Goal: Task Accomplishment & Management: Use online tool/utility

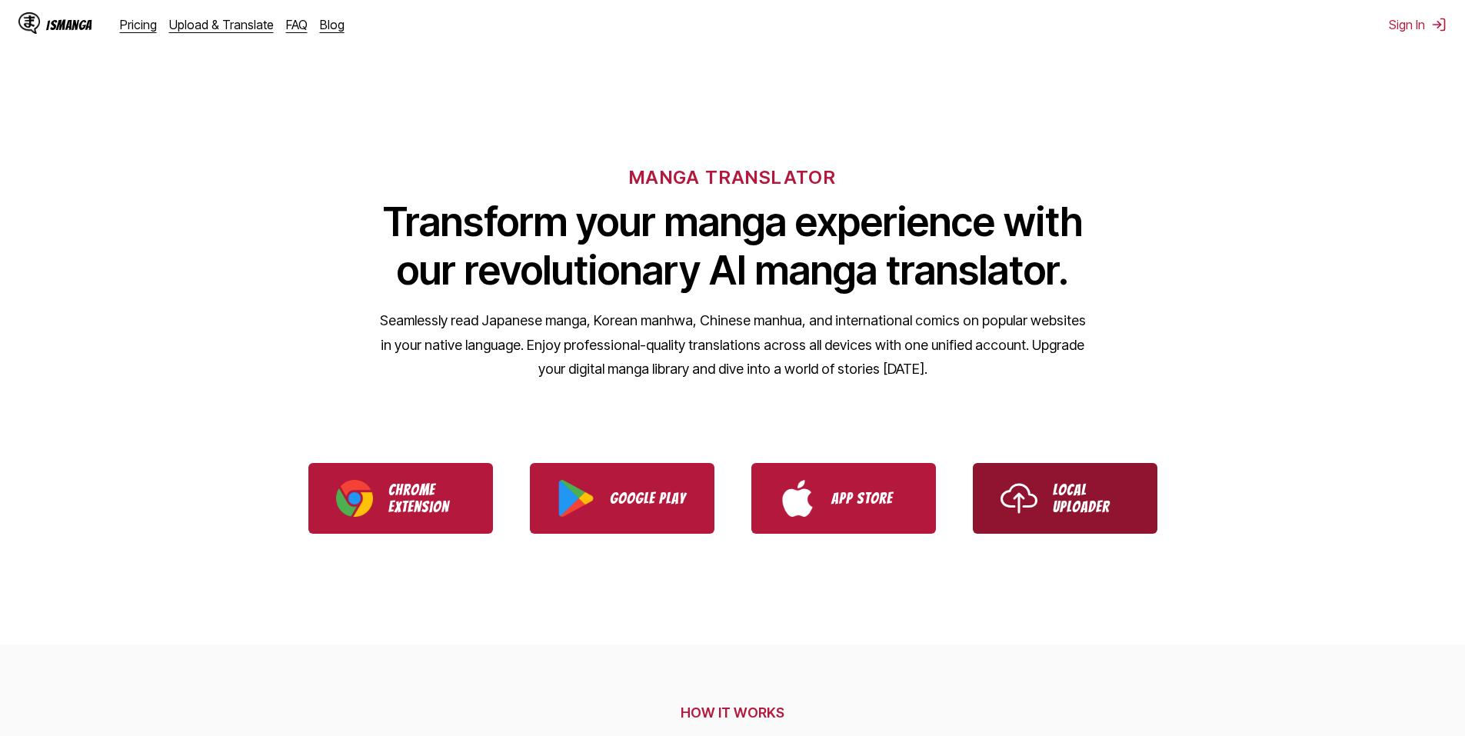
click at [1071, 503] on p "Local Uploader" at bounding box center [1091, 498] width 77 height 34
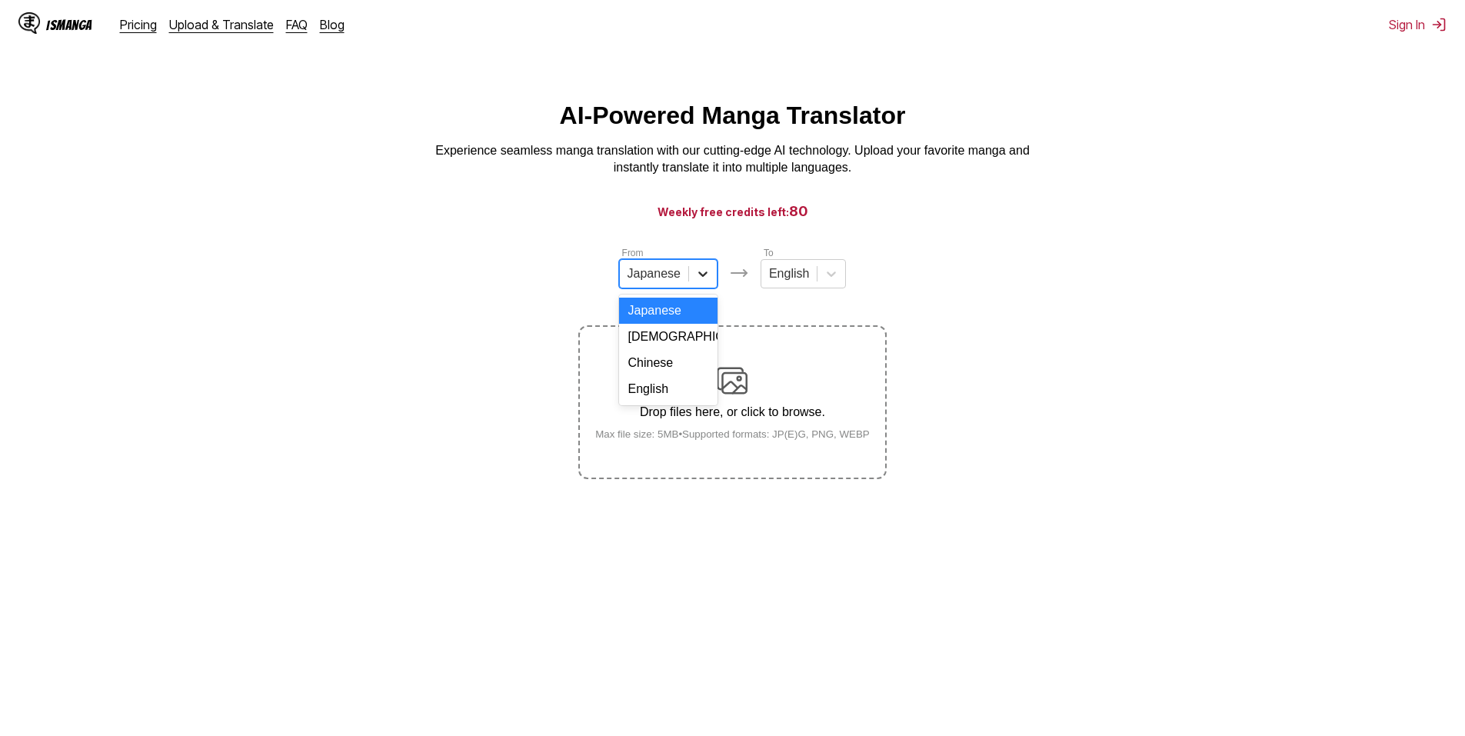
click at [701, 277] on icon at bounding box center [702, 273] width 15 height 15
click at [1020, 321] on section "From 4 results available. Use Up and Down to choose options, press Enter to sel…" at bounding box center [732, 362] width 1441 height 234
click at [704, 288] on div at bounding box center [703, 274] width 28 height 28
click at [674, 376] on div "Chinese" at bounding box center [668, 363] width 98 height 26
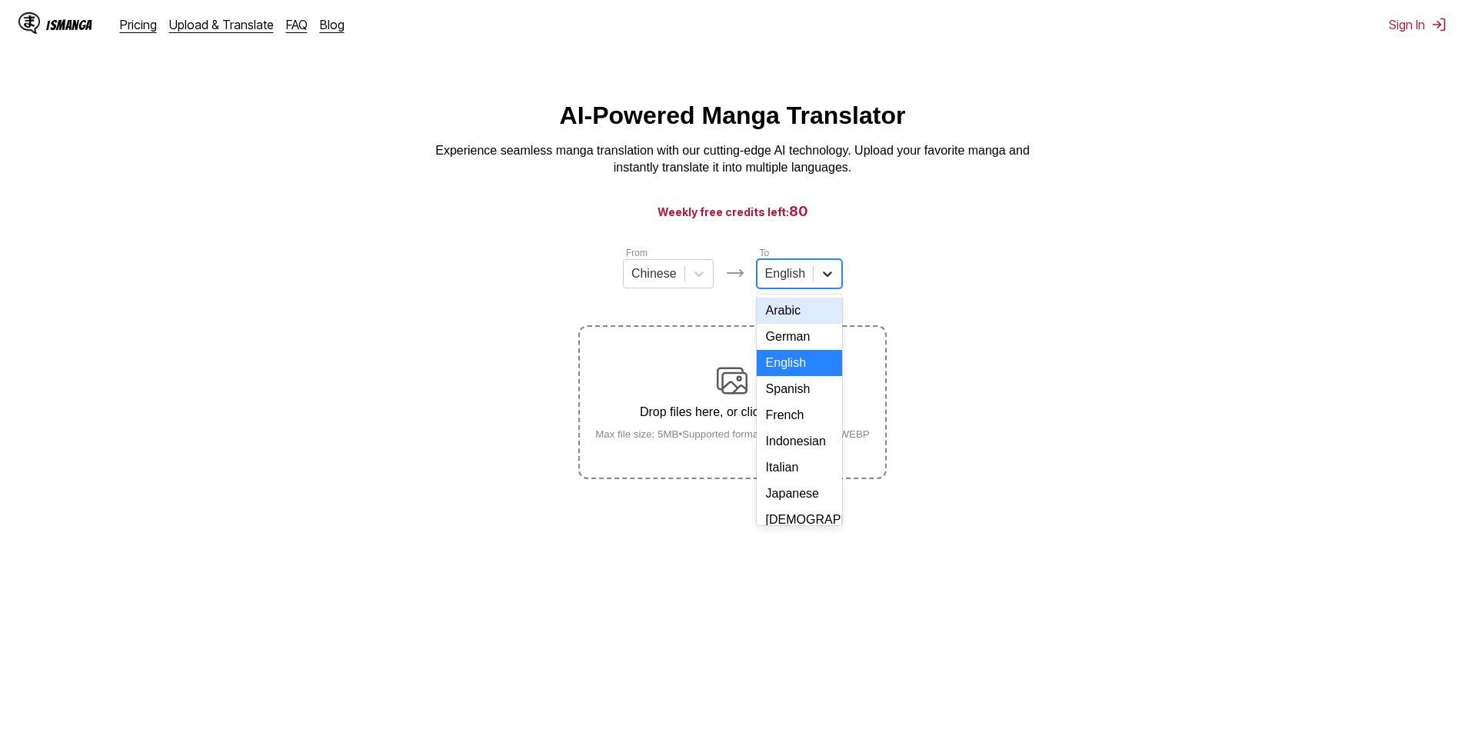
click at [822, 281] on icon at bounding box center [827, 273] width 15 height 15
click at [786, 374] on div "Spanish" at bounding box center [799, 361] width 85 height 26
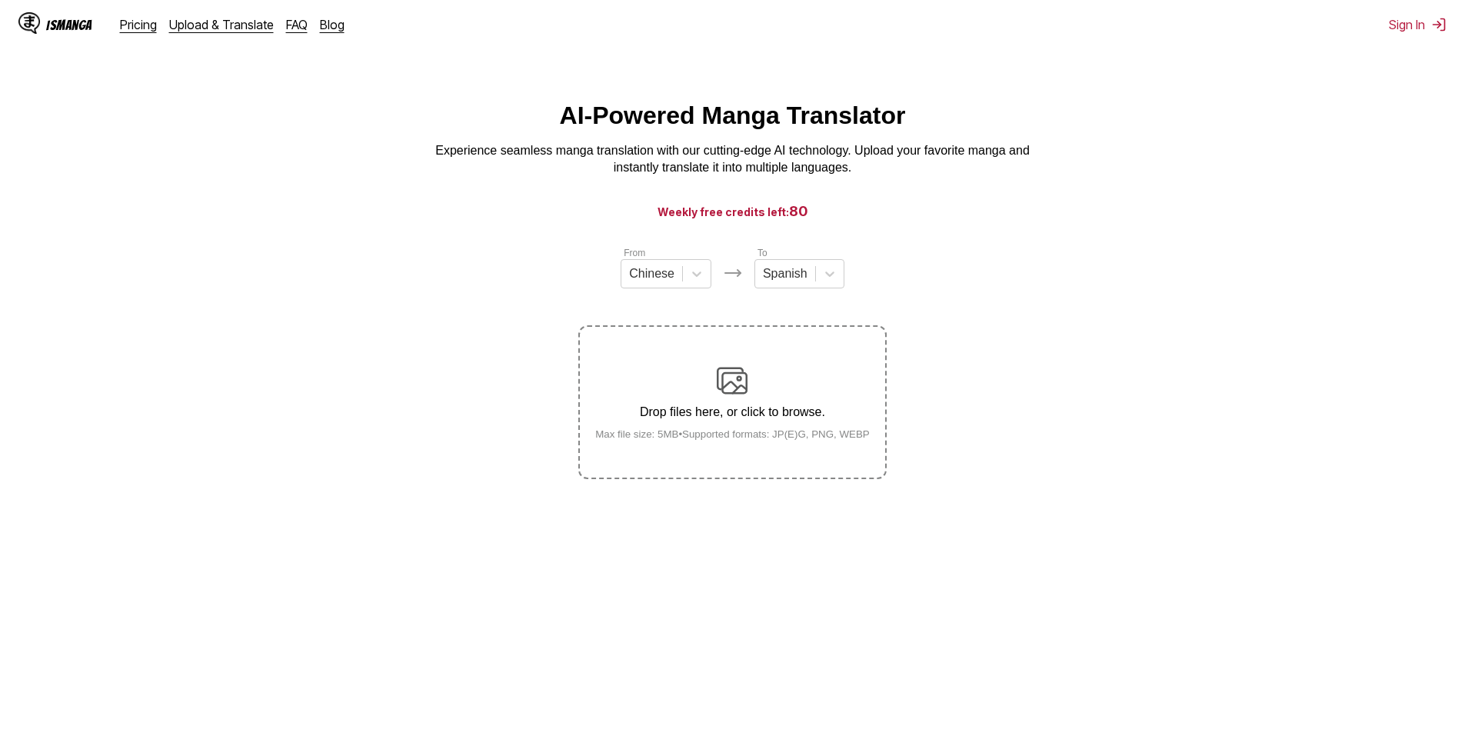
click at [727, 395] on img at bounding box center [732, 380] width 31 height 31
click at [0, 0] on input "Drop files here, or click to browse. Max file size: 5MB • Supported formats: JP…" at bounding box center [0, 0] width 0 height 0
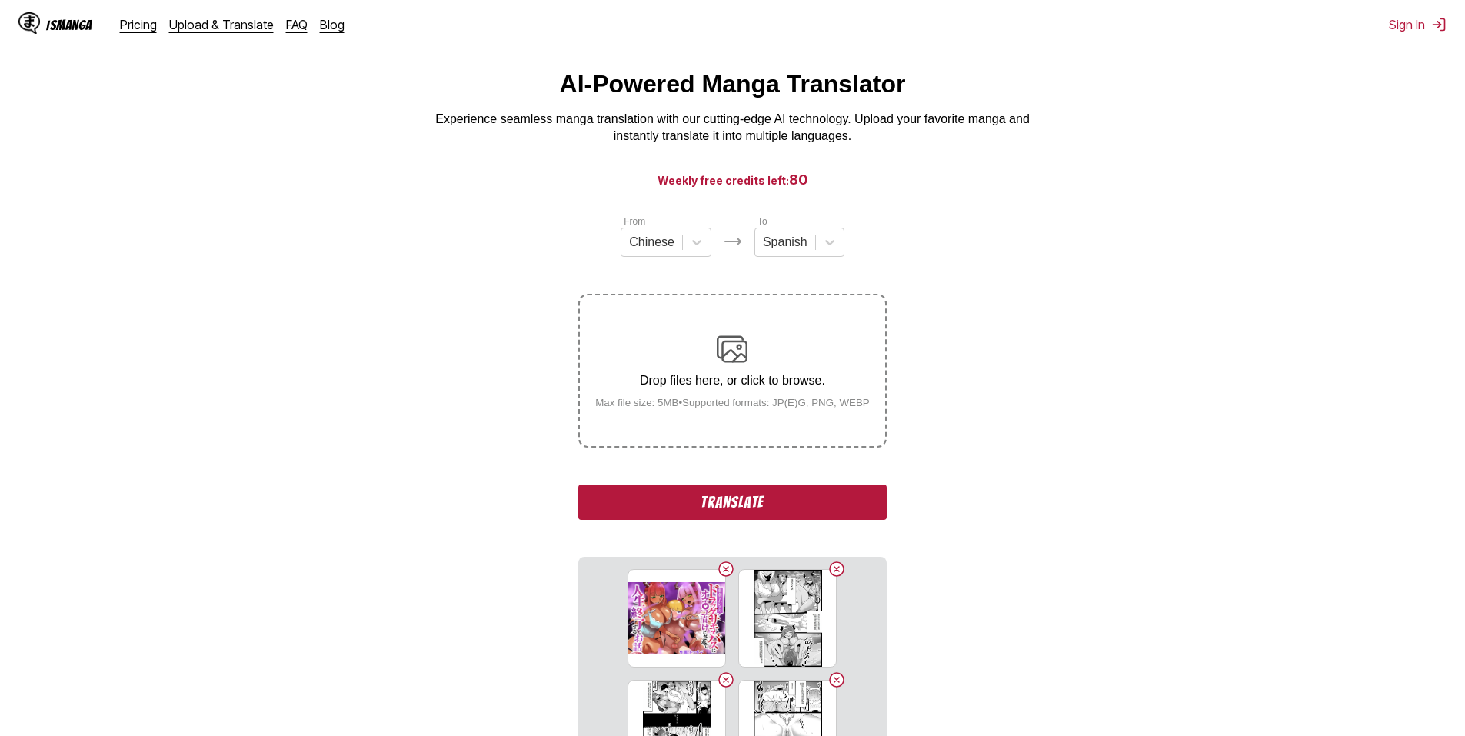
scroll to position [0, 0]
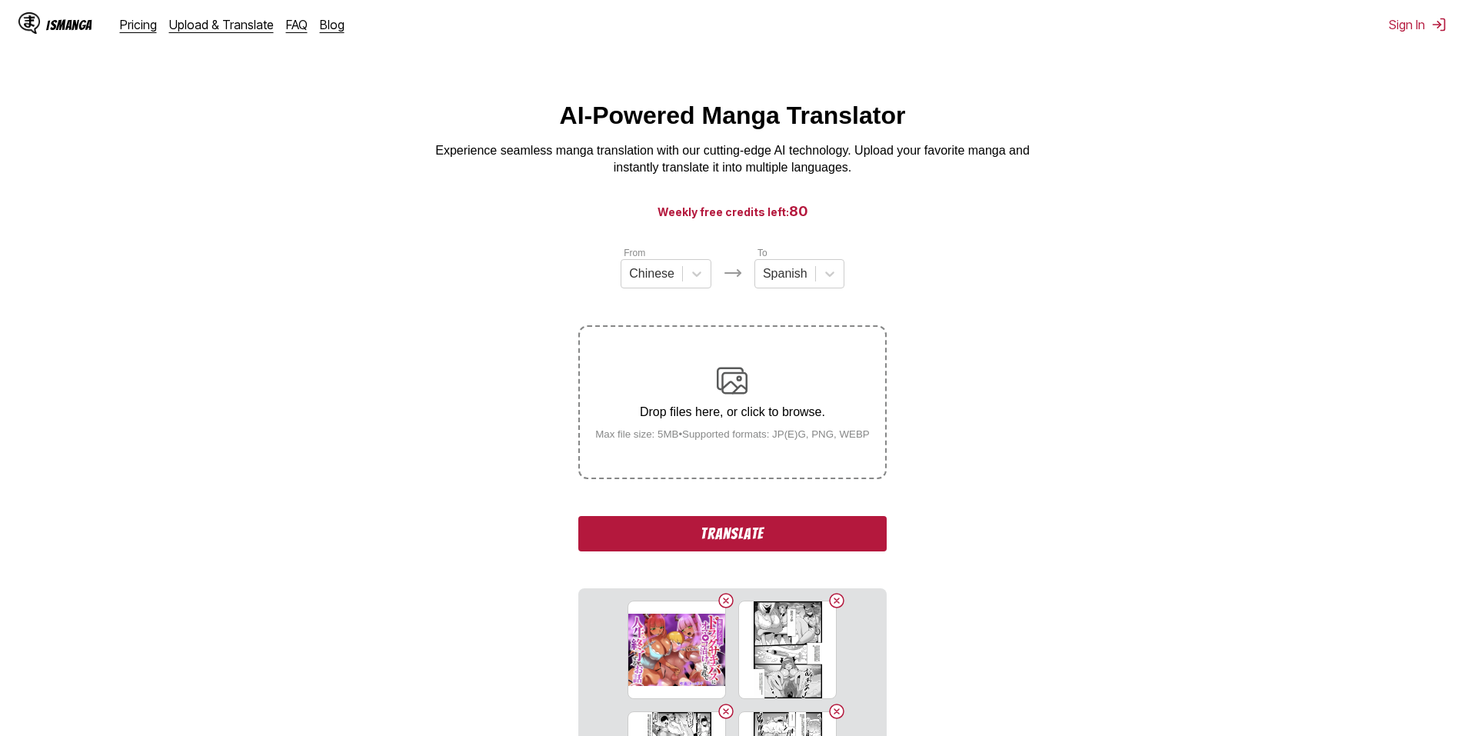
click at [734, 377] on img at bounding box center [732, 380] width 31 height 31
click at [0, 0] on input "Drop files here, or click to browse. Max file size: 5MB • Supported formats: JP…" at bounding box center [0, 0] width 0 height 0
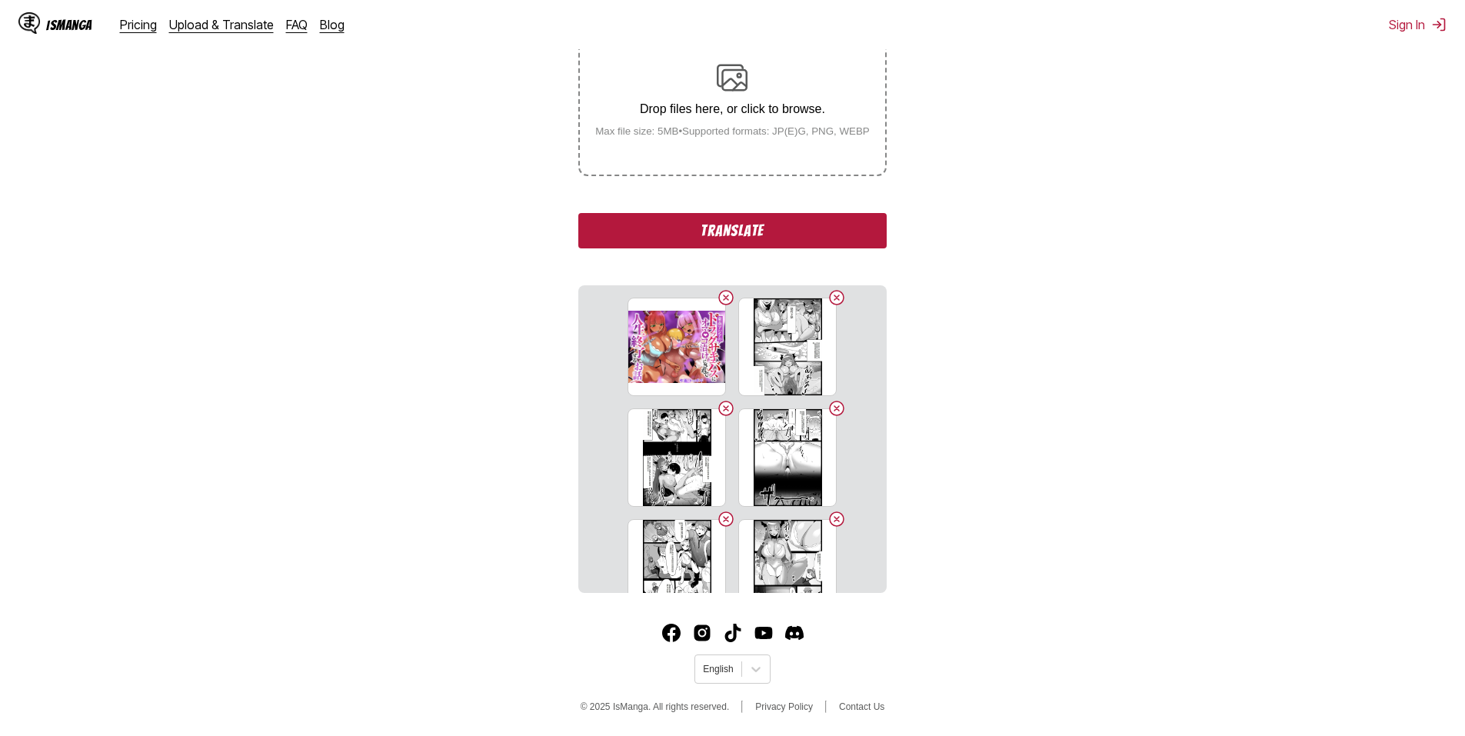
click at [753, 231] on button "Translate" at bounding box center [732, 230] width 308 height 35
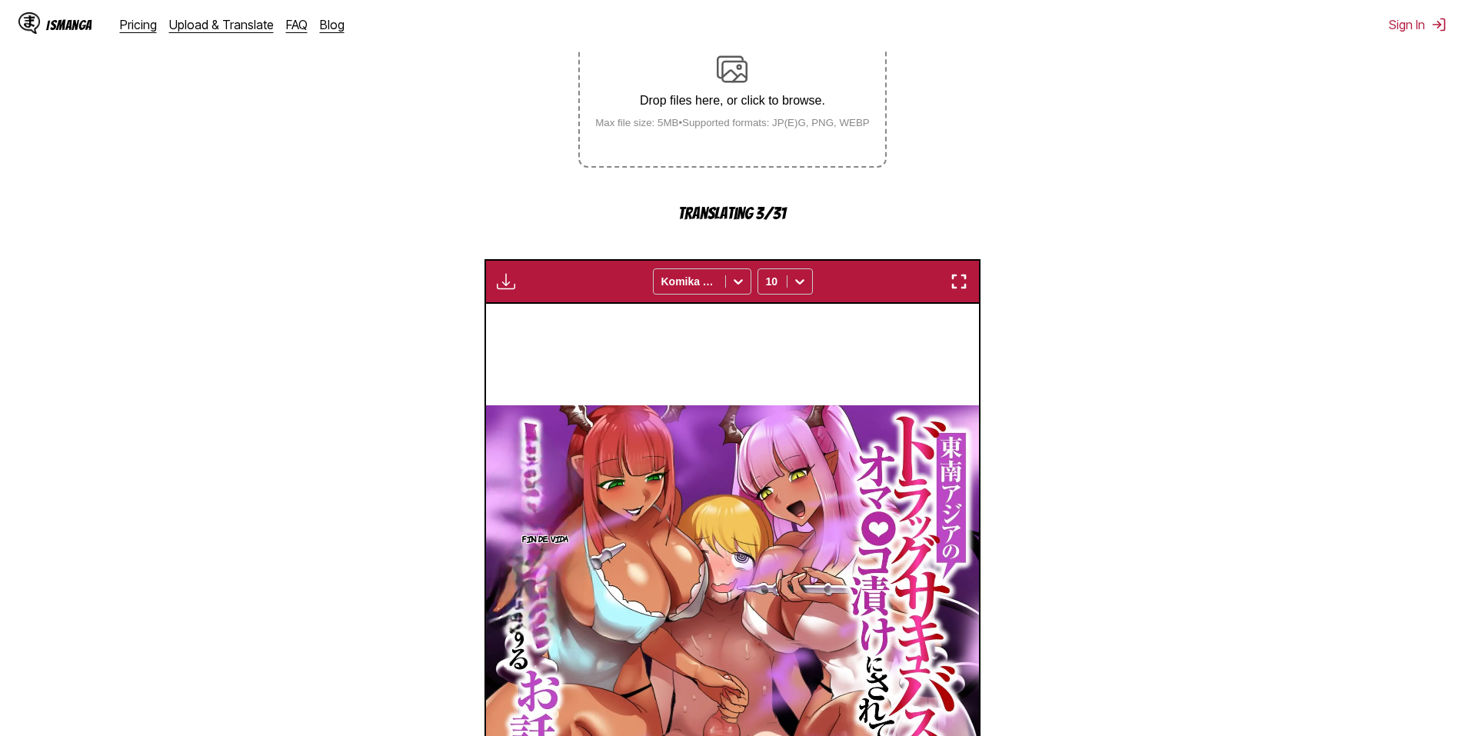
scroll to position [258, 0]
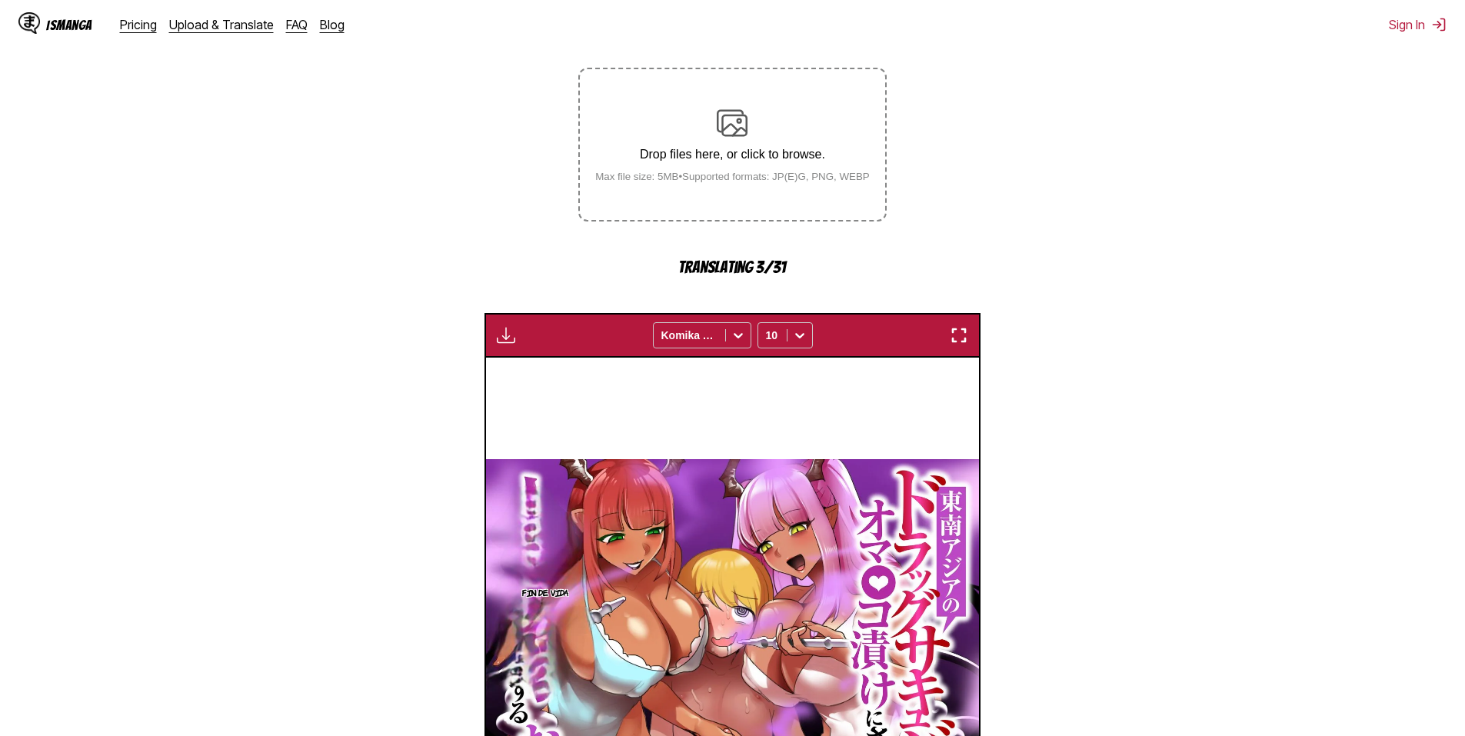
click at [503, 336] on img "button" at bounding box center [506, 335] width 18 height 18
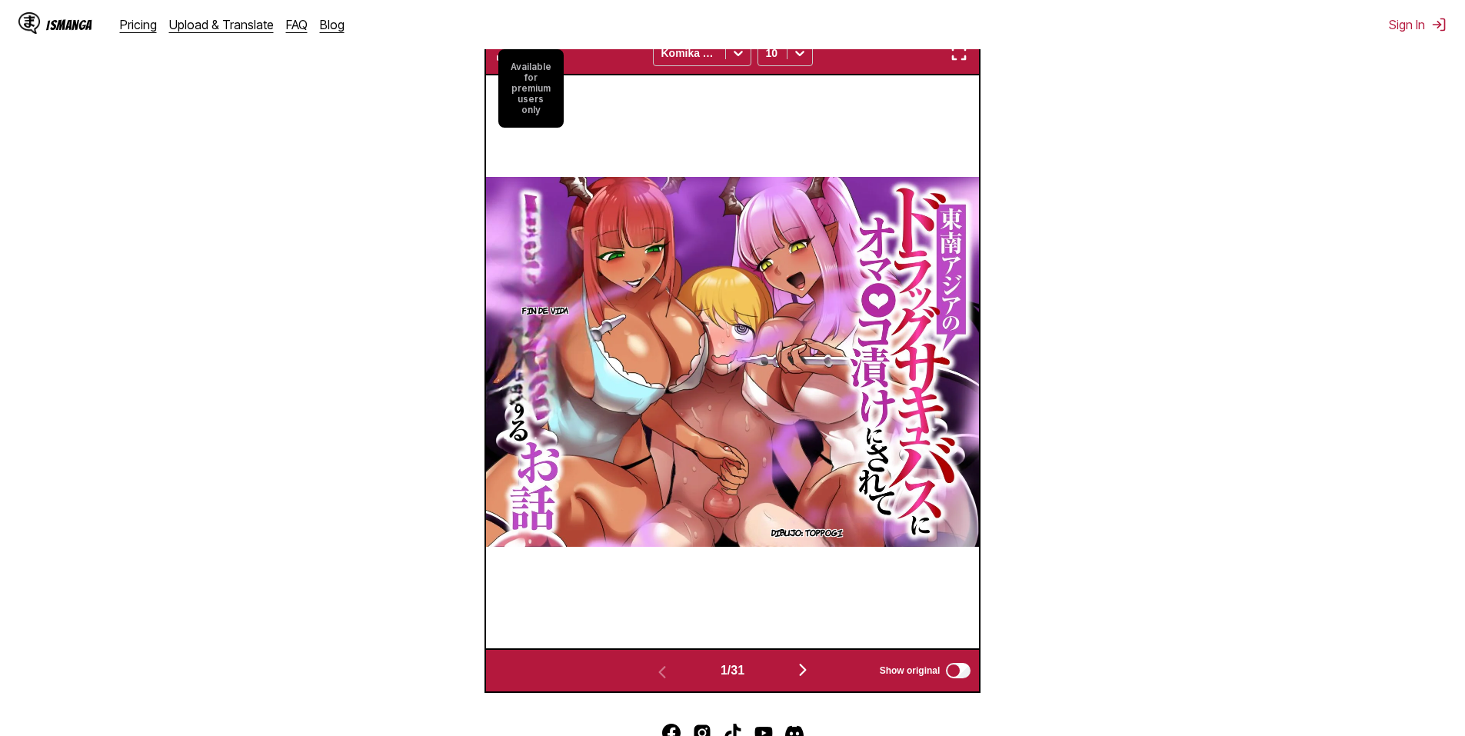
scroll to position [642, 0]
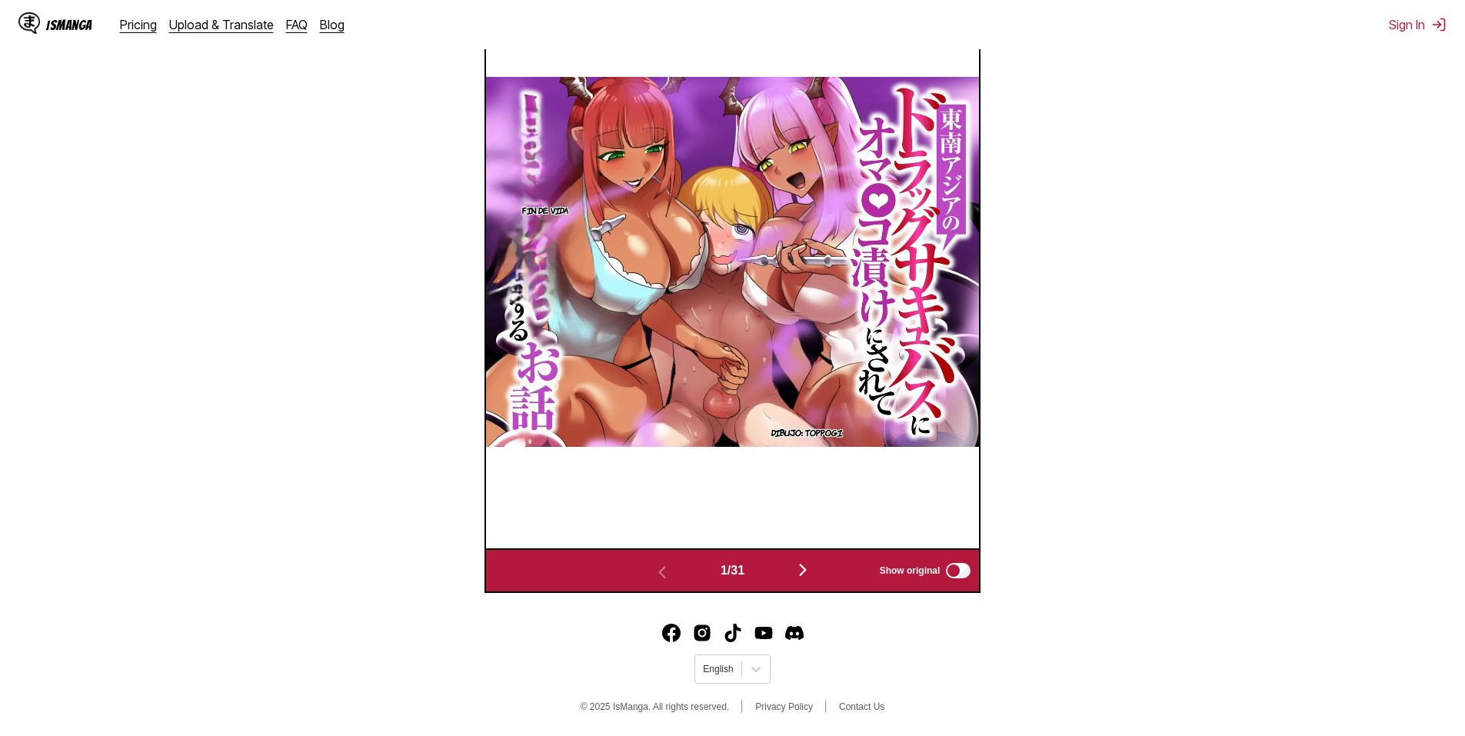
click at [714, 330] on img at bounding box center [733, 262] width 494 height 370
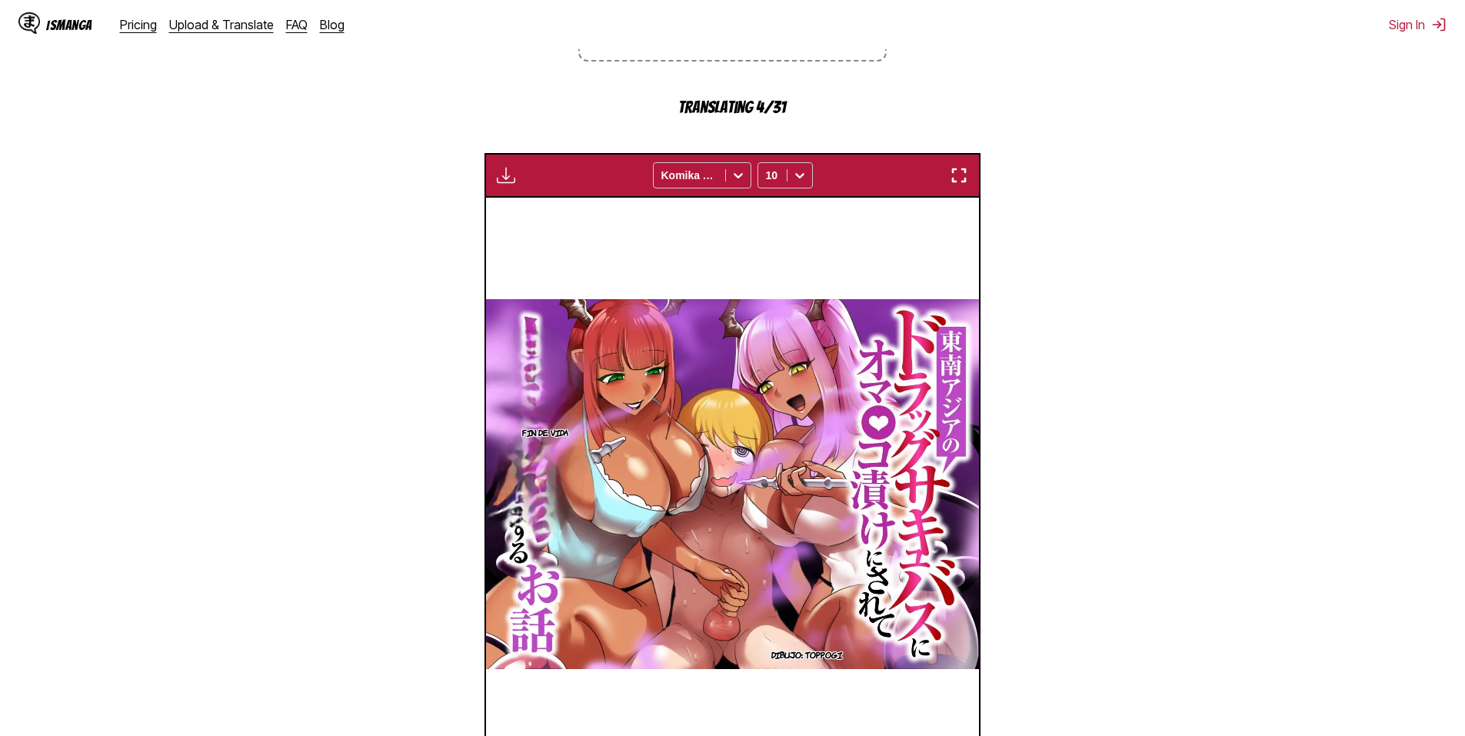
scroll to position [411, 0]
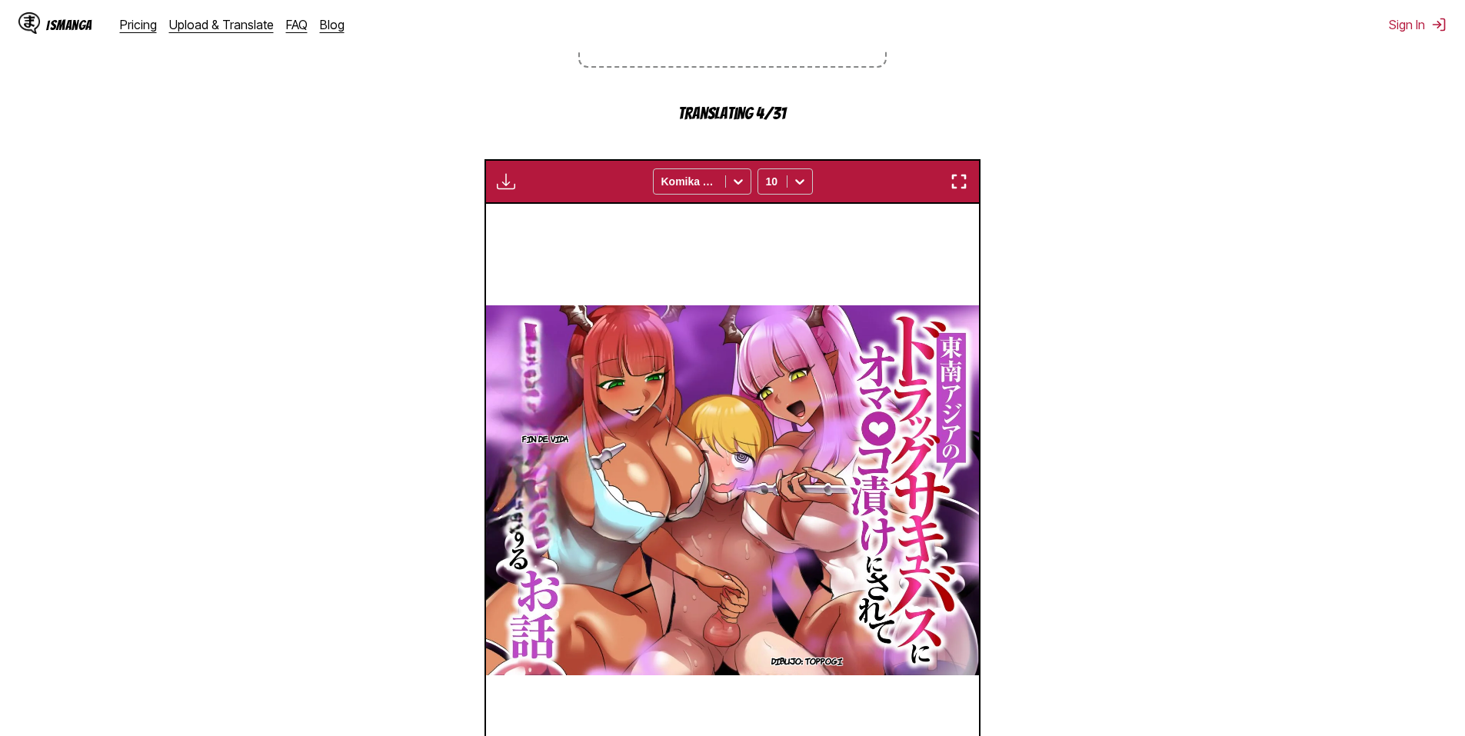
click at [954, 182] on img "button" at bounding box center [959, 181] width 18 height 18
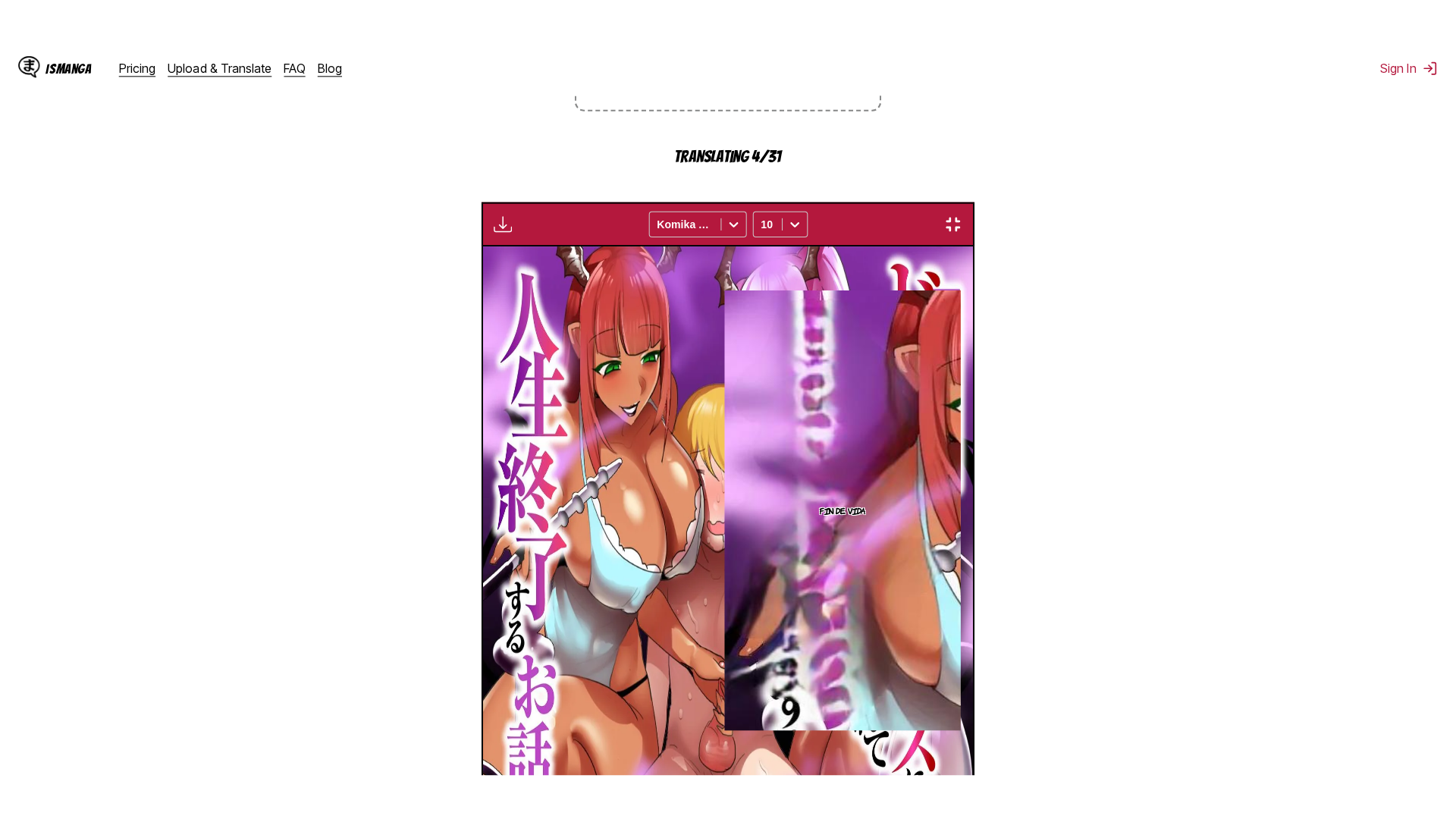
scroll to position [160, 0]
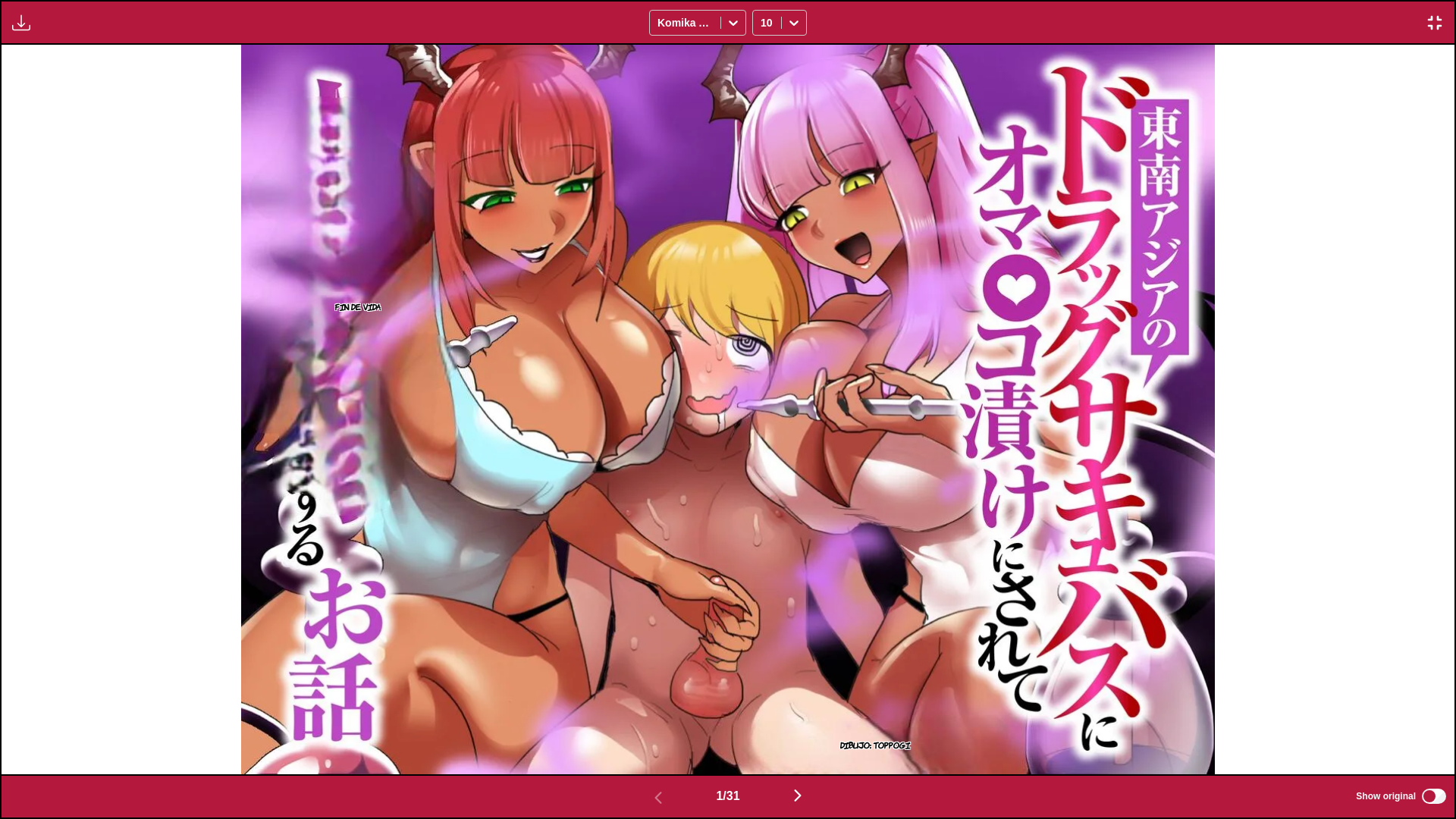
click at [798, 724] on img "button" at bounding box center [797, 795] width 18 height 18
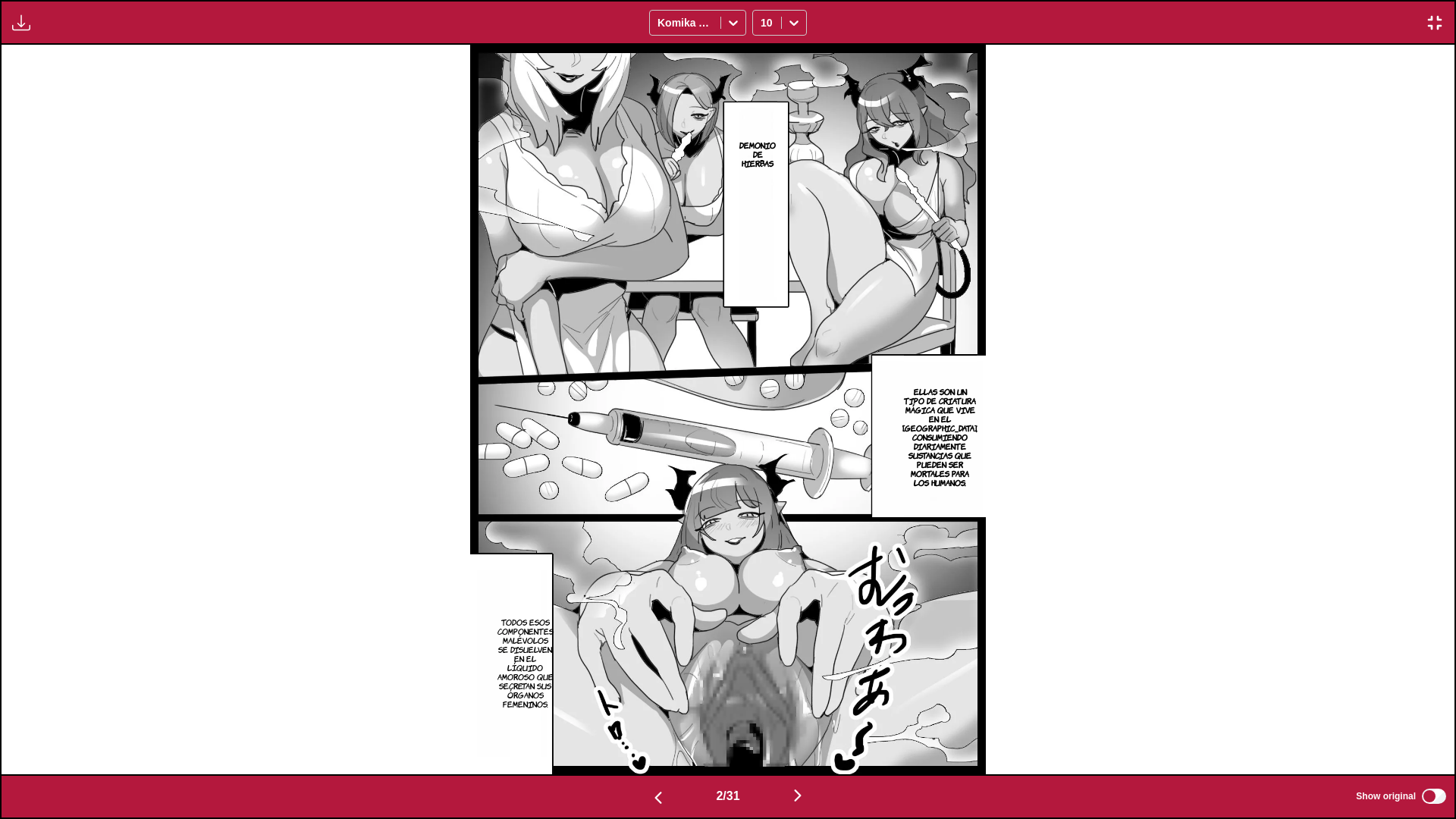
click at [1431, 20] on img "button" at bounding box center [1434, 23] width 18 height 18
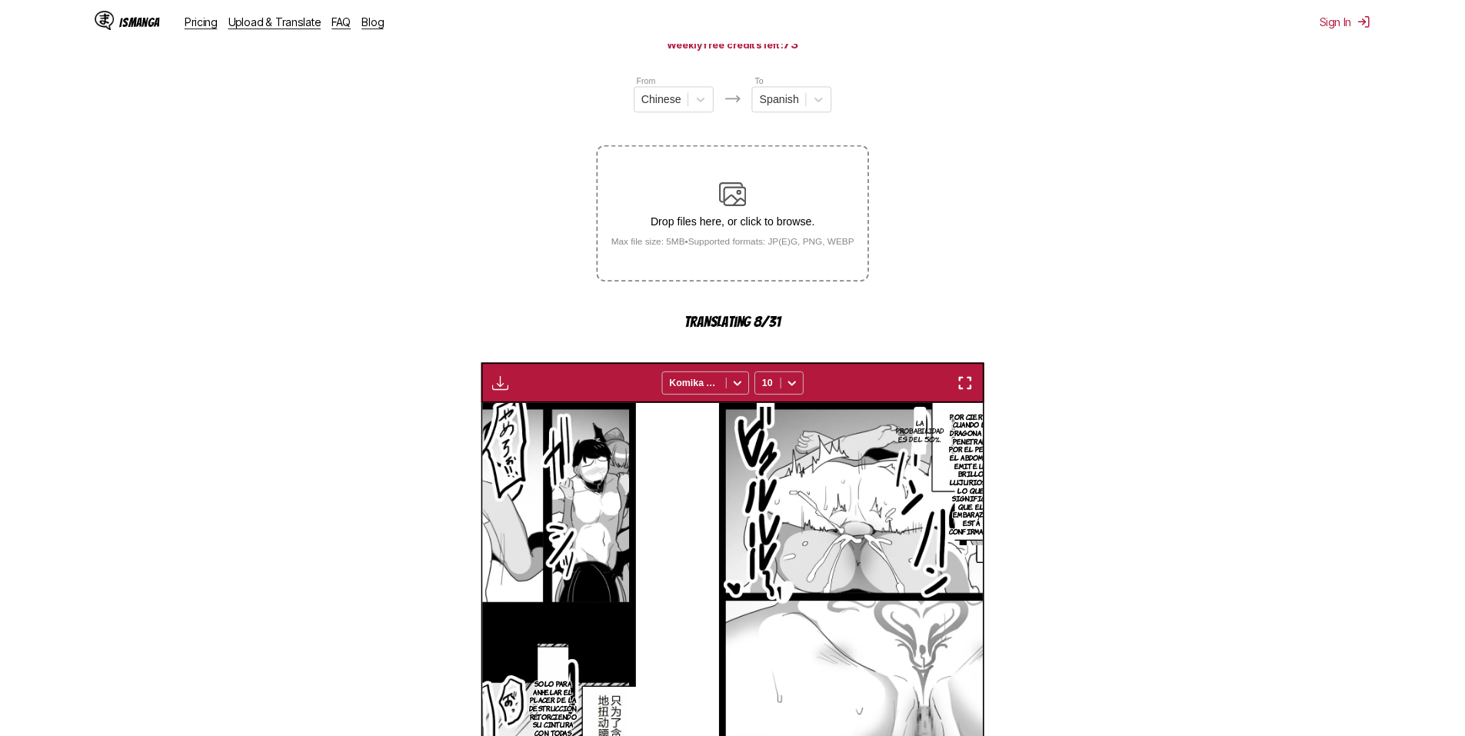
scroll to position [0, 494]
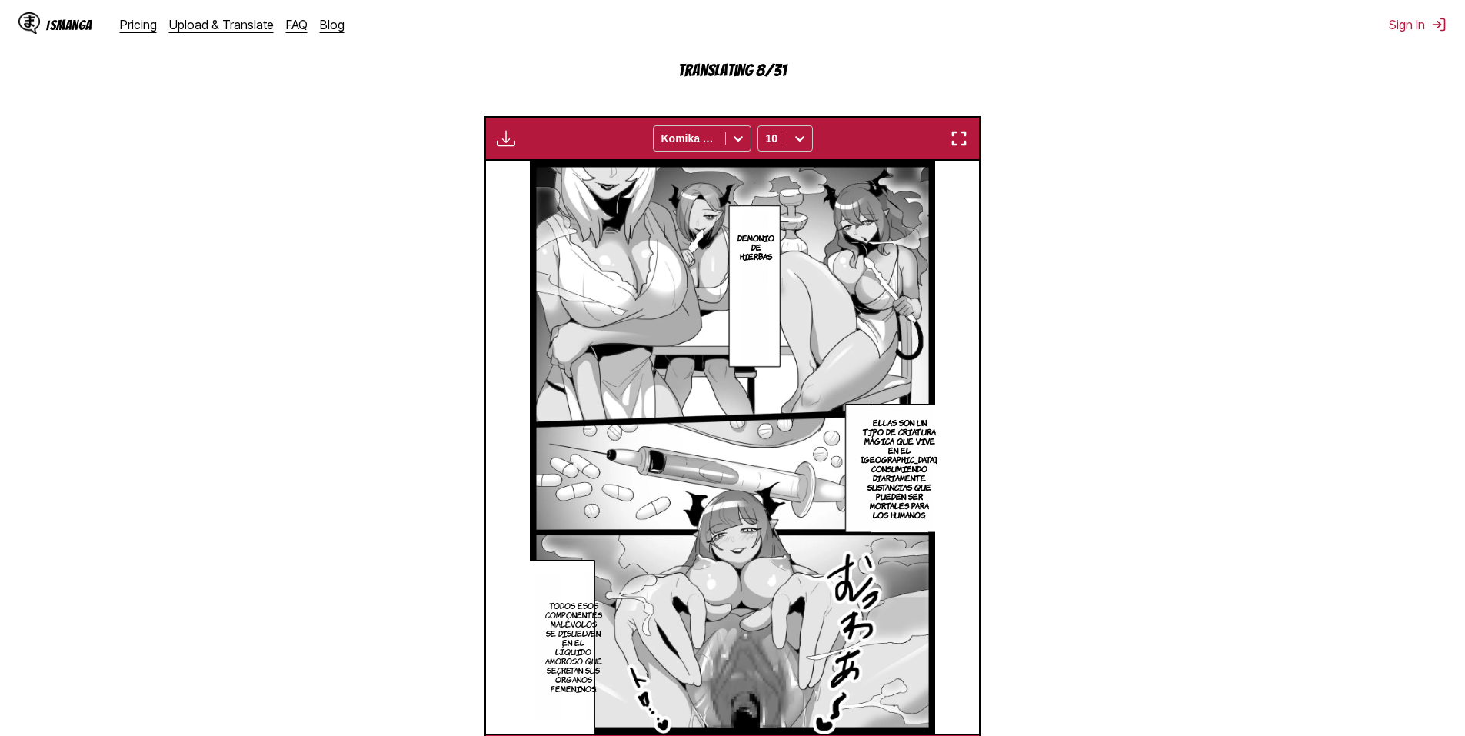
click at [951, 139] on img "button" at bounding box center [959, 138] width 18 height 18
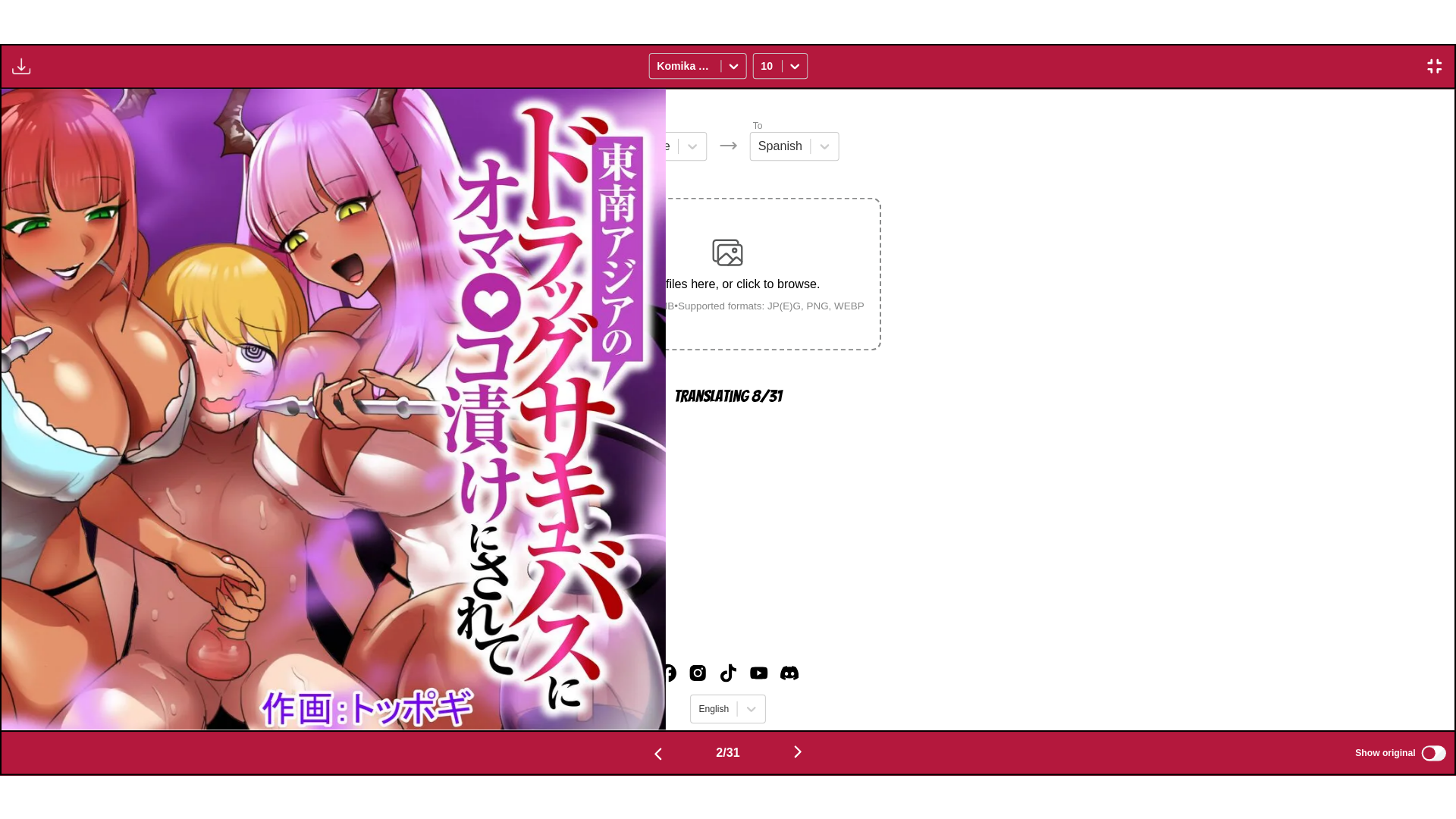
scroll to position [0, 1453]
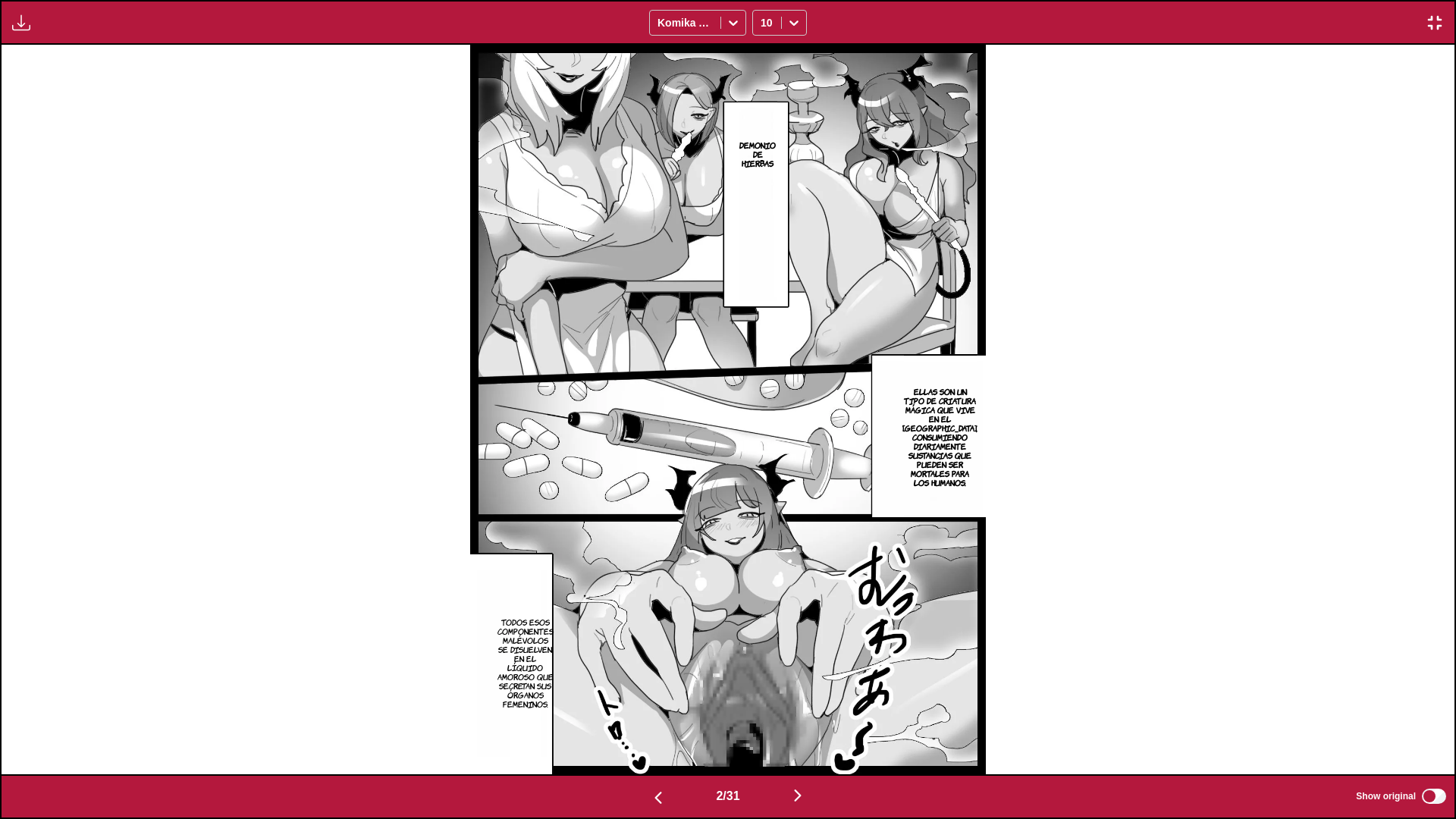
click at [802, 724] on img "button" at bounding box center [797, 795] width 18 height 18
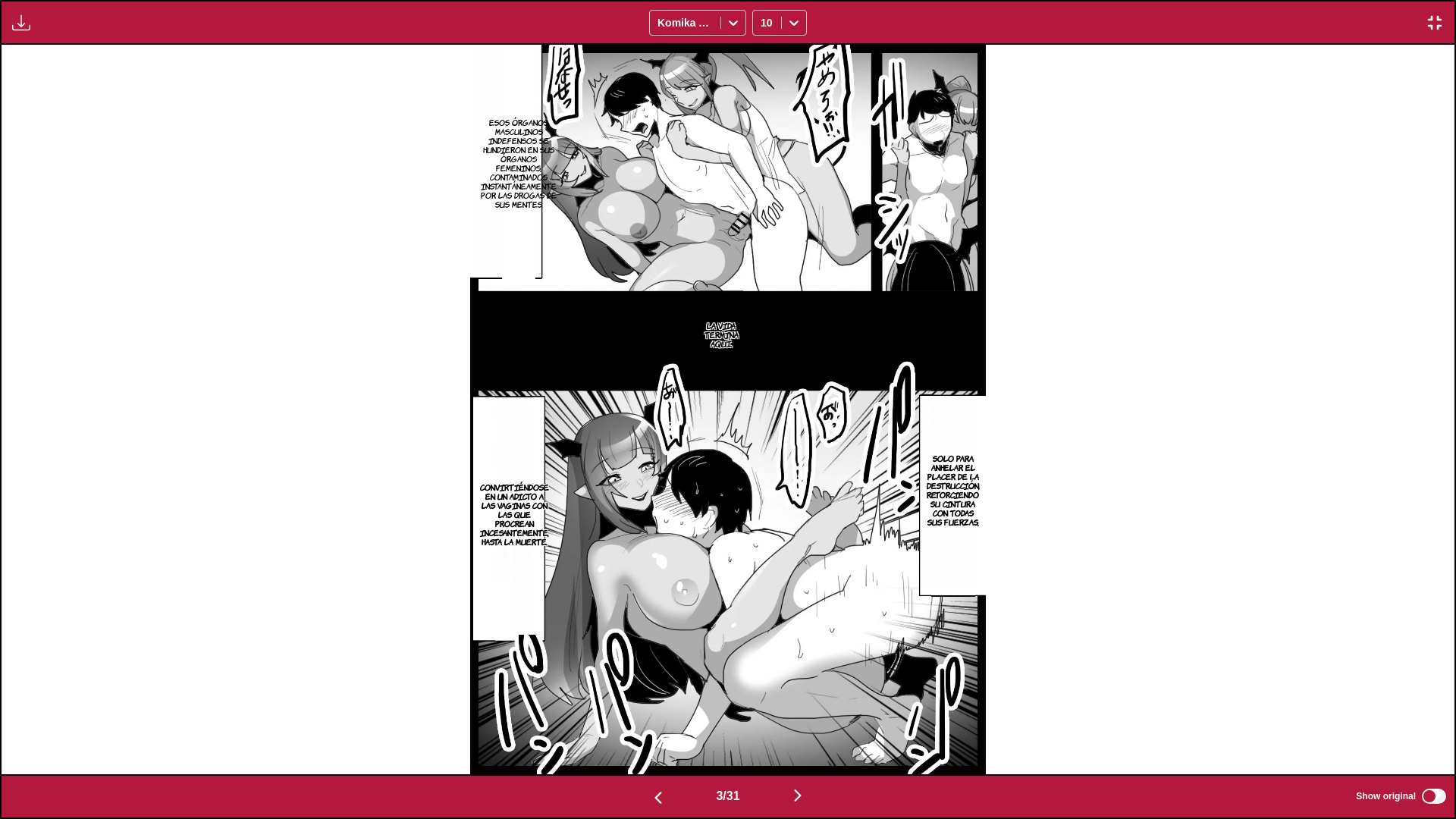
click at [1437, 19] on img "button" at bounding box center [1434, 23] width 18 height 18
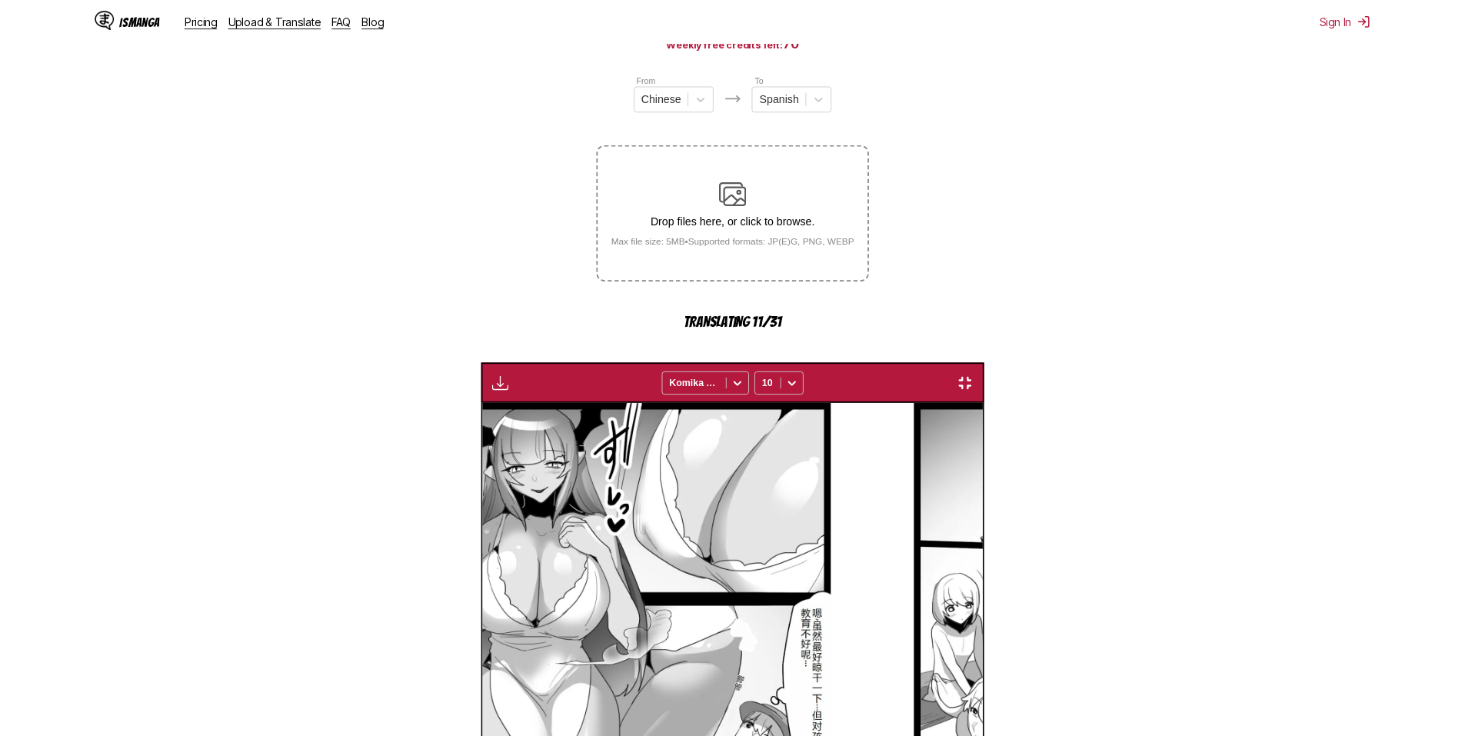
scroll to position [0, 988]
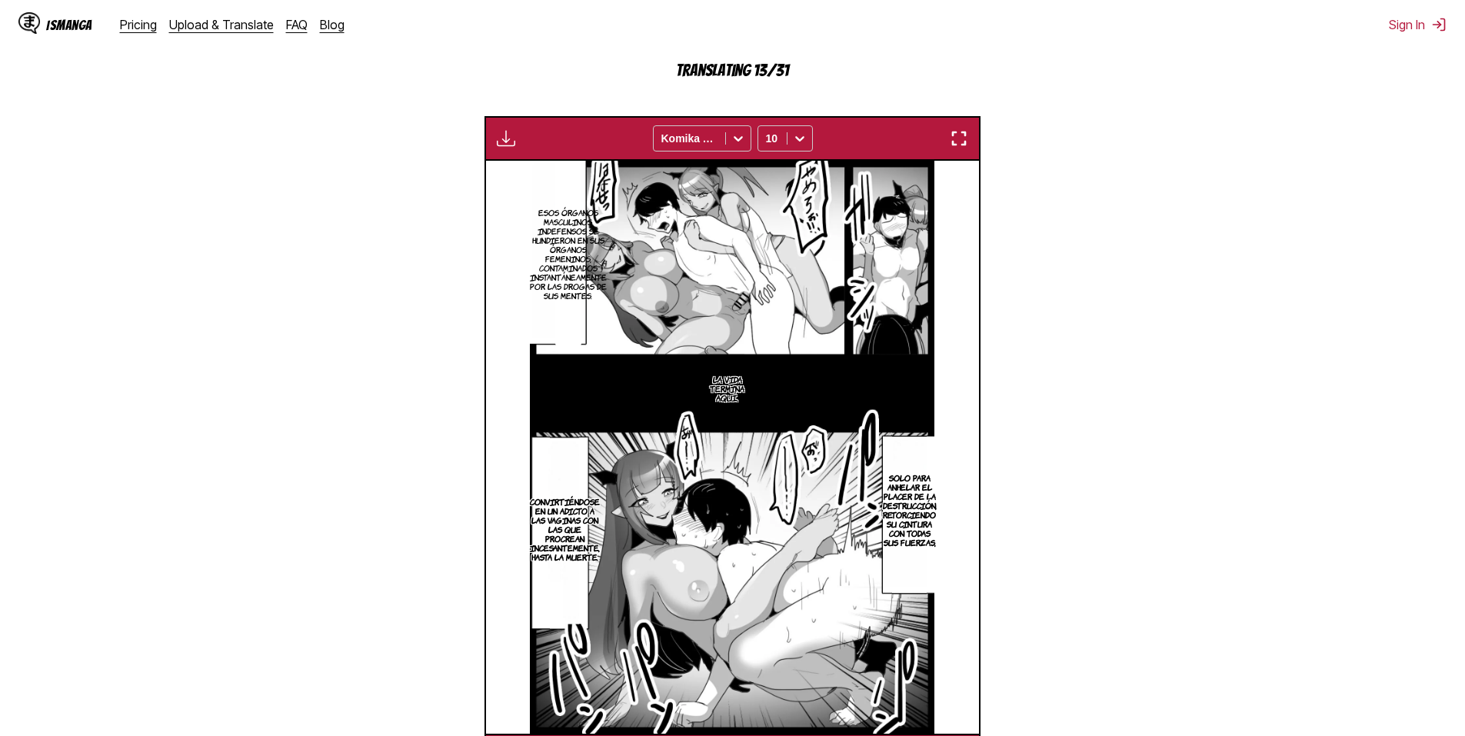
click at [959, 135] on img "button" at bounding box center [959, 138] width 18 height 18
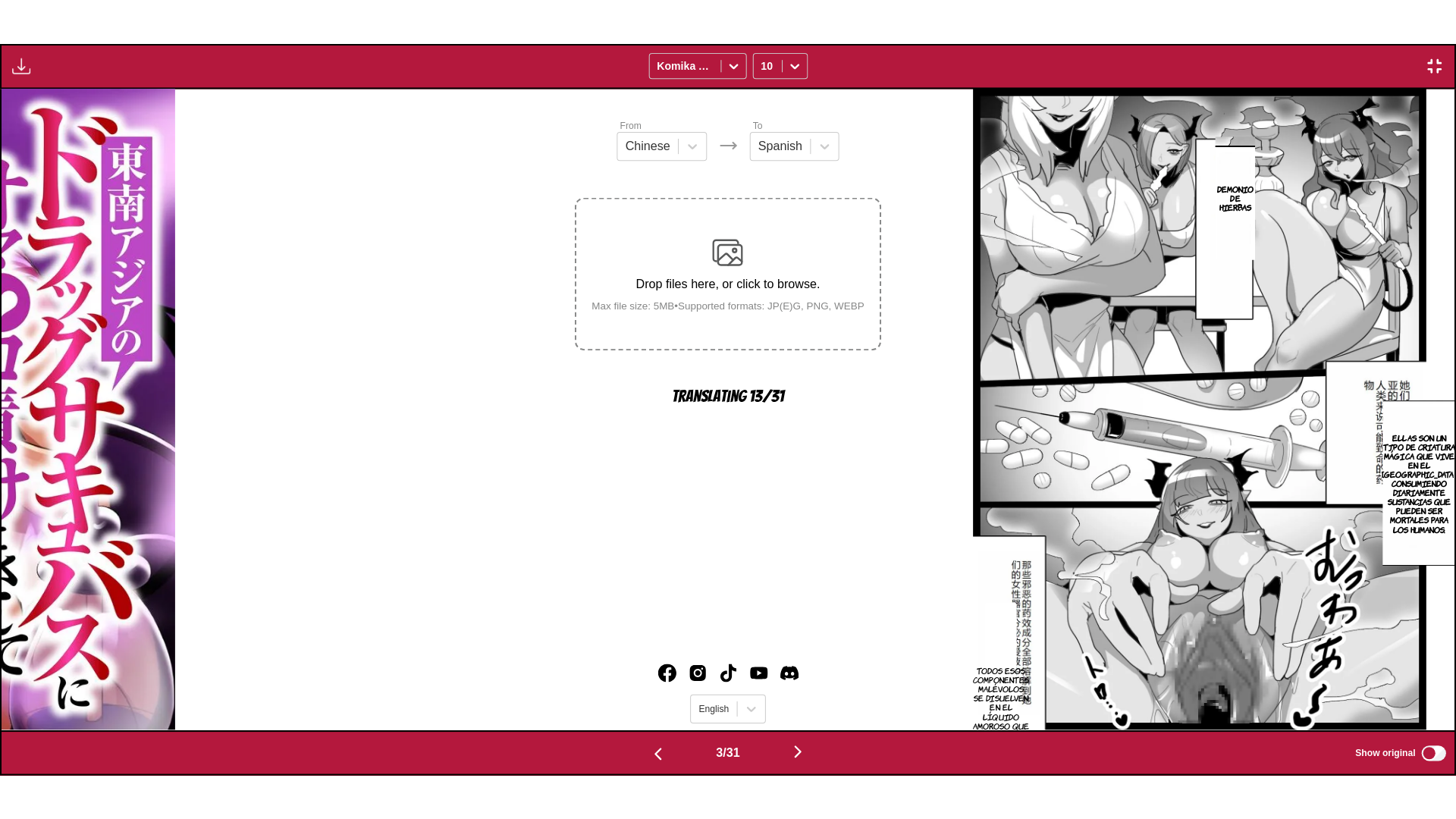
scroll to position [0, 2905]
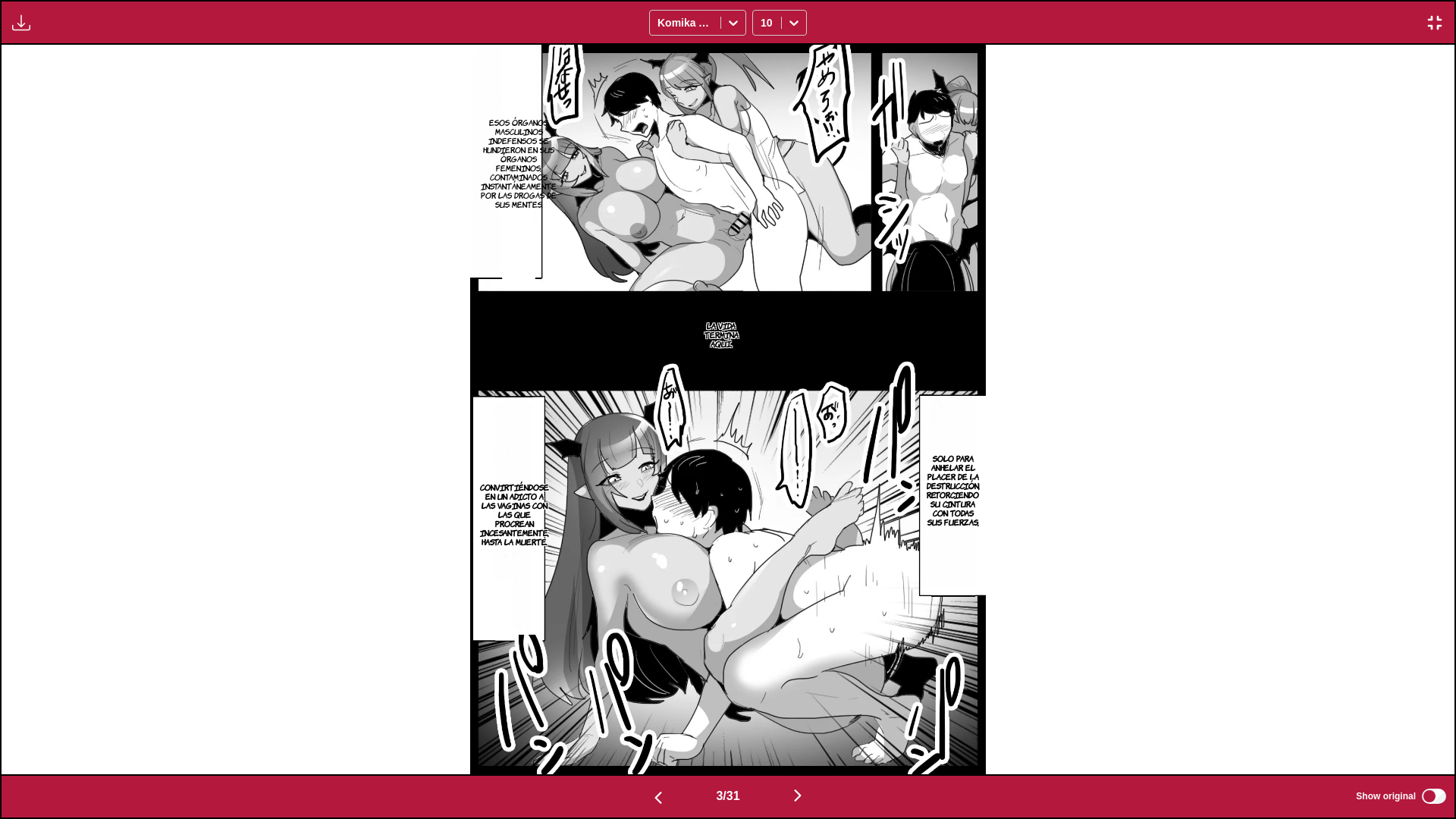
click at [797, 724] on img "button" at bounding box center [797, 795] width 18 height 18
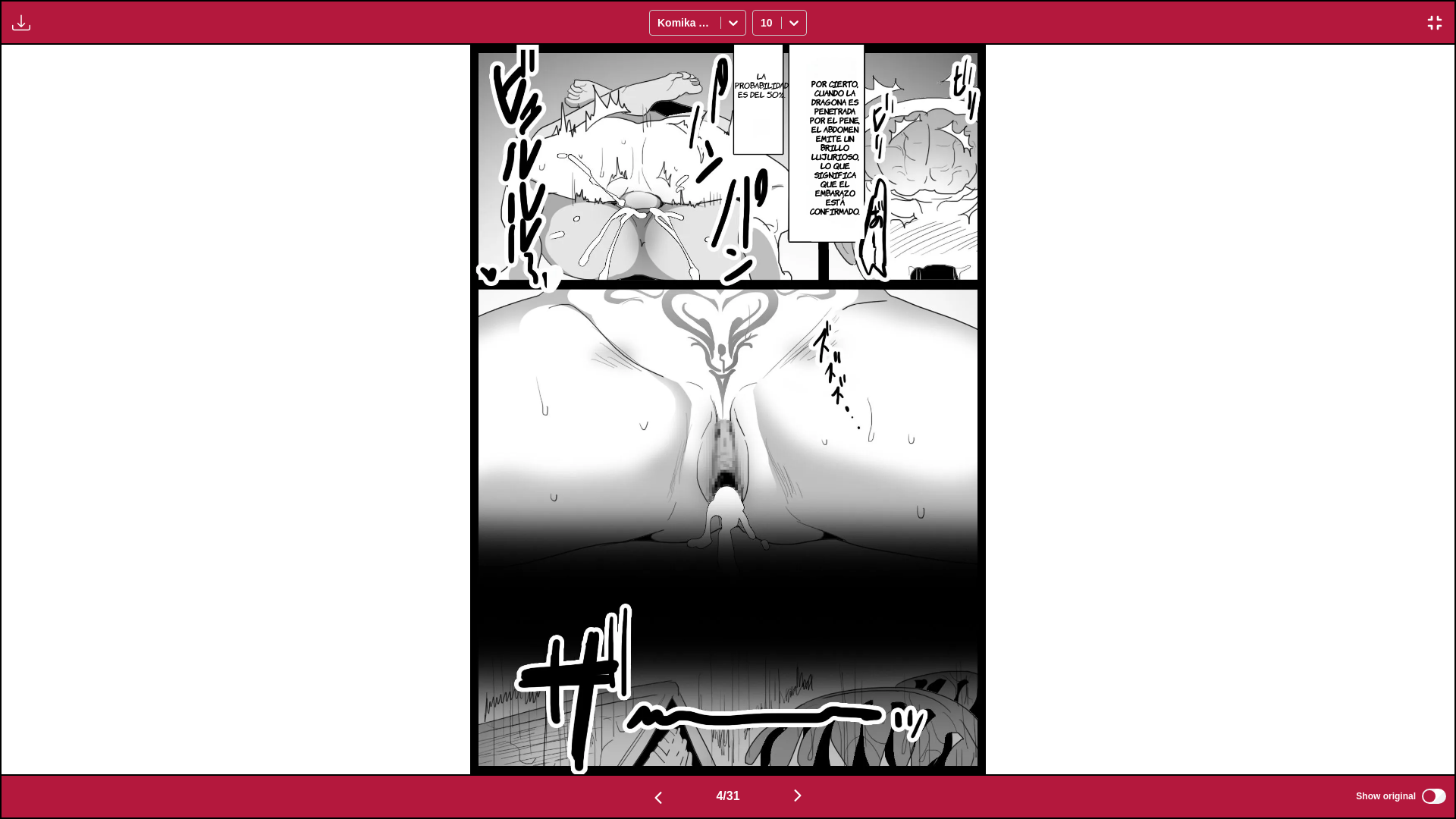
click at [805, 724] on img "button" at bounding box center [797, 795] width 18 height 18
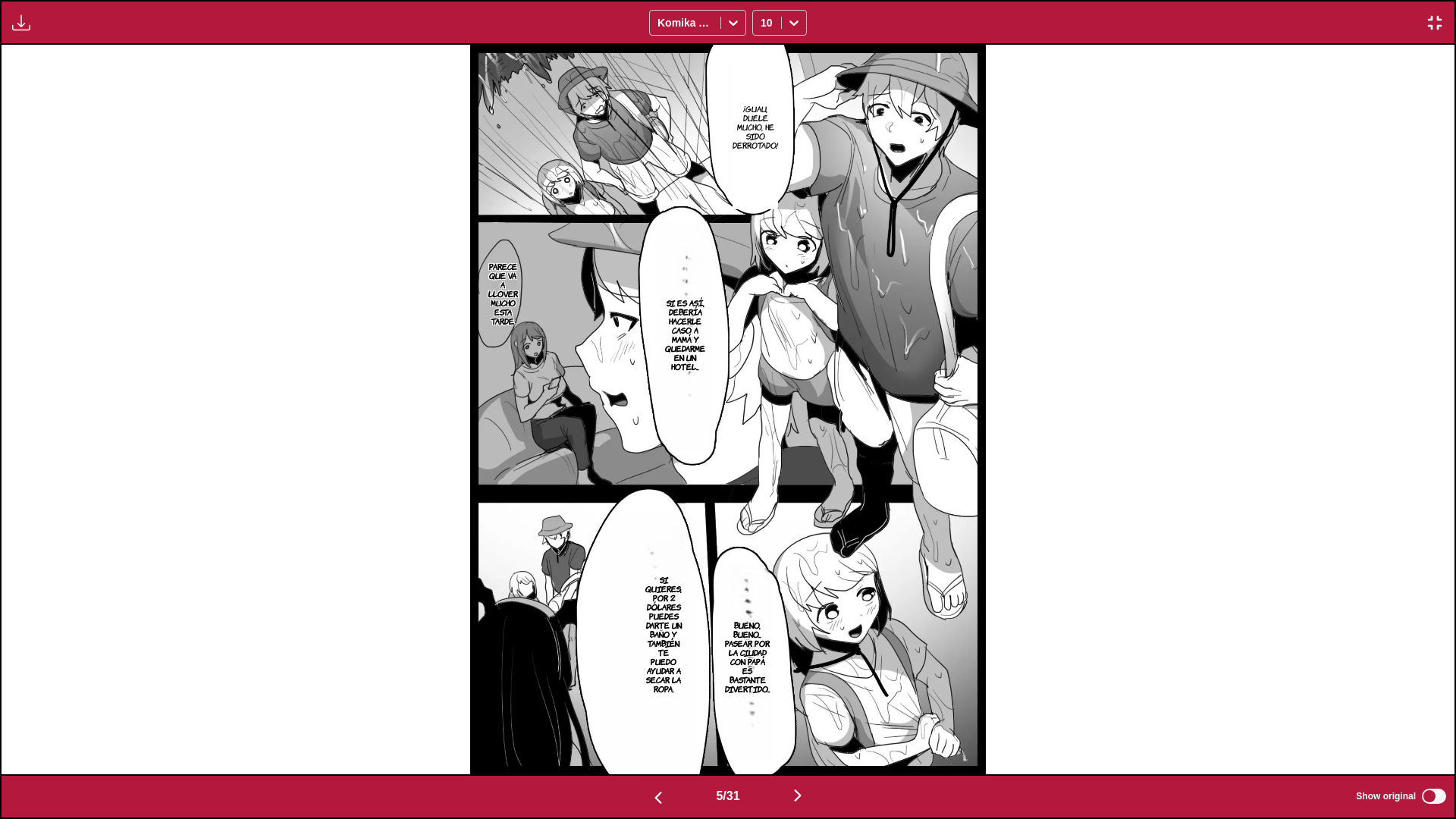
click at [801, 724] on img "button" at bounding box center [797, 795] width 18 height 18
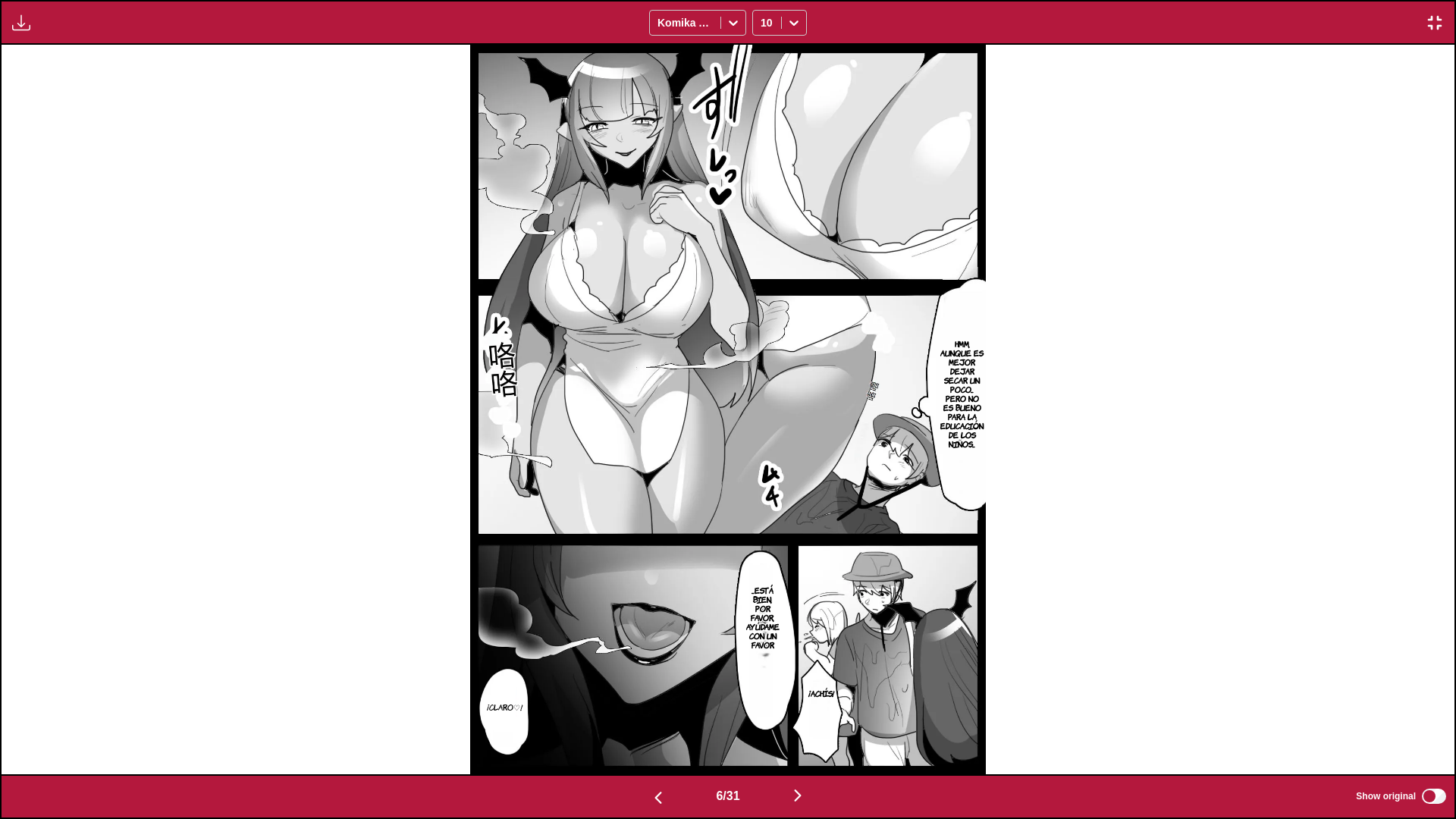
click at [798, 724] on img "button" at bounding box center [797, 795] width 18 height 18
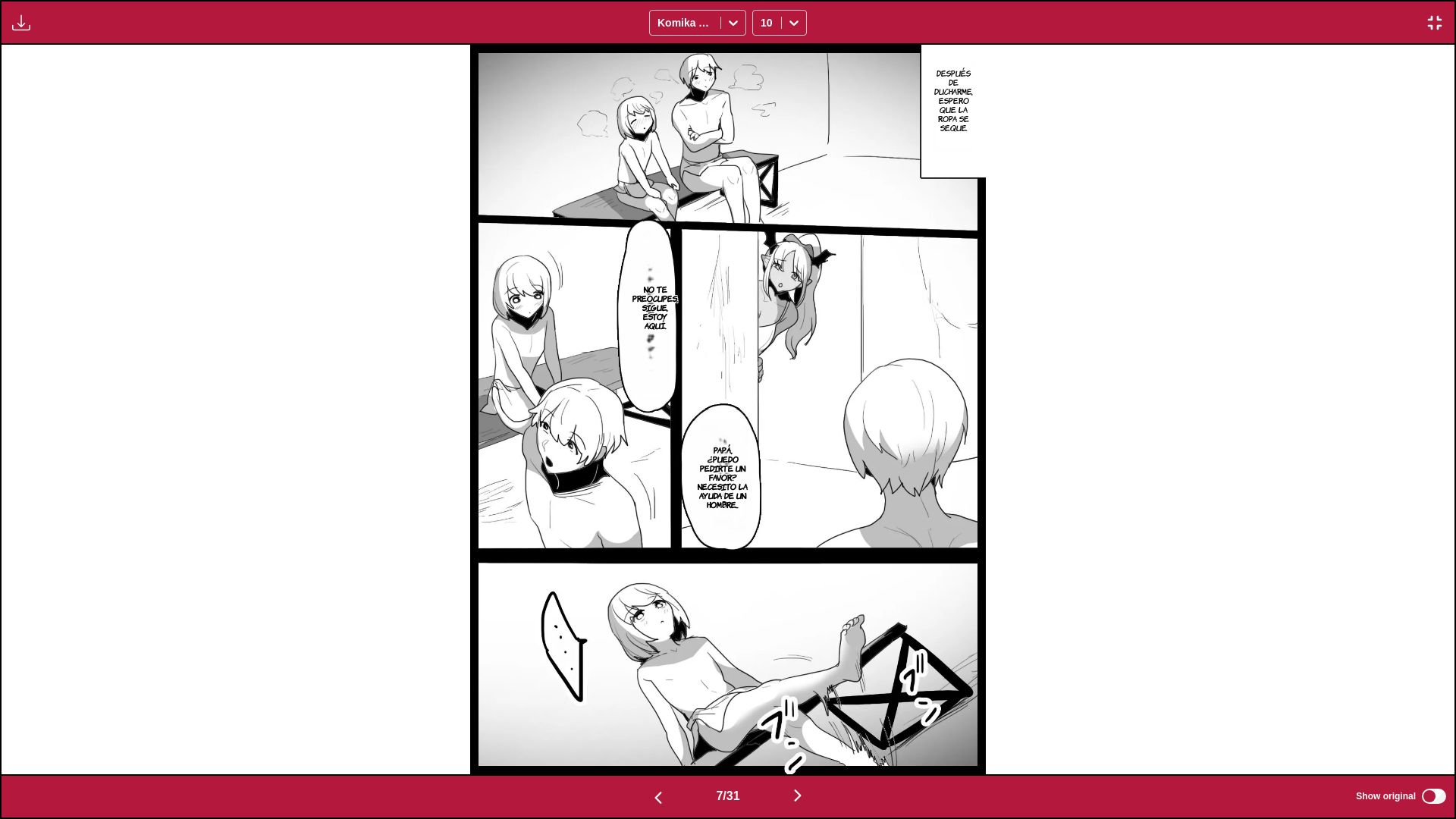
click at [799, 724] on img "button" at bounding box center [797, 795] width 18 height 18
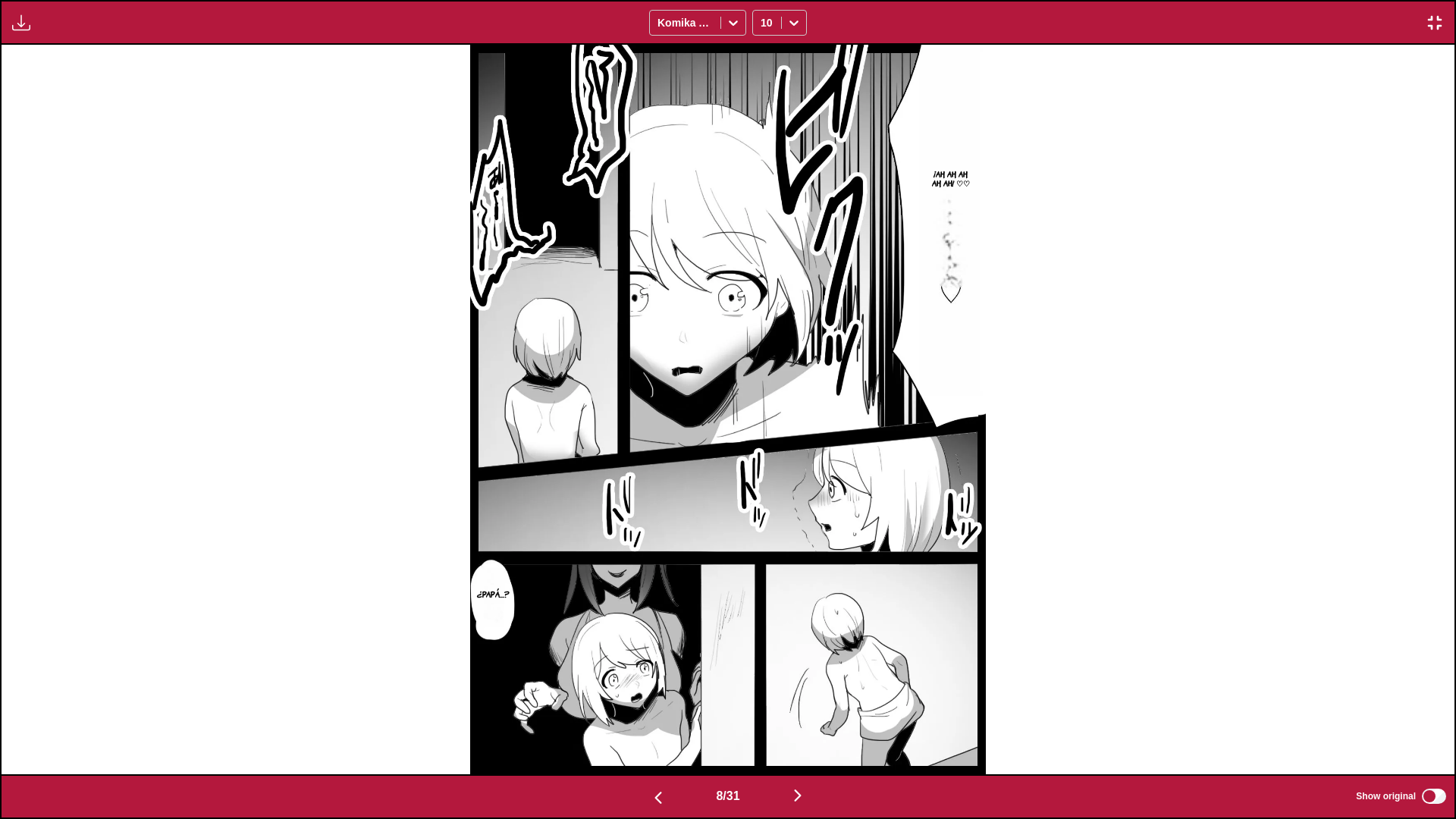
click at [806, 724] on img "button" at bounding box center [797, 795] width 18 height 18
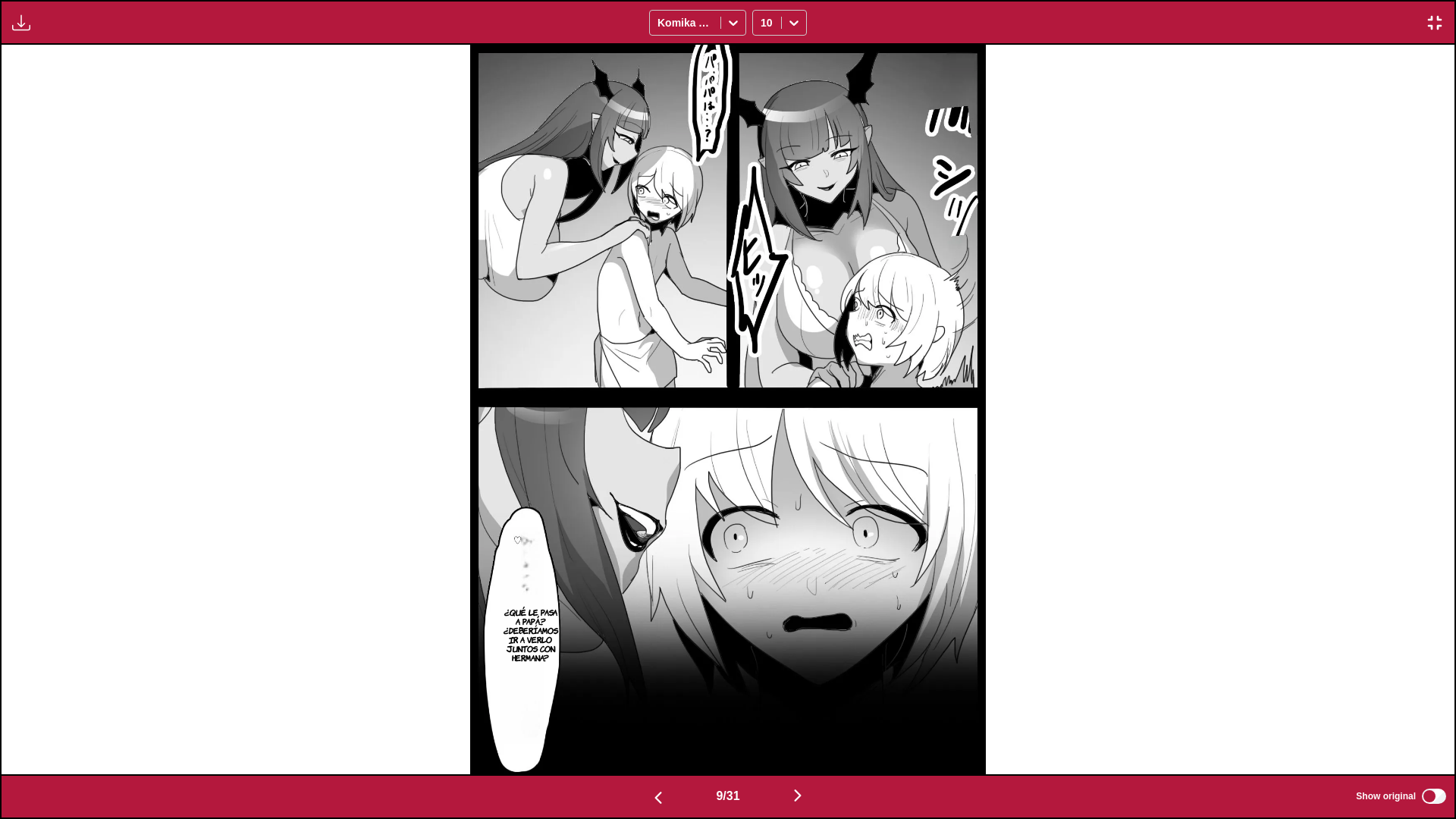
click at [798, 724] on img "button" at bounding box center [797, 795] width 18 height 18
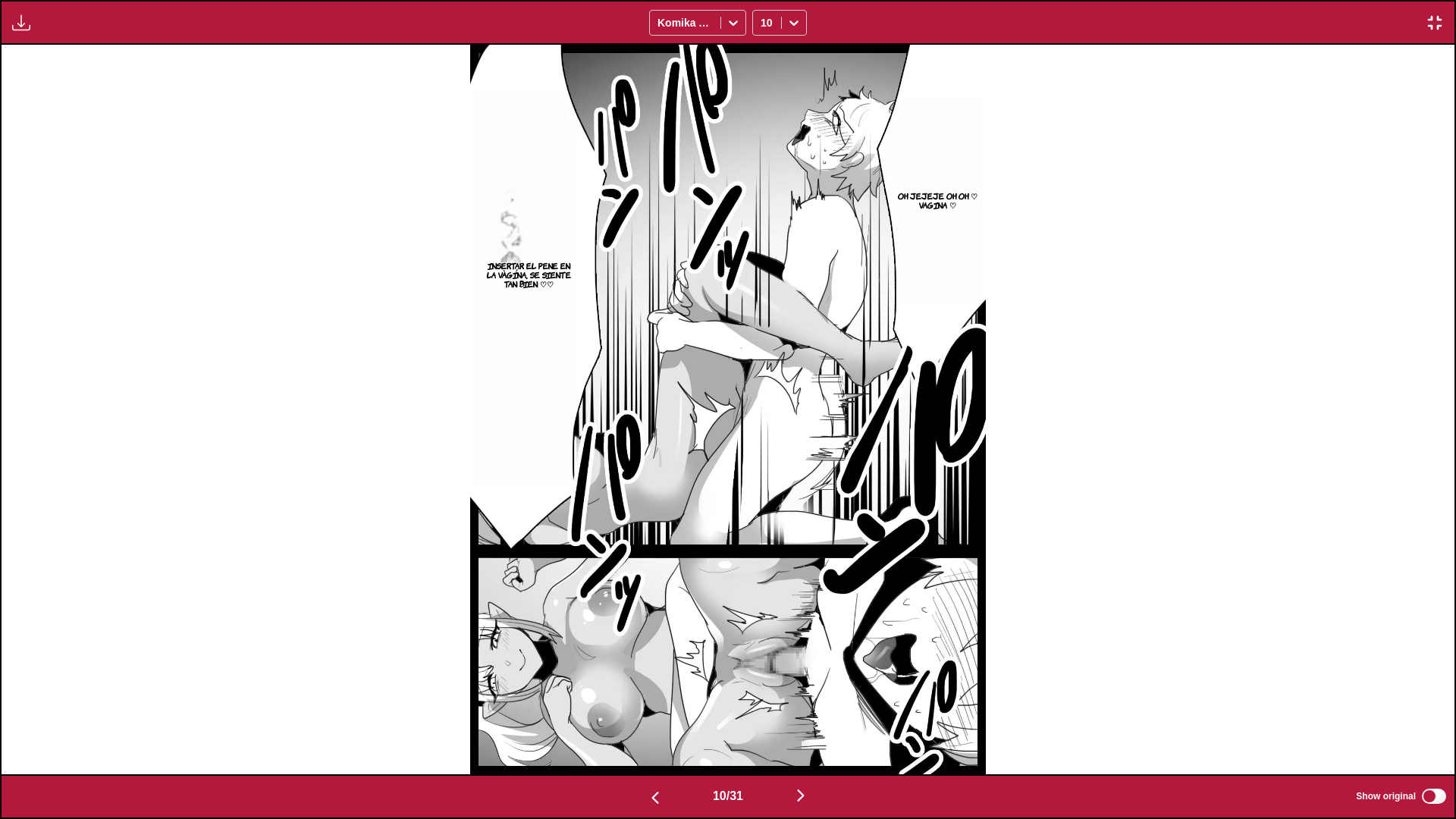
click at [809, 724] on img "button" at bounding box center [800, 795] width 18 height 18
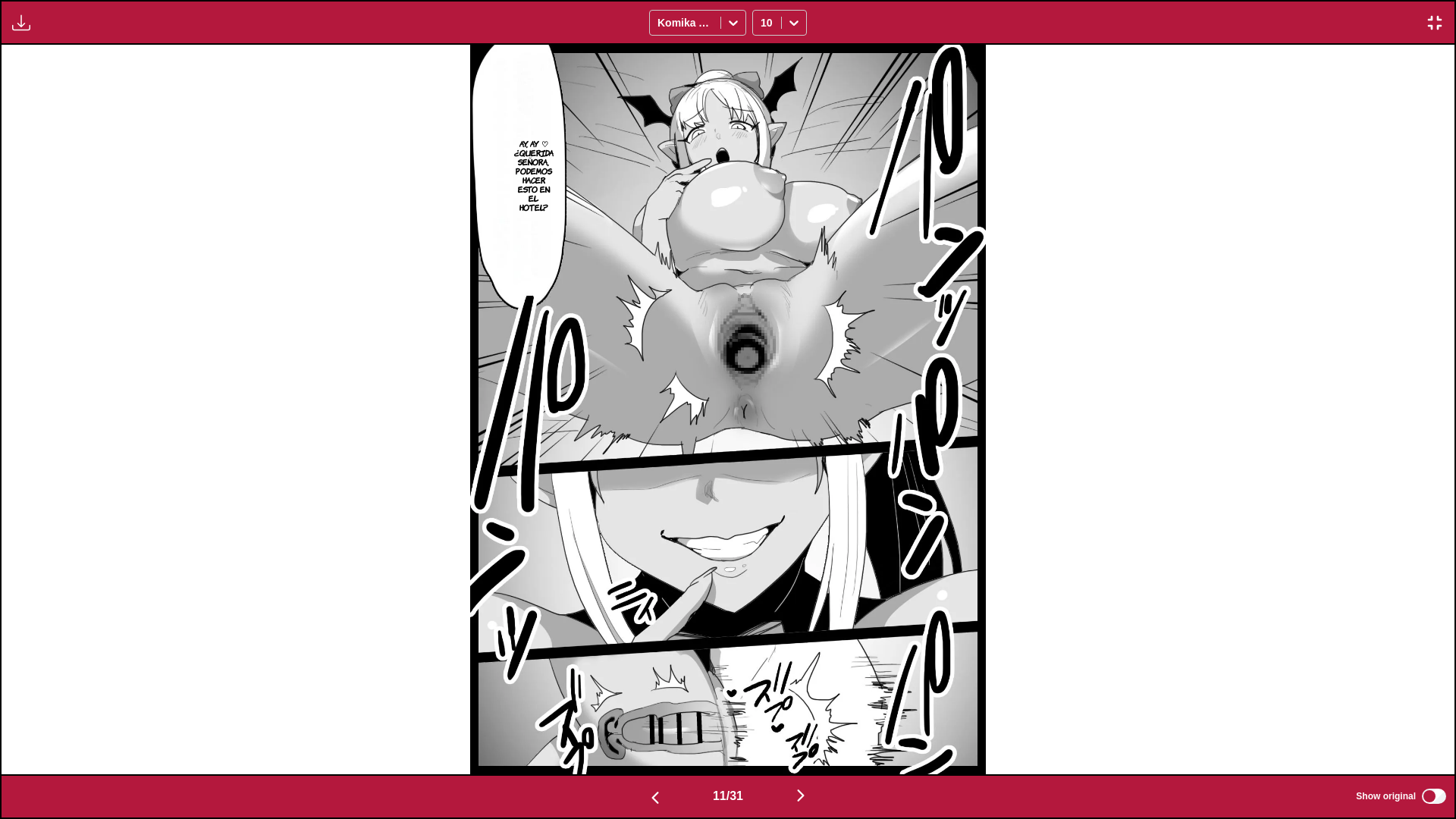
click at [802, 724] on img "button" at bounding box center [800, 795] width 18 height 18
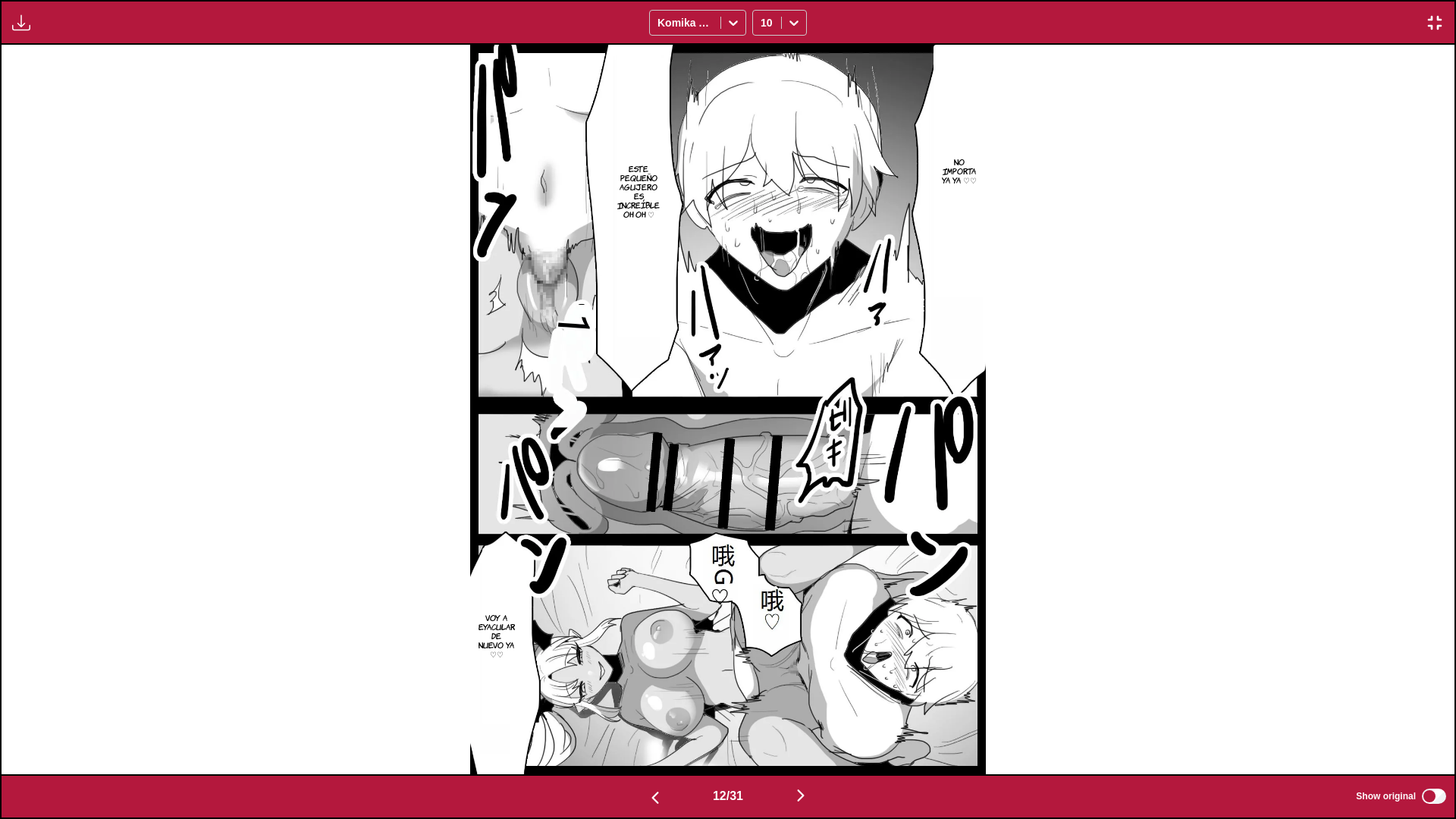
click at [809, 724] on img "button" at bounding box center [800, 795] width 18 height 18
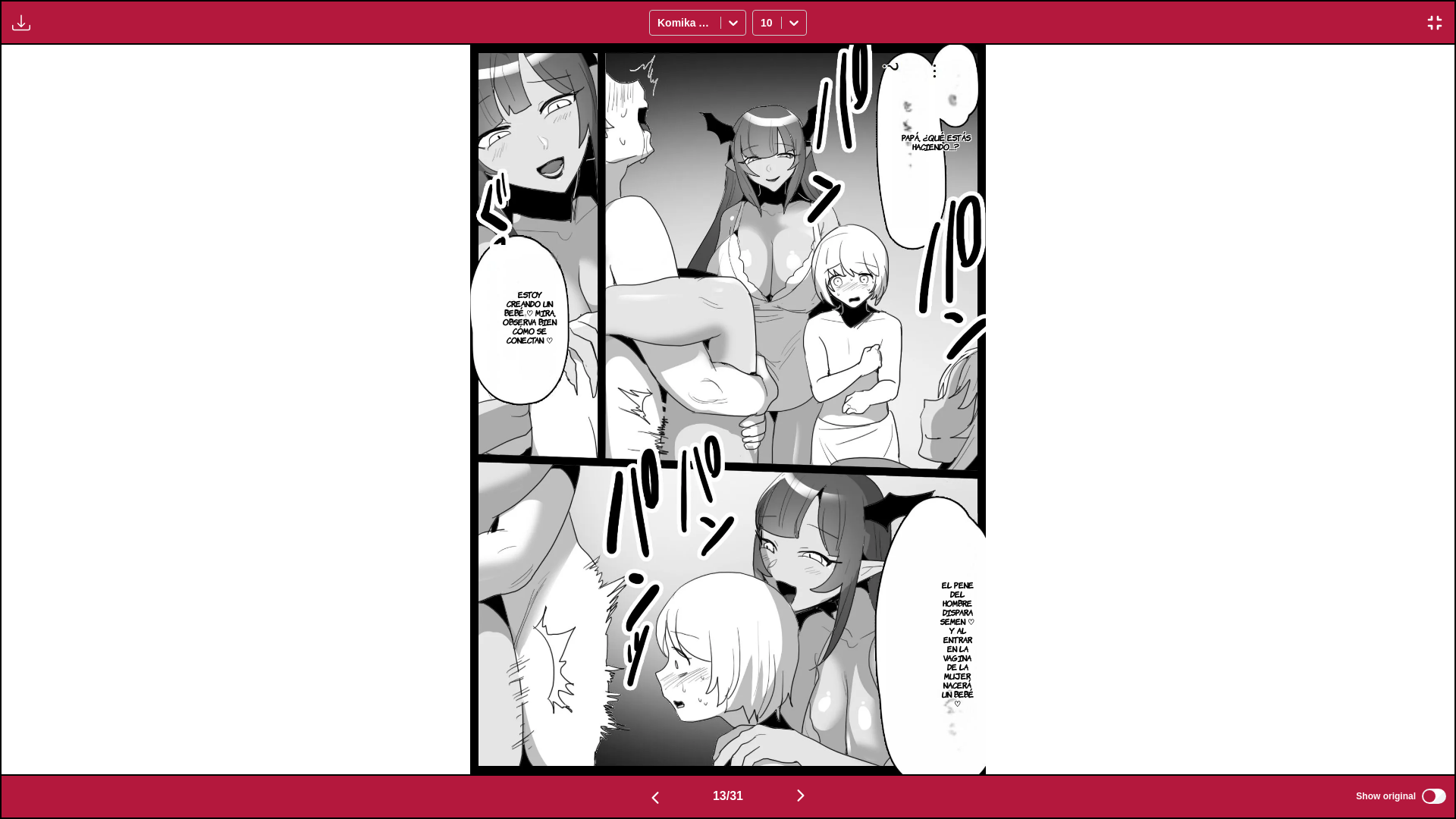
click at [797, 724] on img "button" at bounding box center [800, 795] width 18 height 18
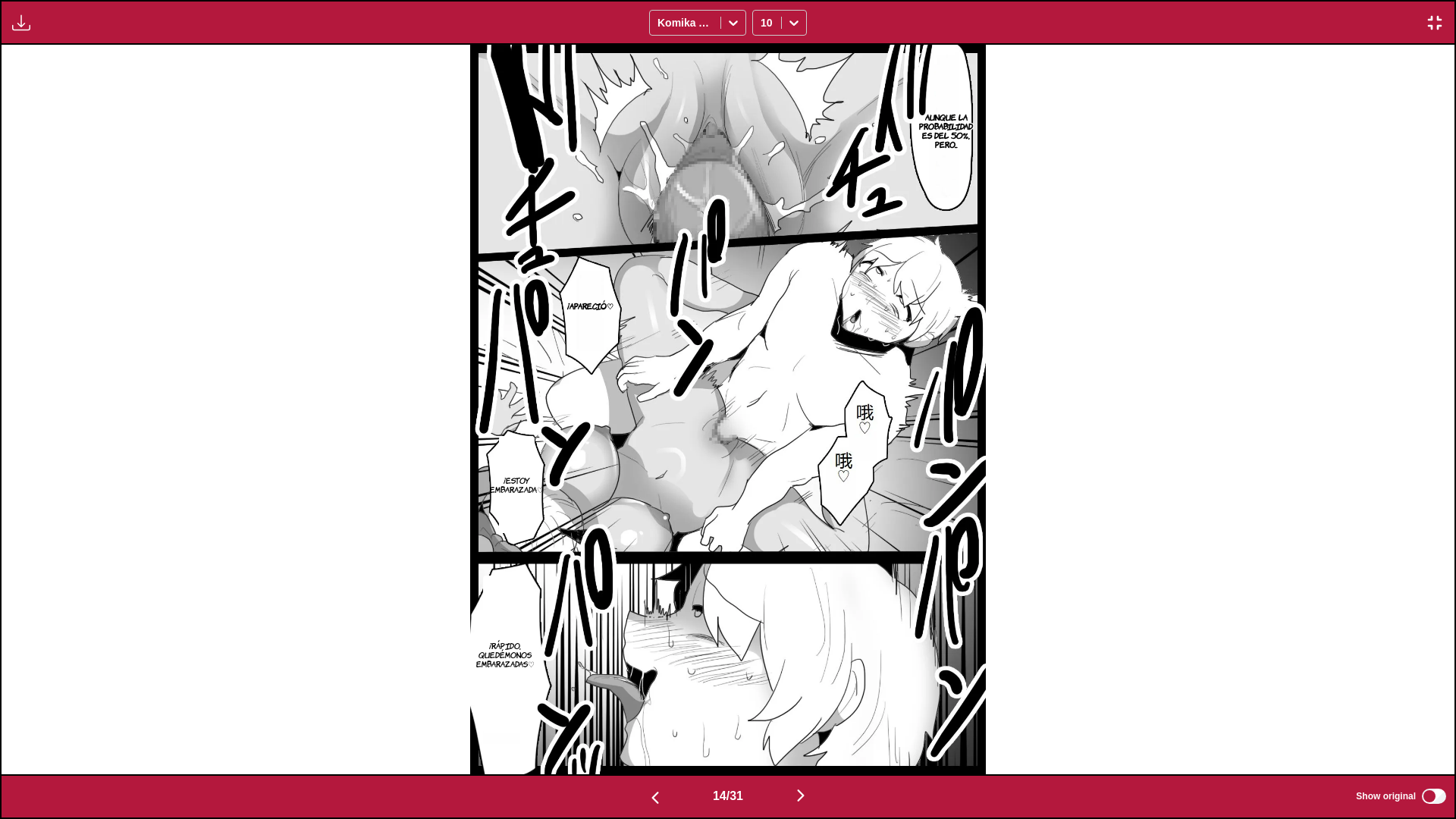
click at [806, 724] on img "button" at bounding box center [800, 795] width 18 height 18
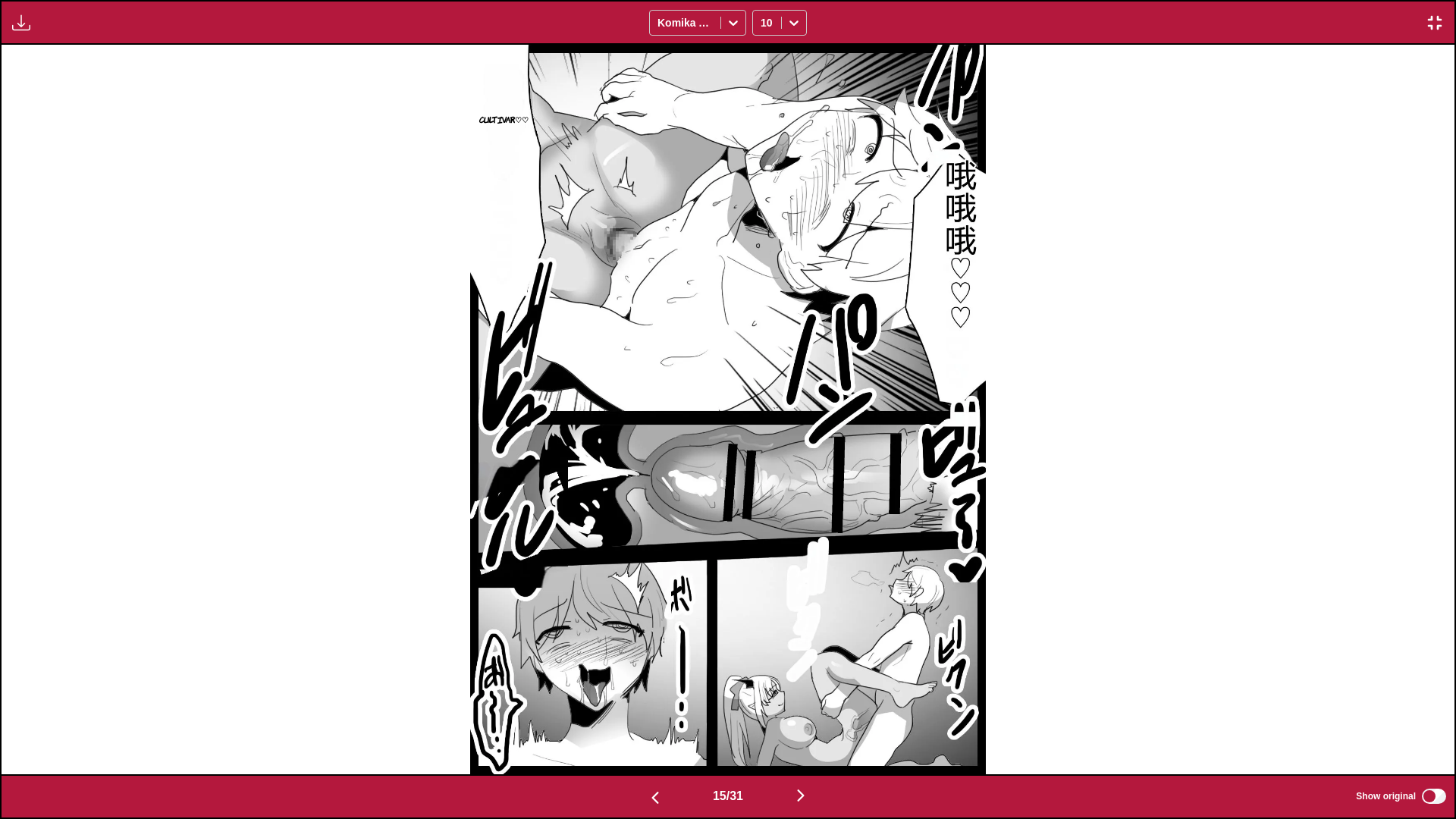
click at [797, 724] on img "button" at bounding box center [800, 795] width 18 height 18
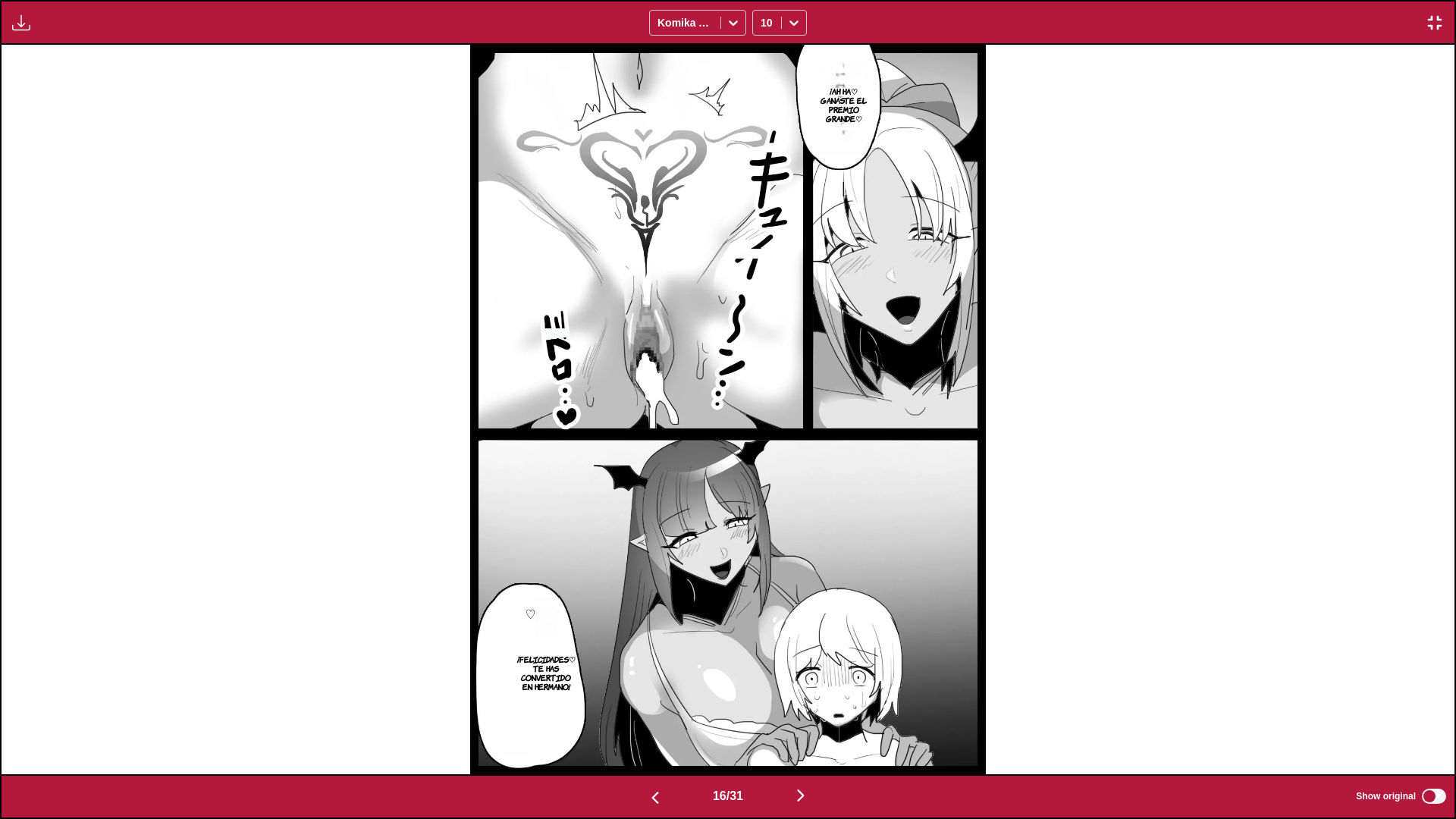
click at [806, 724] on img "button" at bounding box center [800, 795] width 18 height 18
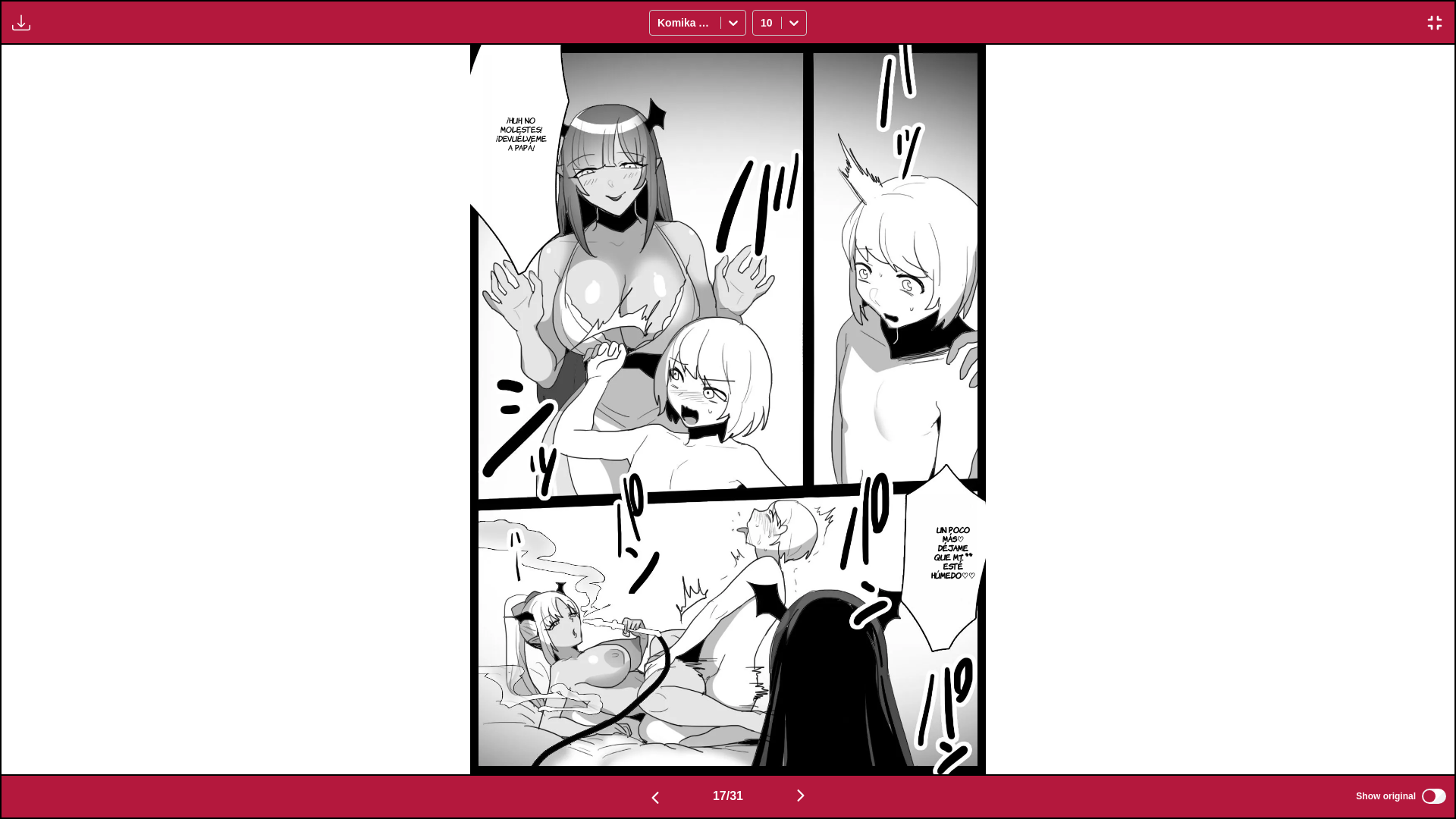
click at [804, 724] on img "button" at bounding box center [800, 795] width 18 height 18
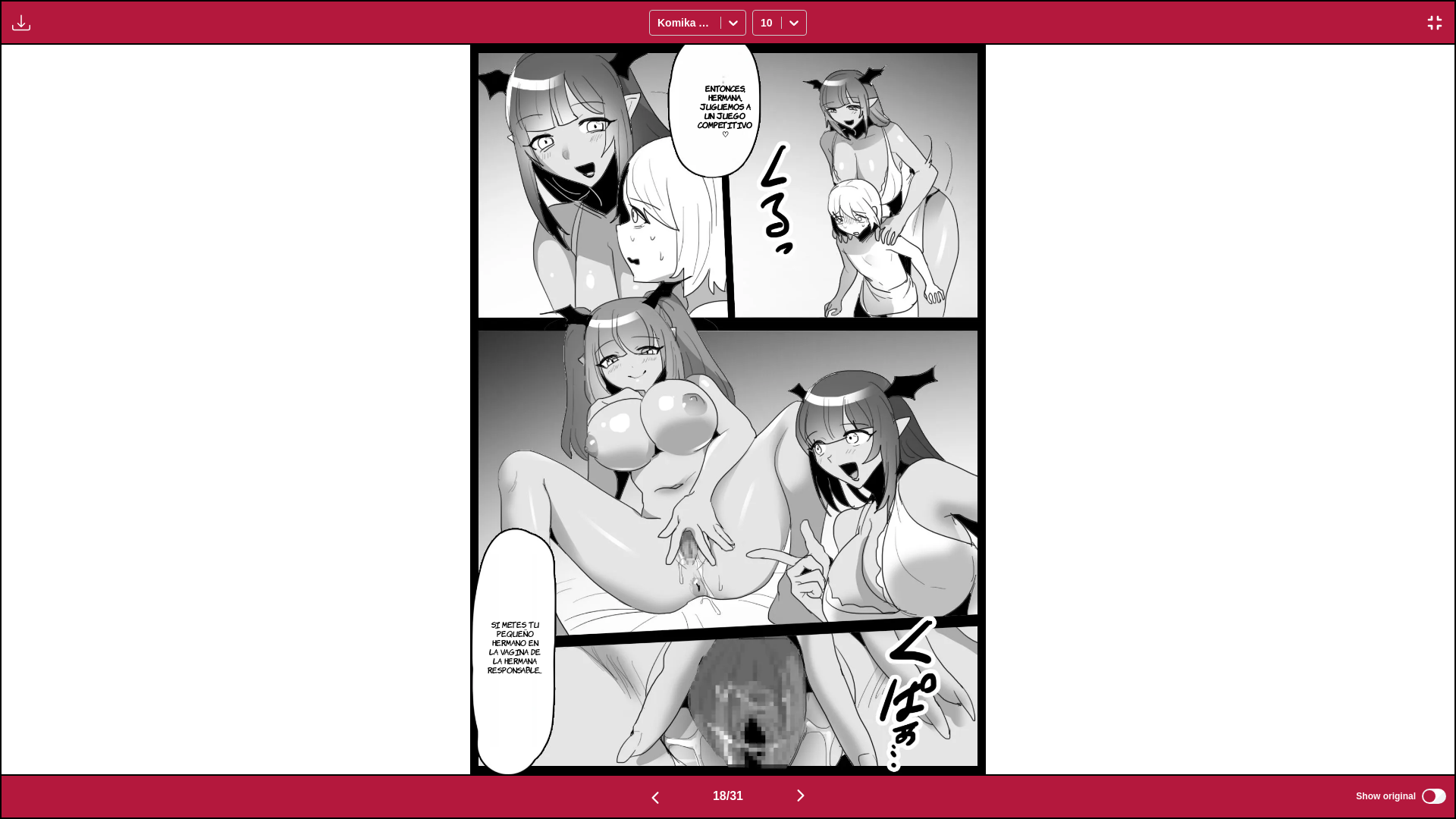
click at [800, 724] on img "button" at bounding box center [800, 795] width 18 height 18
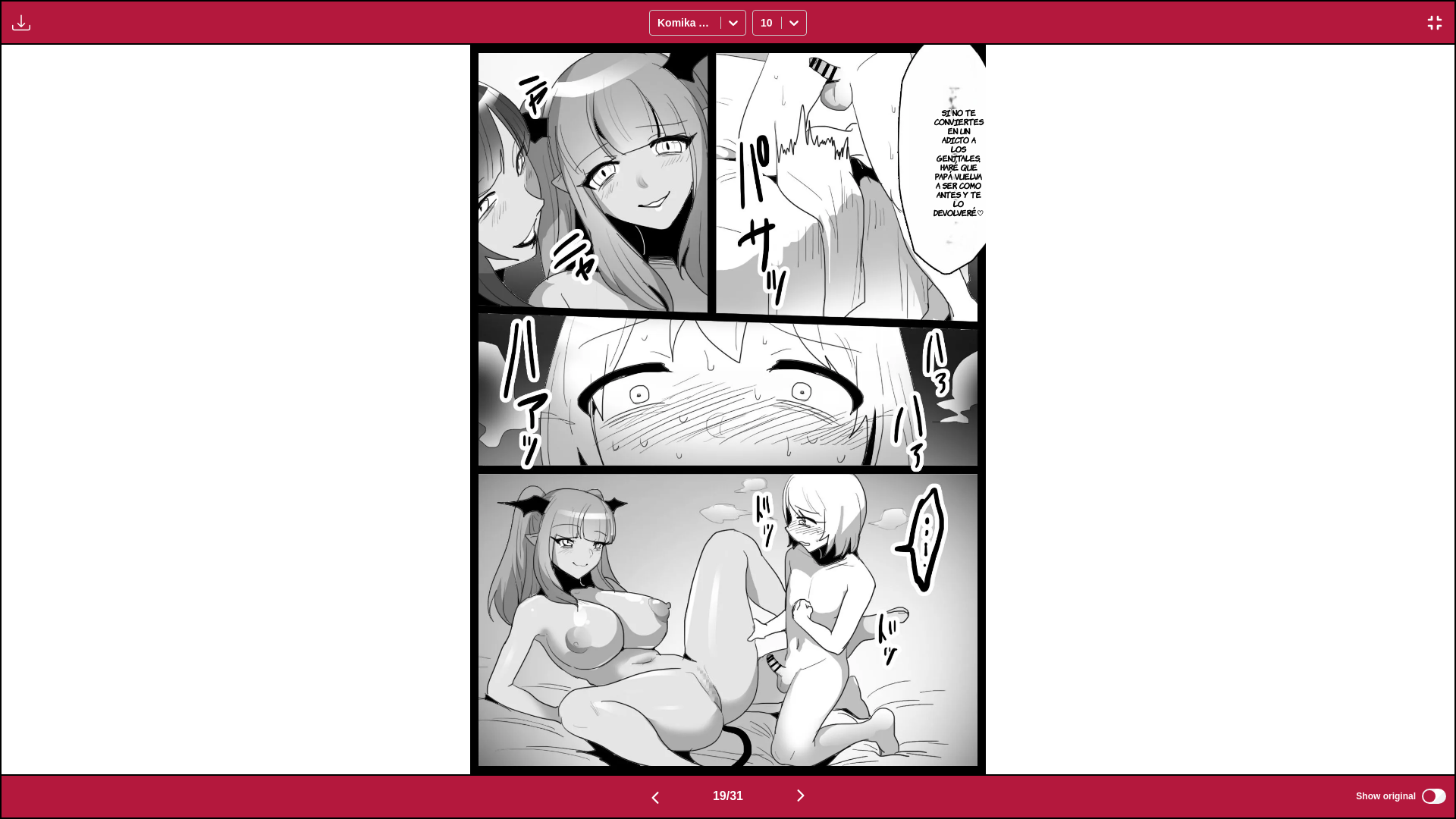
click at [794, 724] on button "button" at bounding box center [800, 796] width 91 height 22
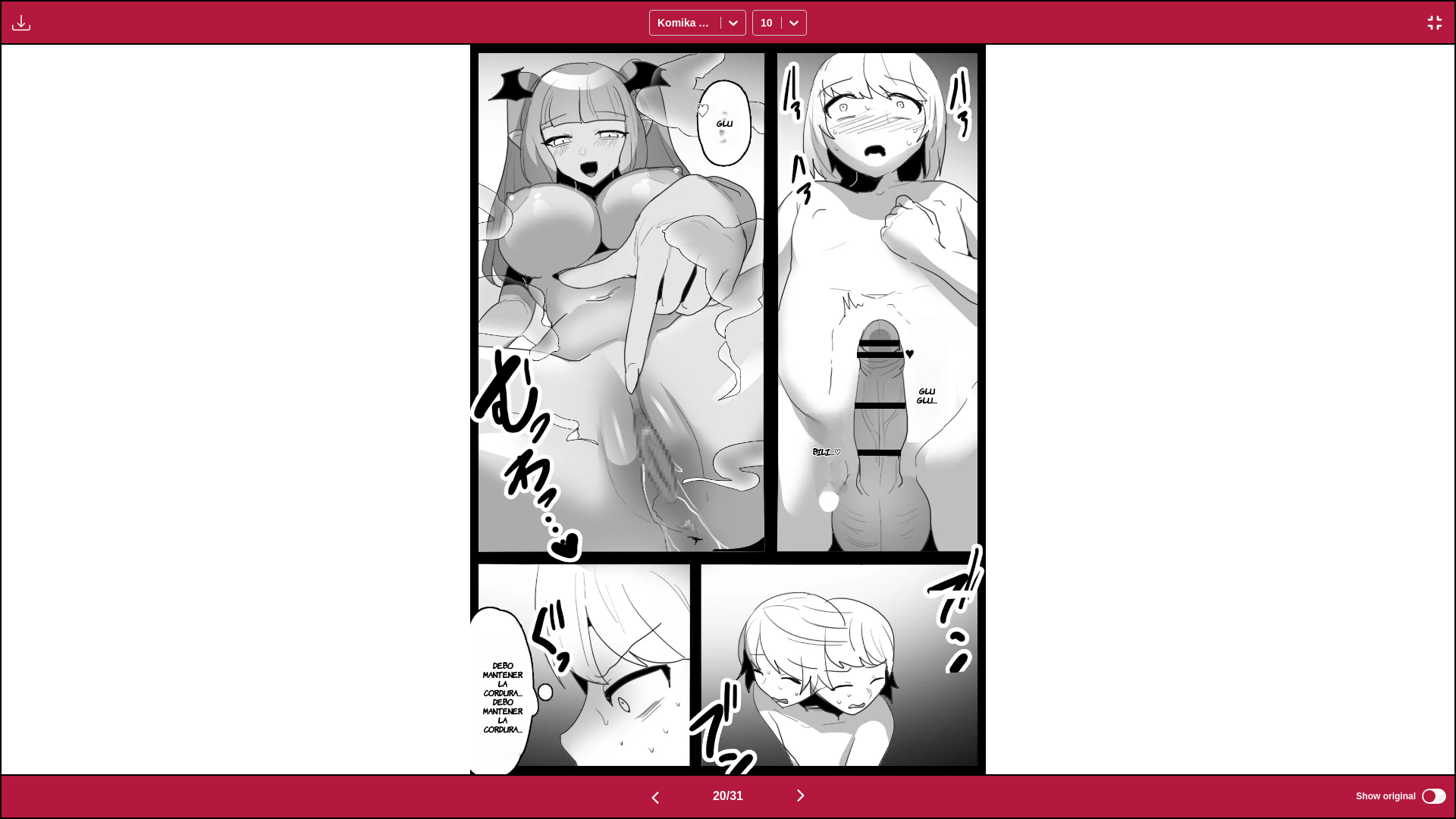
click at [803, 724] on img "button" at bounding box center [800, 795] width 18 height 18
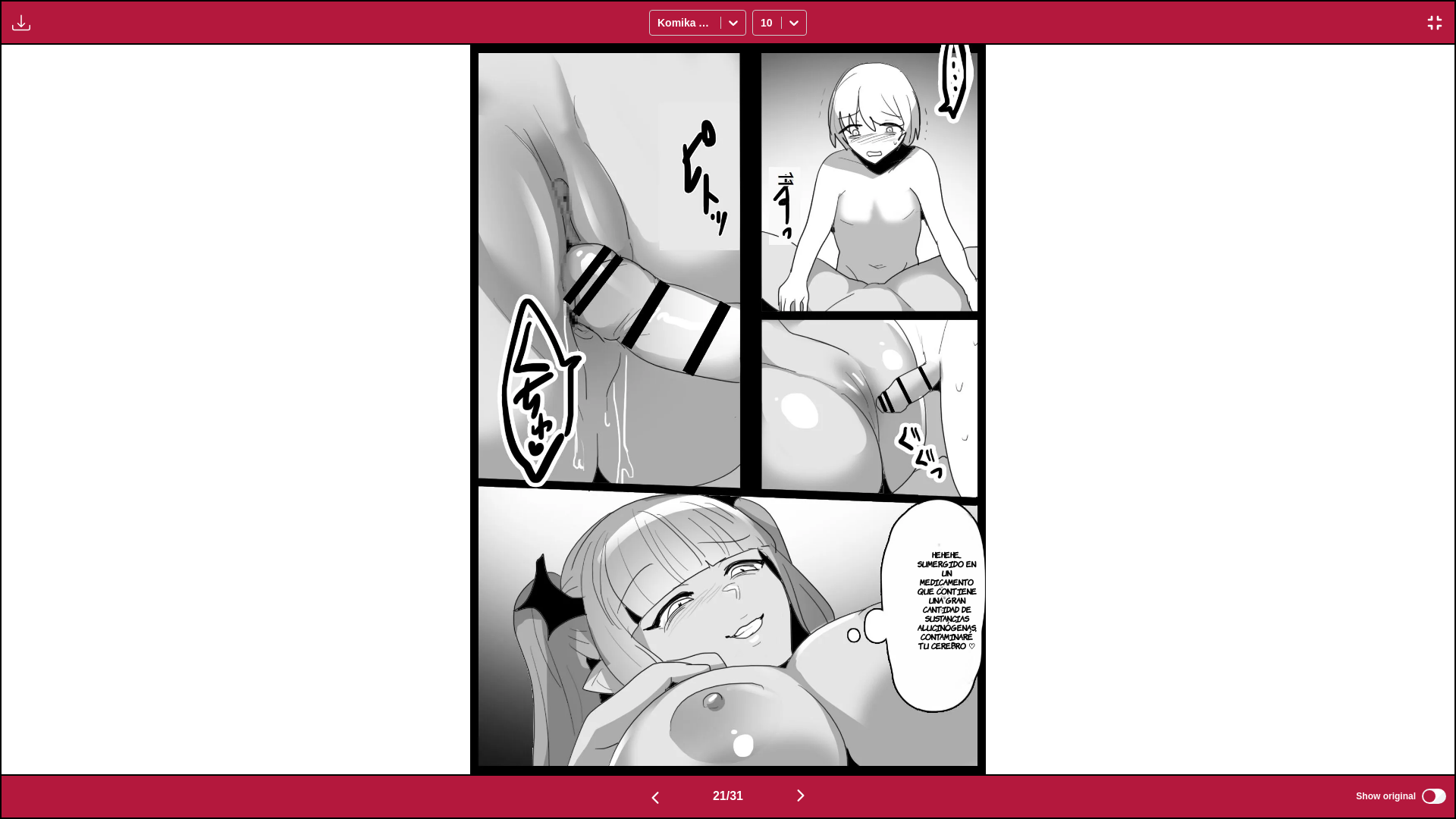
click at [800, 724] on img "button" at bounding box center [800, 795] width 18 height 18
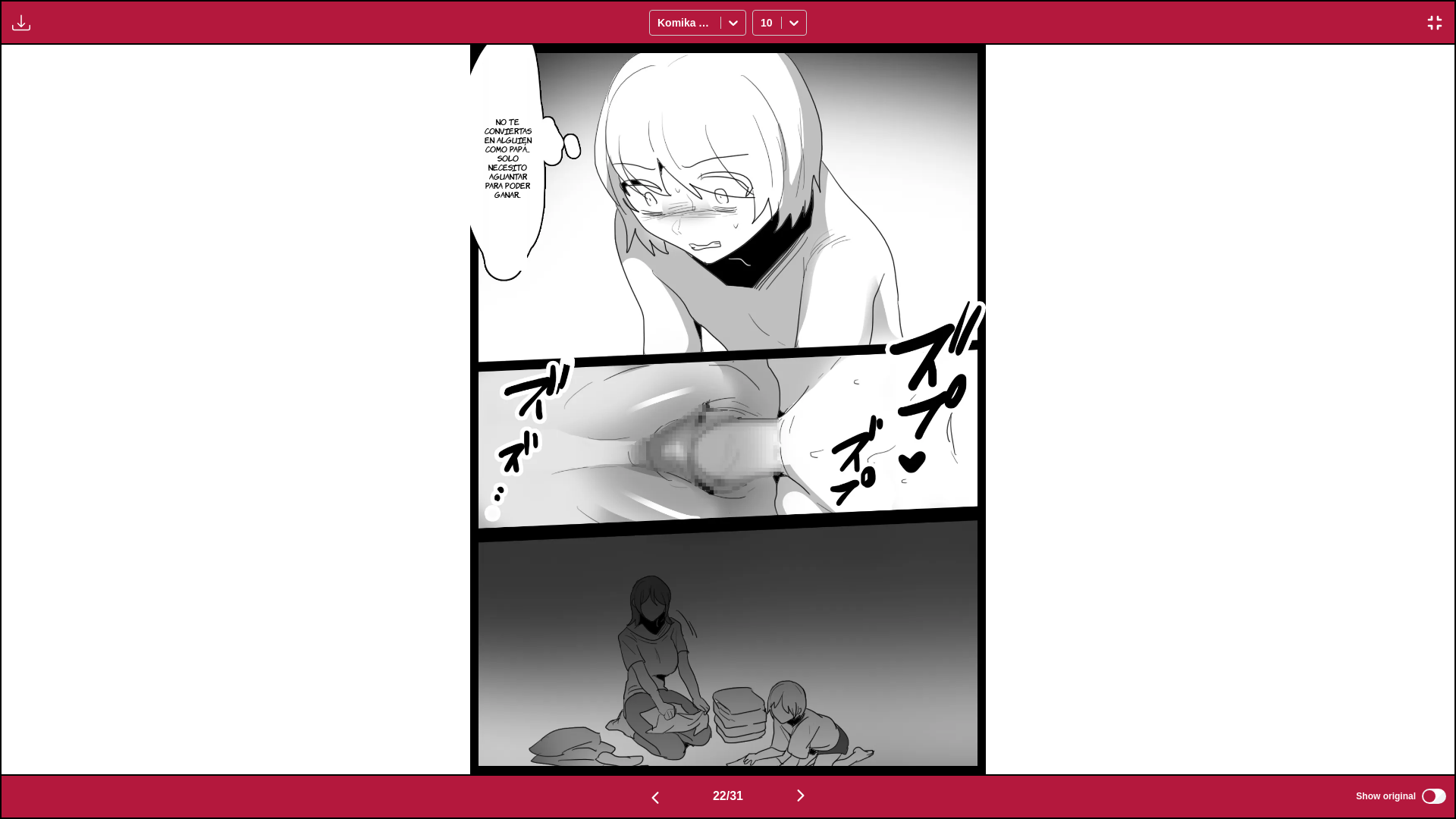
click at [805, 724] on img "button" at bounding box center [800, 795] width 18 height 18
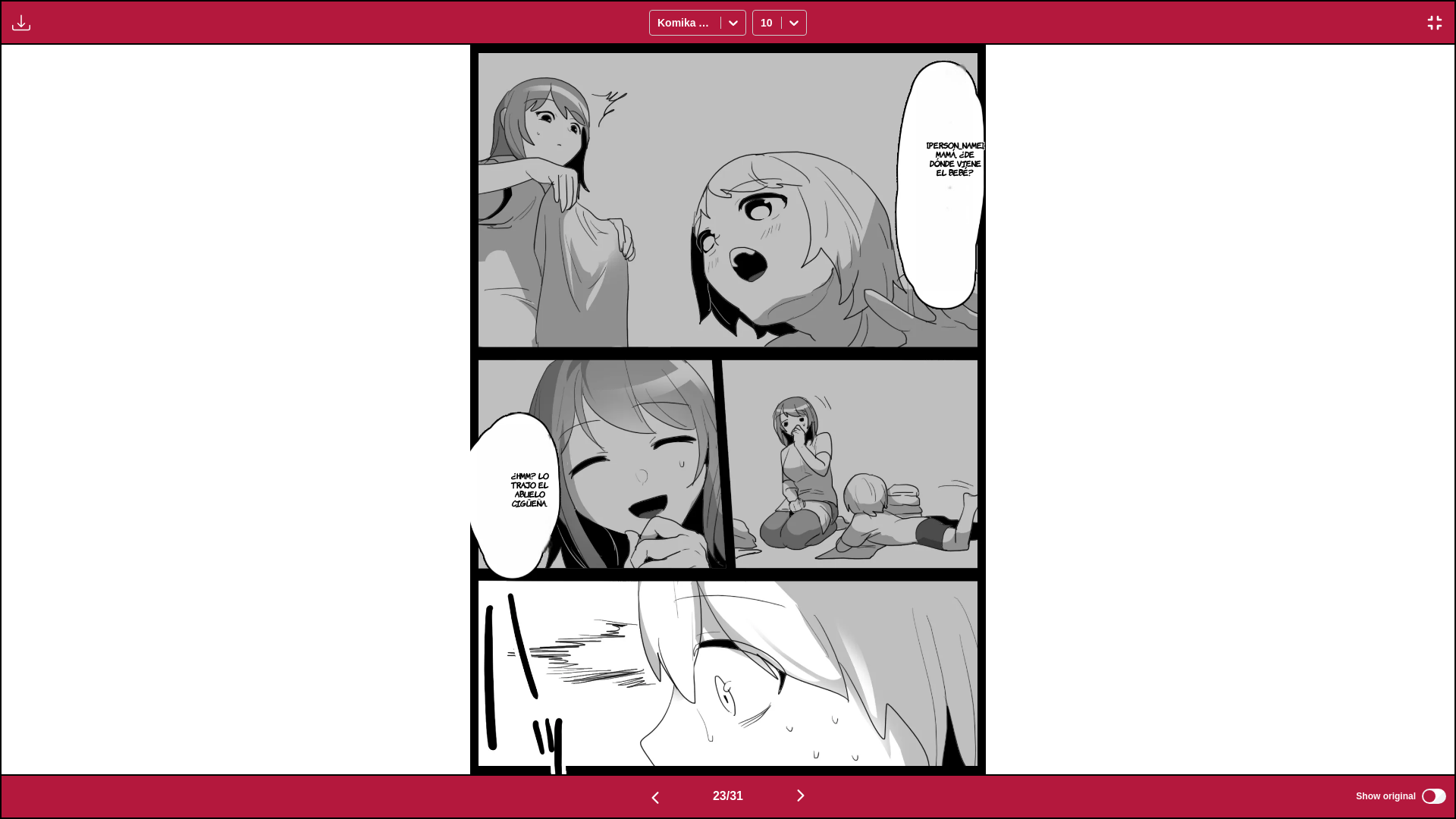
click at [809, 724] on img "button" at bounding box center [800, 795] width 18 height 18
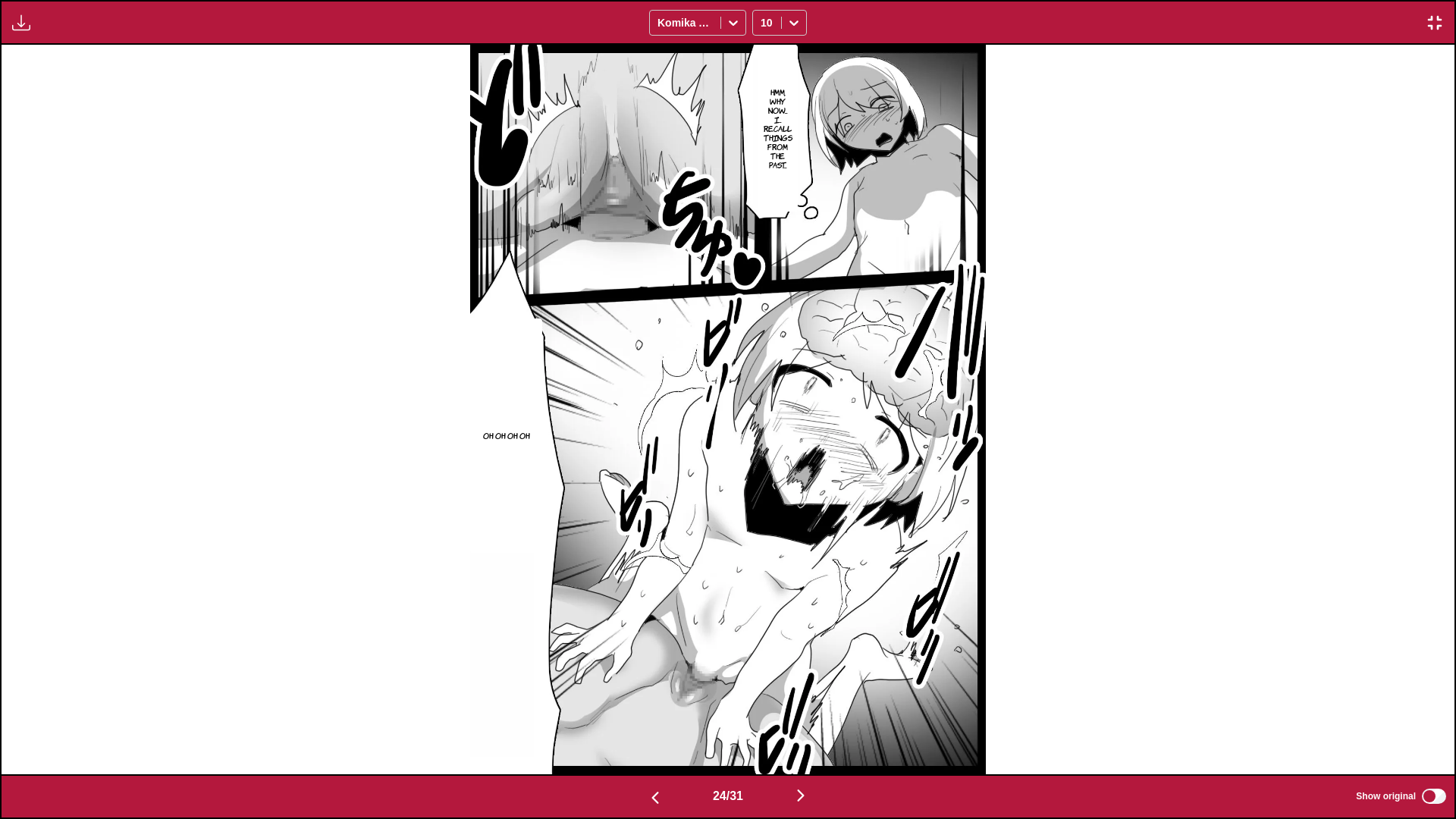
click at [738, 448] on img at bounding box center [728, 409] width 516 height 729
click at [809, 724] on img "button" at bounding box center [800, 795] width 18 height 18
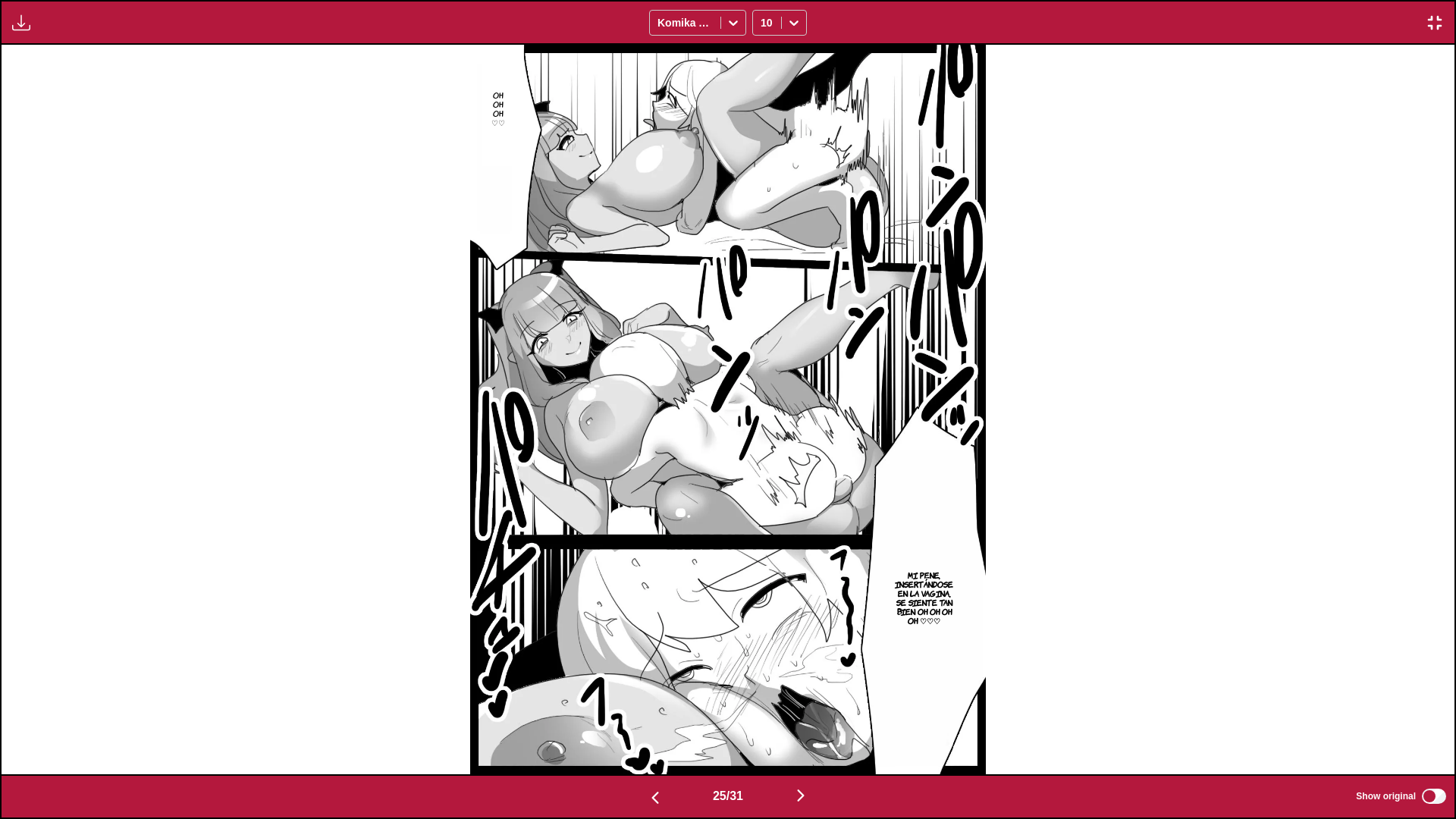
click at [799, 724] on img "button" at bounding box center [800, 795] width 18 height 18
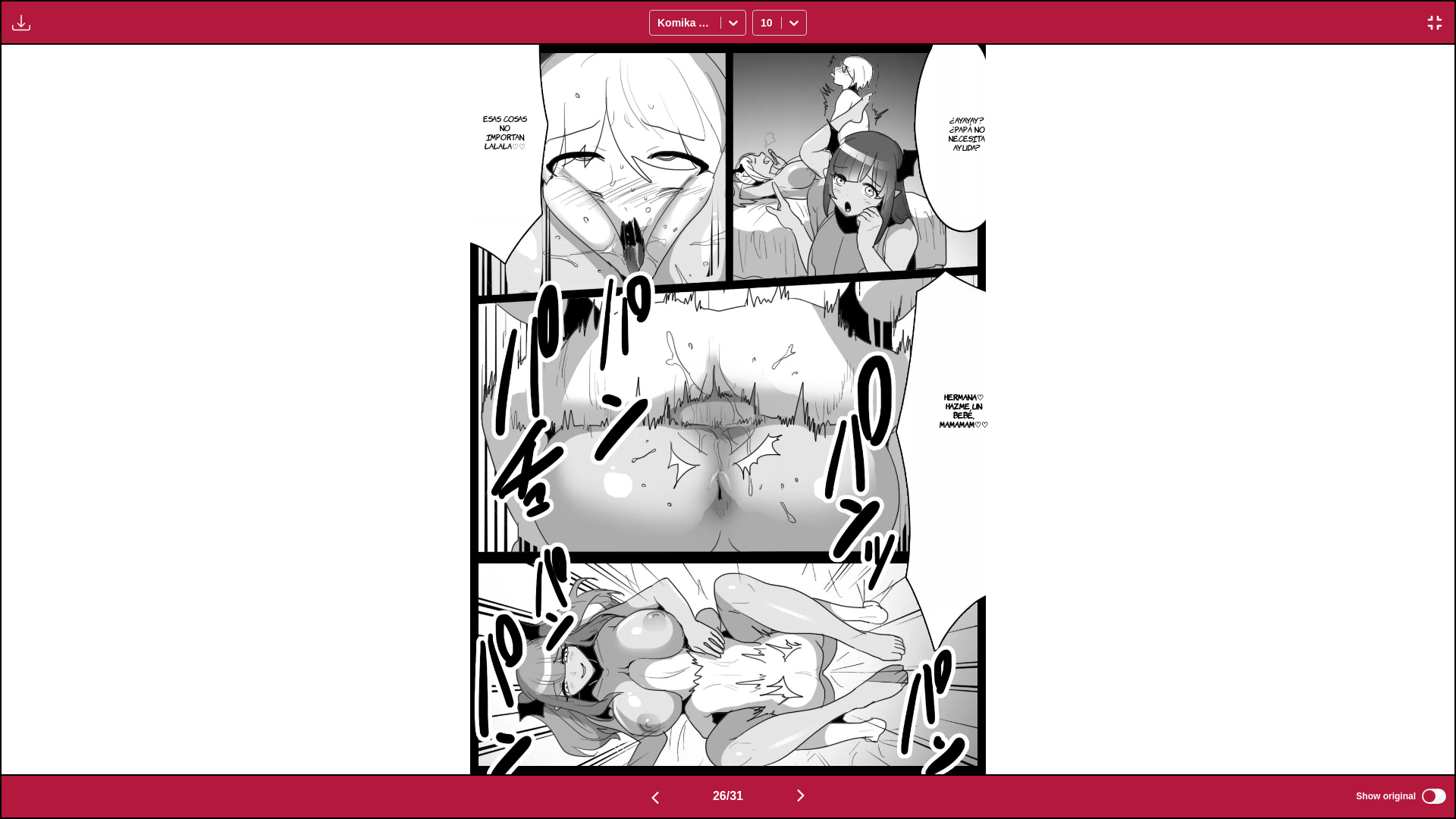
click at [799, 724] on img "button" at bounding box center [800, 795] width 18 height 18
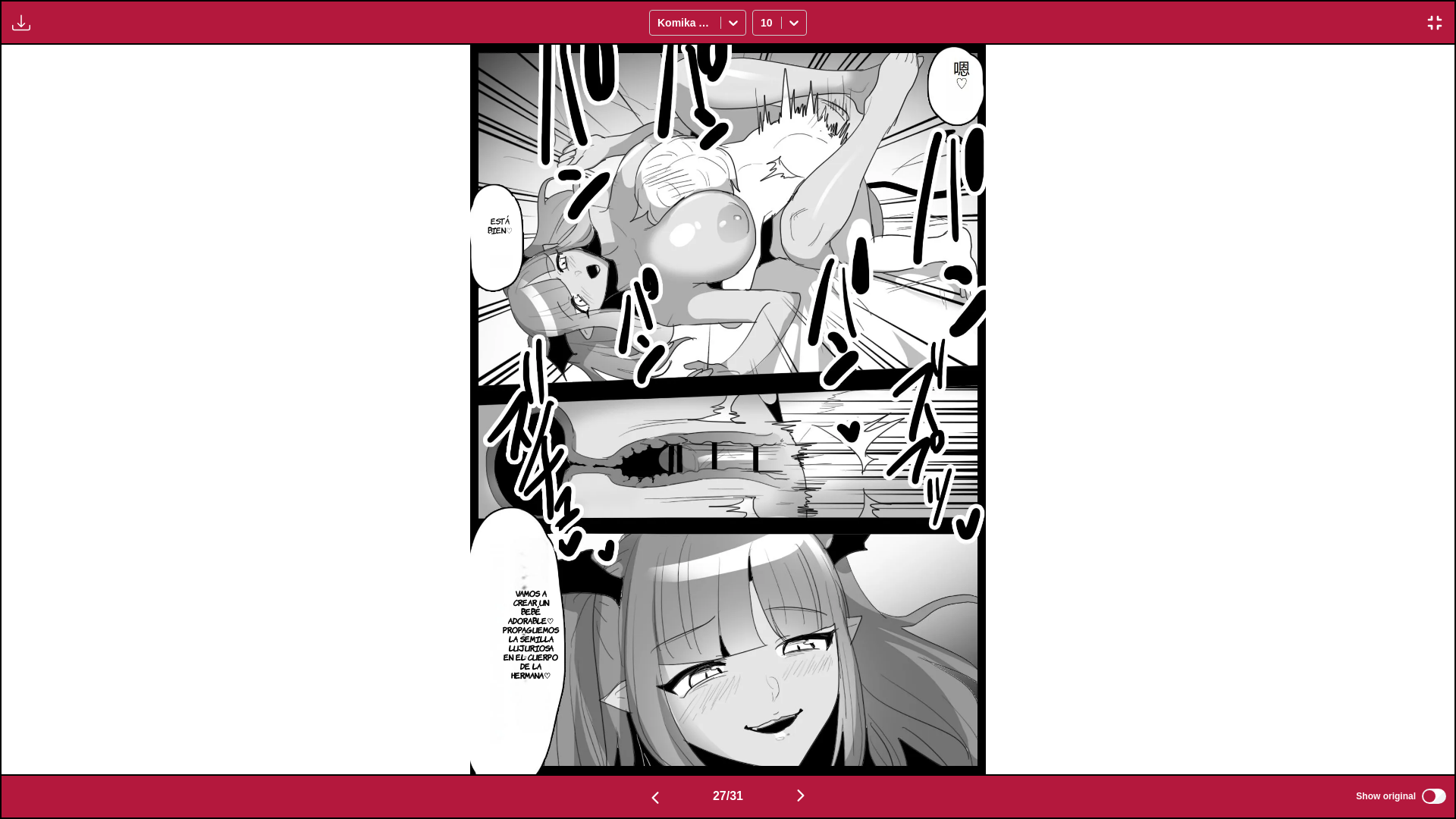
click at [799, 724] on img "button" at bounding box center [800, 795] width 18 height 18
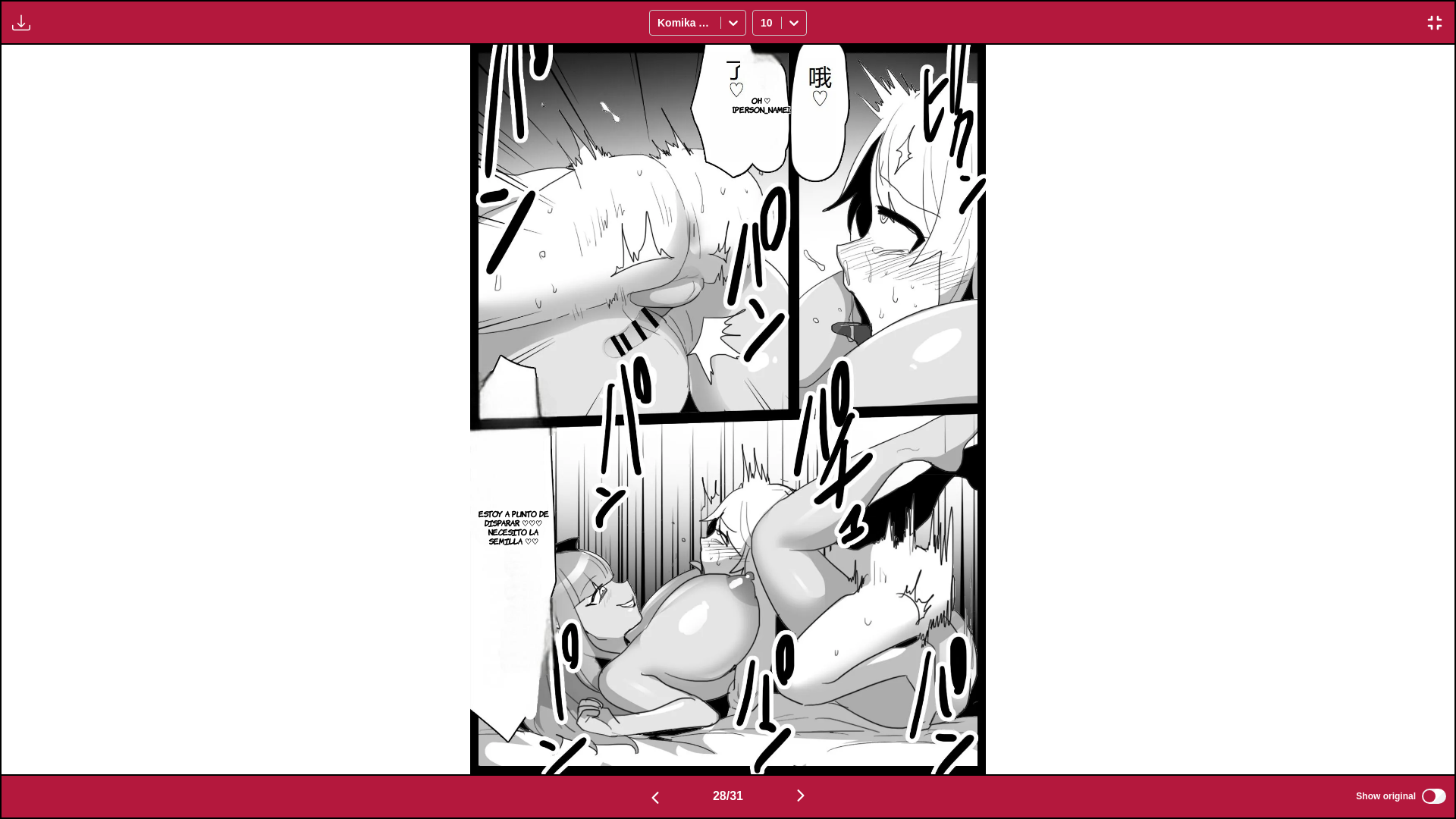
click at [802, 724] on img "button" at bounding box center [800, 795] width 18 height 18
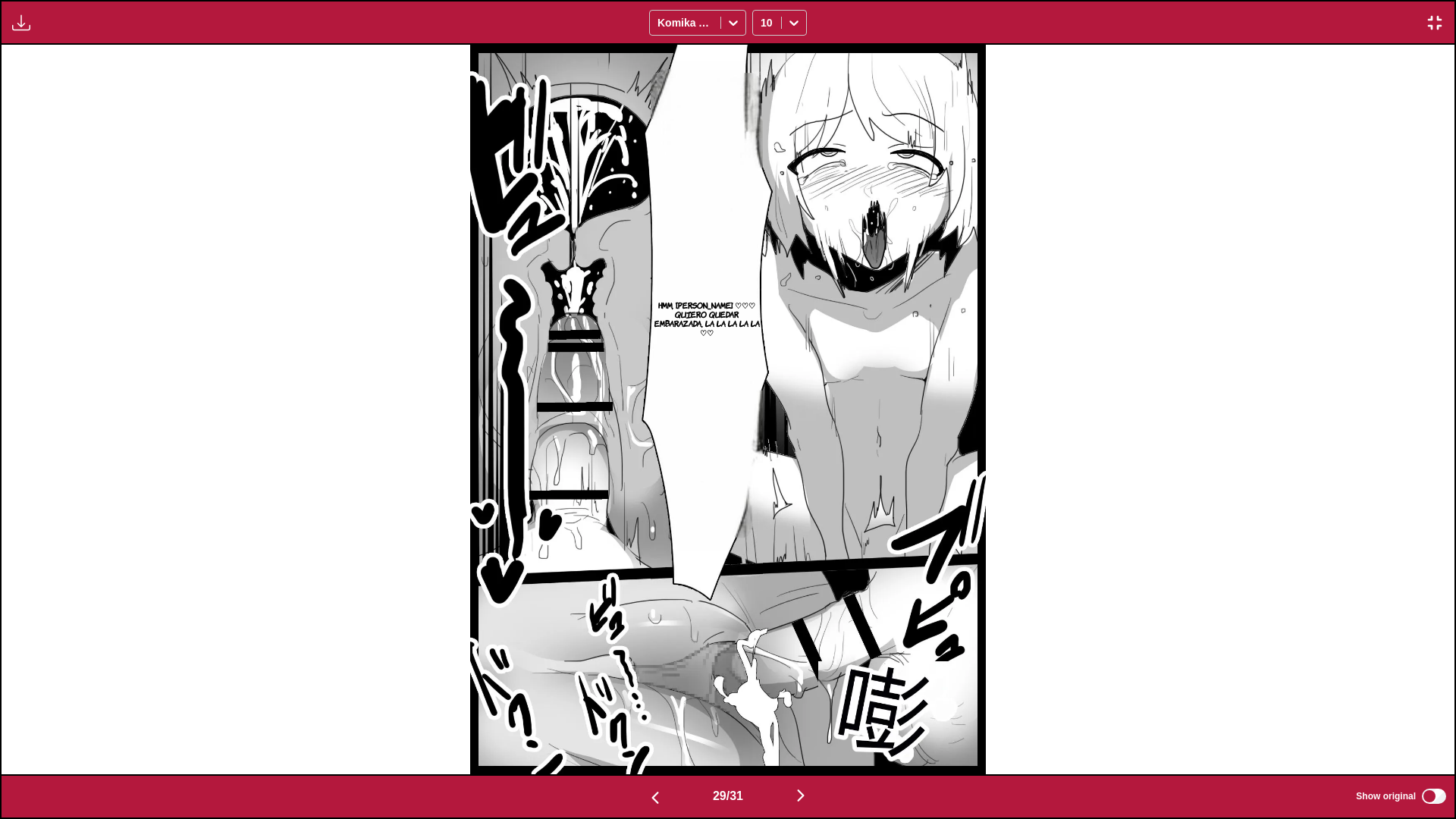
drag, startPoint x: 729, startPoint y: 464, endPoint x: 744, endPoint y: 527, distance: 64.8
drag, startPoint x: 744, startPoint y: 527, endPoint x: 1140, endPoint y: 578, distance: 399.3
click at [1140, 578] on div "Hmm, [PERSON_NAME] ♡♡♡ Quiero quedar embarazada, la la la la la ♡♡" at bounding box center [728, 409] width 1453 height 729
drag, startPoint x: 737, startPoint y: 422, endPoint x: 1167, endPoint y: 558, distance: 451.0
click at [1170, 558] on div "Hmm, [PERSON_NAME] ♡♡♡ Quiero quedar embarazada, la la la la la ♡♡" at bounding box center [728, 409] width 1453 height 729
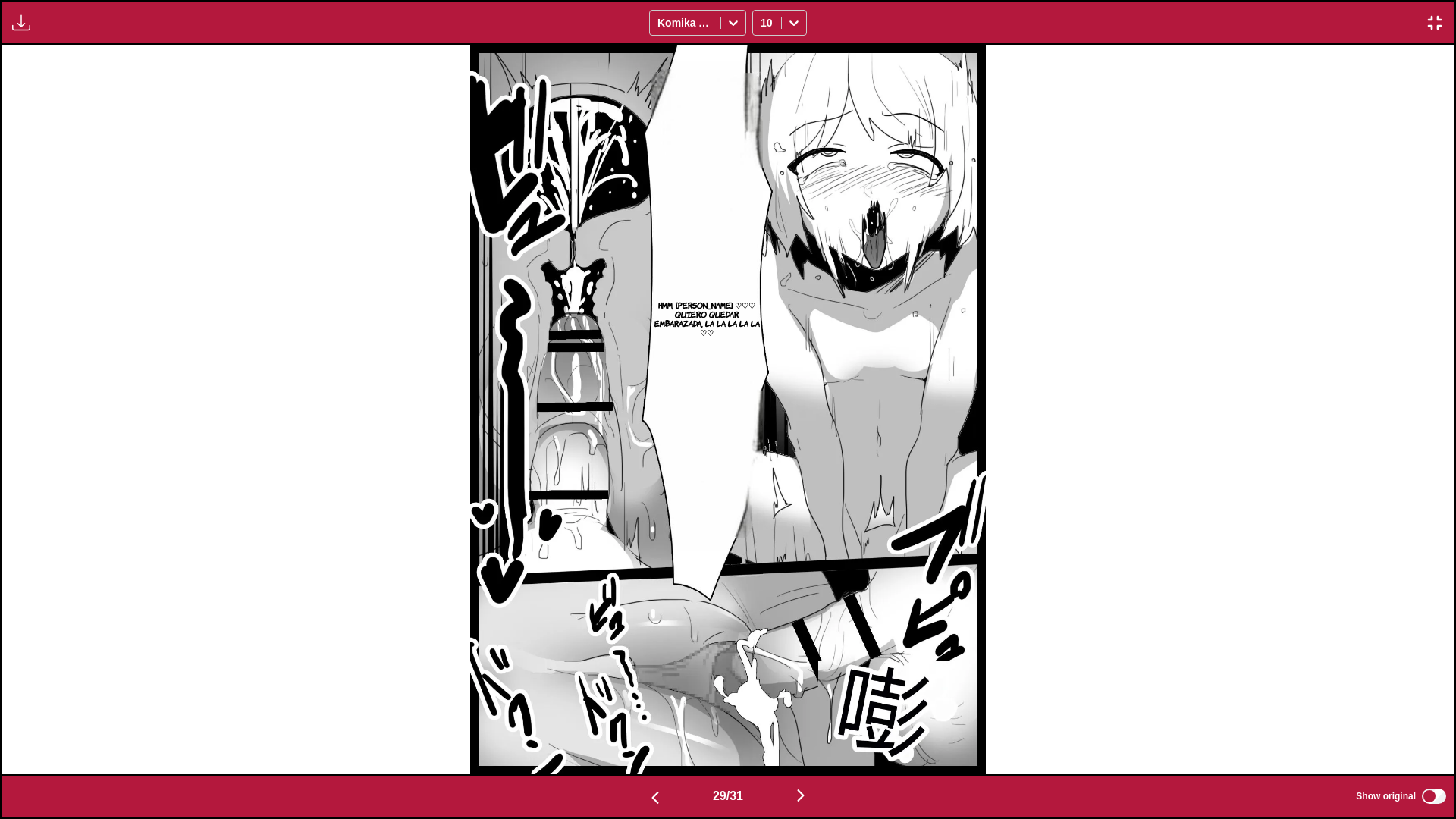
click at [659, 724] on button "button" at bounding box center [655, 796] width 91 height 22
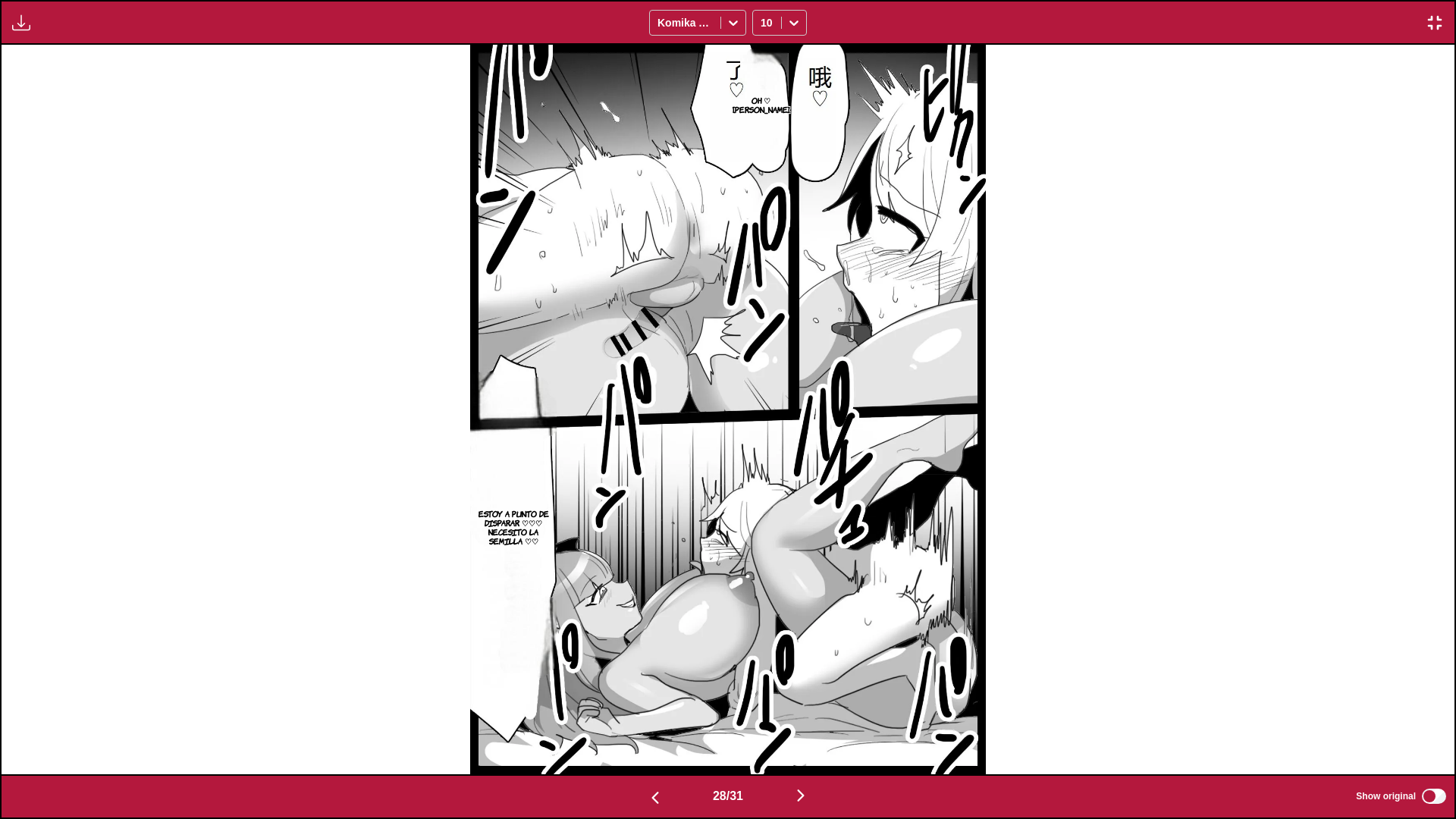
click at [801, 724] on img "button" at bounding box center [800, 795] width 18 height 18
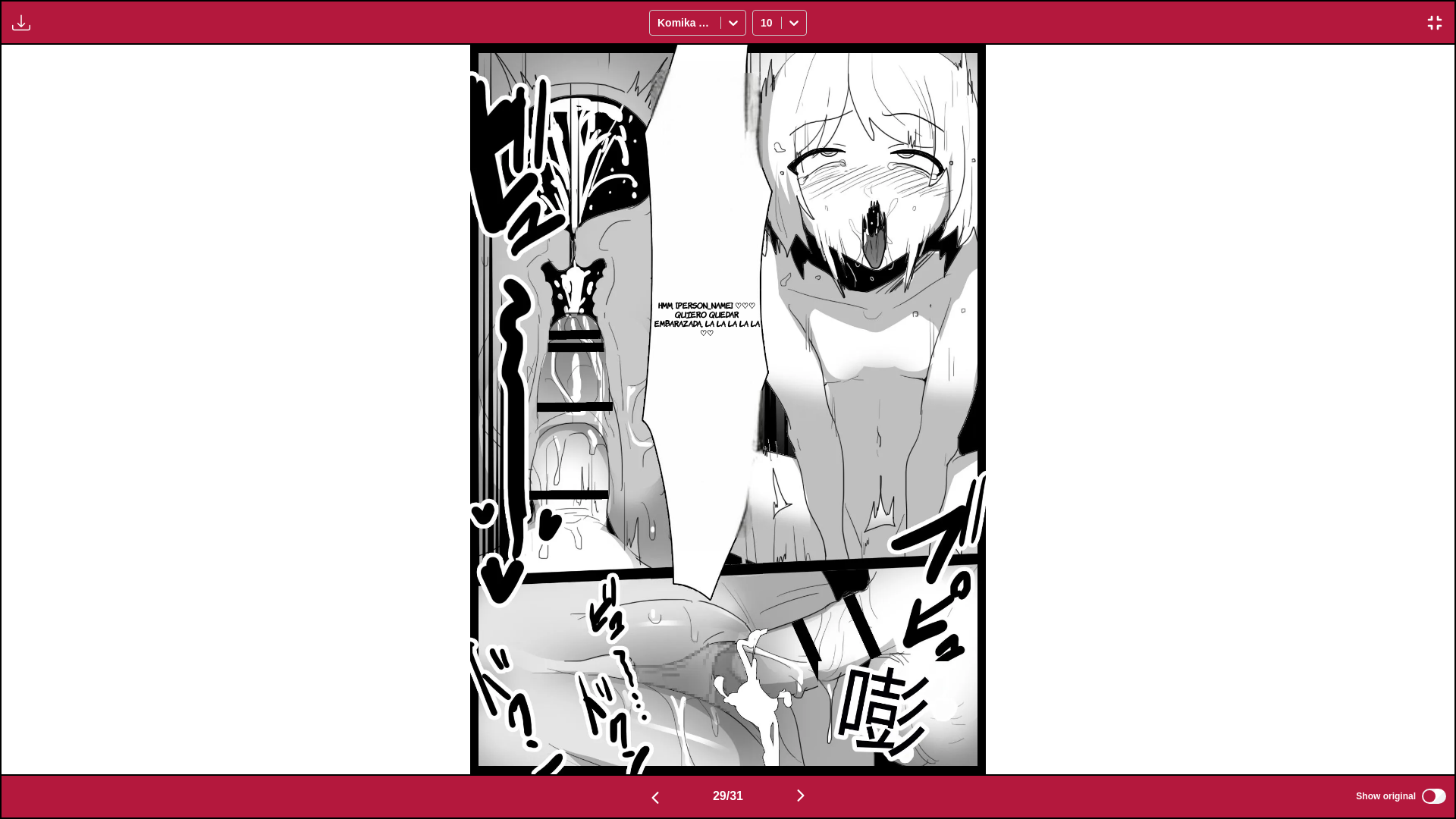
click at [646, 724] on img "button" at bounding box center [655, 797] width 18 height 18
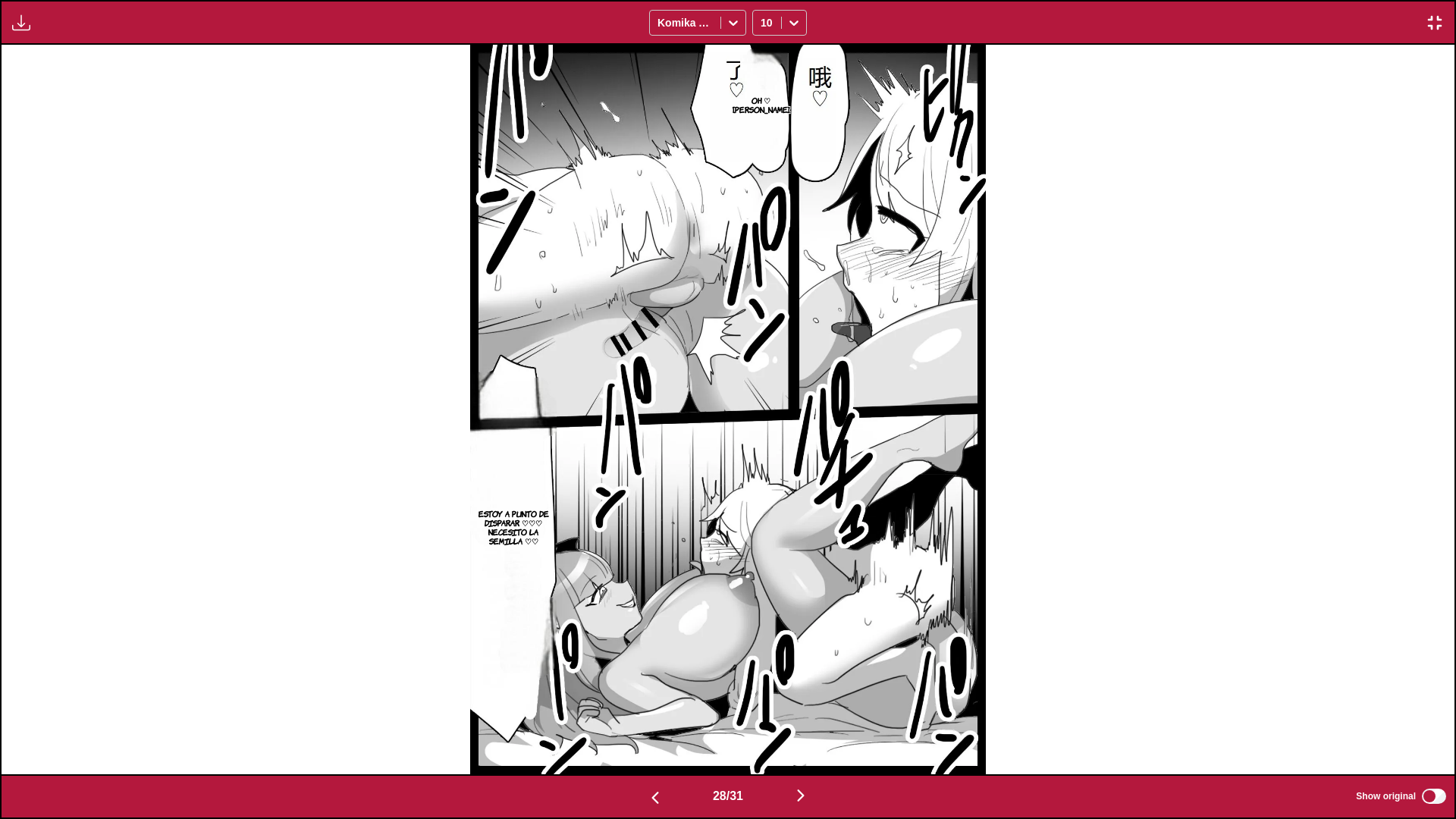
drag, startPoint x: 601, startPoint y: 442, endPoint x: 1086, endPoint y: 563, distance: 499.9
click at [1086, 563] on div "Oh ♡ [PERSON_NAME]. Estoy a punto de disparar ♡♡♡ Necesito la semilla ♡♡" at bounding box center [728, 409] width 1453 height 729
click at [806, 724] on img "button" at bounding box center [800, 795] width 18 height 18
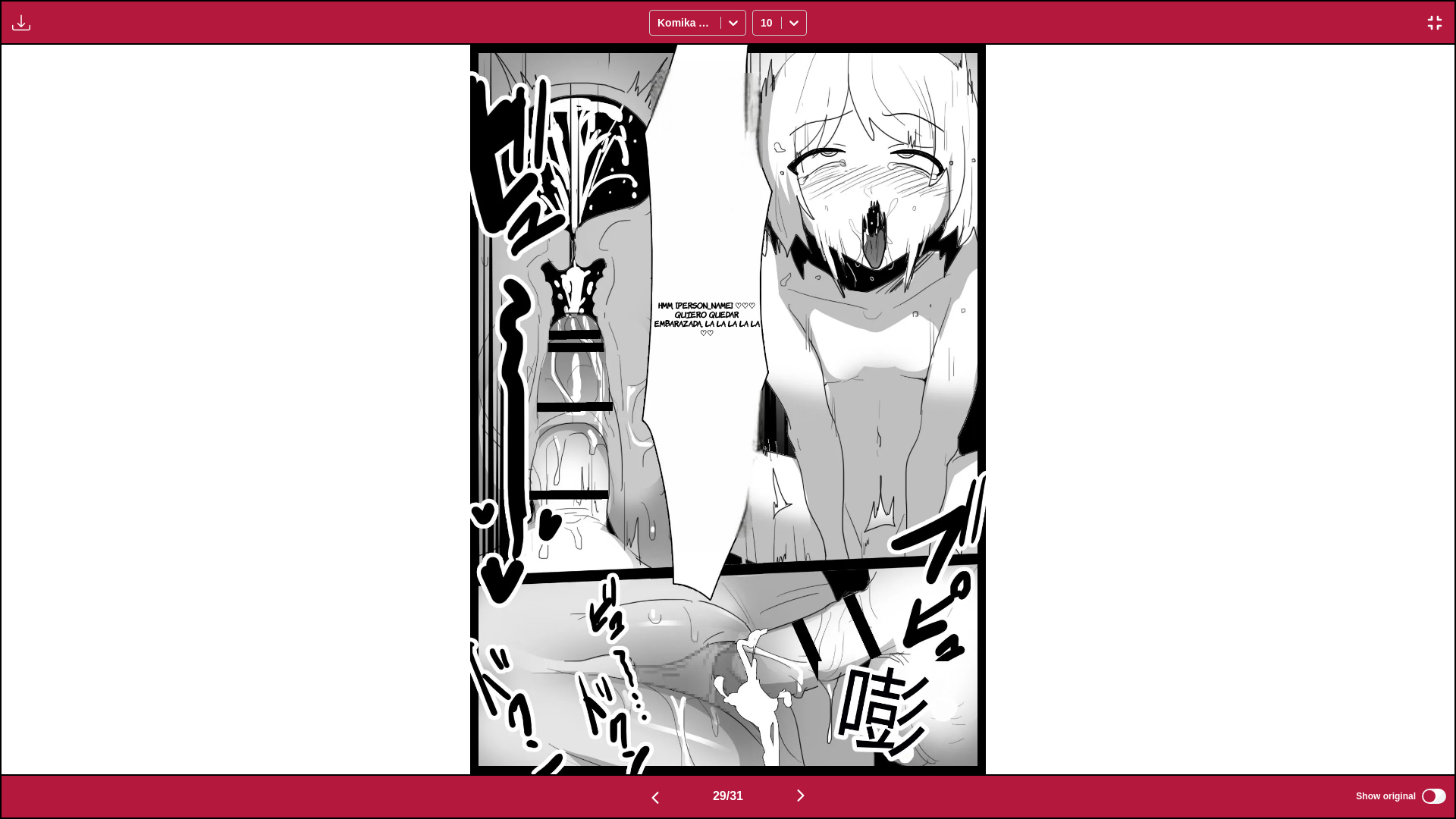
click at [659, 724] on img "button" at bounding box center [655, 797] width 18 height 18
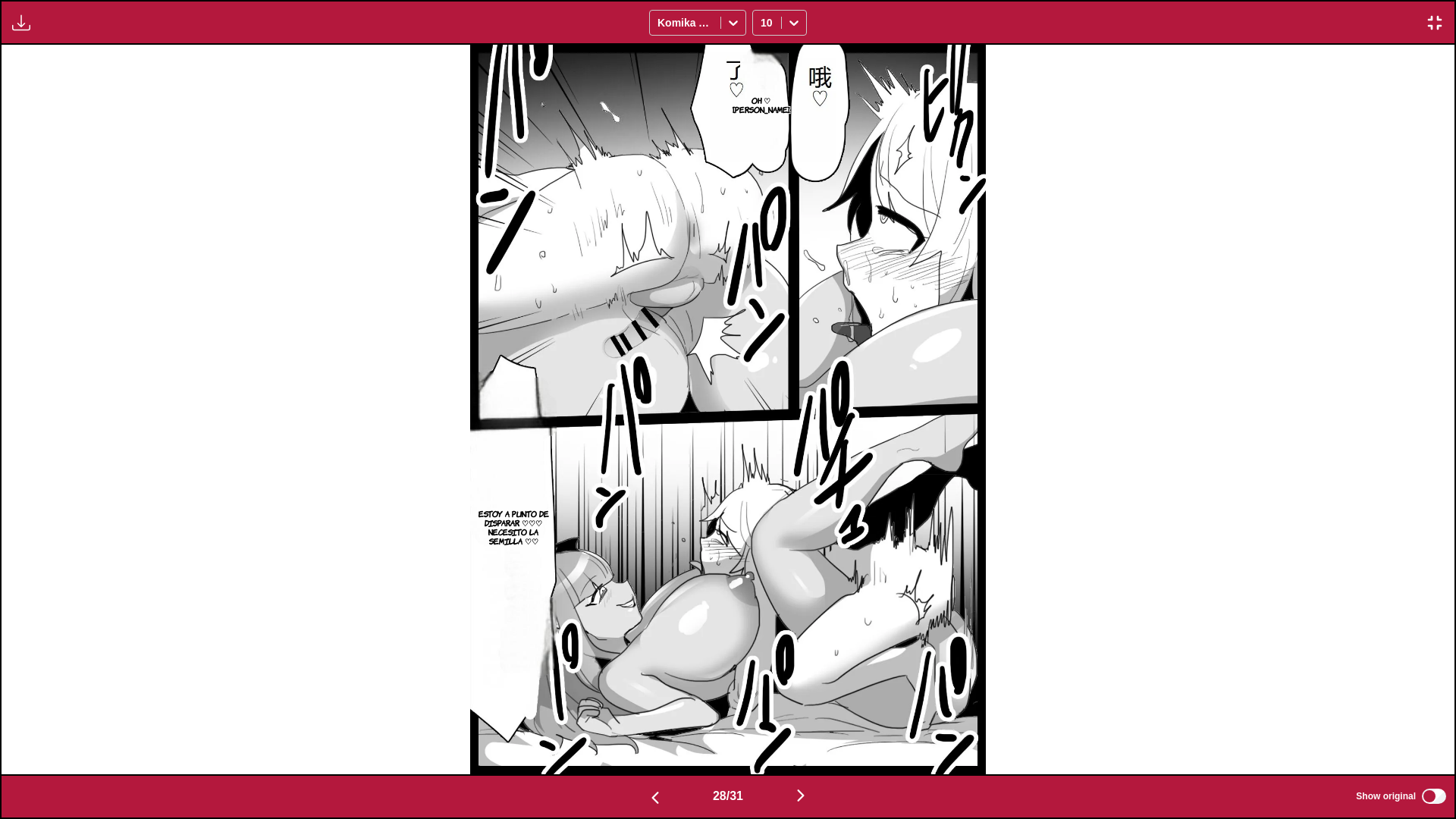
click at [806, 724] on img "button" at bounding box center [800, 795] width 18 height 18
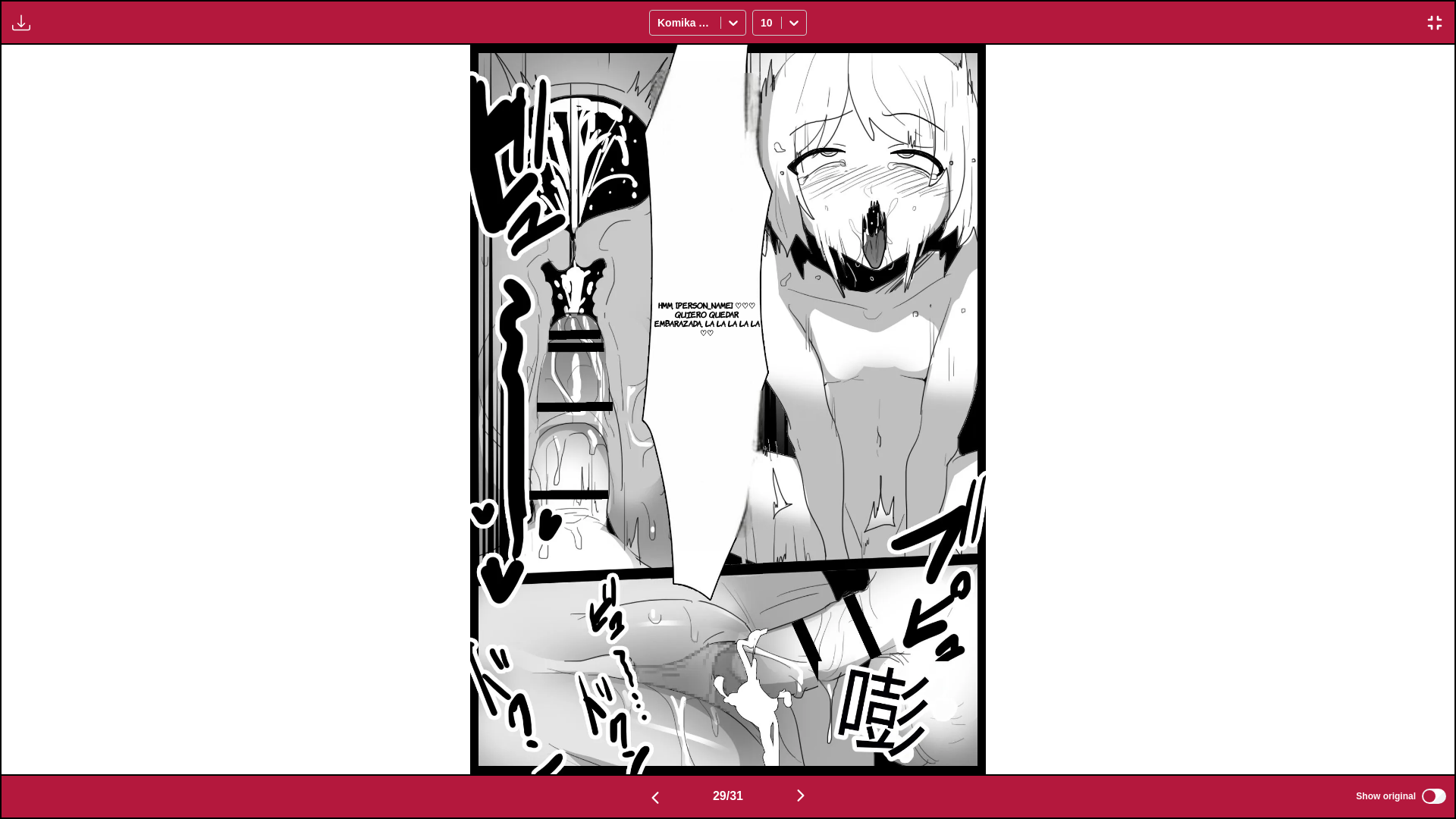
click at [799, 724] on img "button" at bounding box center [800, 795] width 18 height 18
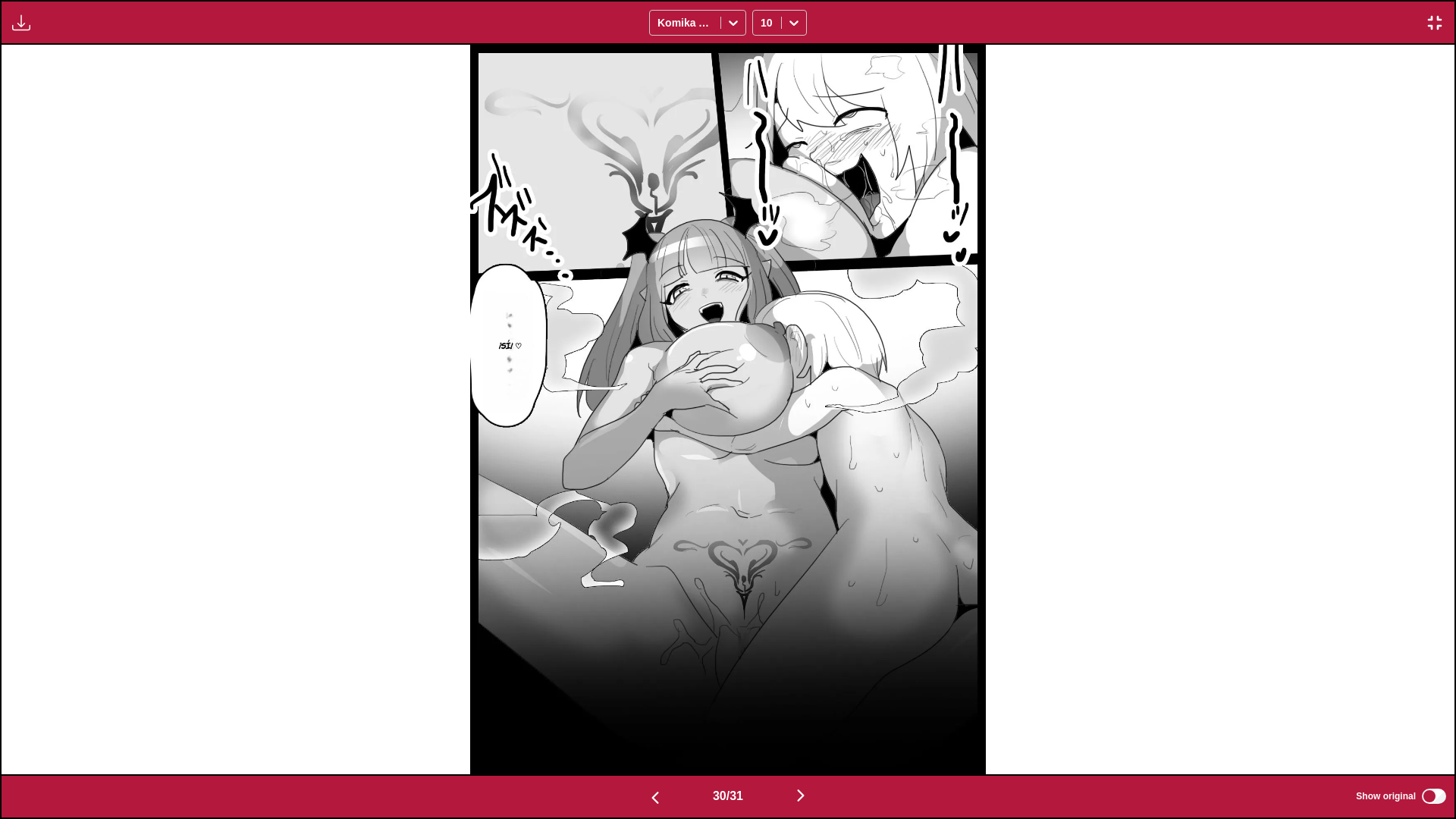
click at [646, 724] on img "button" at bounding box center [655, 797] width 18 height 18
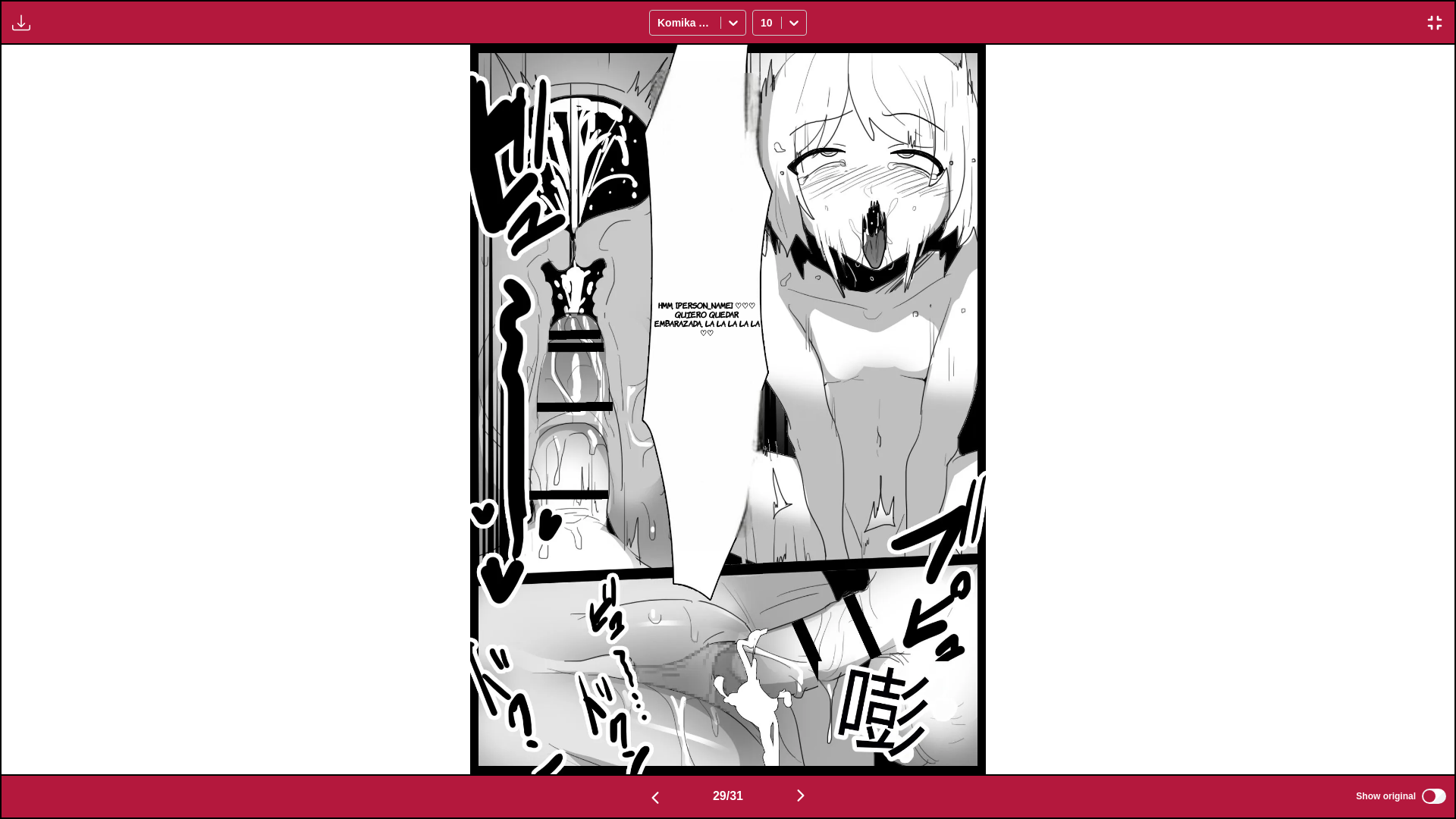
click at [806, 724] on img "button" at bounding box center [800, 795] width 18 height 18
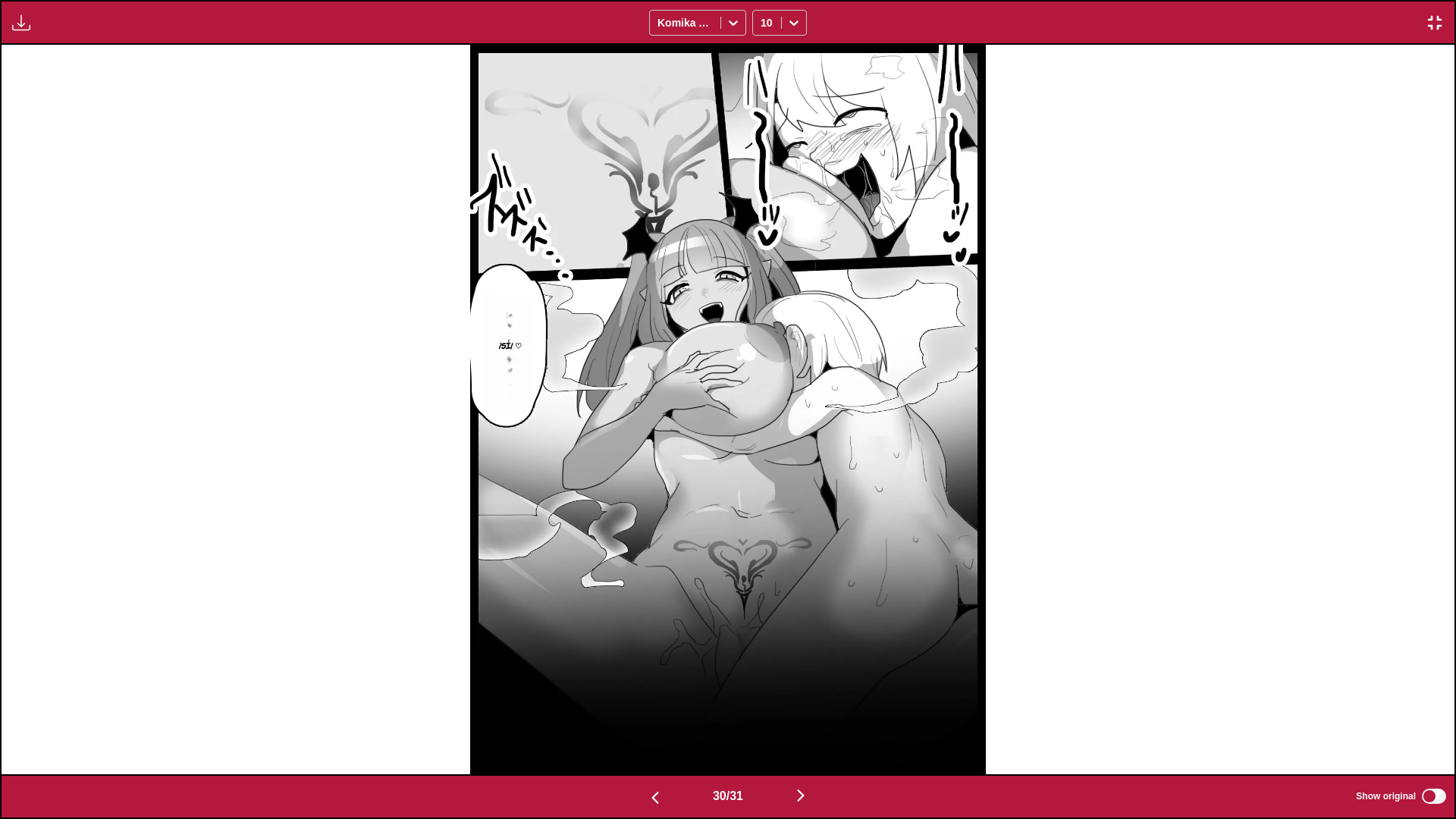
click at [806, 724] on img "button" at bounding box center [800, 795] width 18 height 18
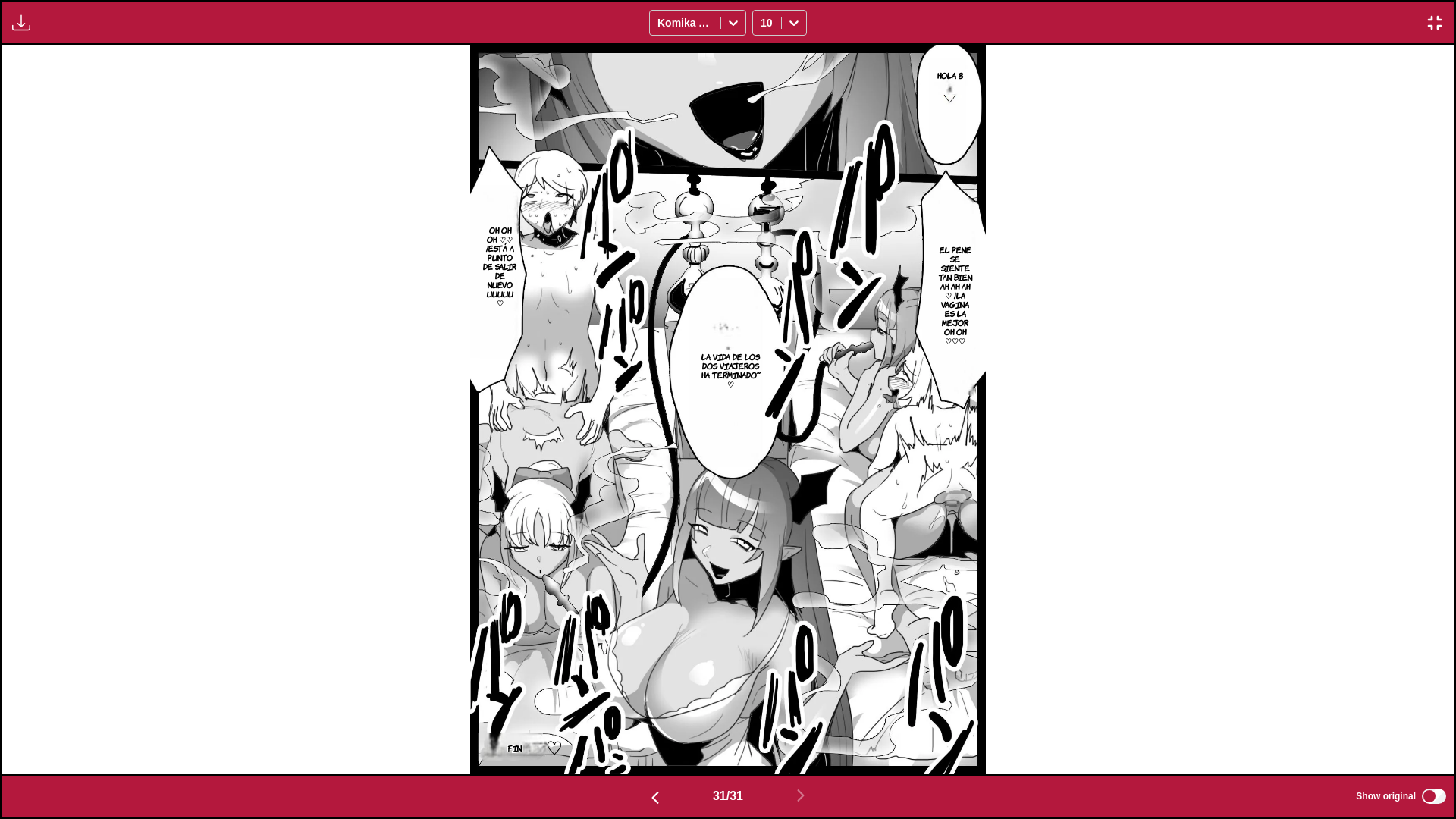
click at [1426, 25] on img "button" at bounding box center [1434, 23] width 18 height 18
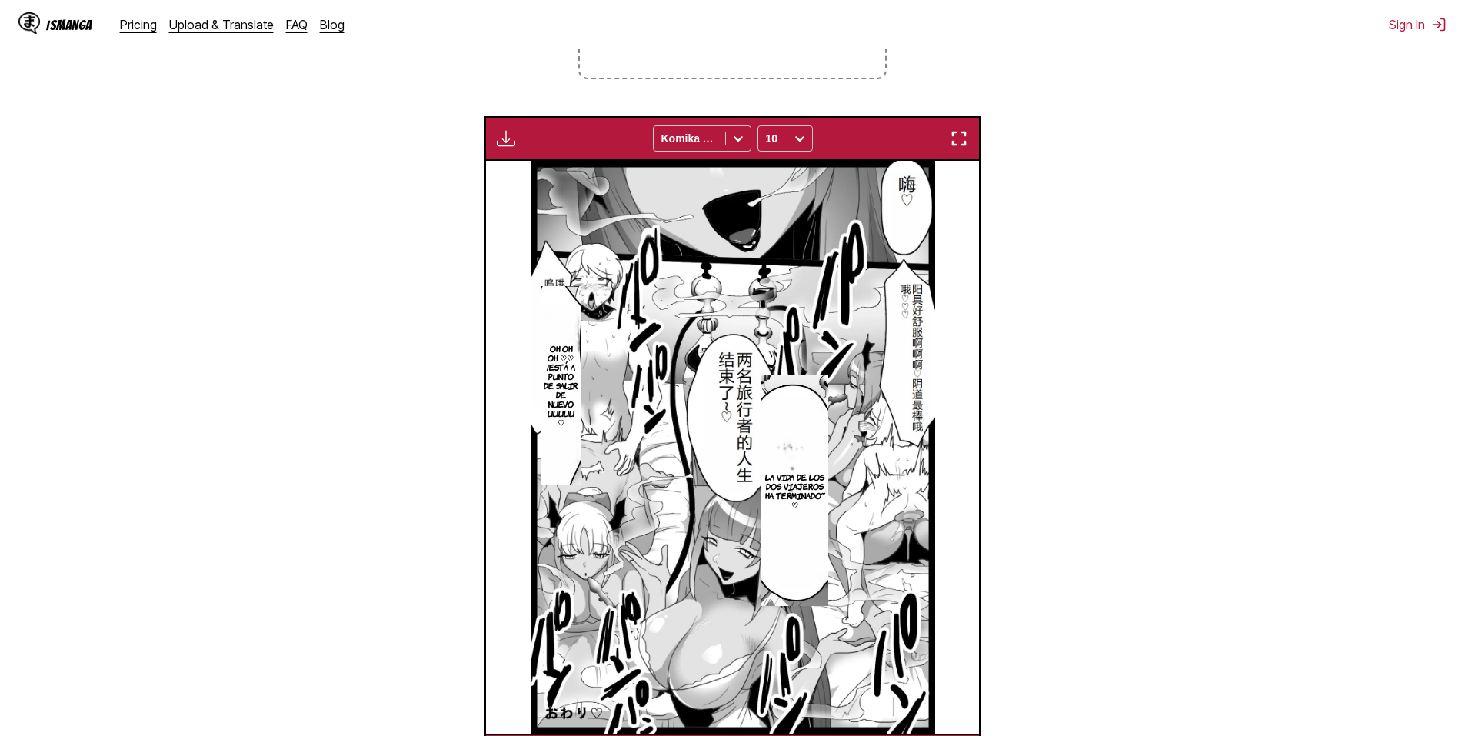
scroll to position [0, 14807]
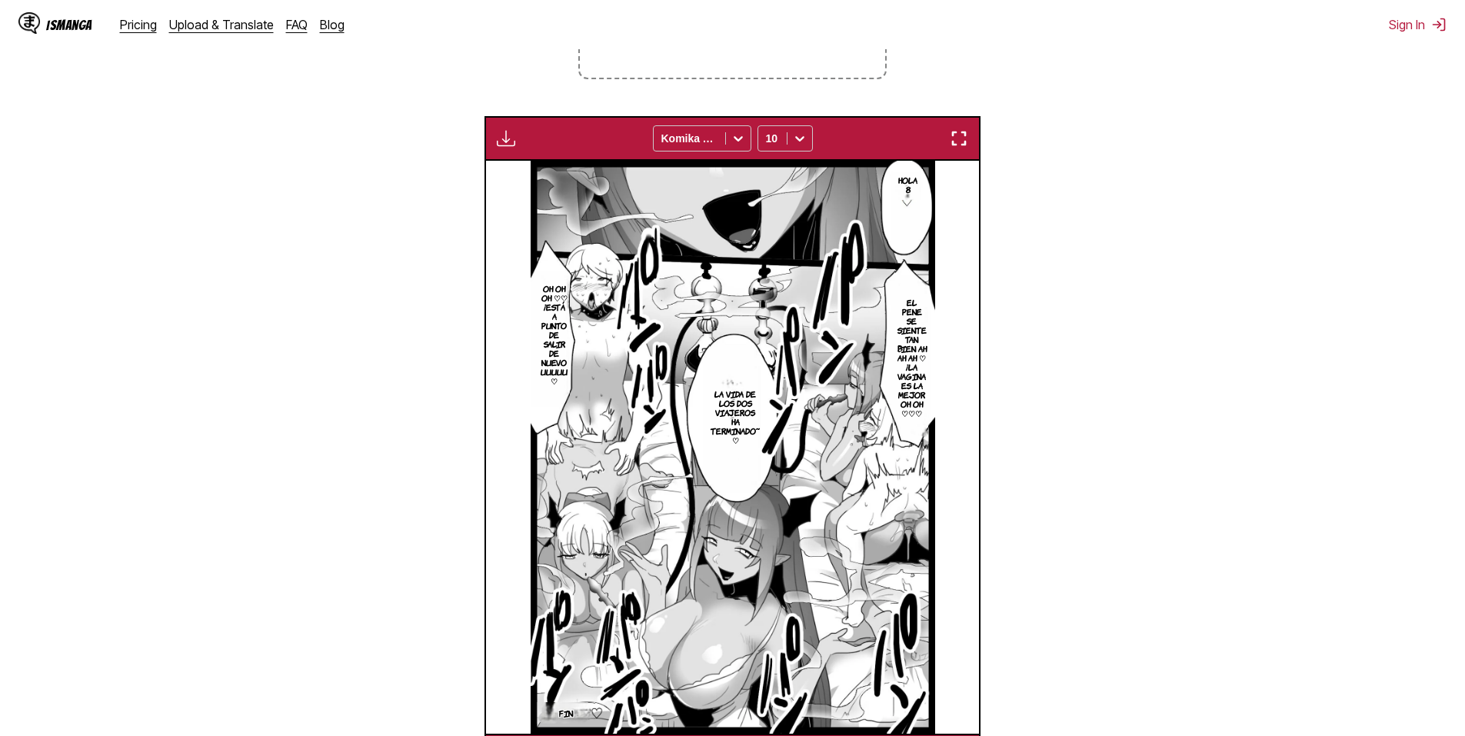
drag, startPoint x: 737, startPoint y: 371, endPoint x: 1084, endPoint y: 371, distance: 346.9
click at [1084, 371] on section "From Chinese To Spanish Drop files here, or click to browse. Max file size: 5MB…" at bounding box center [732, 311] width 1441 height 933
click at [960, 140] on img "button" at bounding box center [959, 138] width 18 height 18
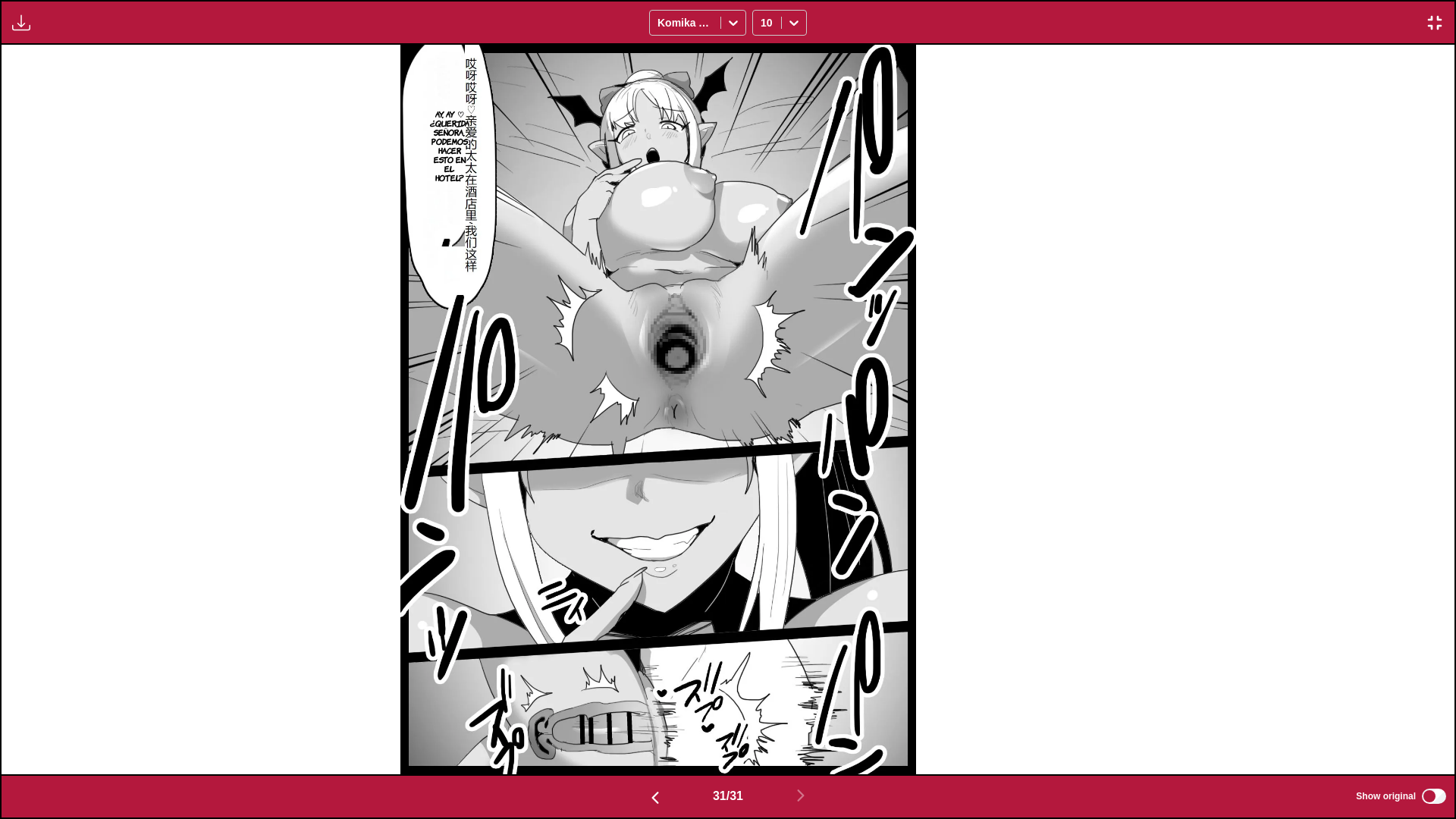
scroll to position [0, 43578]
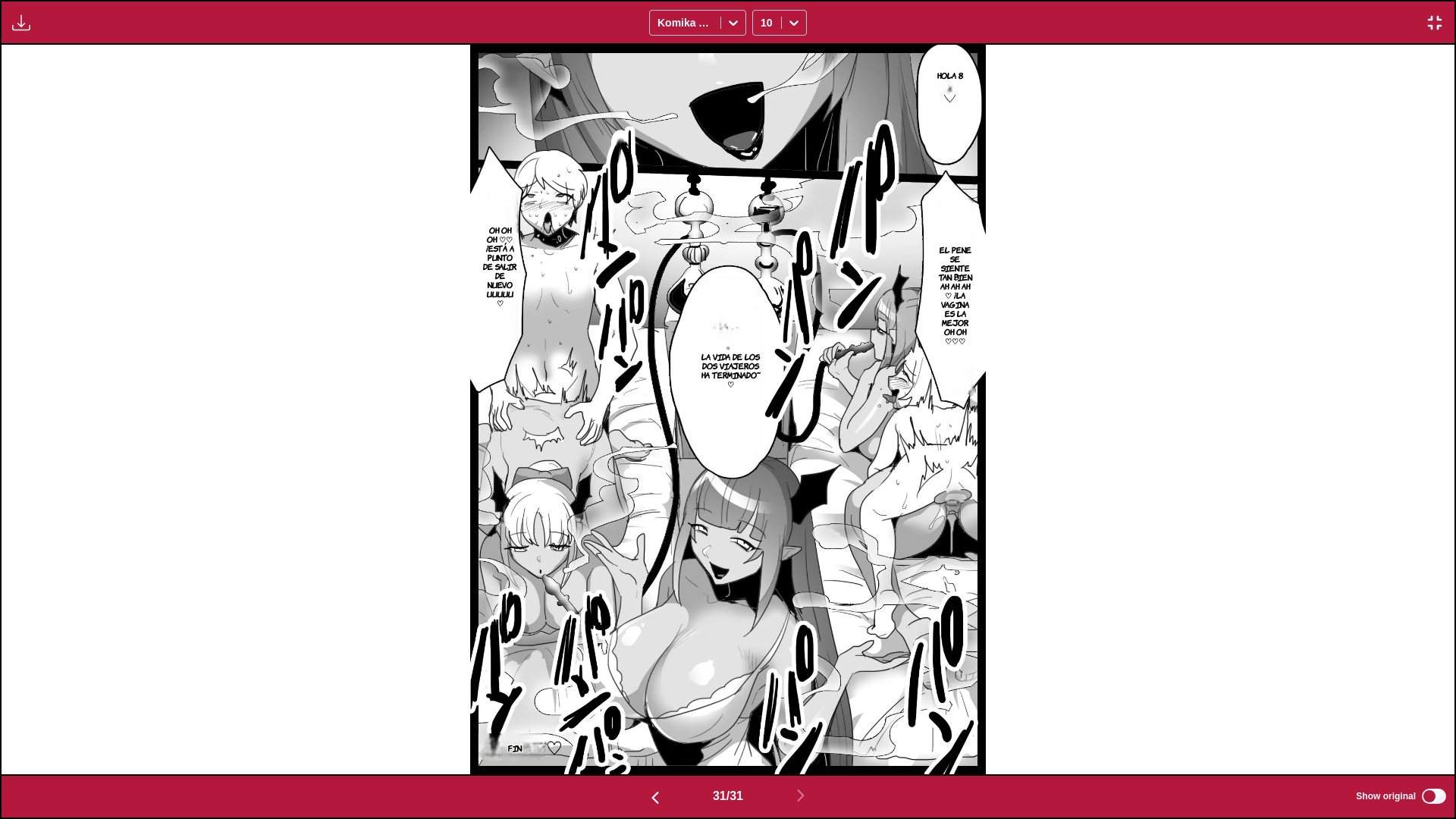
drag, startPoint x: 750, startPoint y: 454, endPoint x: 1210, endPoint y: 444, distance: 460.1
click at [1210, 444] on div "Hola 8 El pene se siente tan bien ah ah ah ♡ ¡La vagina es la mejor oh oh ♡♡♡ O…" at bounding box center [728, 409] width 1453 height 729
click at [1426, 16] on img "button" at bounding box center [1434, 23] width 18 height 18
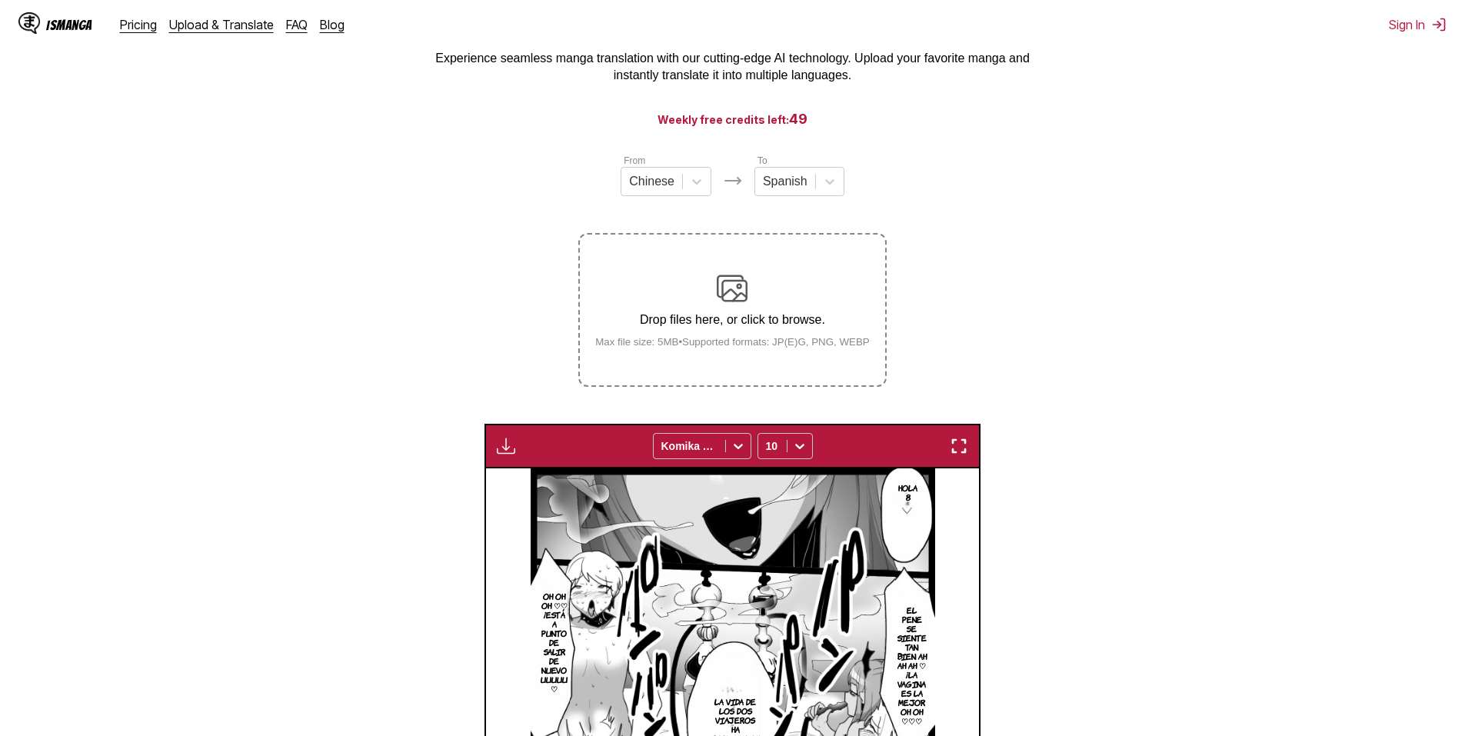
scroll to position [15, 0]
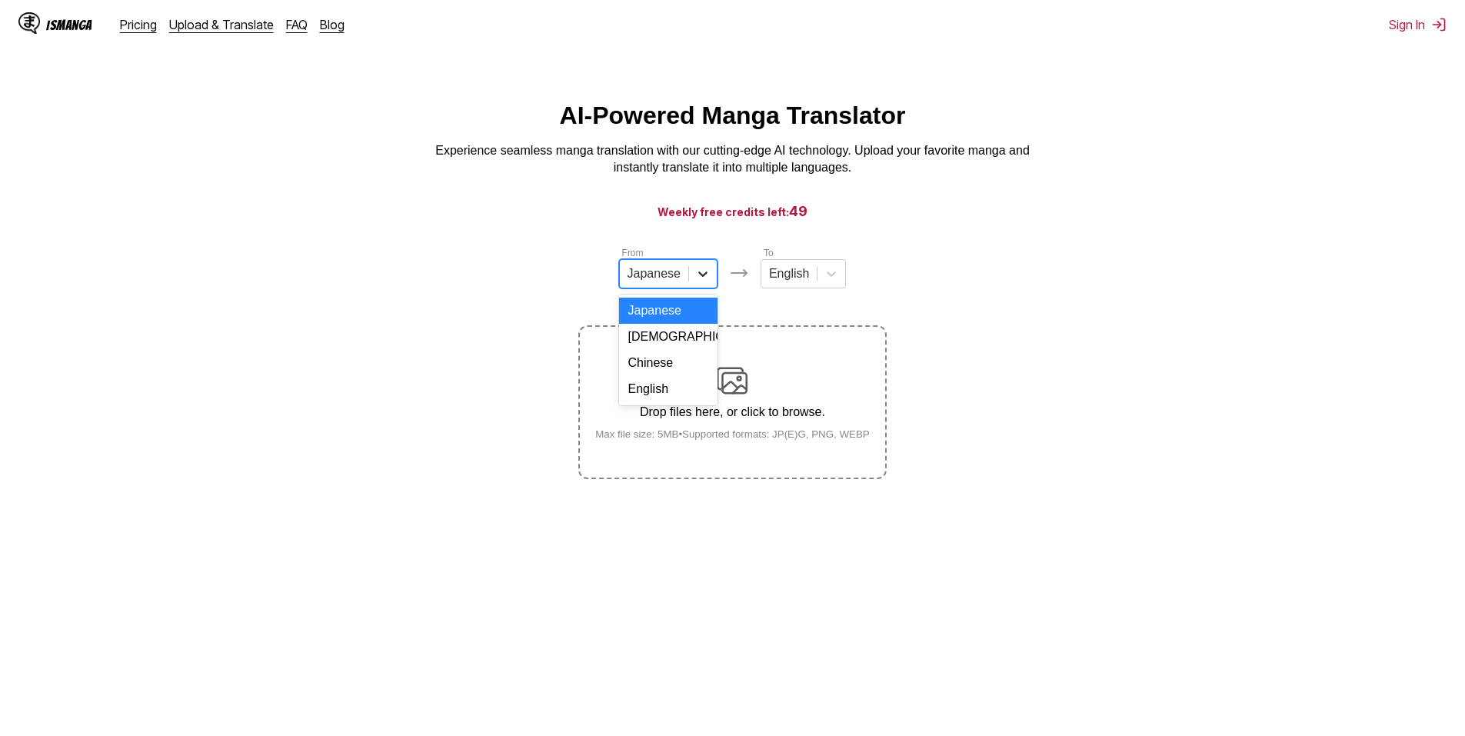
click at [705, 288] on div at bounding box center [703, 274] width 28 height 28
click at [647, 373] on div "Chinese" at bounding box center [668, 363] width 98 height 26
click at [779, 282] on div at bounding box center [785, 273] width 40 height 17
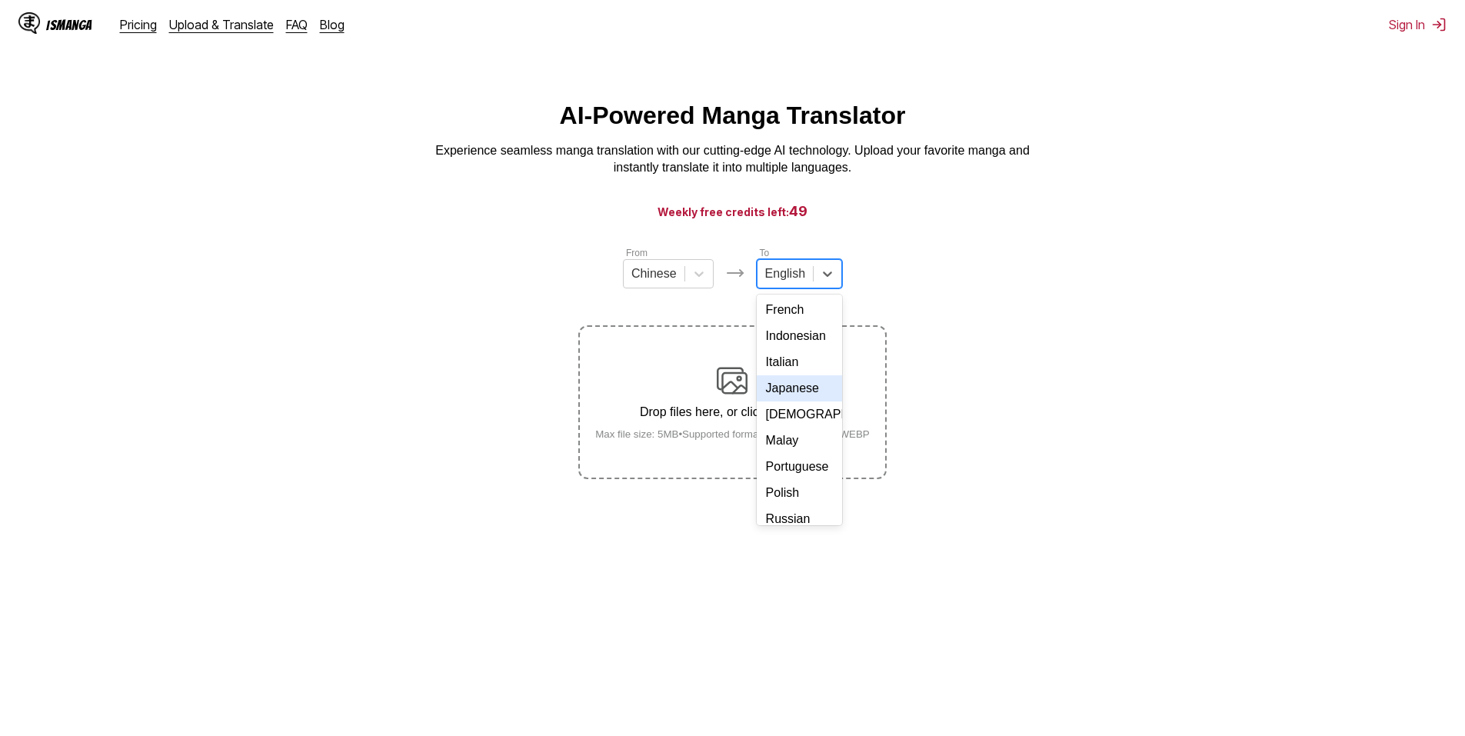
scroll to position [28, 0]
click at [792, 373] on div "Spanish" at bounding box center [799, 361] width 85 height 26
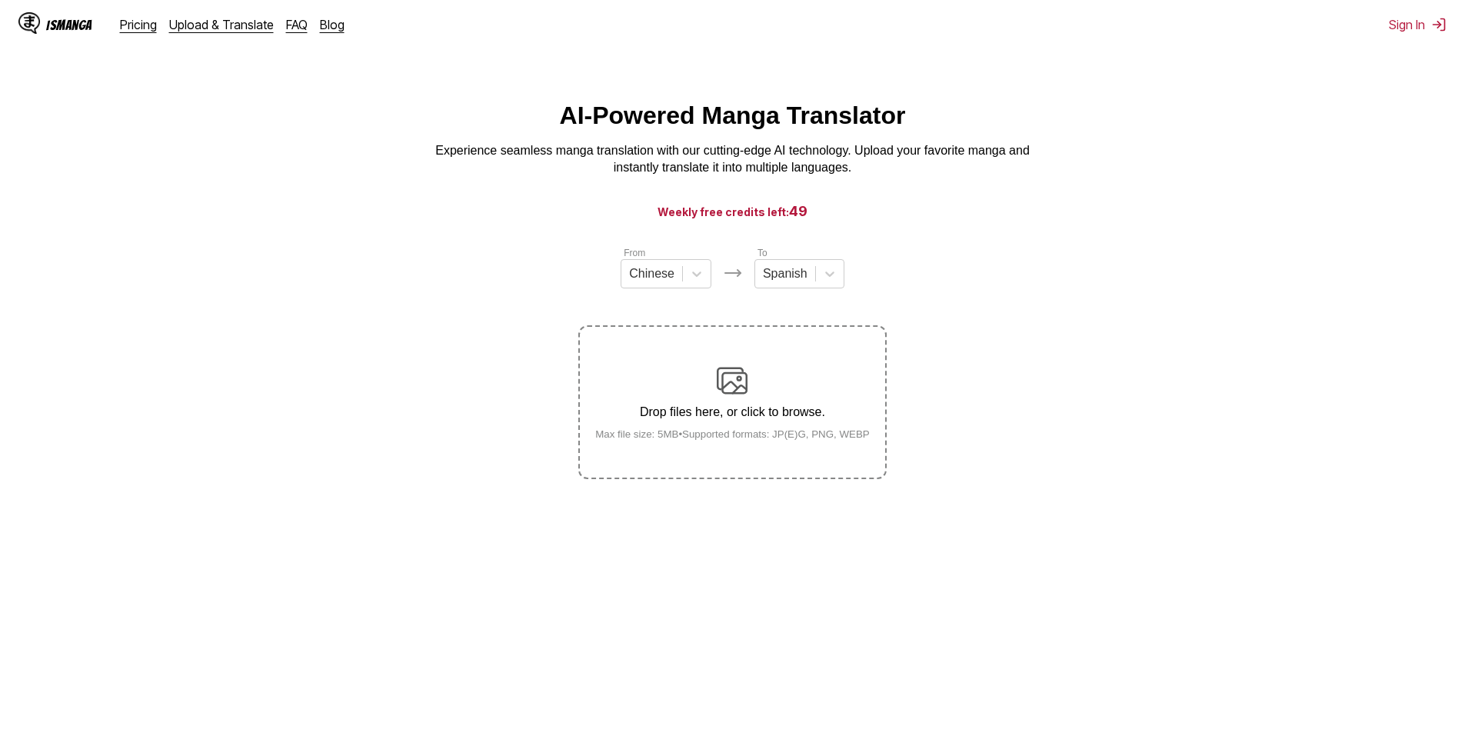
click at [731, 419] on p "Drop files here, or click to browse." at bounding box center [732, 412] width 299 height 14
click at [0, 0] on input "Drop files here, or click to browse. Max file size: 5MB • Supported formats: JP…" at bounding box center [0, 0] width 0 height 0
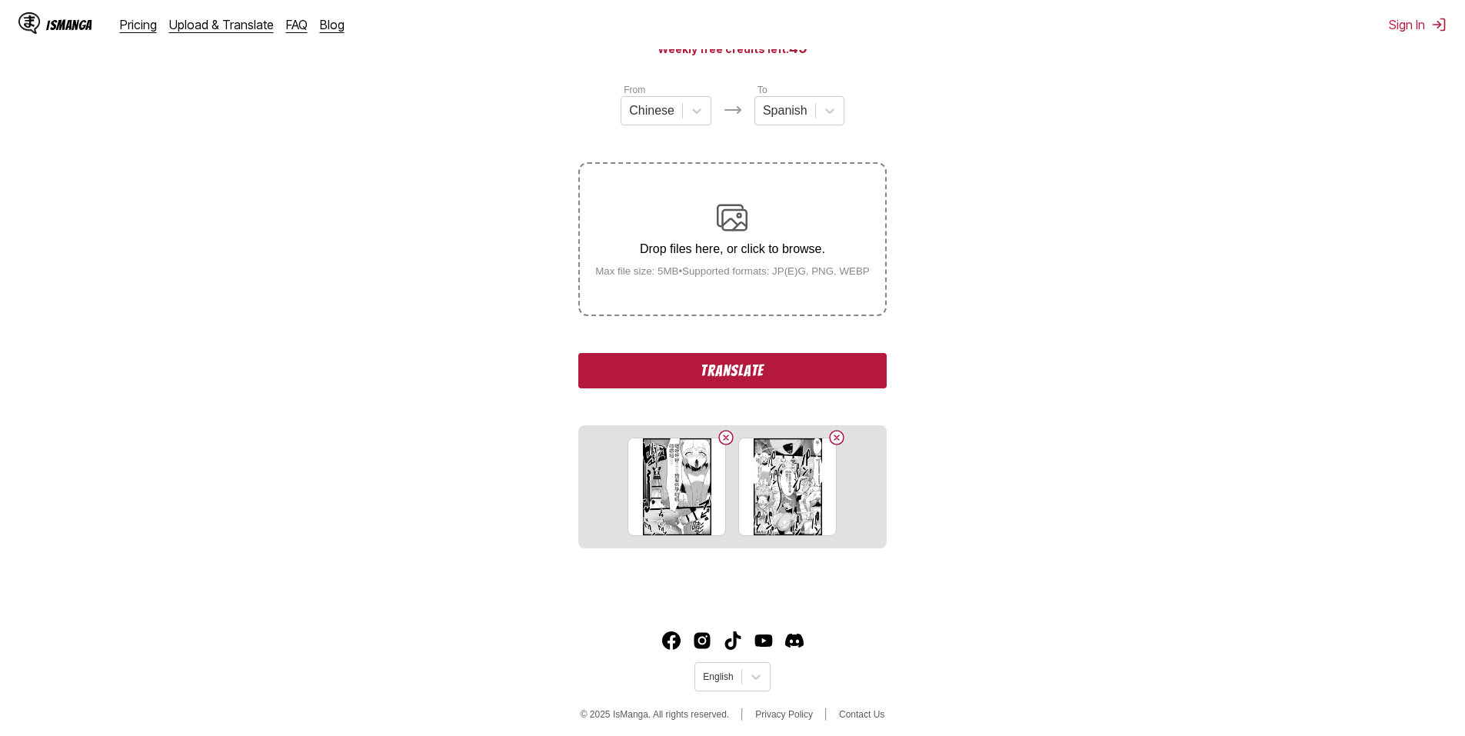
scroll to position [171, 0]
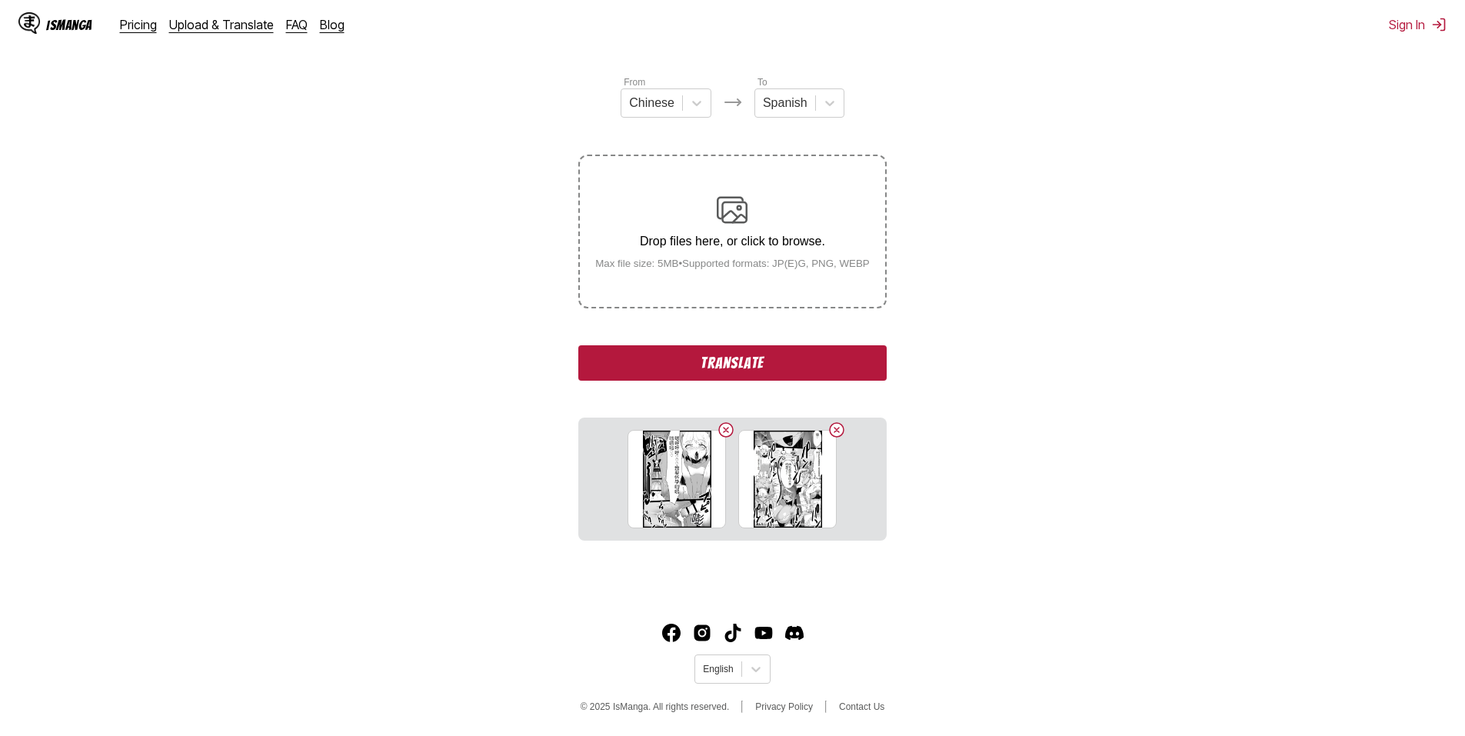
click at [754, 361] on button "Translate" at bounding box center [732, 362] width 308 height 35
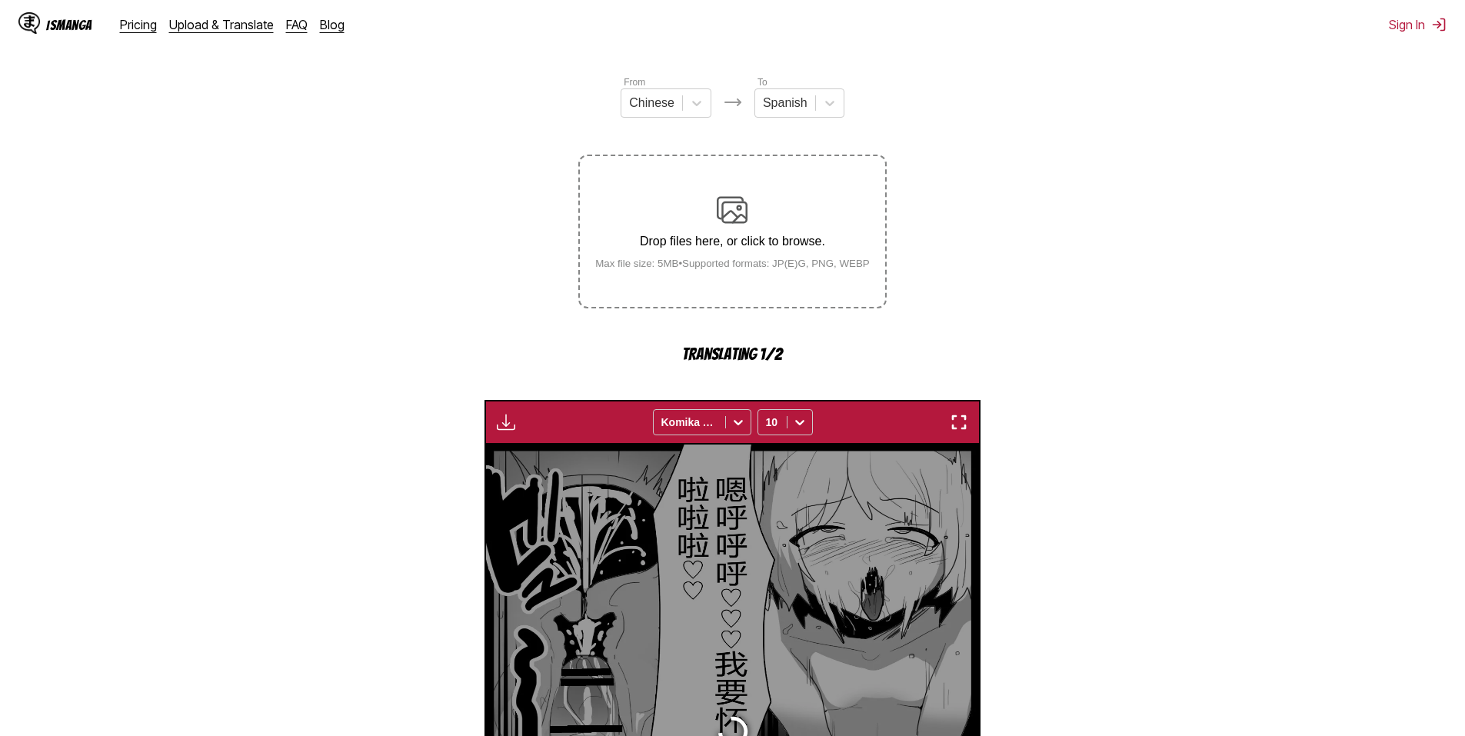
scroll to position [455, 0]
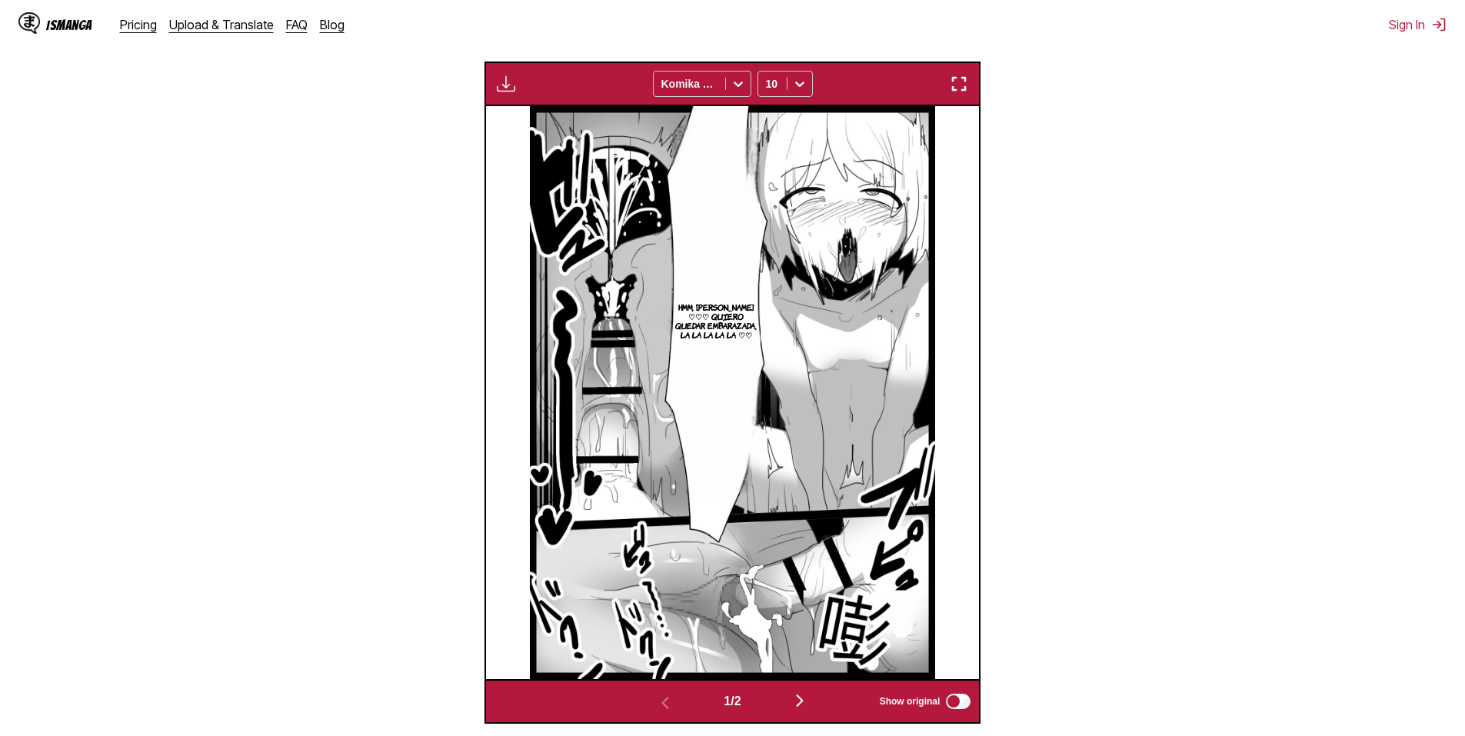
click at [961, 83] on img "button" at bounding box center [959, 84] width 18 height 18
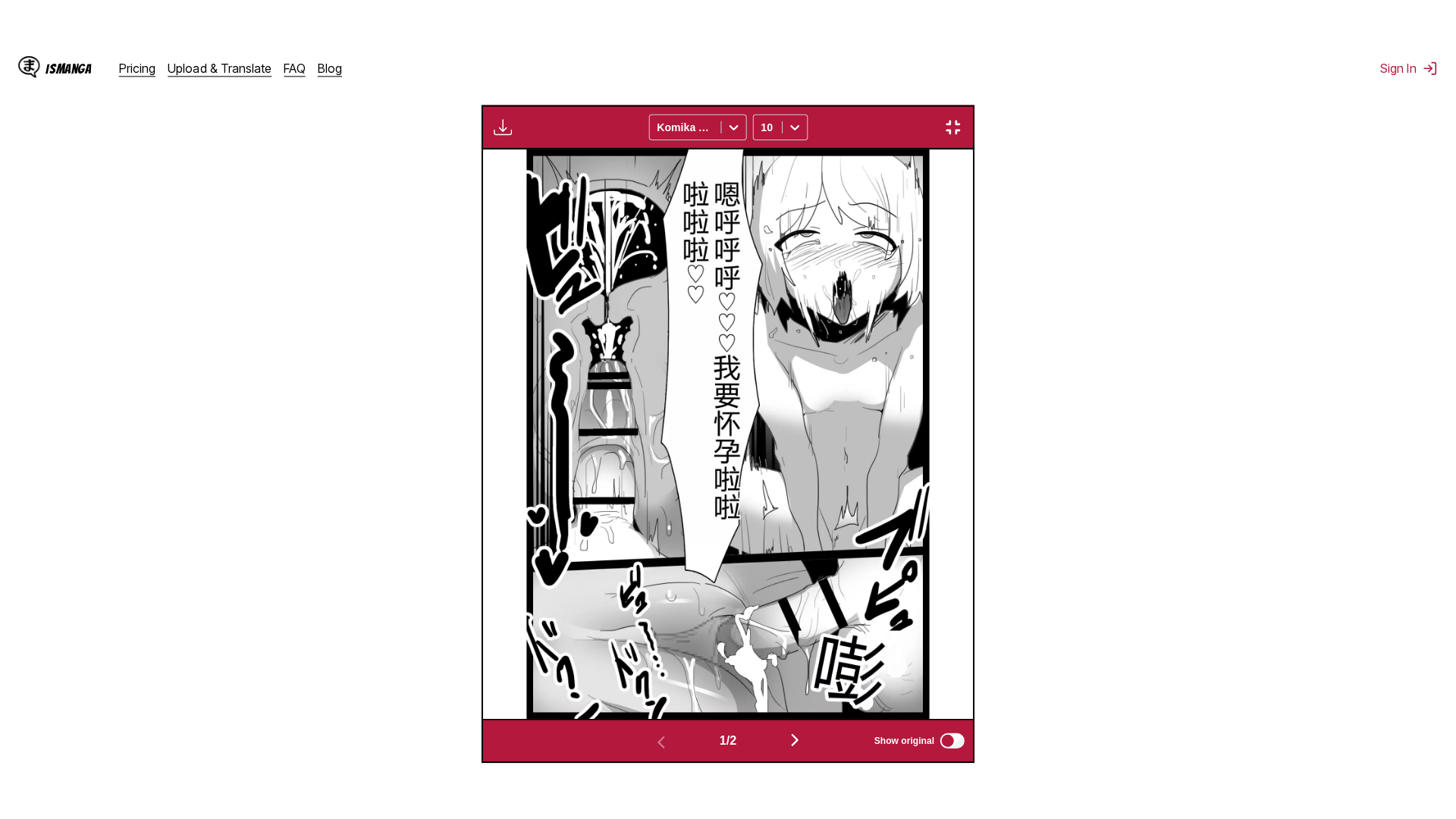
scroll to position [160, 0]
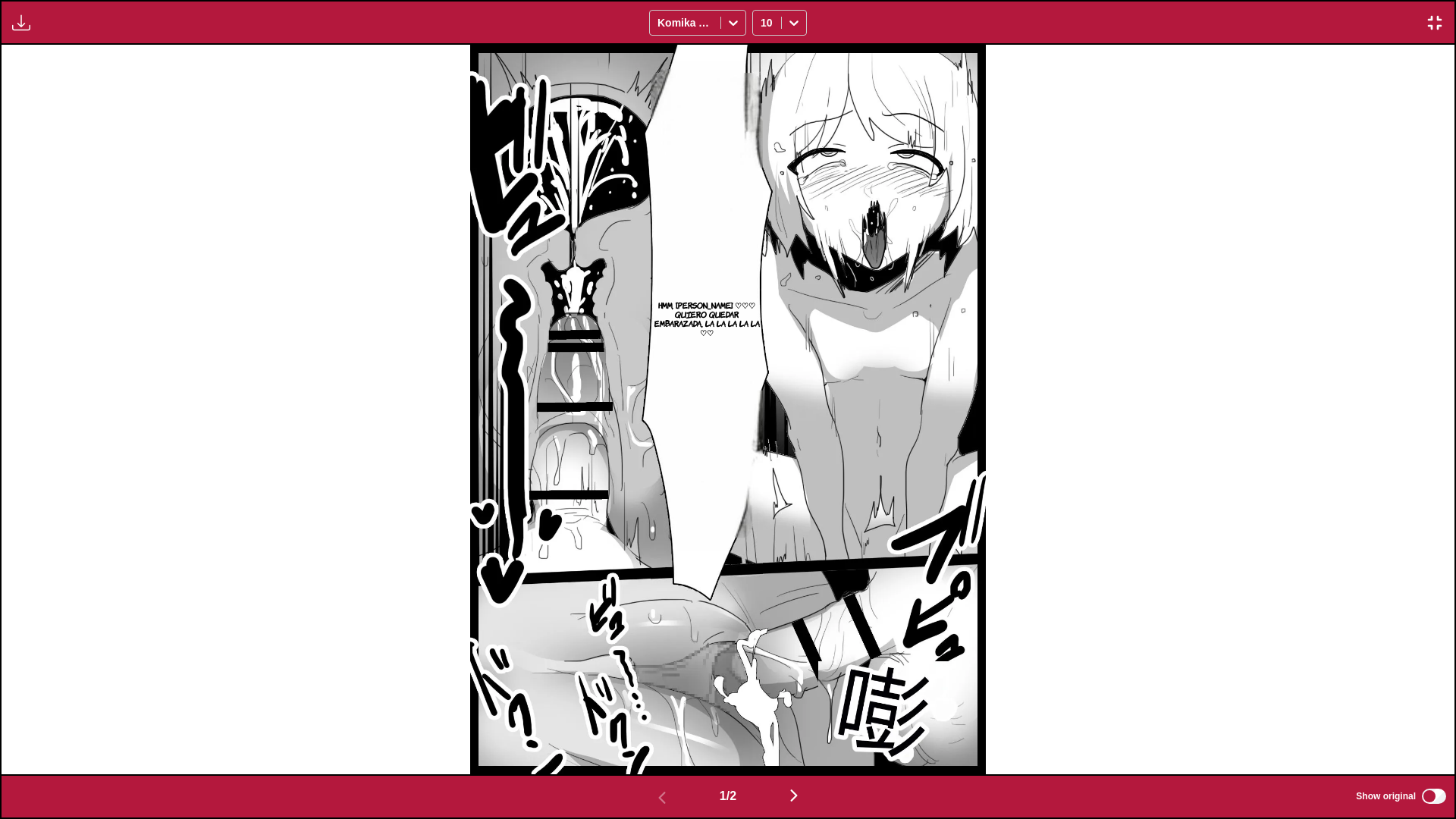
drag, startPoint x: 718, startPoint y: 431, endPoint x: 1125, endPoint y: 512, distance: 415.0
click at [1125, 512] on div "Hmm, [PERSON_NAME] ♡♡♡ Quiero quedar embarazada, la la la la la ♡♡" at bounding box center [728, 409] width 1453 height 729
click at [802, 724] on img "button" at bounding box center [794, 795] width 18 height 18
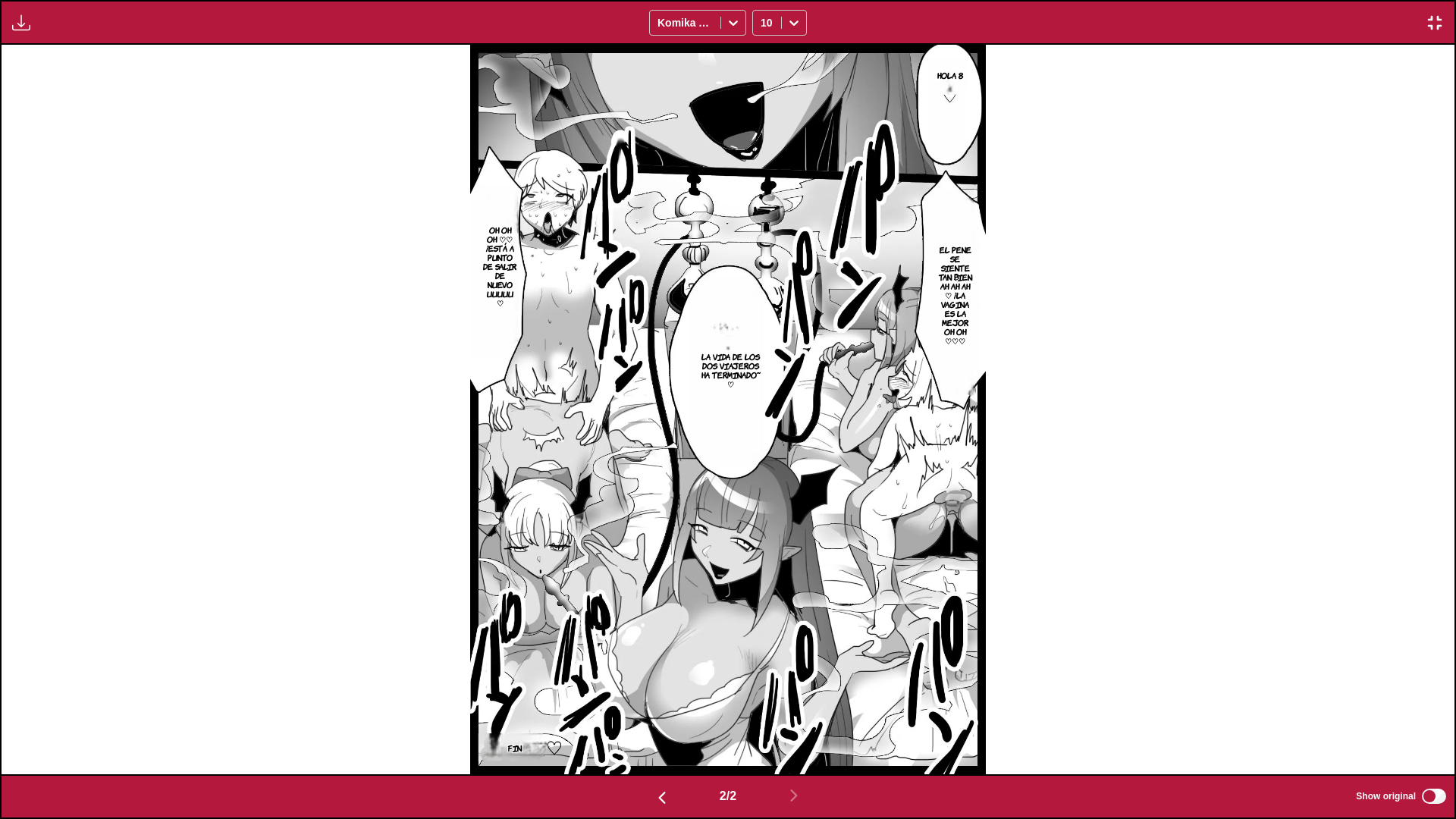
click at [660, 724] on img "button" at bounding box center [661, 797] width 18 height 18
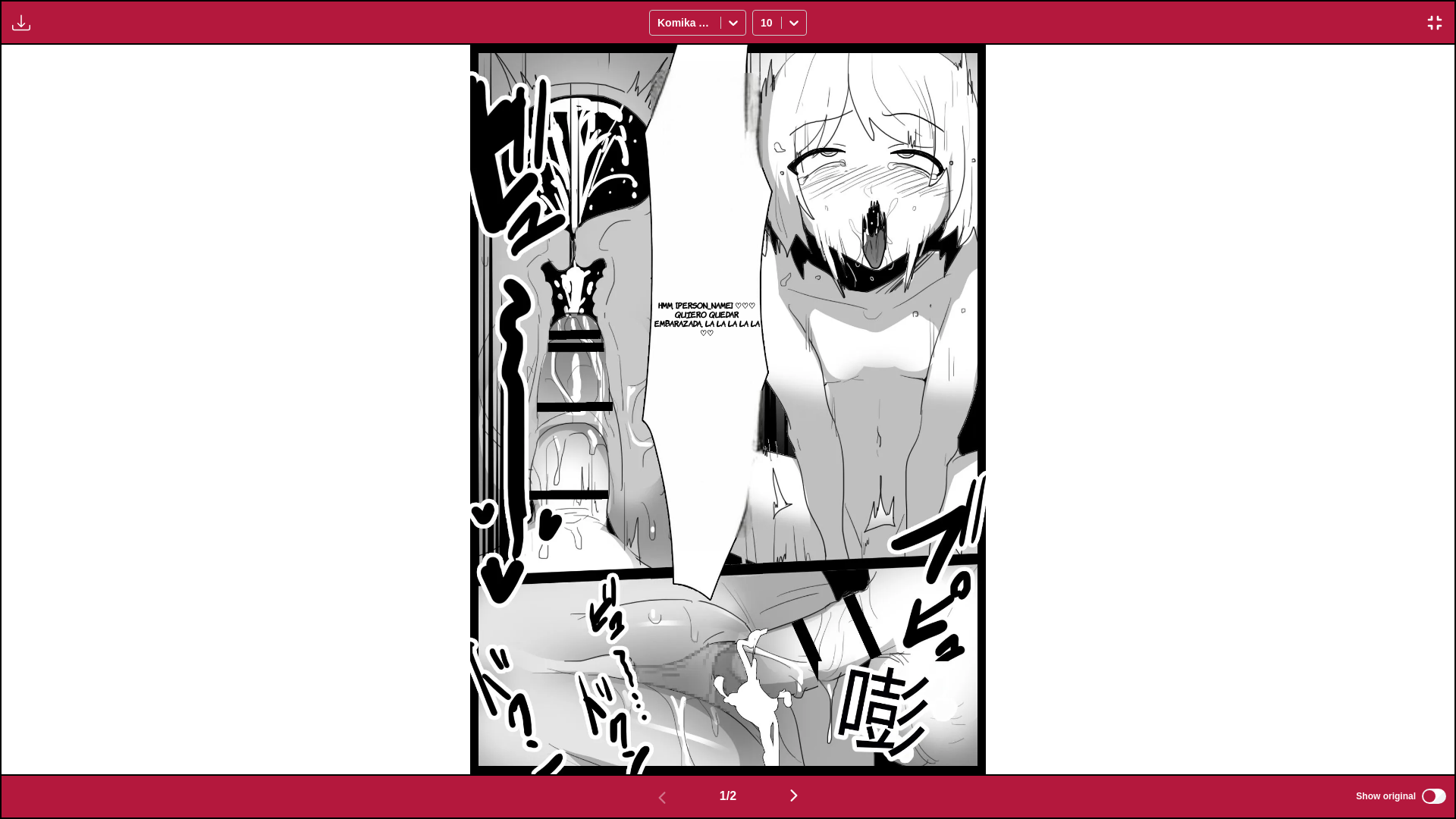
drag, startPoint x: 709, startPoint y: 420, endPoint x: 1157, endPoint y: 523, distance: 459.7
click at [1157, 523] on div "Hmm, [PERSON_NAME] ♡♡♡ Quiero quedar embarazada, la la la la la ♡♡" at bounding box center [728, 409] width 1453 height 729
click at [1434, 25] on img "button" at bounding box center [1434, 23] width 18 height 18
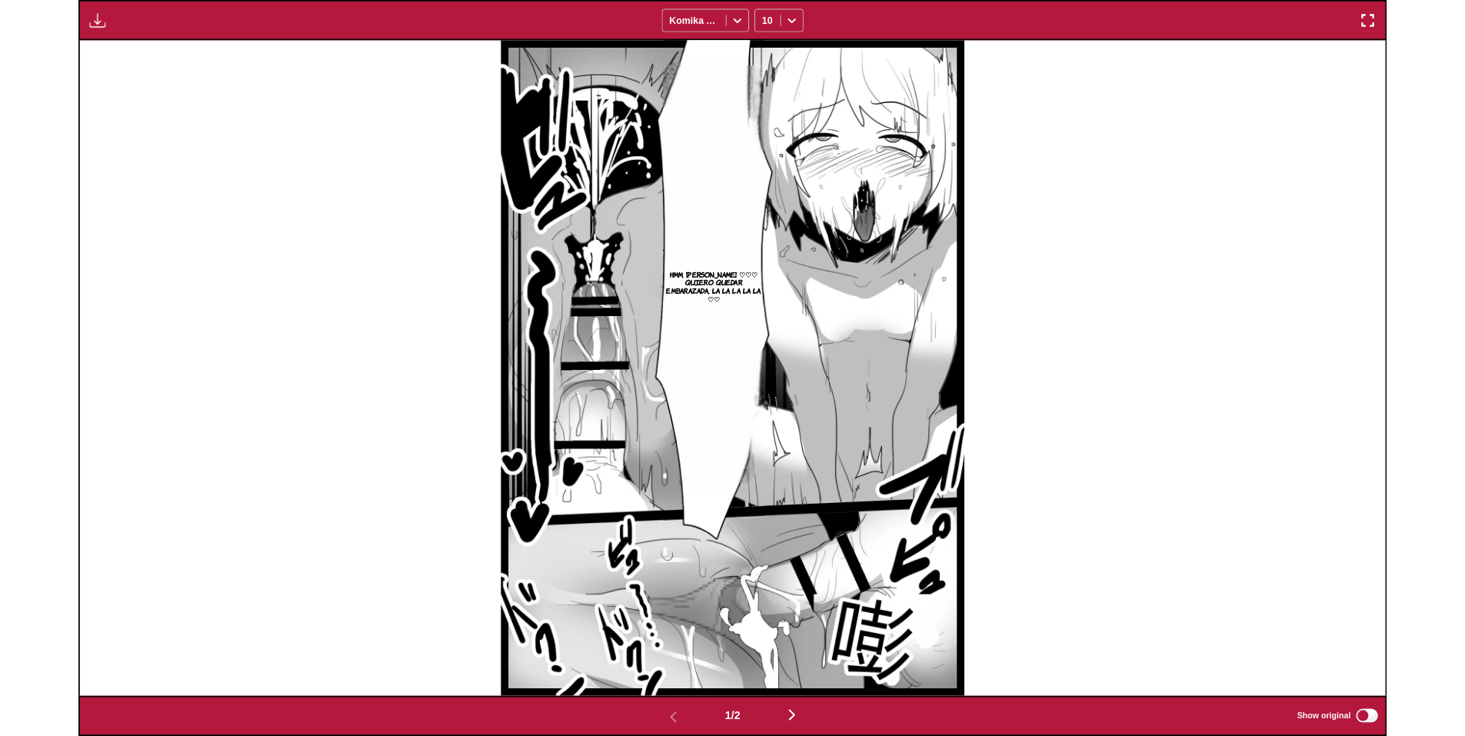
scroll to position [400, 0]
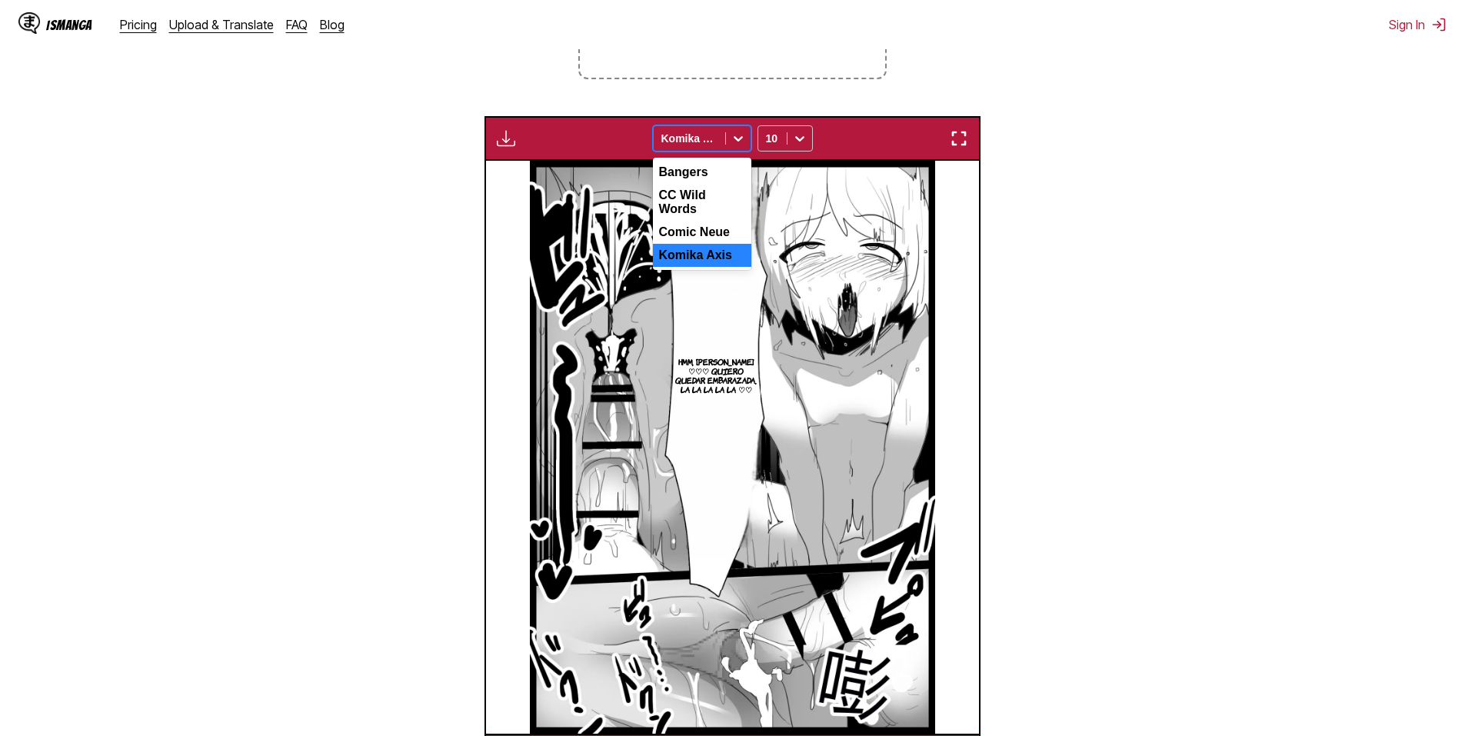
click at [734, 143] on icon at bounding box center [738, 138] width 15 height 15
click at [691, 228] on div "Comic Neue" at bounding box center [702, 232] width 98 height 23
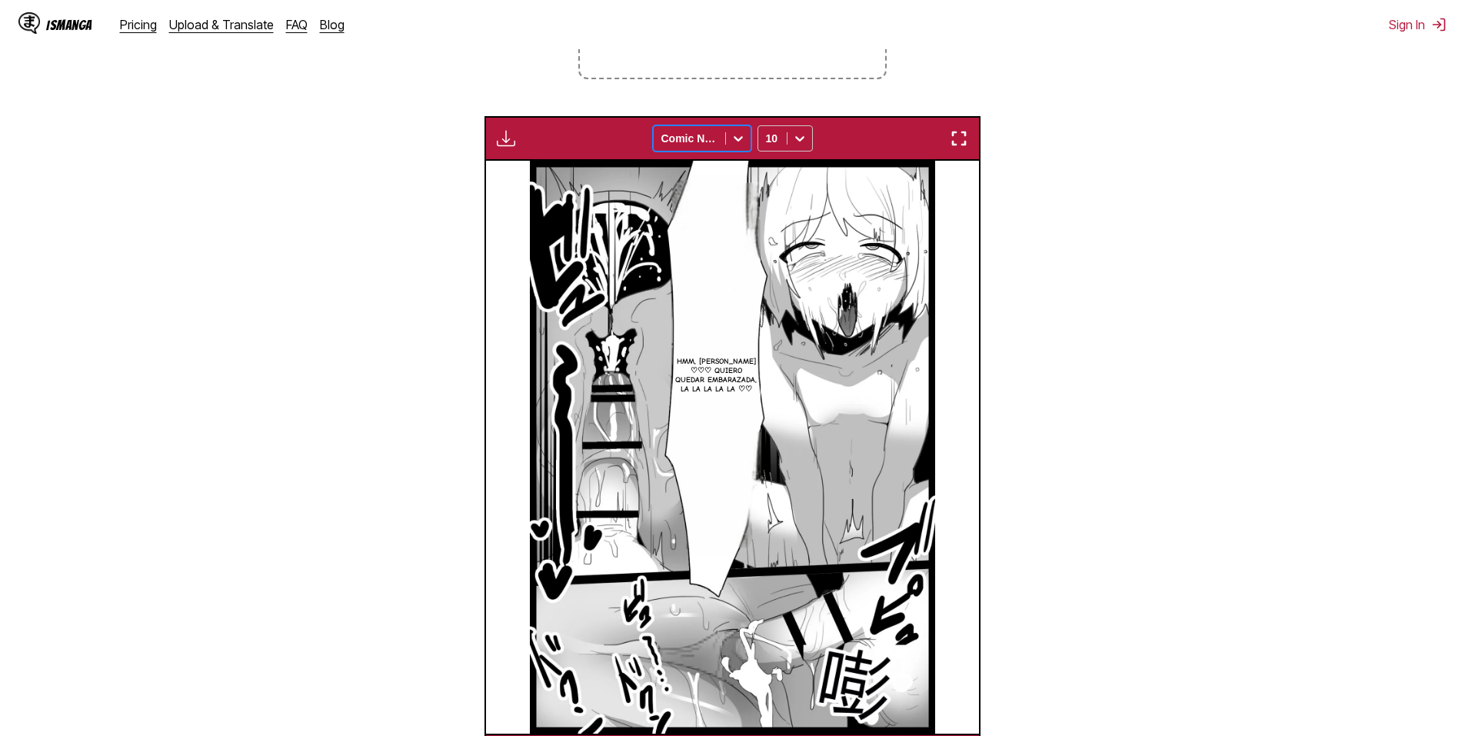
click at [739, 144] on icon at bounding box center [738, 138] width 15 height 15
click at [704, 248] on div "Komika Axis" at bounding box center [702, 255] width 98 height 23
click at [739, 134] on icon at bounding box center [738, 138] width 15 height 15
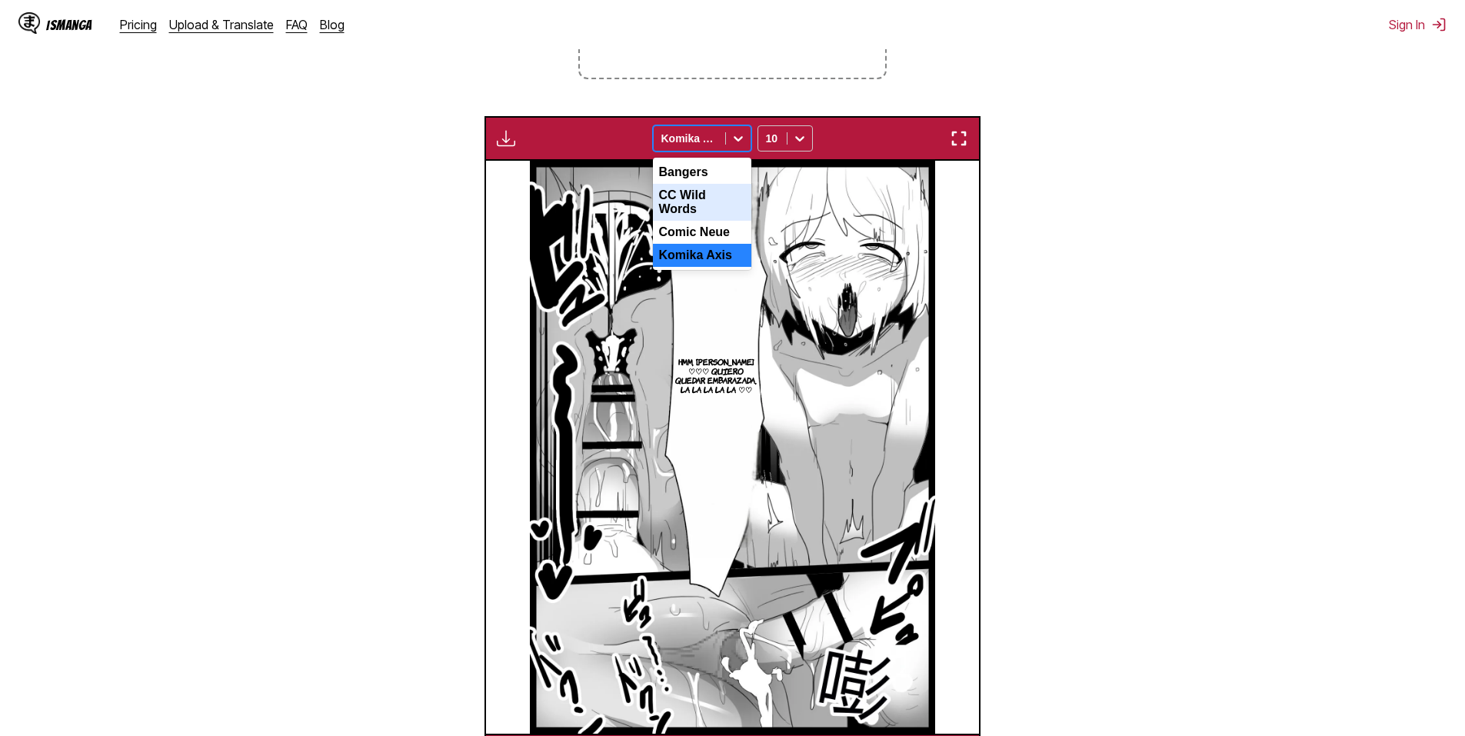
click at [695, 206] on div "CC Wild Words" at bounding box center [702, 202] width 98 height 37
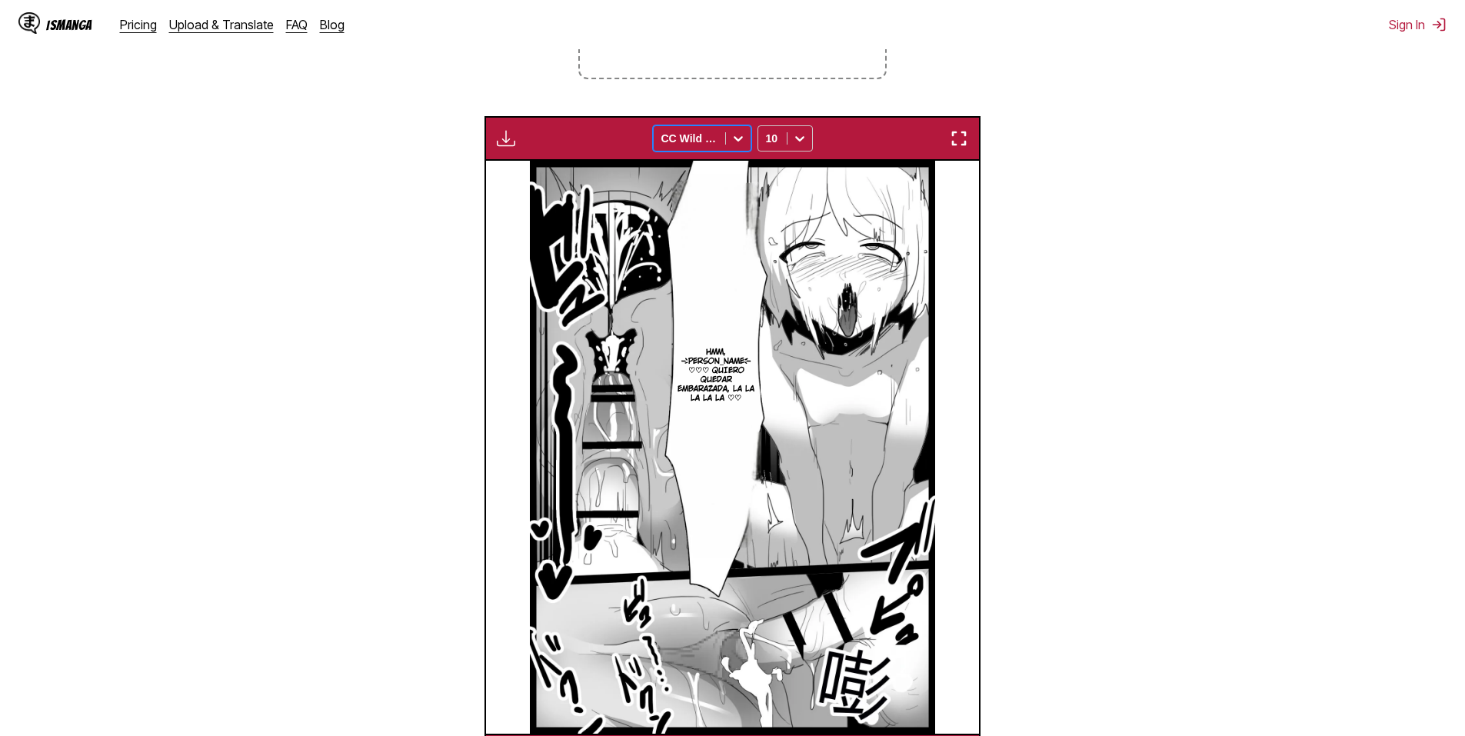
click at [738, 142] on icon at bounding box center [738, 138] width 9 height 5
click at [696, 173] on div "Bangers" at bounding box center [702, 172] width 98 height 23
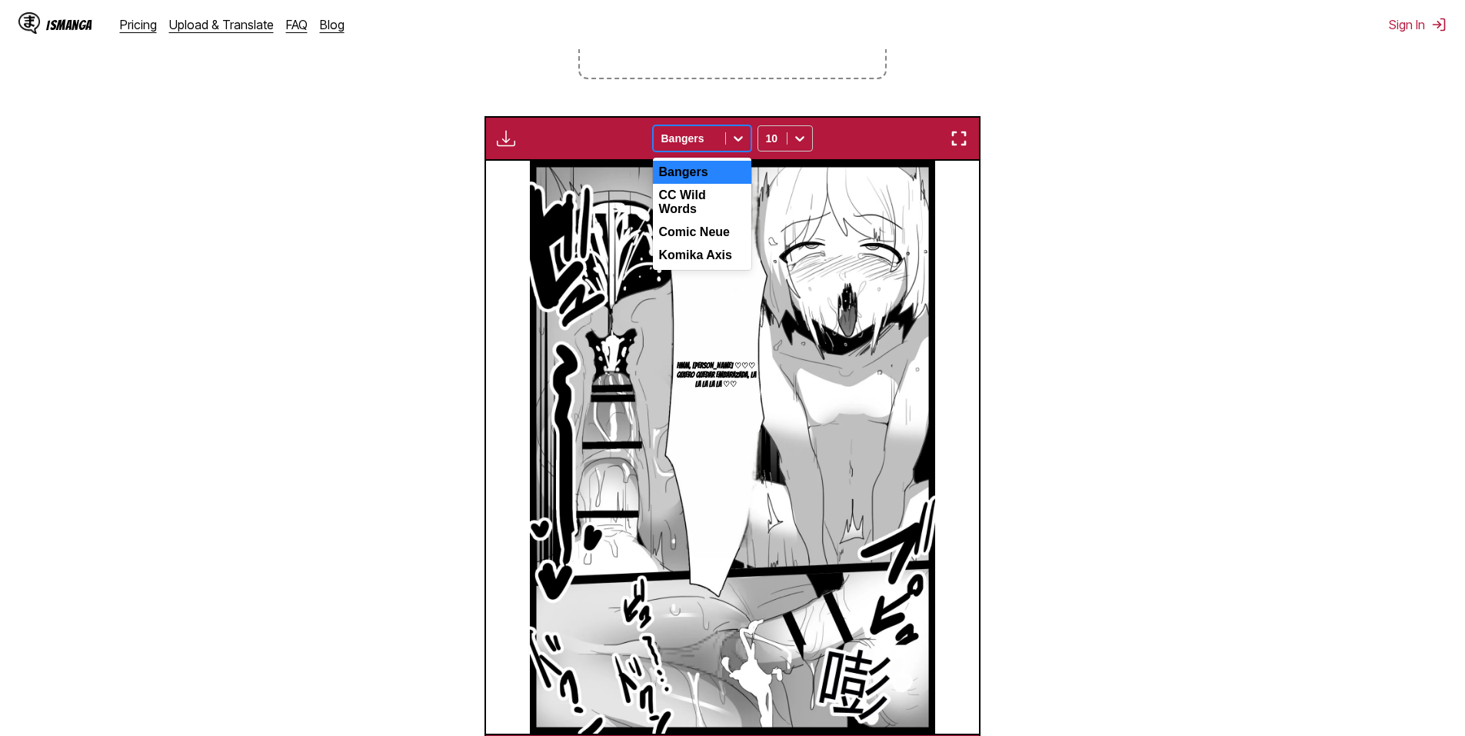
click at [735, 145] on icon at bounding box center [738, 138] width 15 height 15
click at [694, 258] on div "Komika Axis" at bounding box center [702, 255] width 98 height 23
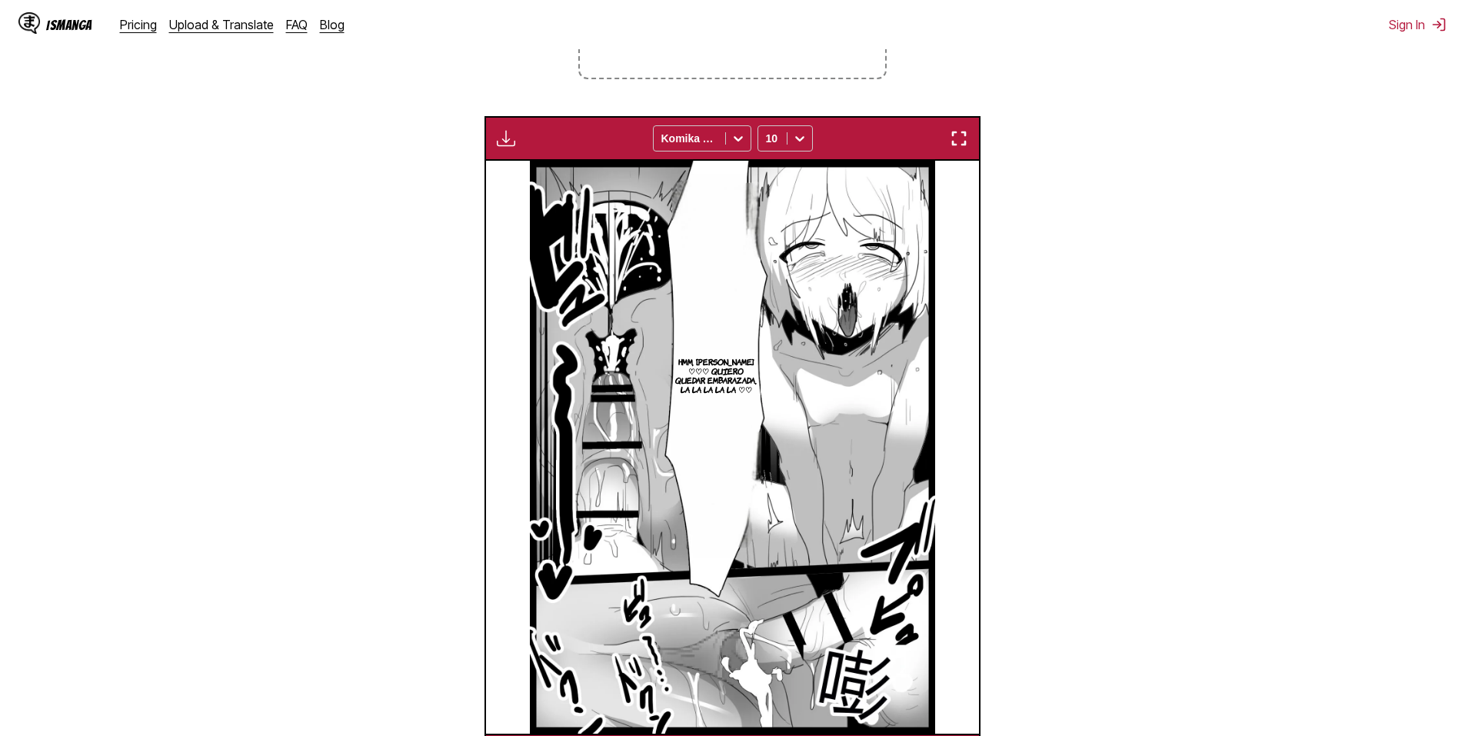
click at [1081, 399] on section "From Chinese To Spanish Drop files here, or click to browse. Max file size: 5MB…" at bounding box center [732, 311] width 1441 height 933
drag, startPoint x: 797, startPoint y: 385, endPoint x: 959, endPoint y: 146, distance: 289.0
click at [959, 146] on img "button" at bounding box center [959, 138] width 18 height 18
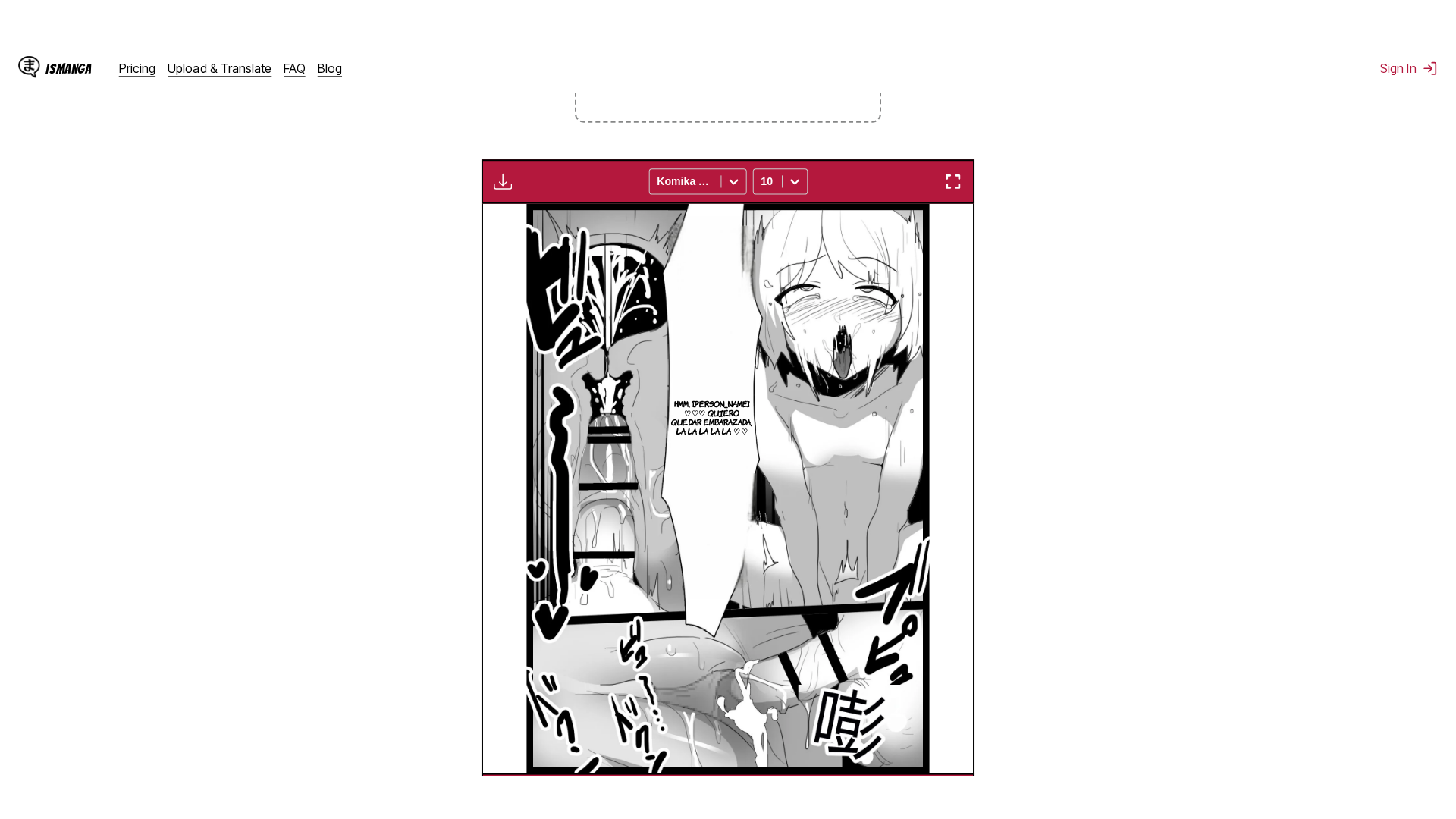
scroll to position [160, 0]
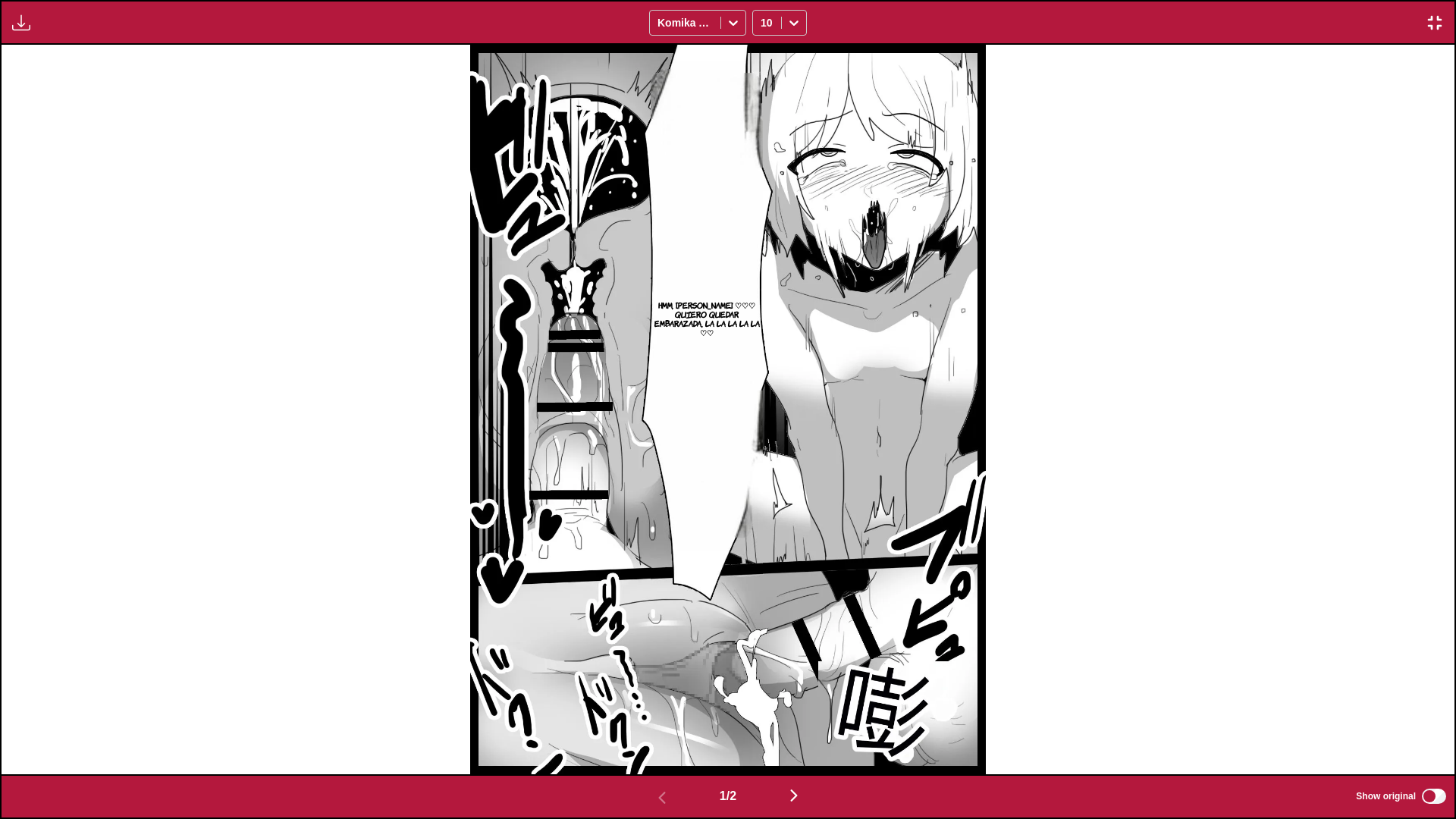
drag, startPoint x: 744, startPoint y: 390, endPoint x: 1433, endPoint y: 16, distance: 784.0
click at [1433, 16] on img "button" at bounding box center [1434, 23] width 18 height 18
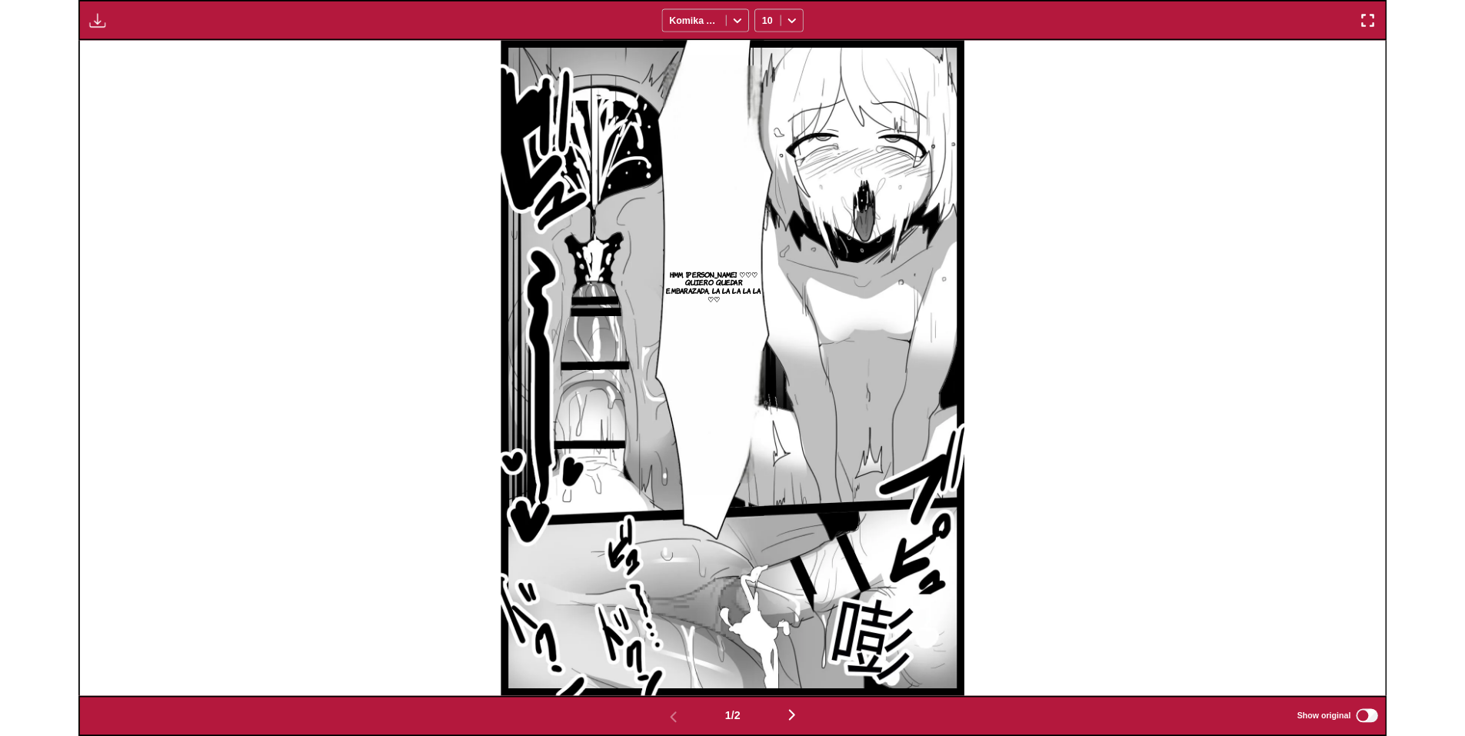
scroll to position [400, 0]
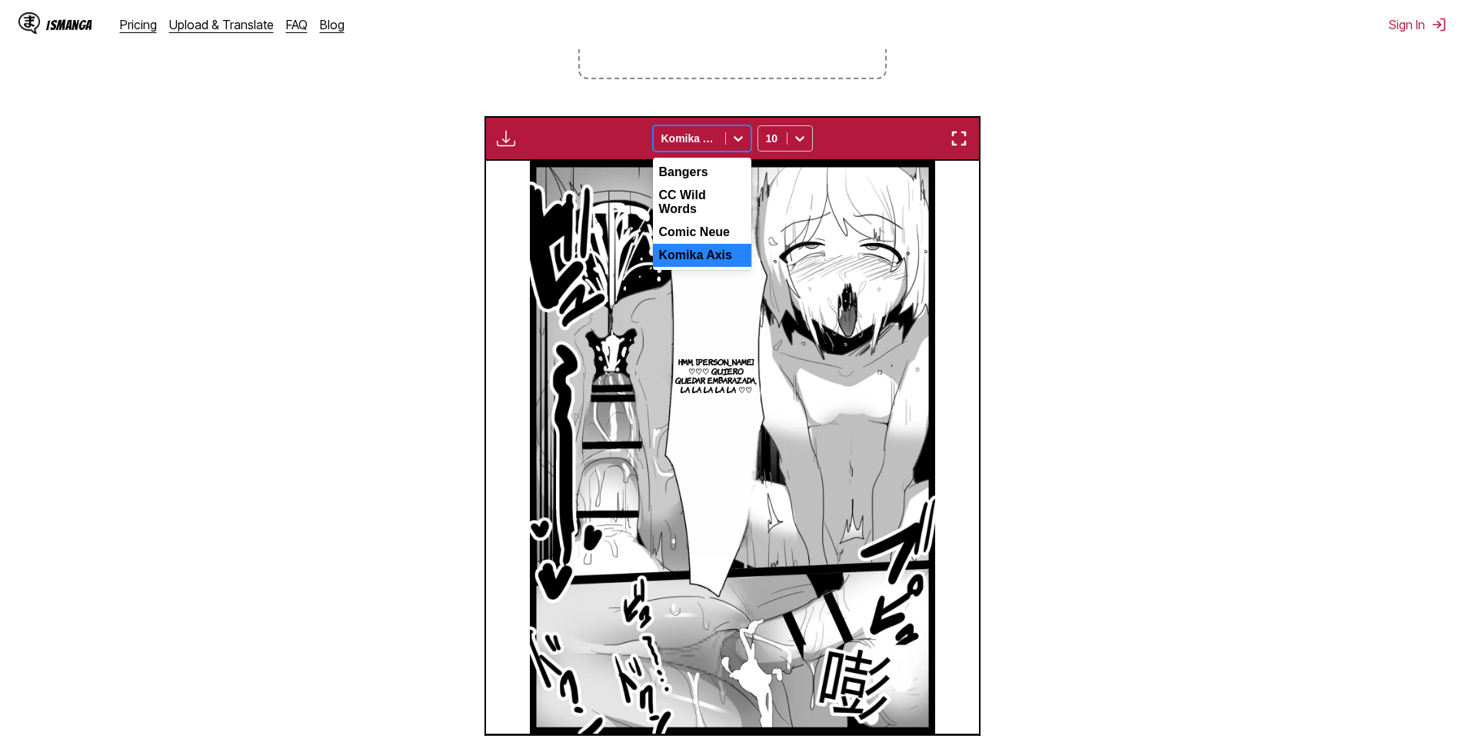
drag, startPoint x: 731, startPoint y: 358, endPoint x: 738, endPoint y: 142, distance: 216.2
click at [738, 142] on icon at bounding box center [738, 138] width 9 height 5
click at [700, 179] on div "Bangers" at bounding box center [702, 172] width 98 height 23
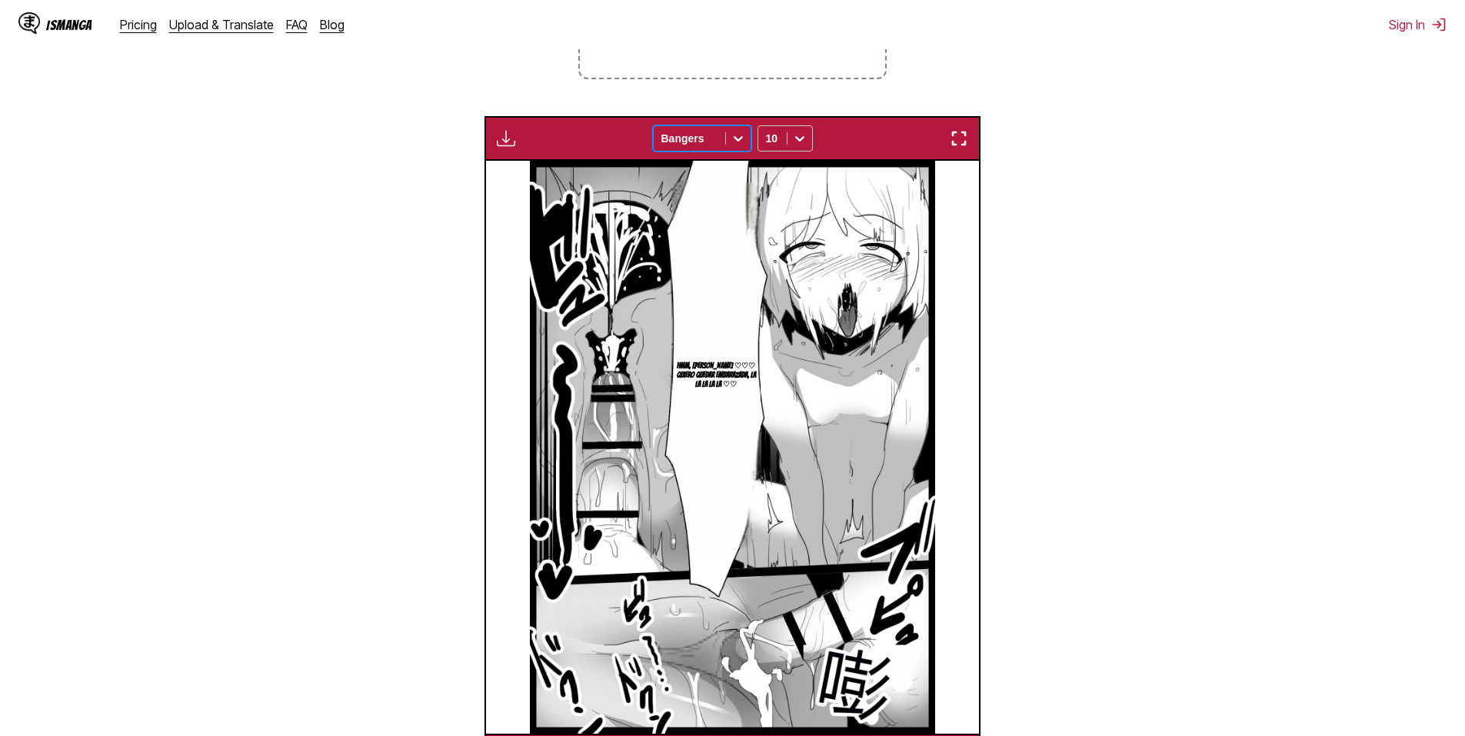
click at [736, 140] on icon at bounding box center [738, 138] width 9 height 5
click at [711, 251] on div "Komika Axis" at bounding box center [702, 255] width 98 height 23
drag, startPoint x: 713, startPoint y: 305, endPoint x: 1108, endPoint y: 325, distance: 395.9
click at [1108, 325] on section "From Chinese To Spanish Drop files here, or click to browse. Max file size: 5MB…" at bounding box center [732, 311] width 1441 height 933
drag, startPoint x: 744, startPoint y: 511, endPoint x: 1137, endPoint y: 422, distance: 403.0
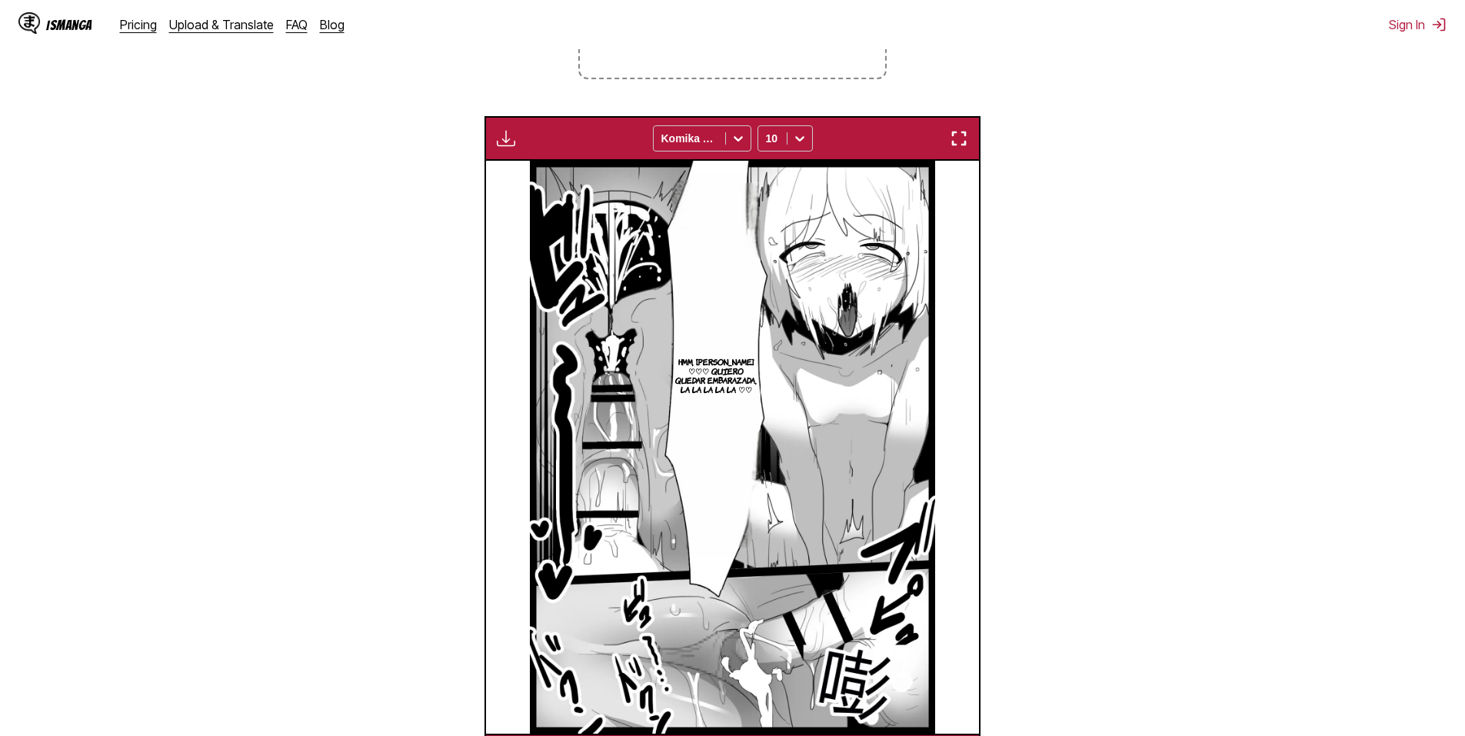
click at [1201, 432] on section "From Chinese To Spanish Drop files here, or click to browse. Max file size: 5MB…" at bounding box center [732, 311] width 1441 height 933
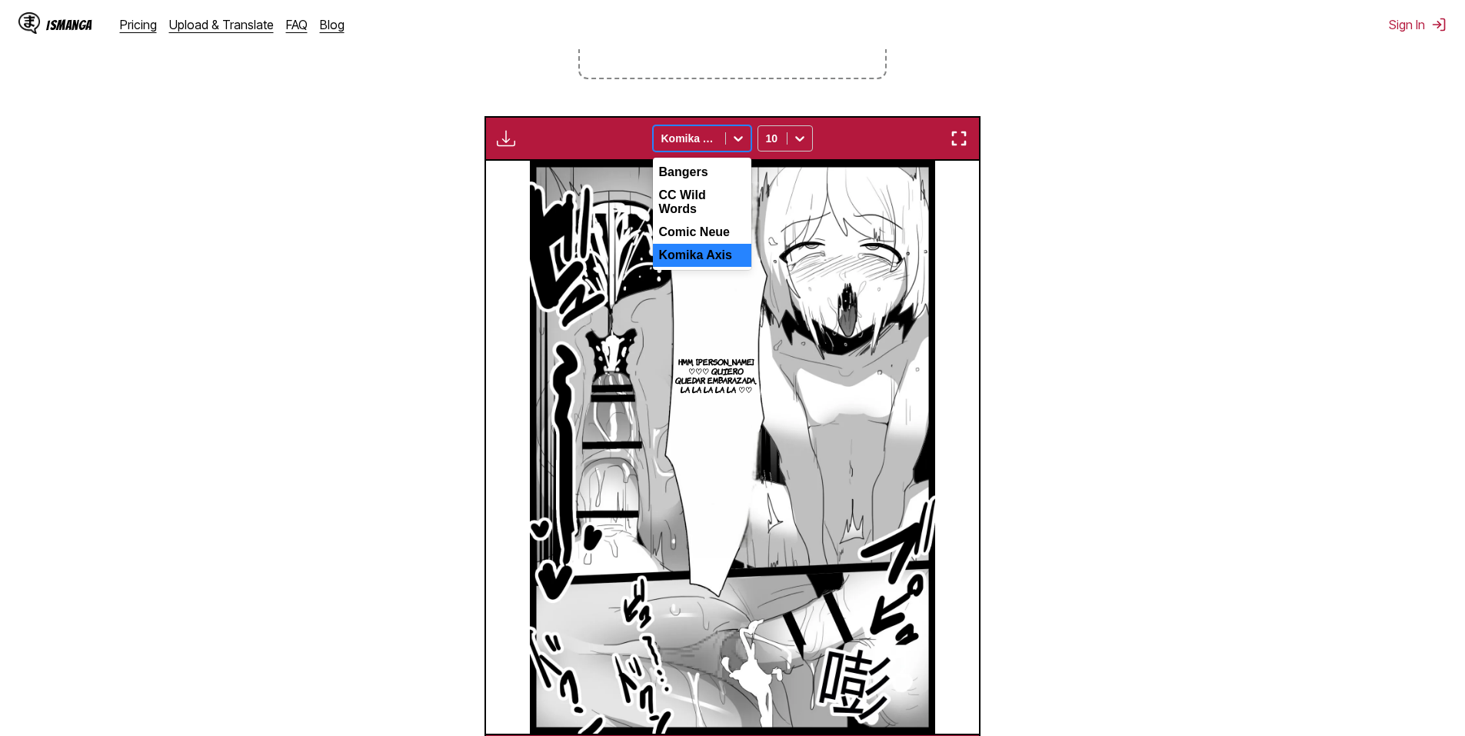
click at [728, 145] on div at bounding box center [738, 138] width 25 height 25
click at [679, 225] on div "Comic Neue" at bounding box center [702, 232] width 98 height 23
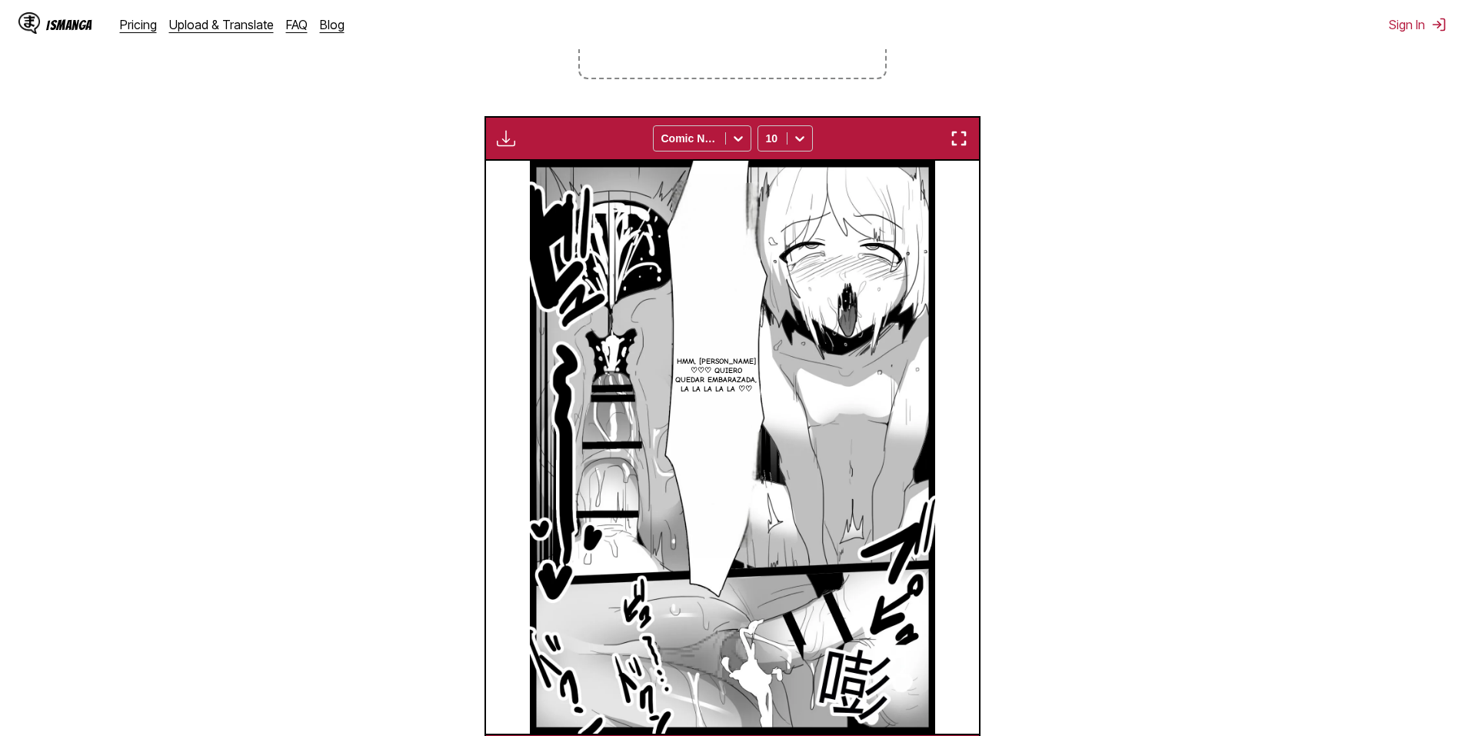
drag, startPoint x: 718, startPoint y: 450, endPoint x: 1095, endPoint y: 484, distance: 379.1
click at [1095, 484] on section "From Chinese To Spanish Drop files here, or click to browse. Max file size: 5MB…" at bounding box center [732, 311] width 1441 height 933
click at [724, 137] on div "Comic Neue" at bounding box center [690, 139] width 72 height 22
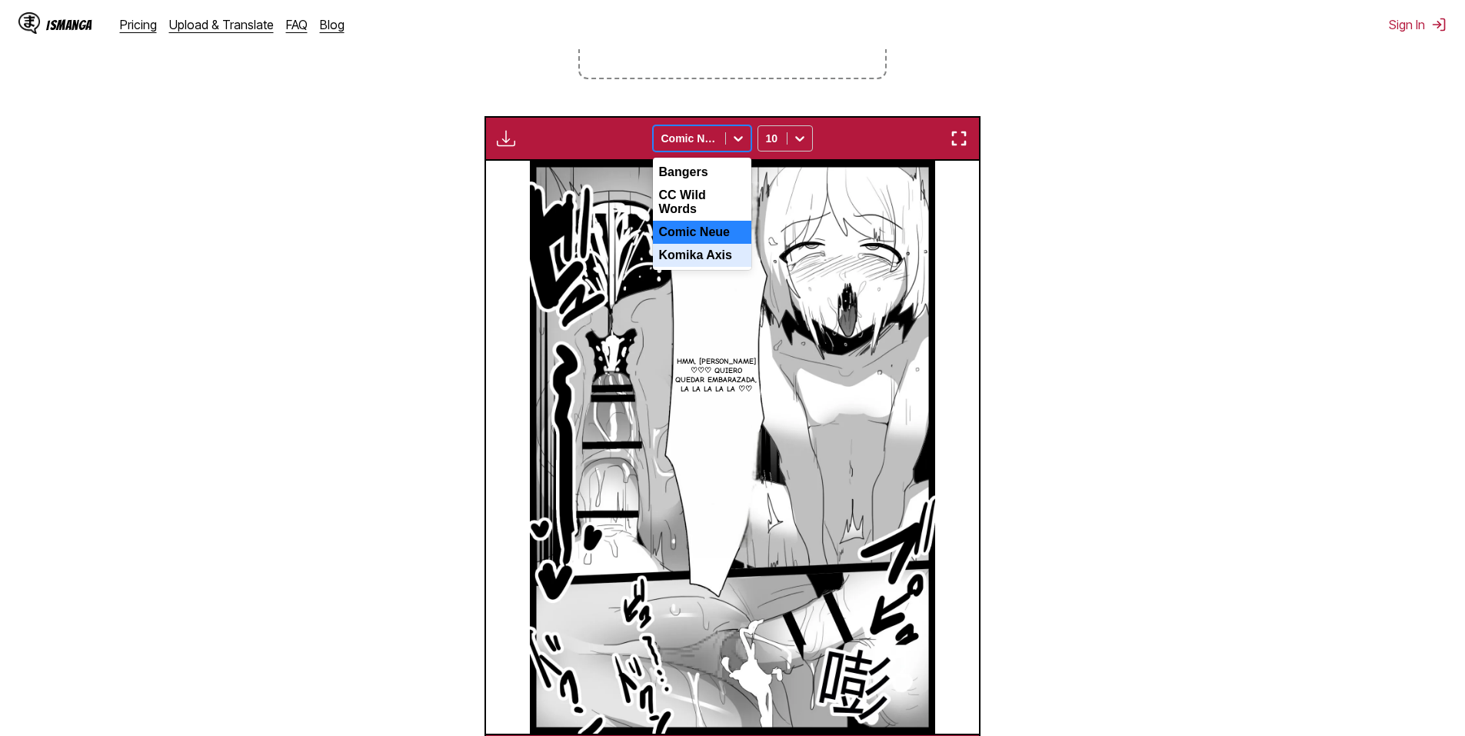
click at [708, 251] on div "Komika Axis" at bounding box center [702, 255] width 98 height 23
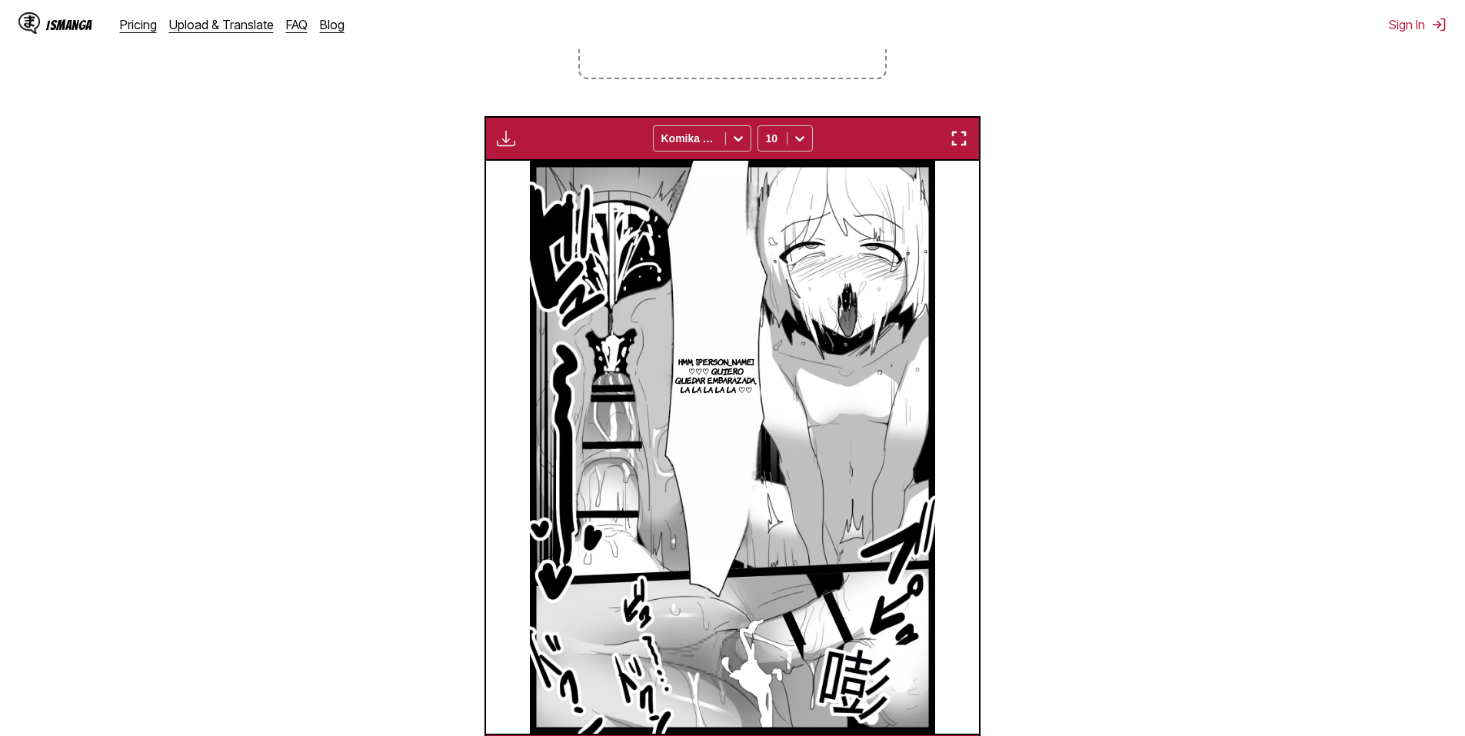
drag, startPoint x: 738, startPoint y: 429, endPoint x: 703, endPoint y: 367, distance: 71.6
drag, startPoint x: 703, startPoint y: 367, endPoint x: 710, endPoint y: 273, distance: 94.1
drag, startPoint x: 710, startPoint y: 273, endPoint x: 956, endPoint y: 242, distance: 248.0
click at [962, 135] on img "button" at bounding box center [959, 138] width 18 height 18
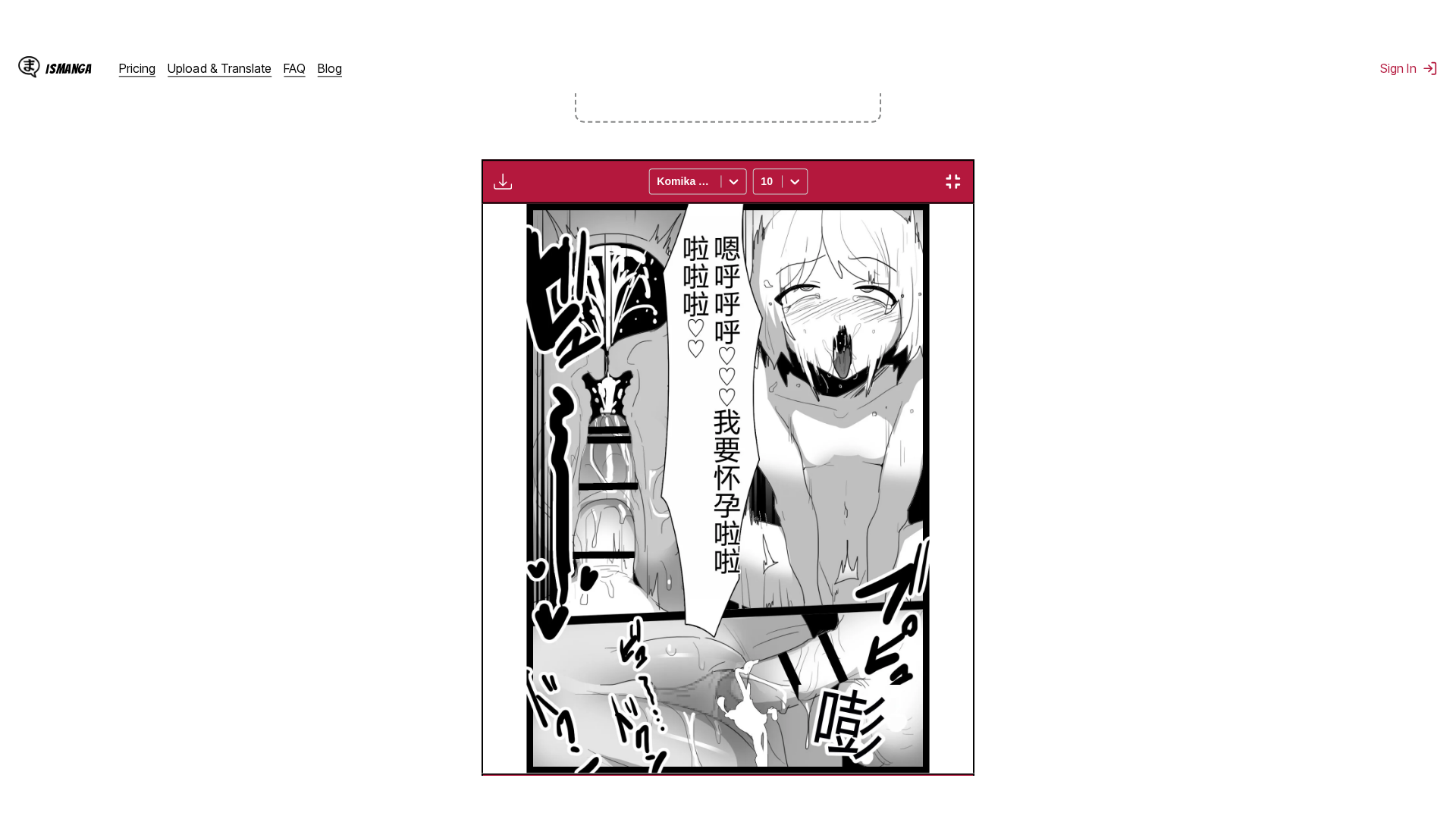
scroll to position [160, 0]
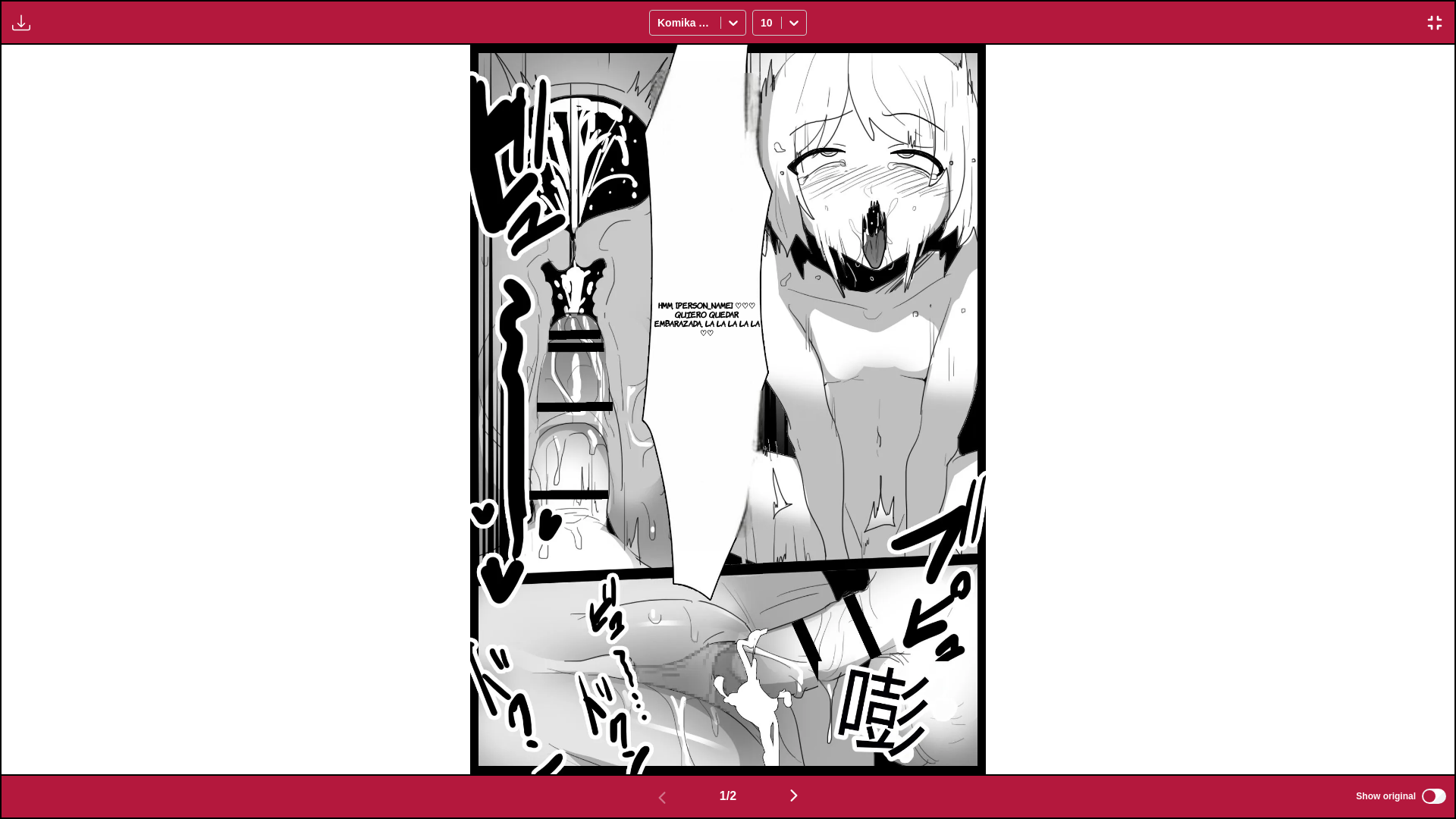
drag, startPoint x: 753, startPoint y: 480, endPoint x: 1431, endPoint y: 28, distance: 814.9
click at [1431, 28] on img "button" at bounding box center [1434, 23] width 18 height 18
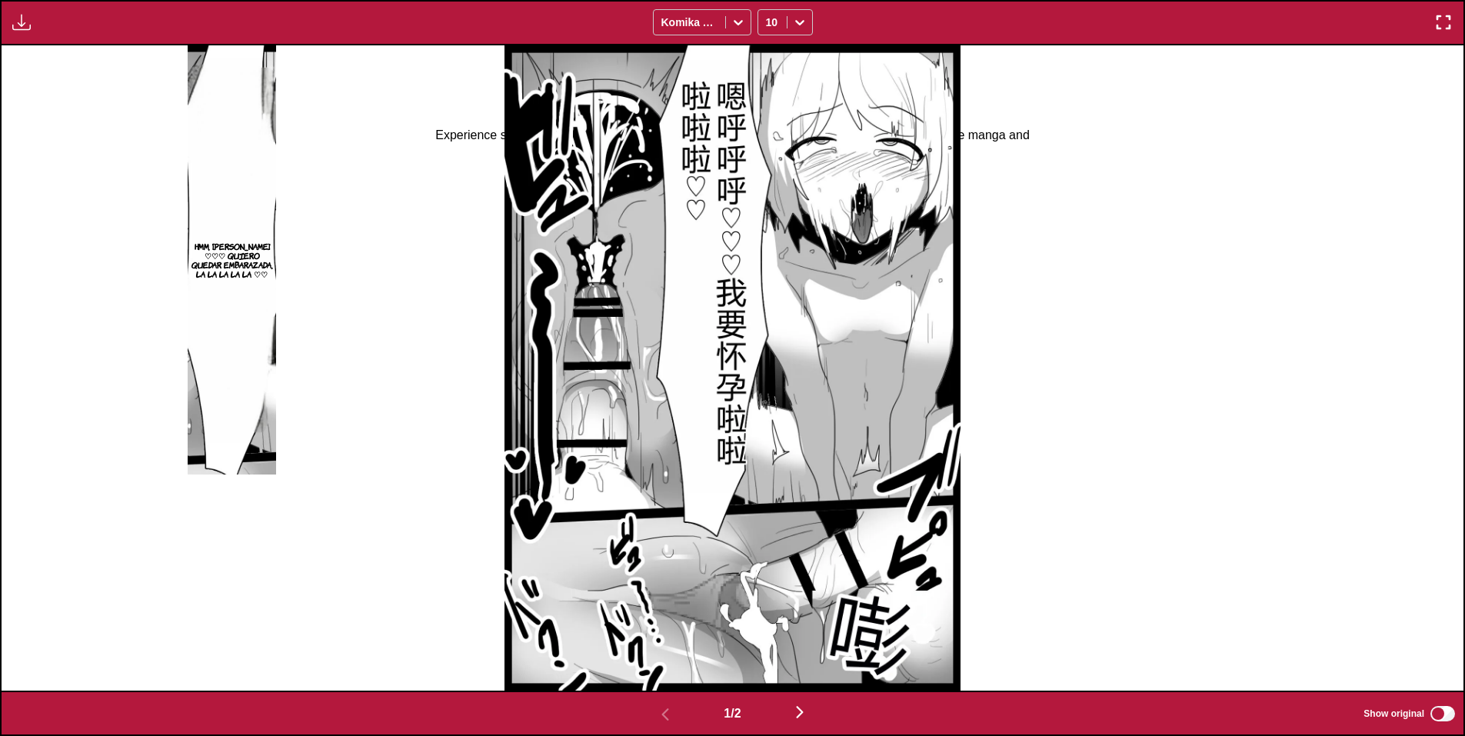
scroll to position [0, 0]
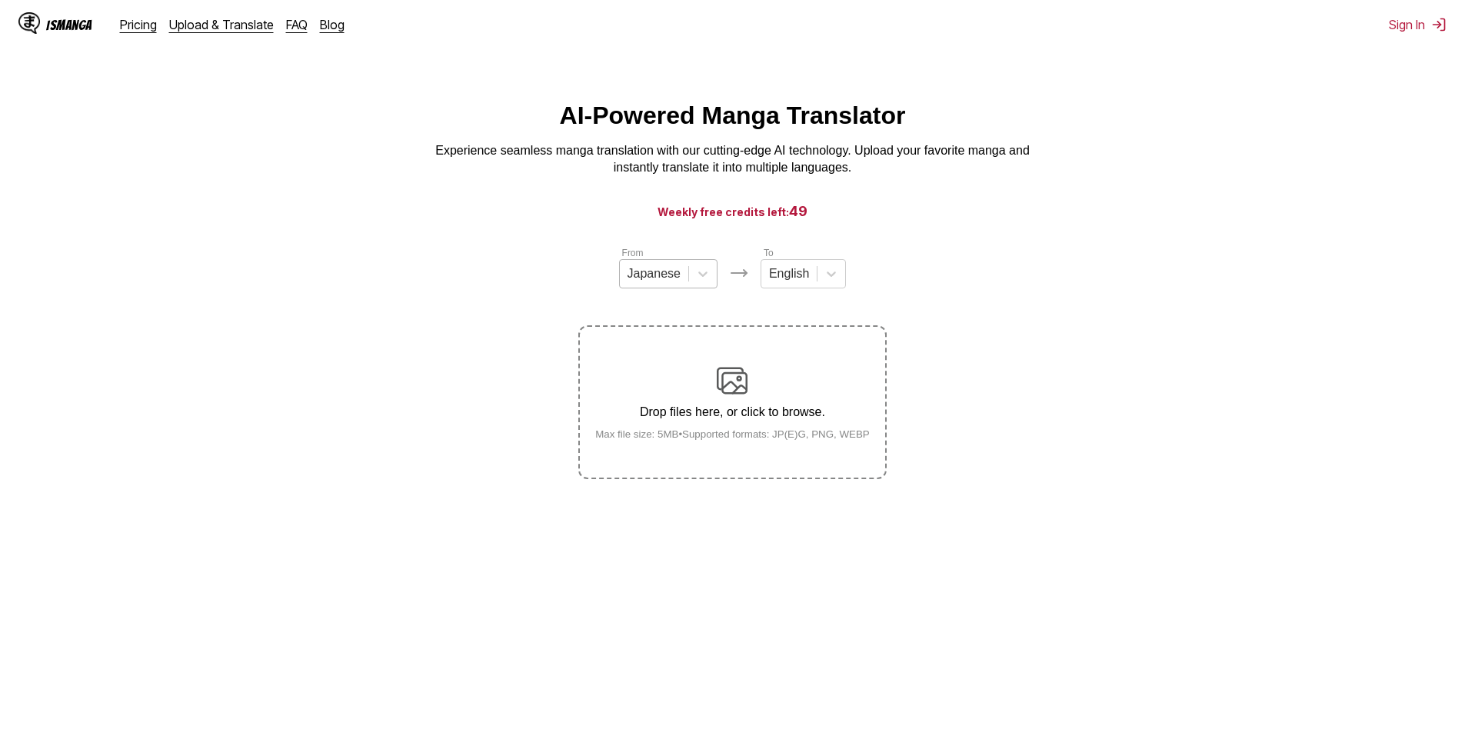
click at [674, 282] on div at bounding box center [654, 273] width 53 height 17
click at [651, 367] on div "Chinese" at bounding box center [668, 363] width 98 height 26
click at [791, 281] on div at bounding box center [785, 273] width 40 height 17
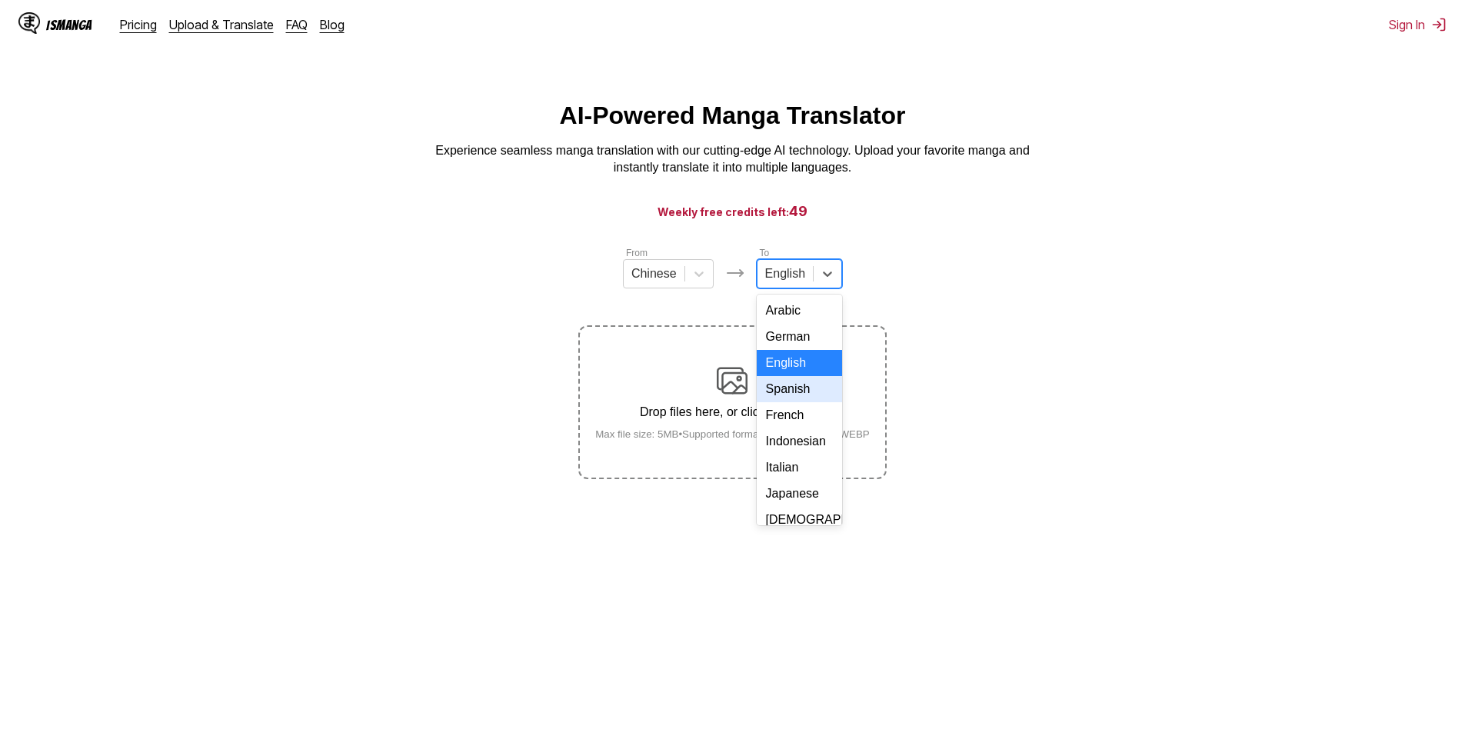
click at [786, 402] on div "Spanish" at bounding box center [799, 389] width 85 height 26
click at [726, 383] on img at bounding box center [732, 380] width 31 height 31
click at [0, 0] on input "Drop files here, or click to browse. Max file size: 5MB • Supported formats: JP…" at bounding box center [0, 0] width 0 height 0
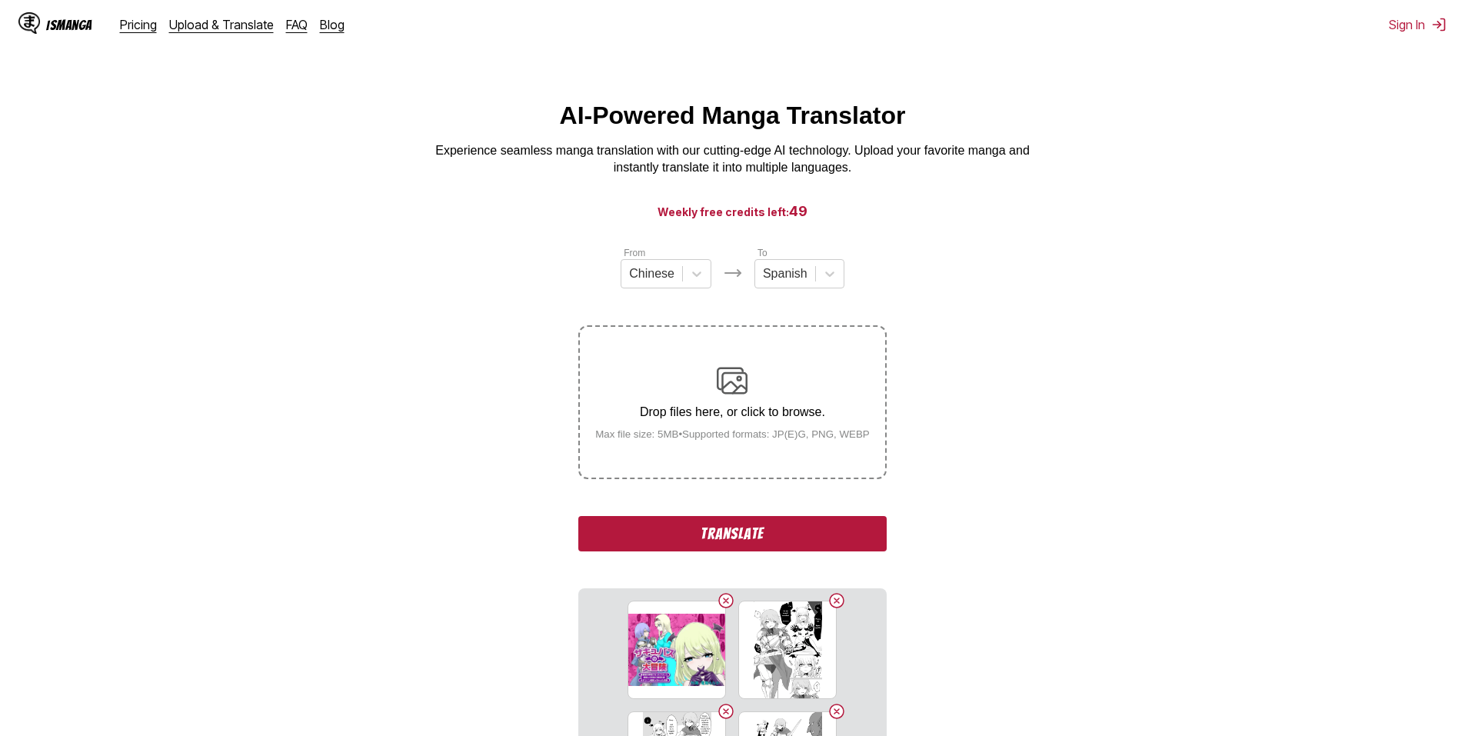
click at [761, 531] on button "Translate" at bounding box center [732, 533] width 308 height 35
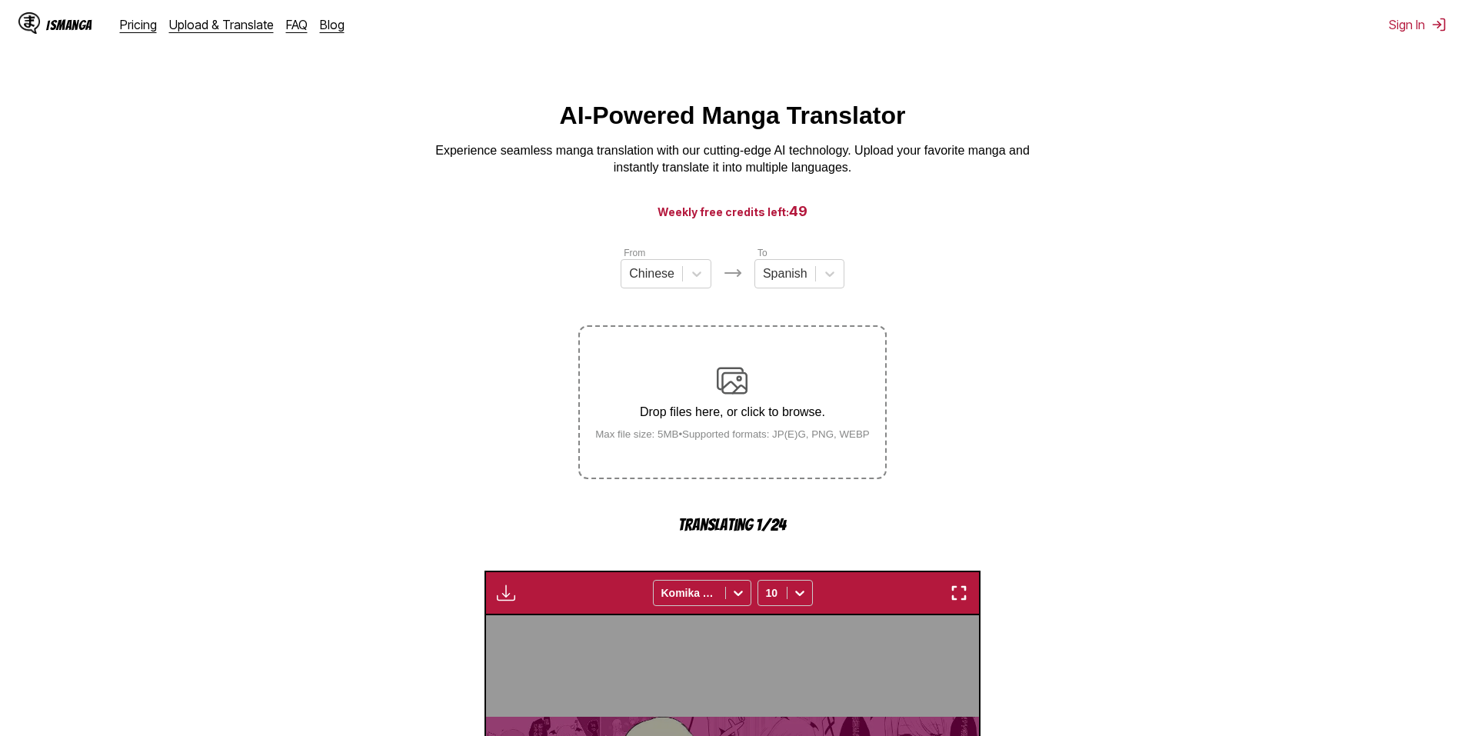
scroll to position [455, 0]
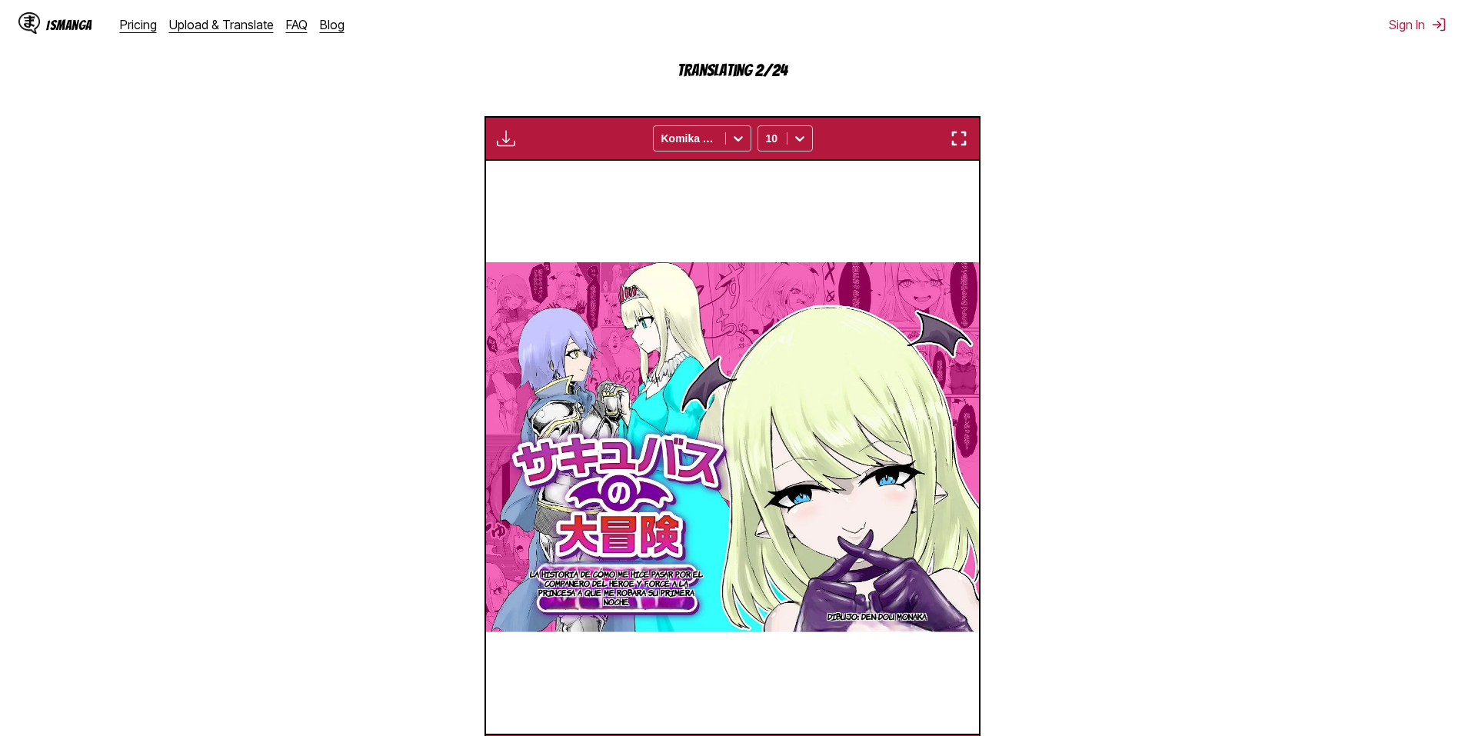
click at [962, 147] on img "button" at bounding box center [959, 138] width 18 height 18
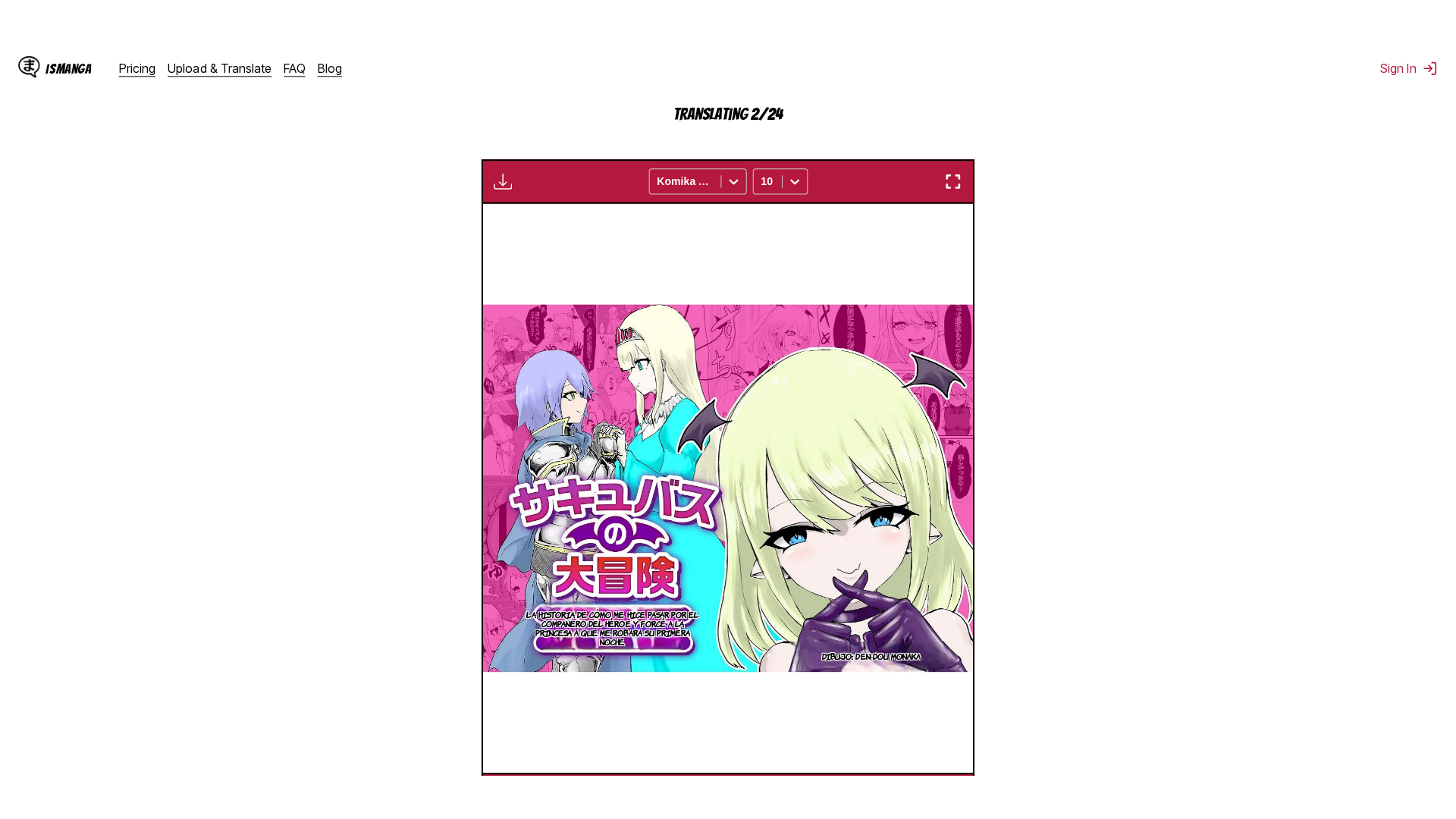
scroll to position [160, 0]
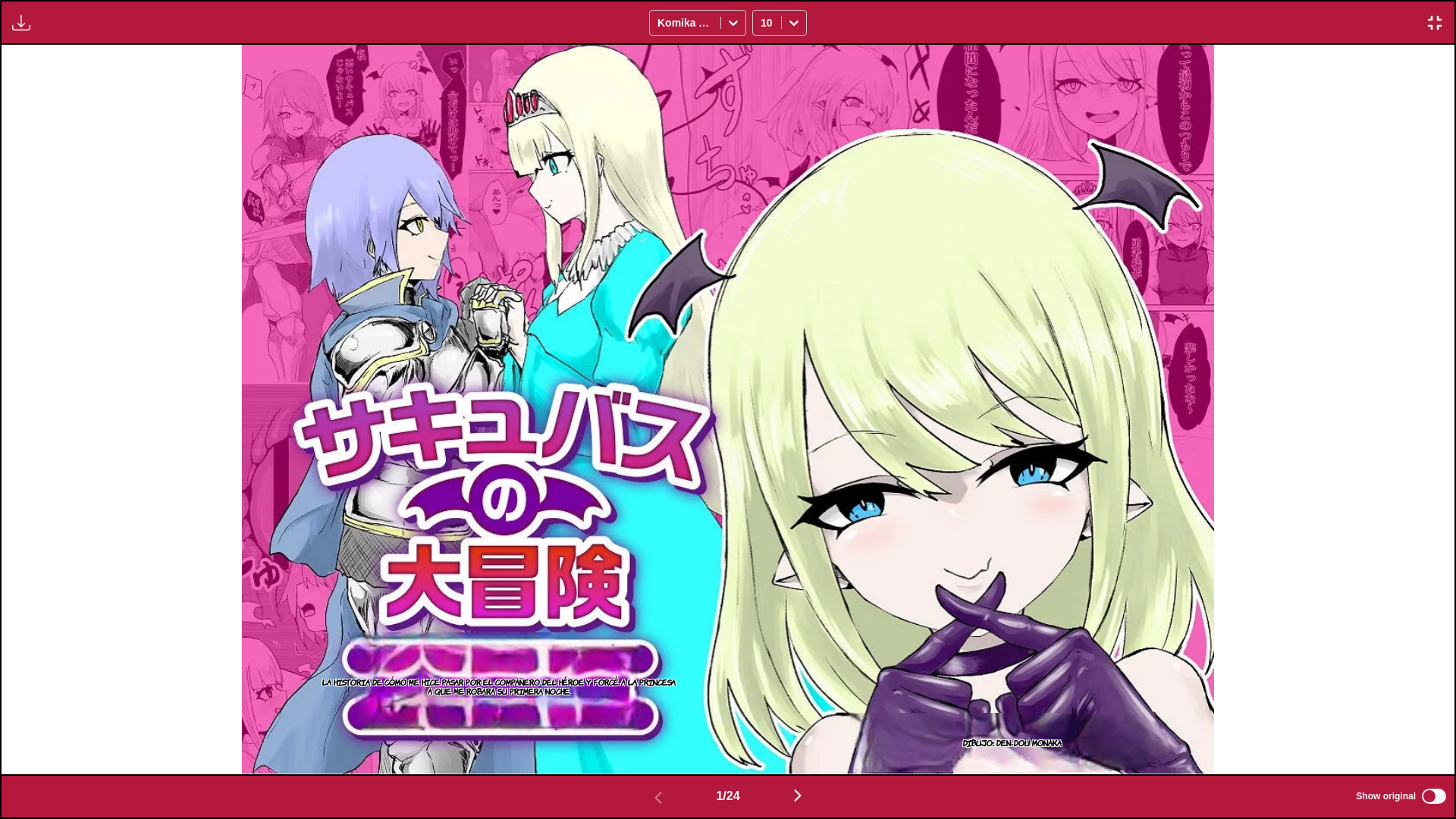
click at [804, 724] on img "button" at bounding box center [797, 795] width 18 height 18
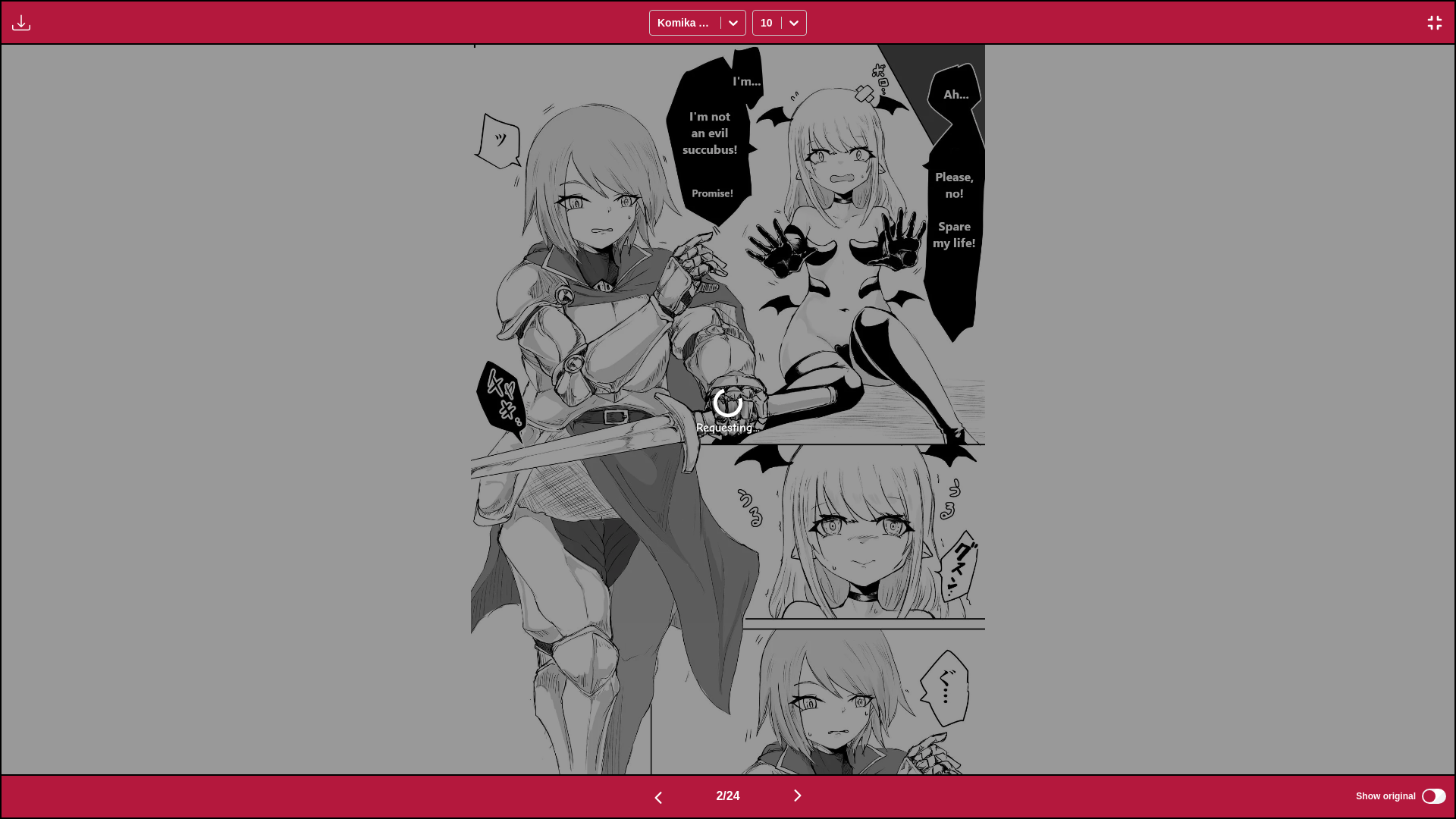
click at [649, 724] on img "button" at bounding box center [658, 797] width 18 height 18
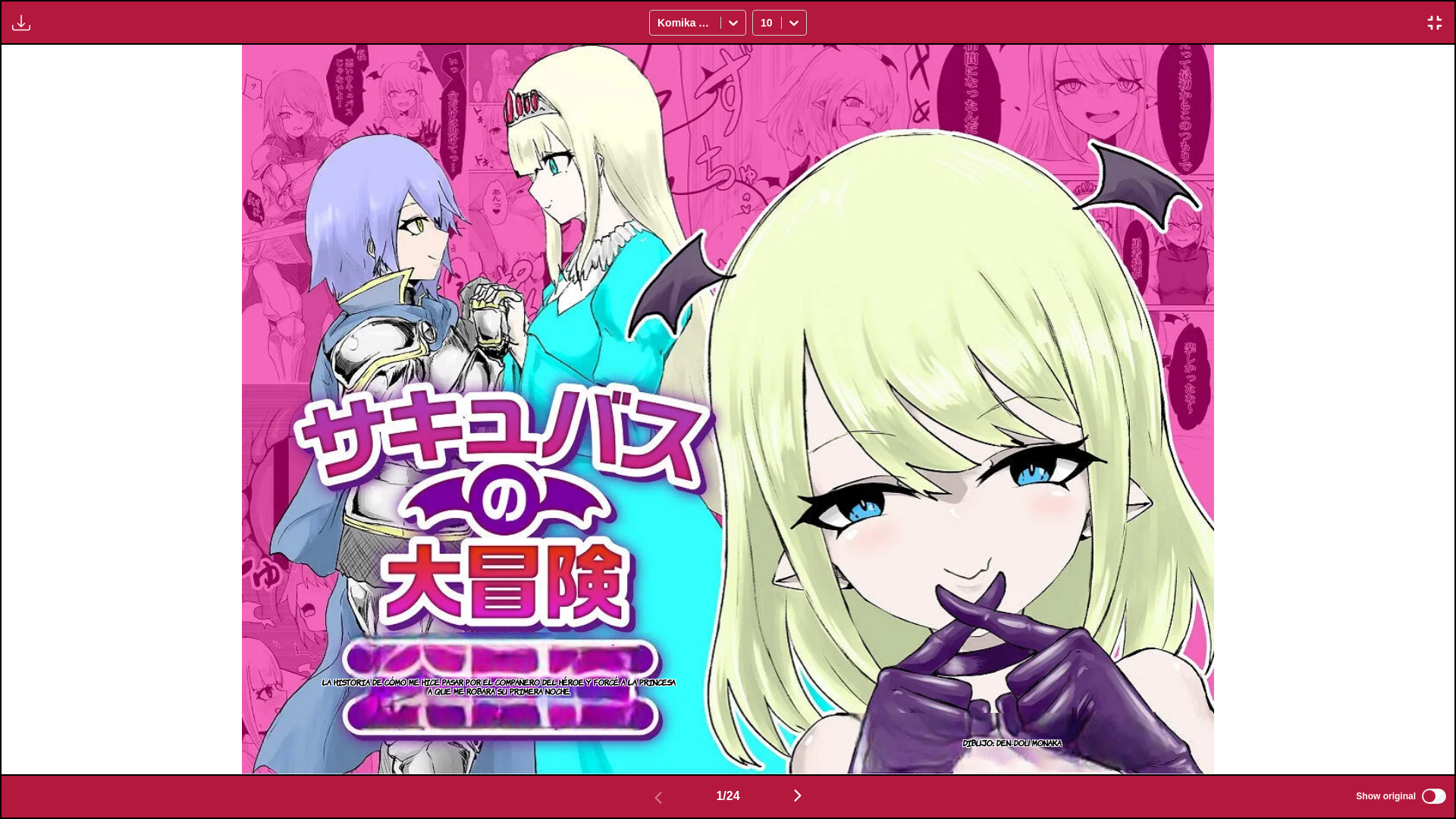
click at [801, 724] on img "button" at bounding box center [797, 795] width 18 height 18
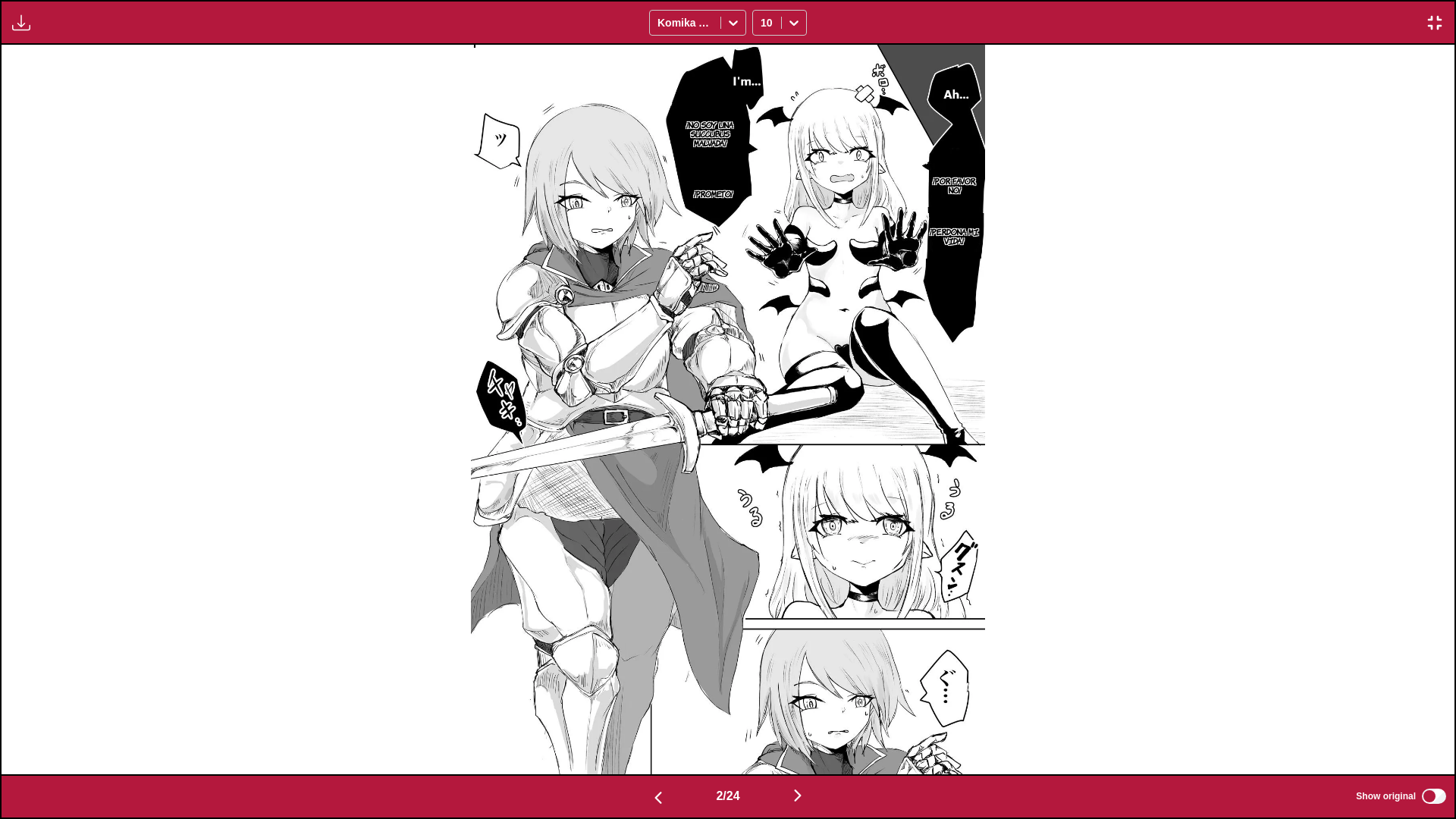
click at [797, 724] on img "button" at bounding box center [797, 795] width 18 height 18
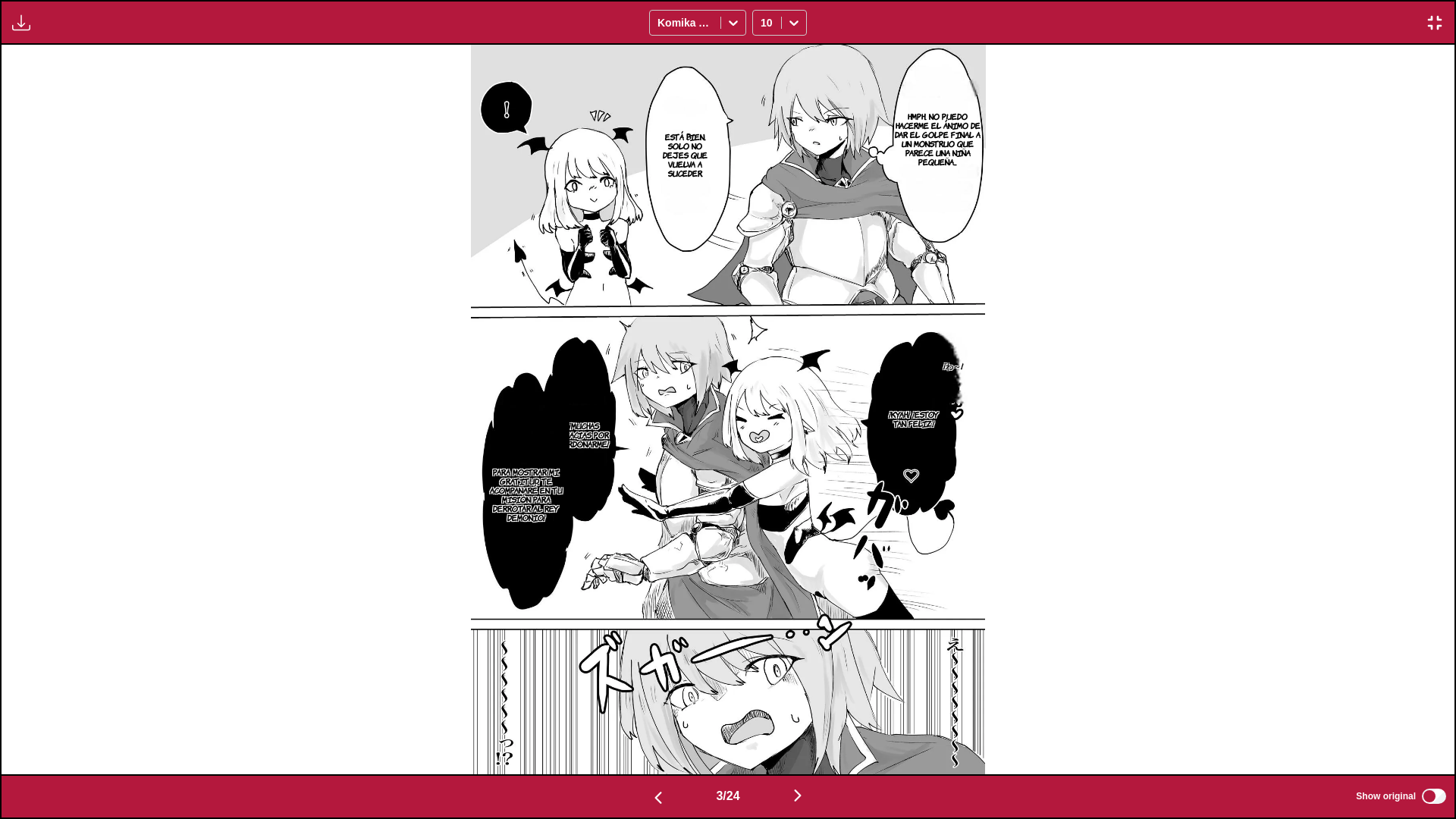
click at [802, 724] on img "button" at bounding box center [797, 795] width 18 height 18
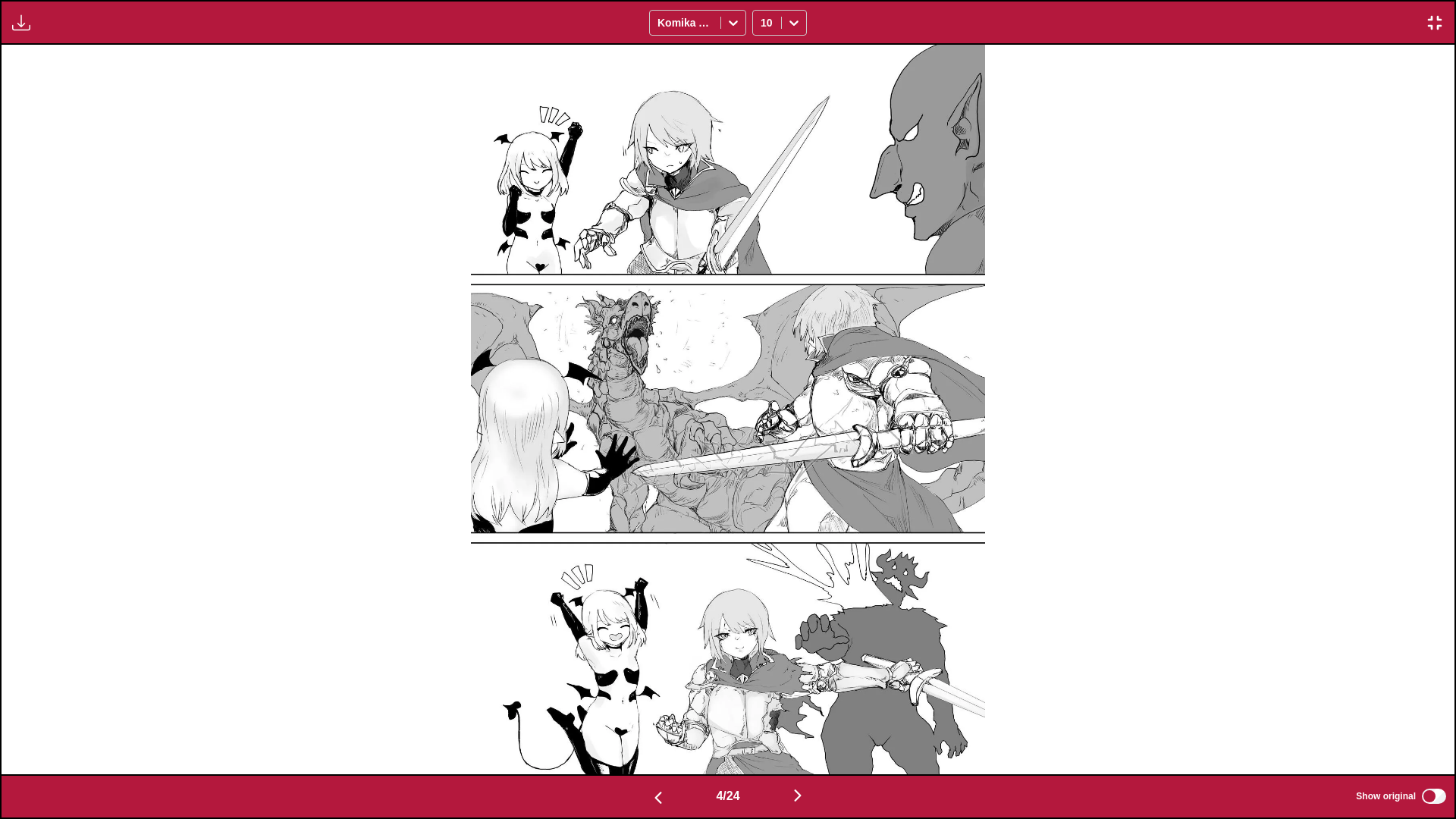
click at [802, 724] on img "button" at bounding box center [797, 795] width 18 height 18
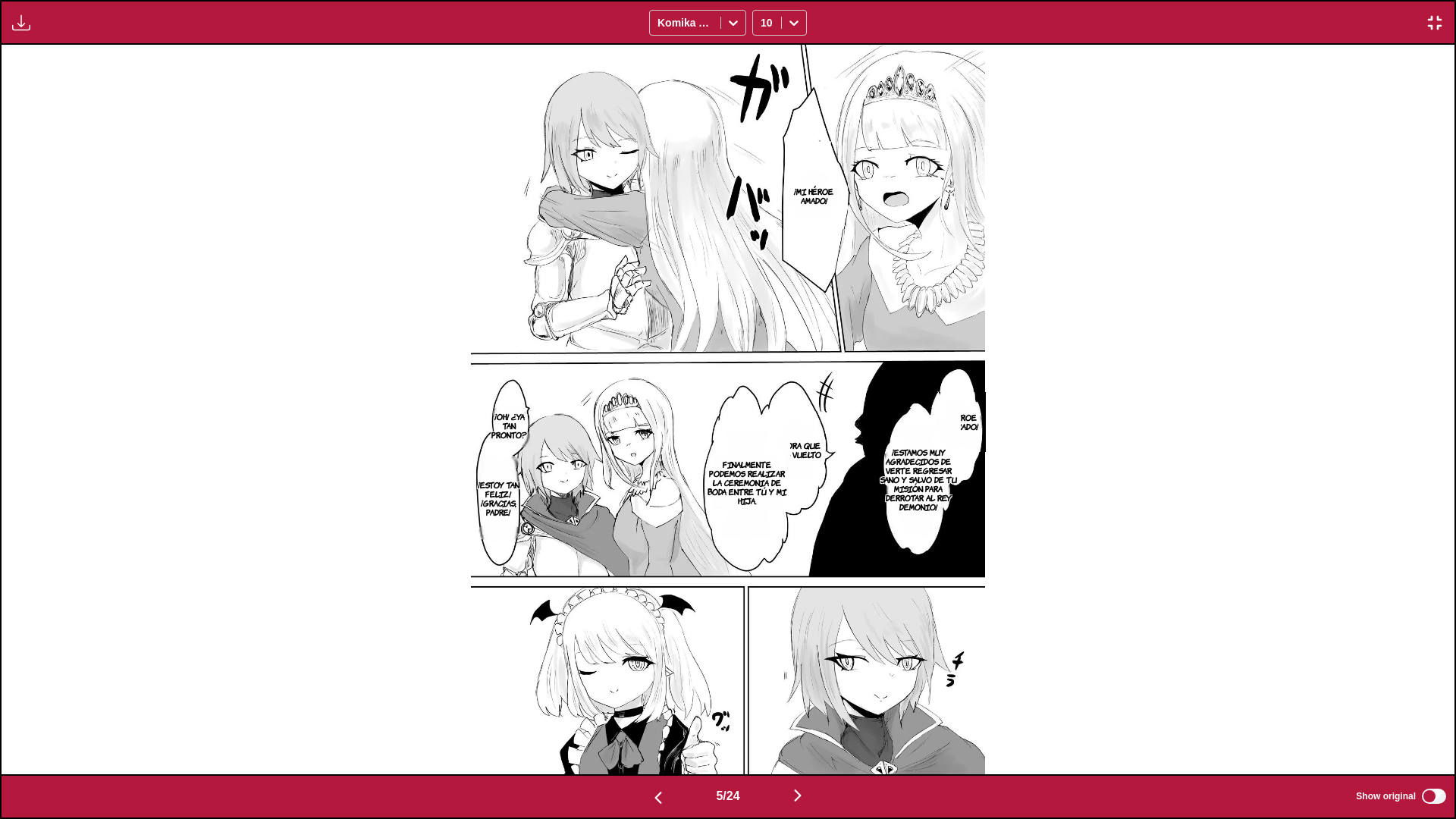
click at [802, 724] on img "button" at bounding box center [797, 795] width 18 height 18
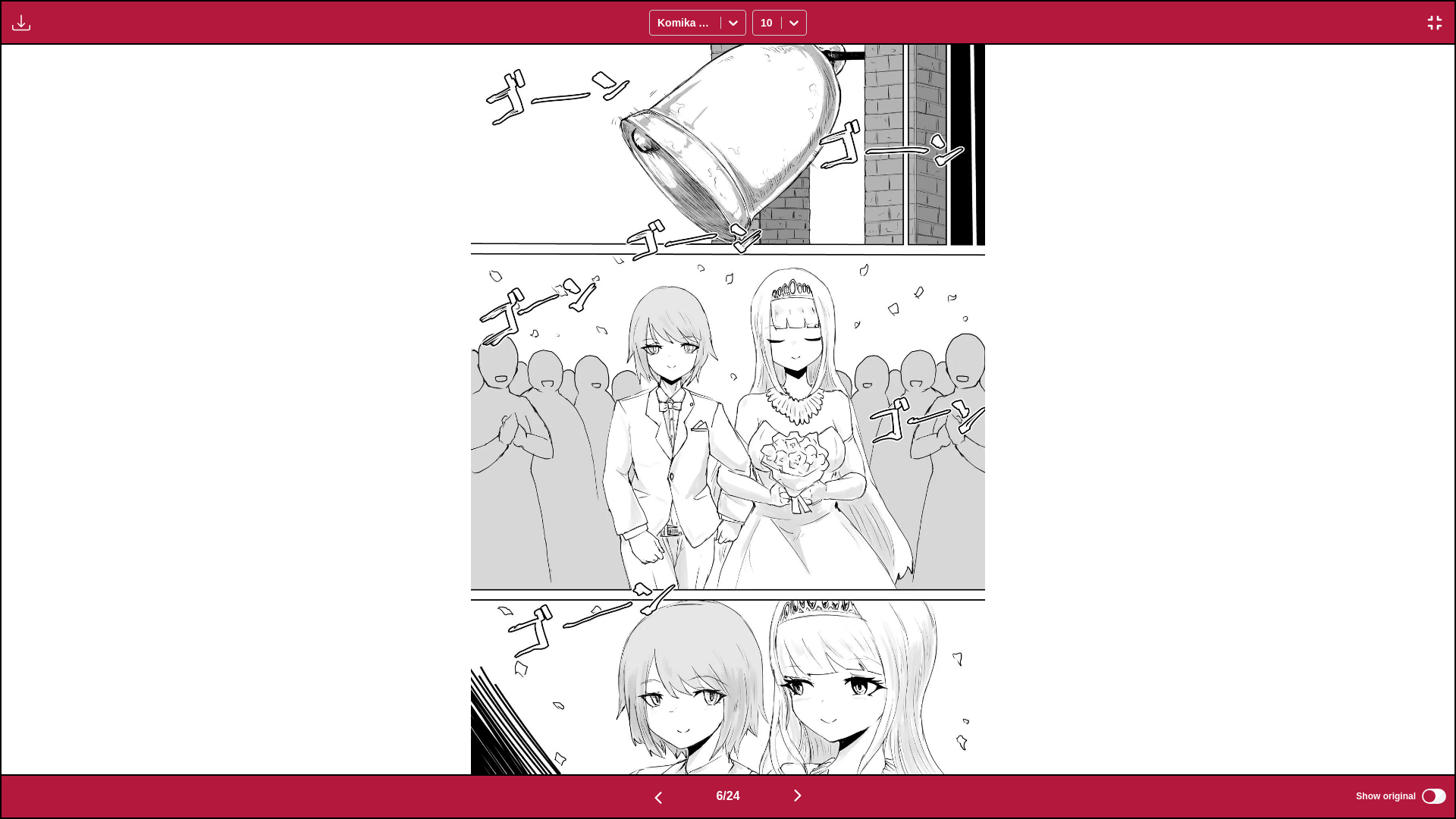
click at [802, 724] on img "button" at bounding box center [797, 795] width 18 height 18
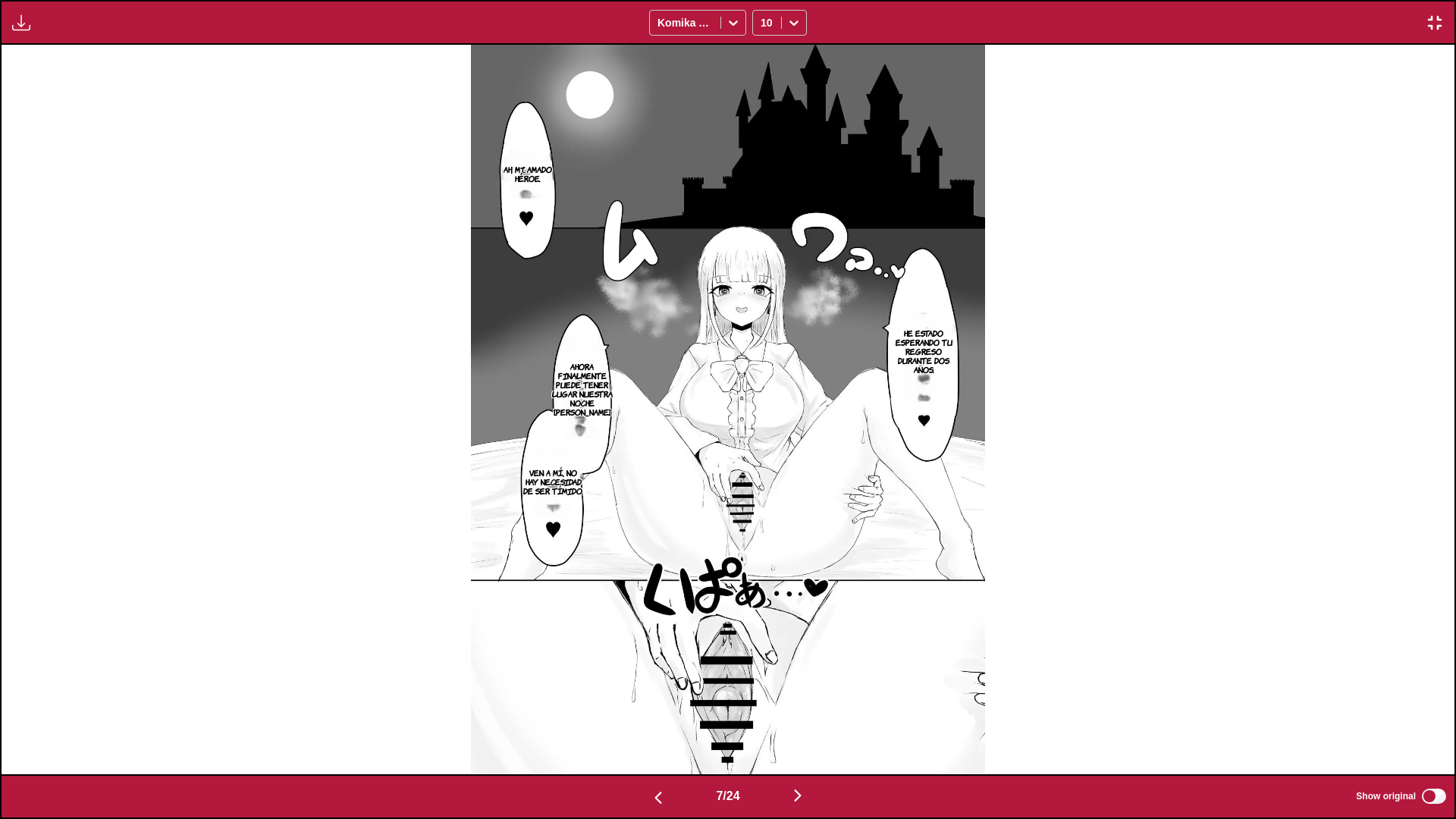
click at [802, 724] on img "button" at bounding box center [797, 795] width 18 height 18
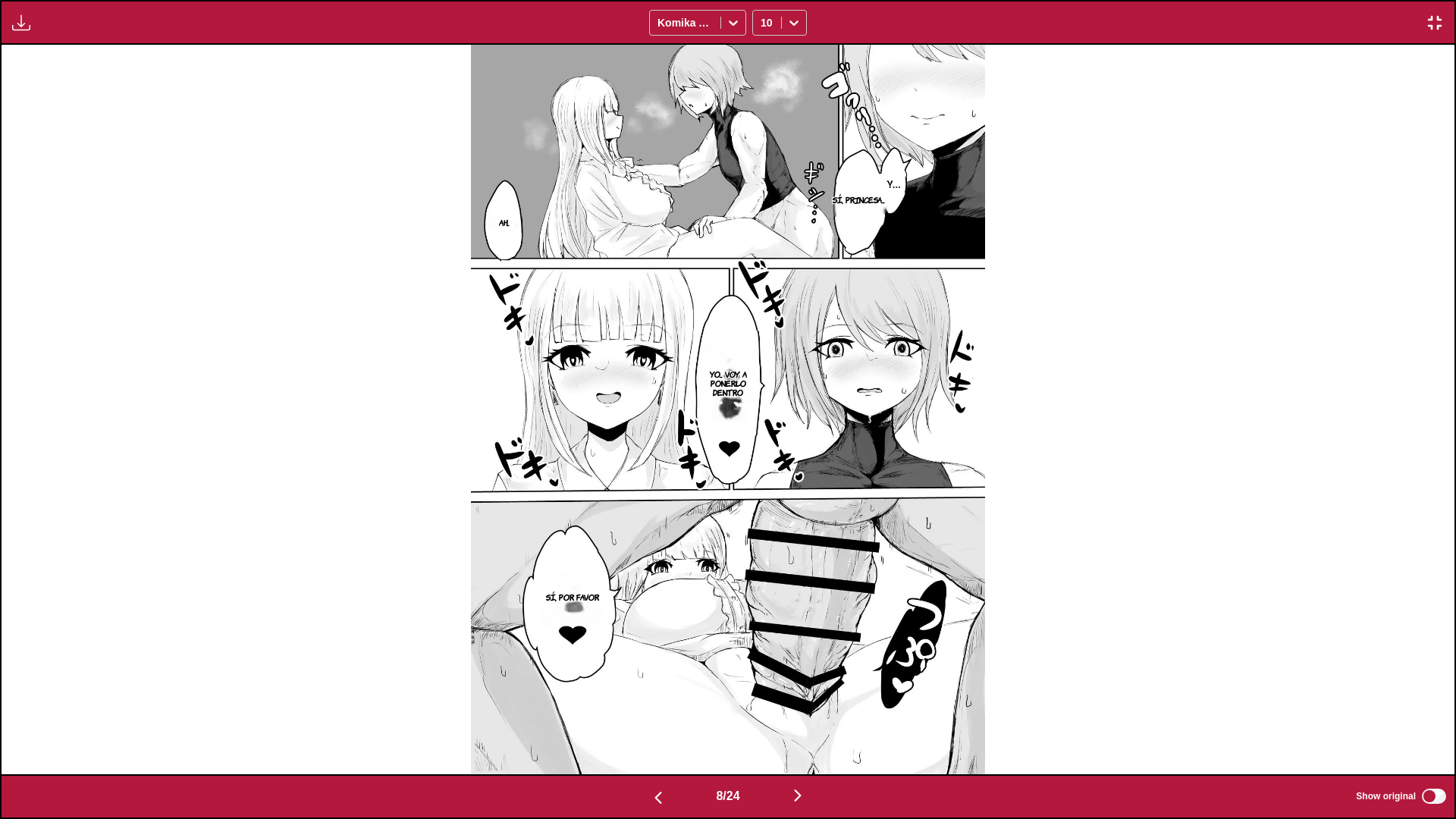
click at [802, 724] on img "button" at bounding box center [797, 795] width 18 height 18
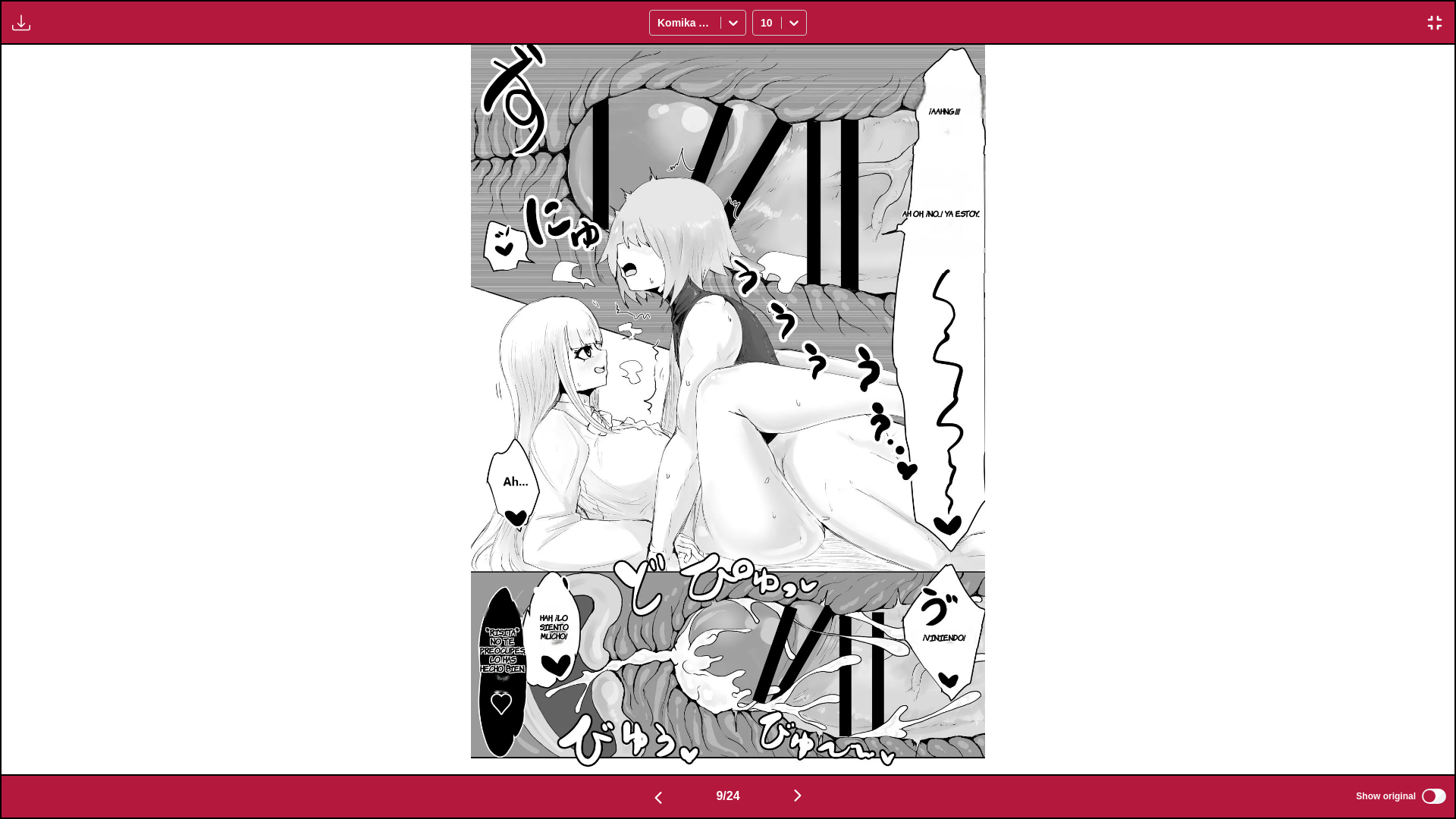
click at [802, 724] on img "button" at bounding box center [797, 795] width 18 height 18
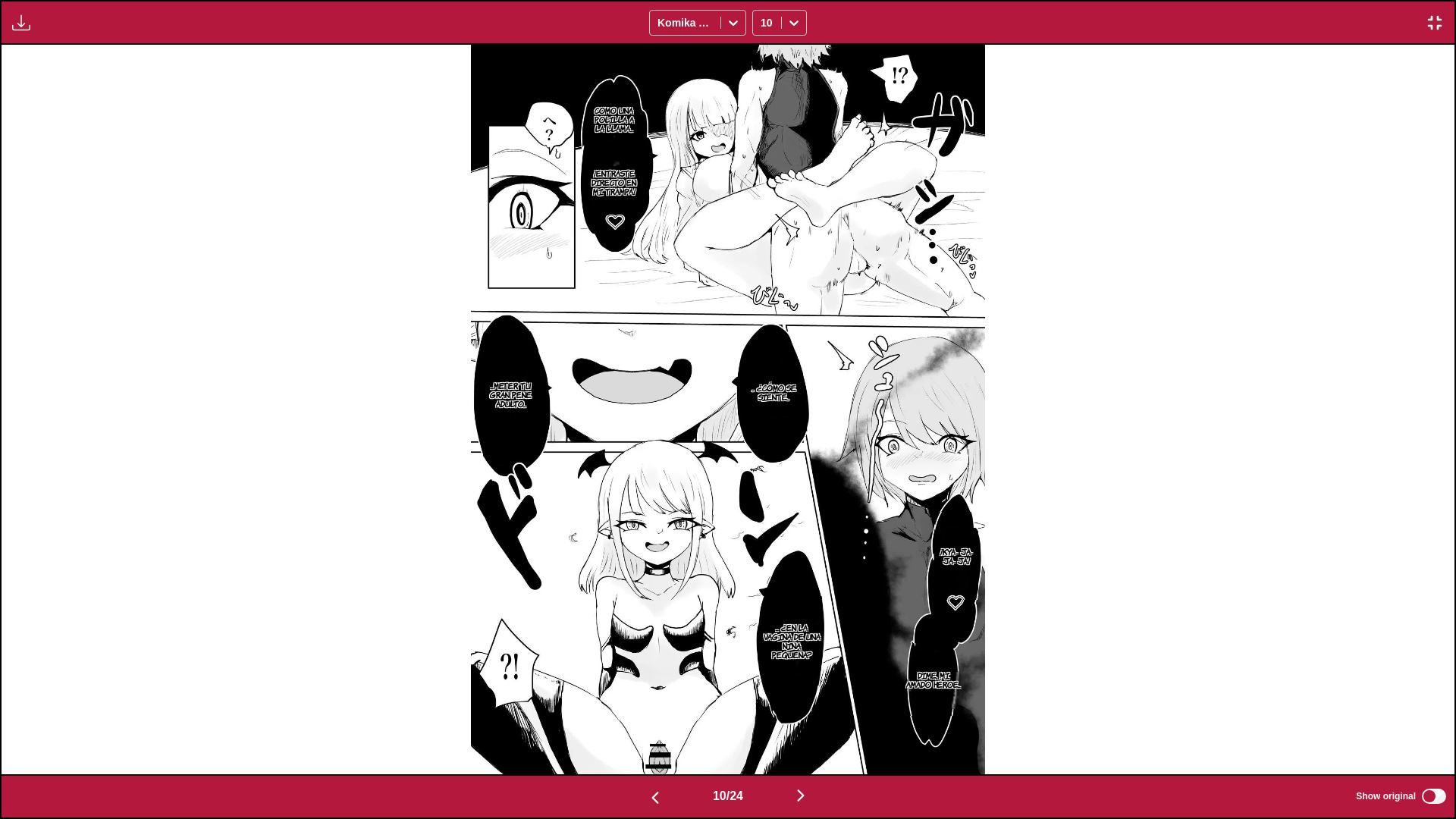
click at [802, 724] on img "button" at bounding box center [800, 795] width 18 height 18
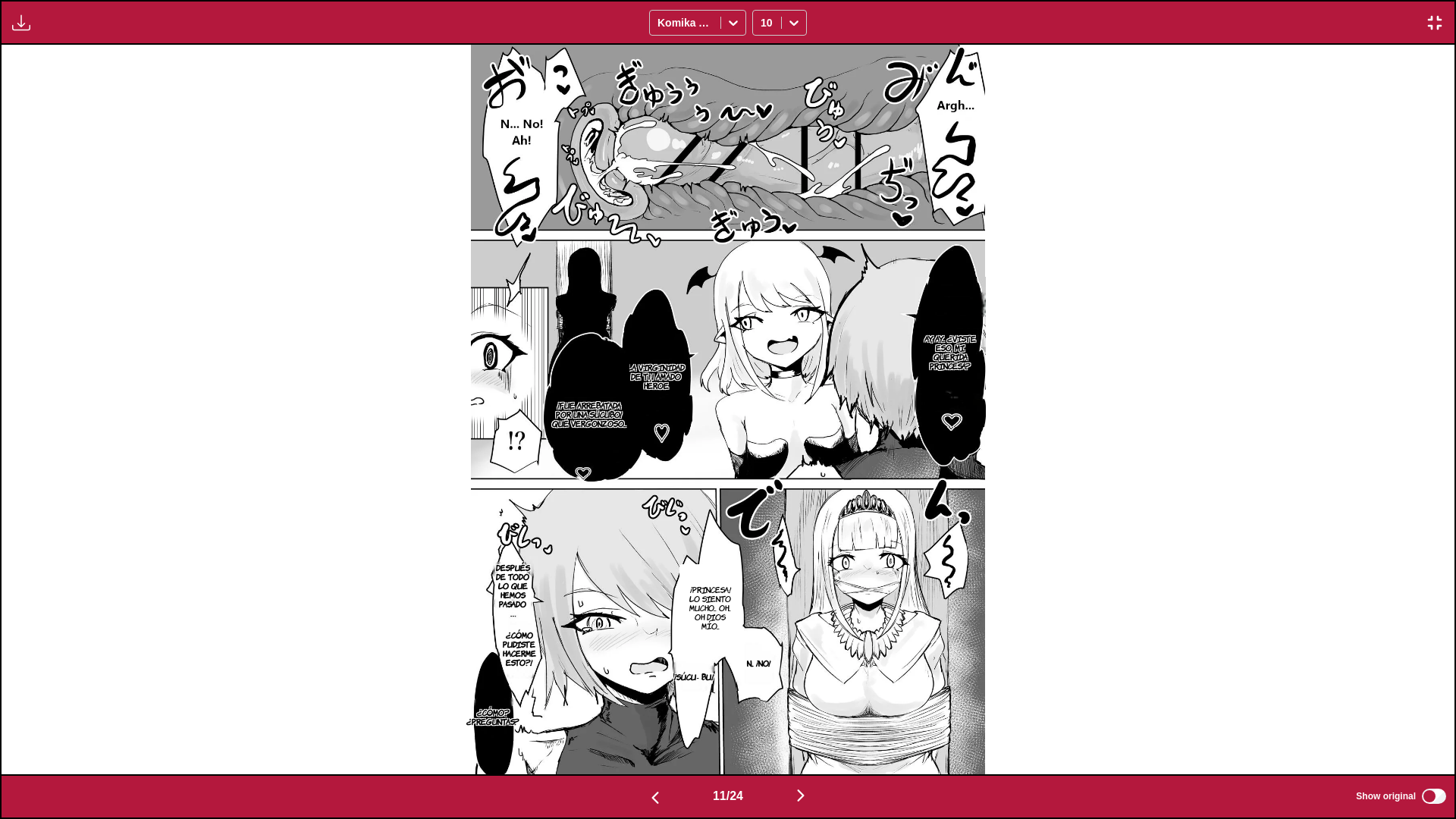
click at [802, 724] on img "button" at bounding box center [800, 795] width 18 height 18
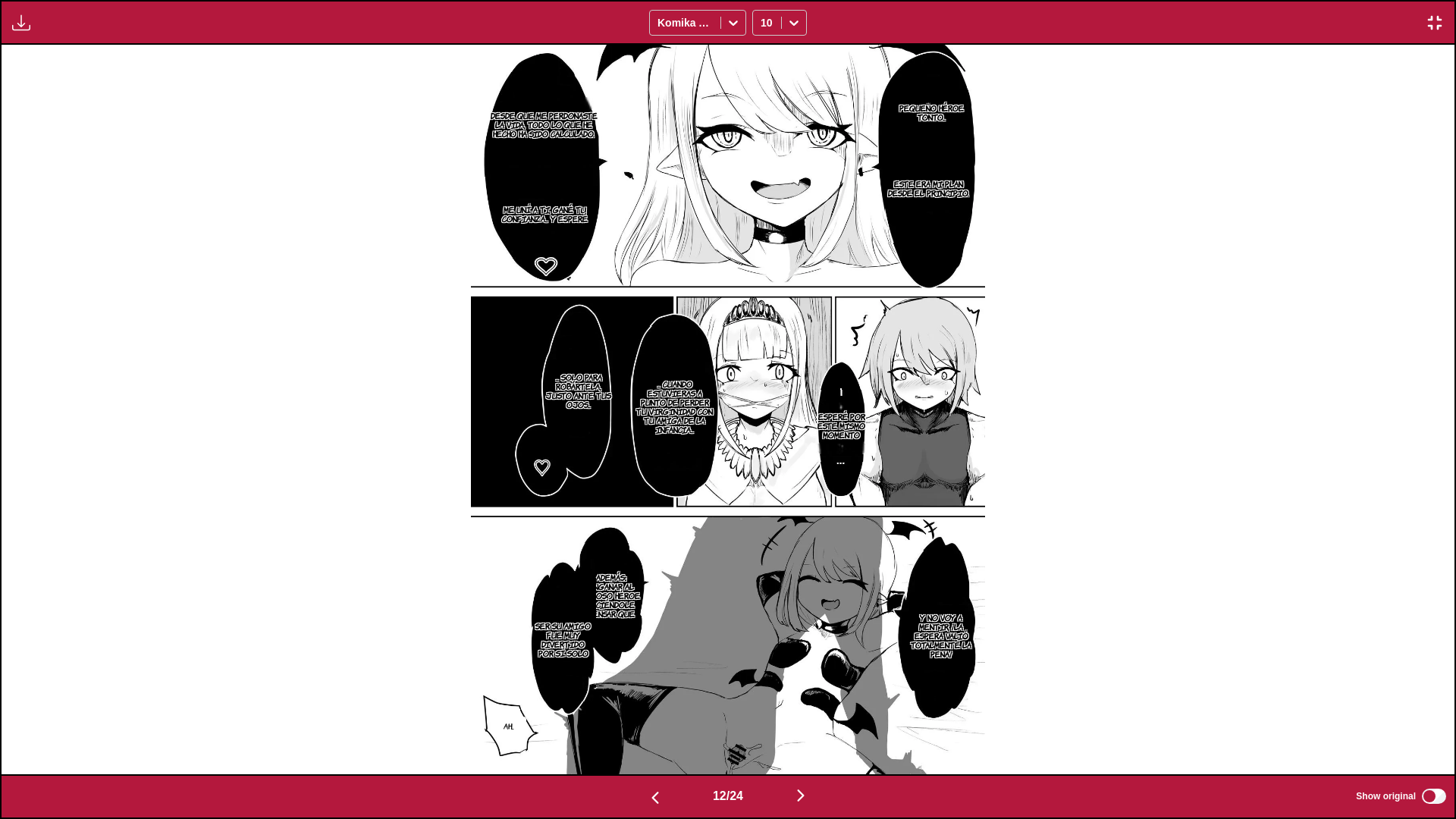
click at [802, 724] on img "button" at bounding box center [800, 795] width 18 height 18
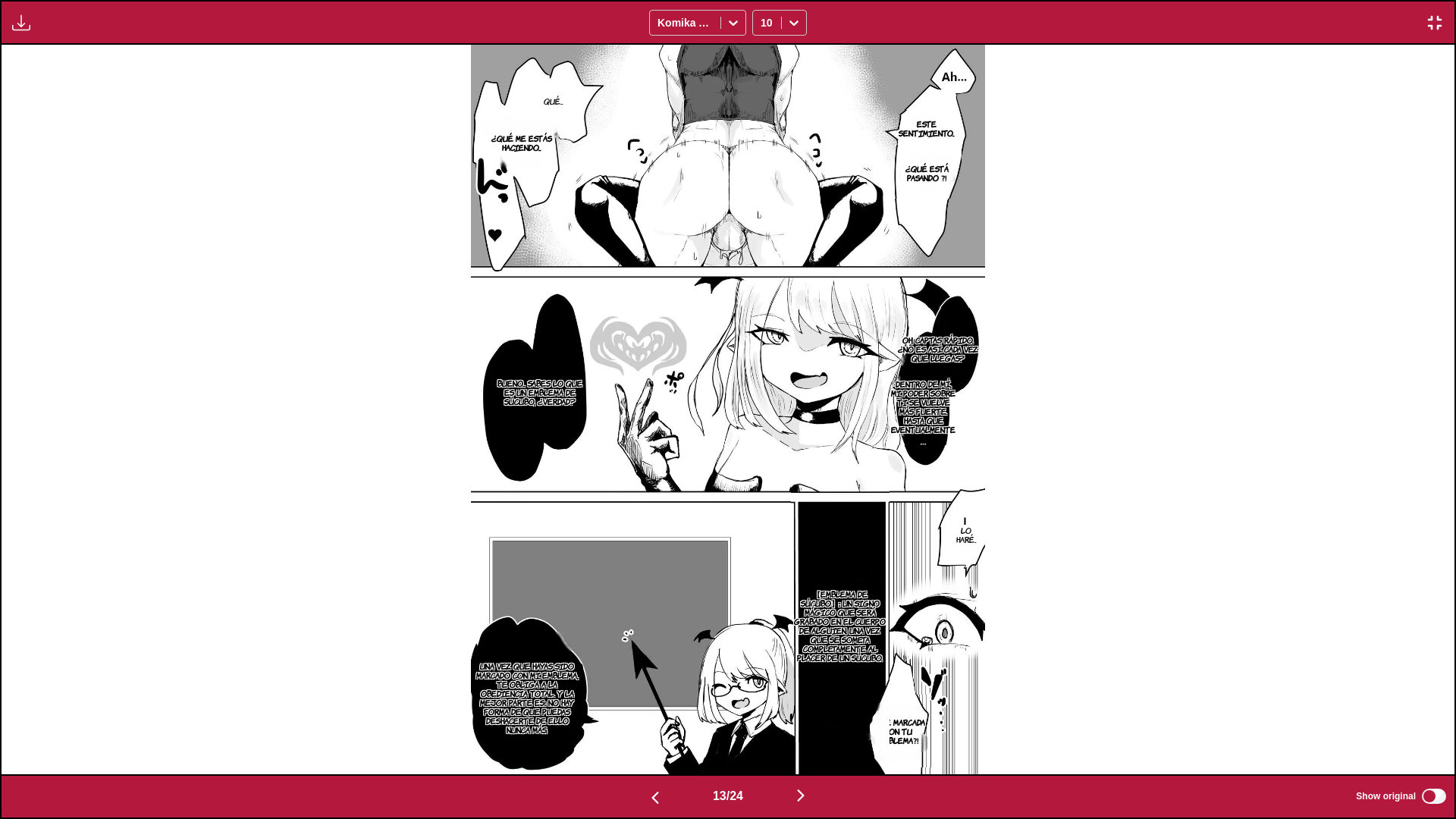
click at [802, 724] on img "button" at bounding box center [800, 795] width 18 height 18
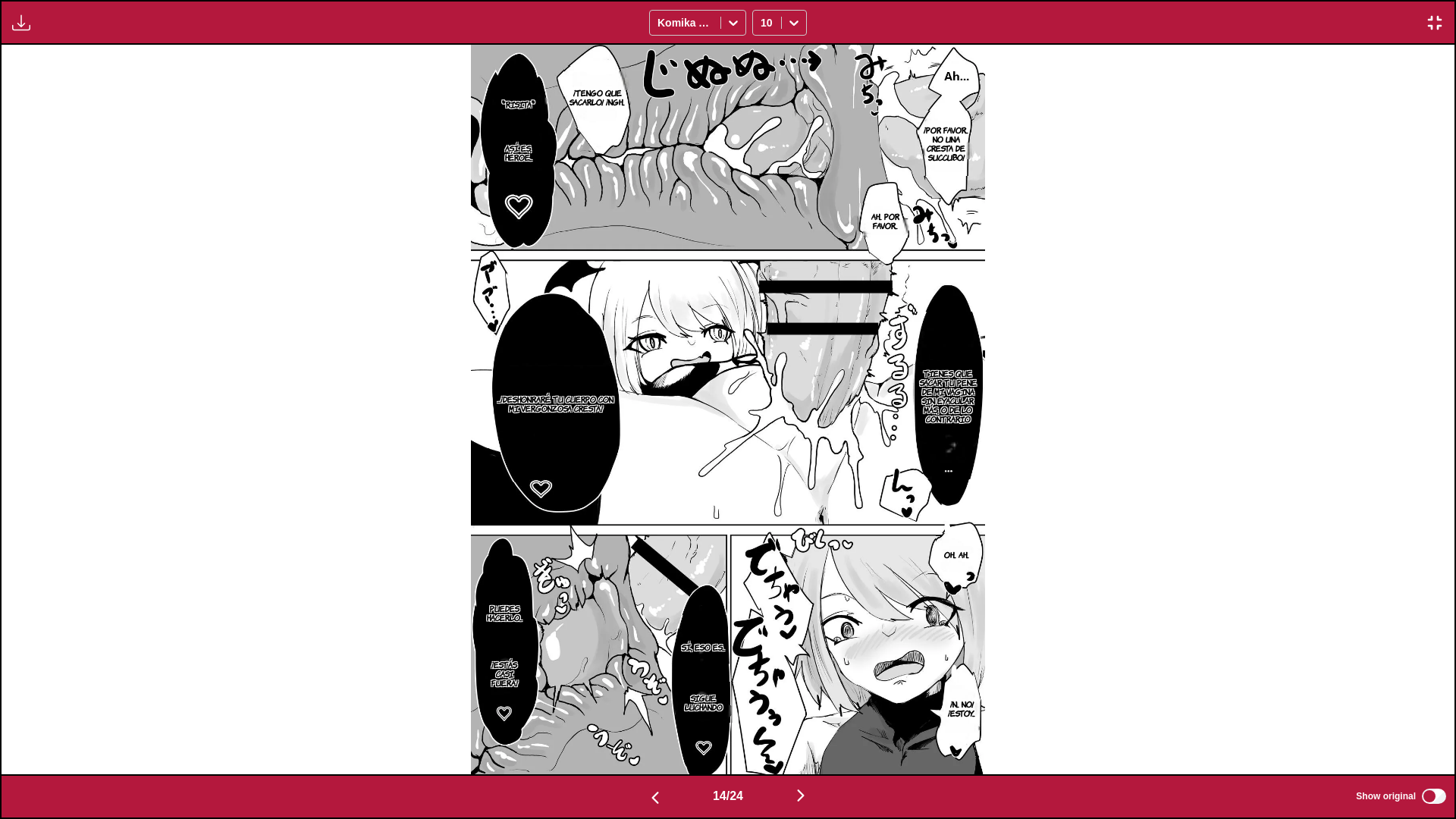
click at [802, 724] on img "button" at bounding box center [800, 795] width 18 height 18
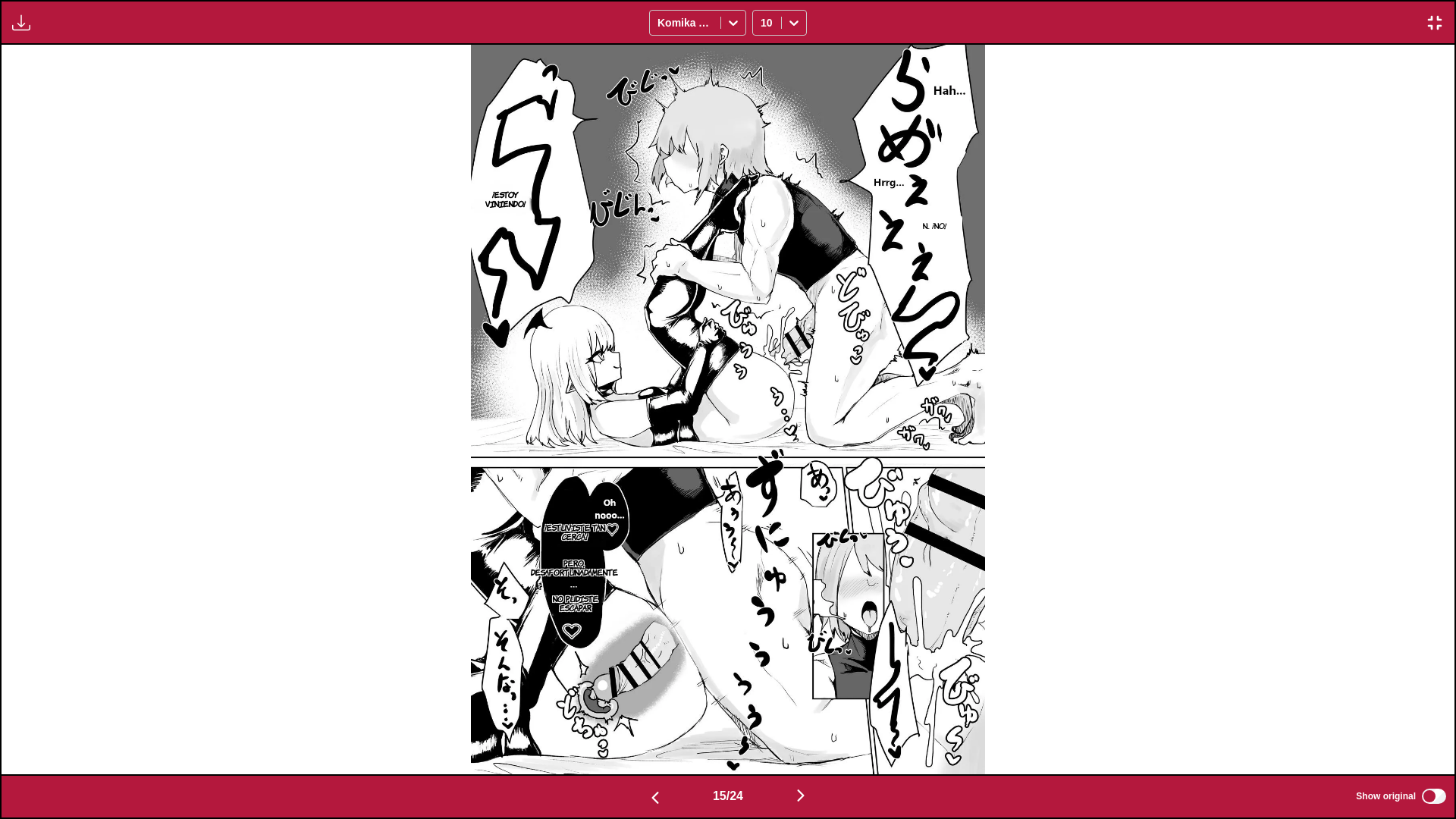
click at [802, 724] on img "button" at bounding box center [800, 795] width 18 height 18
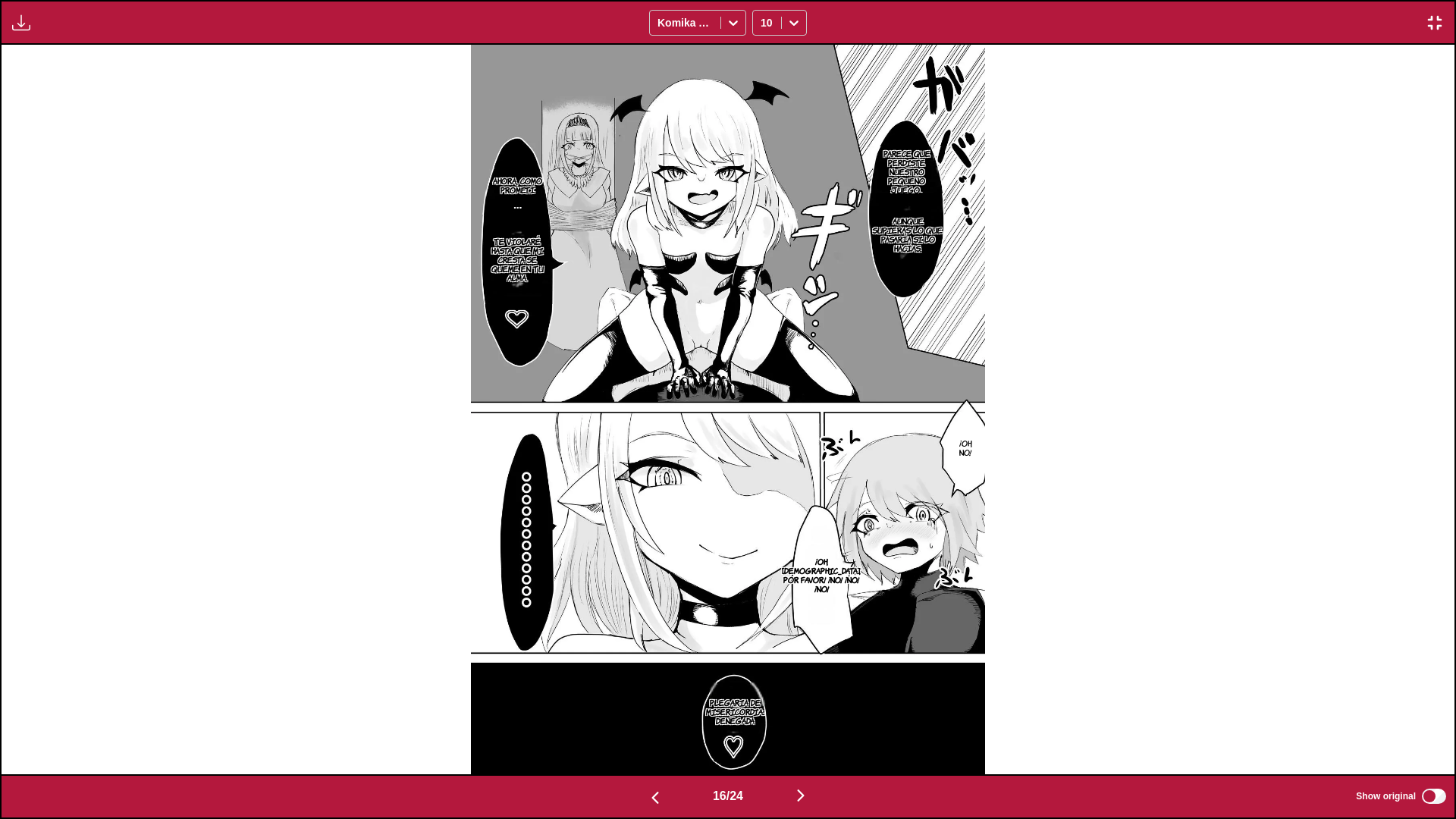
click at [802, 724] on img "button" at bounding box center [800, 795] width 18 height 18
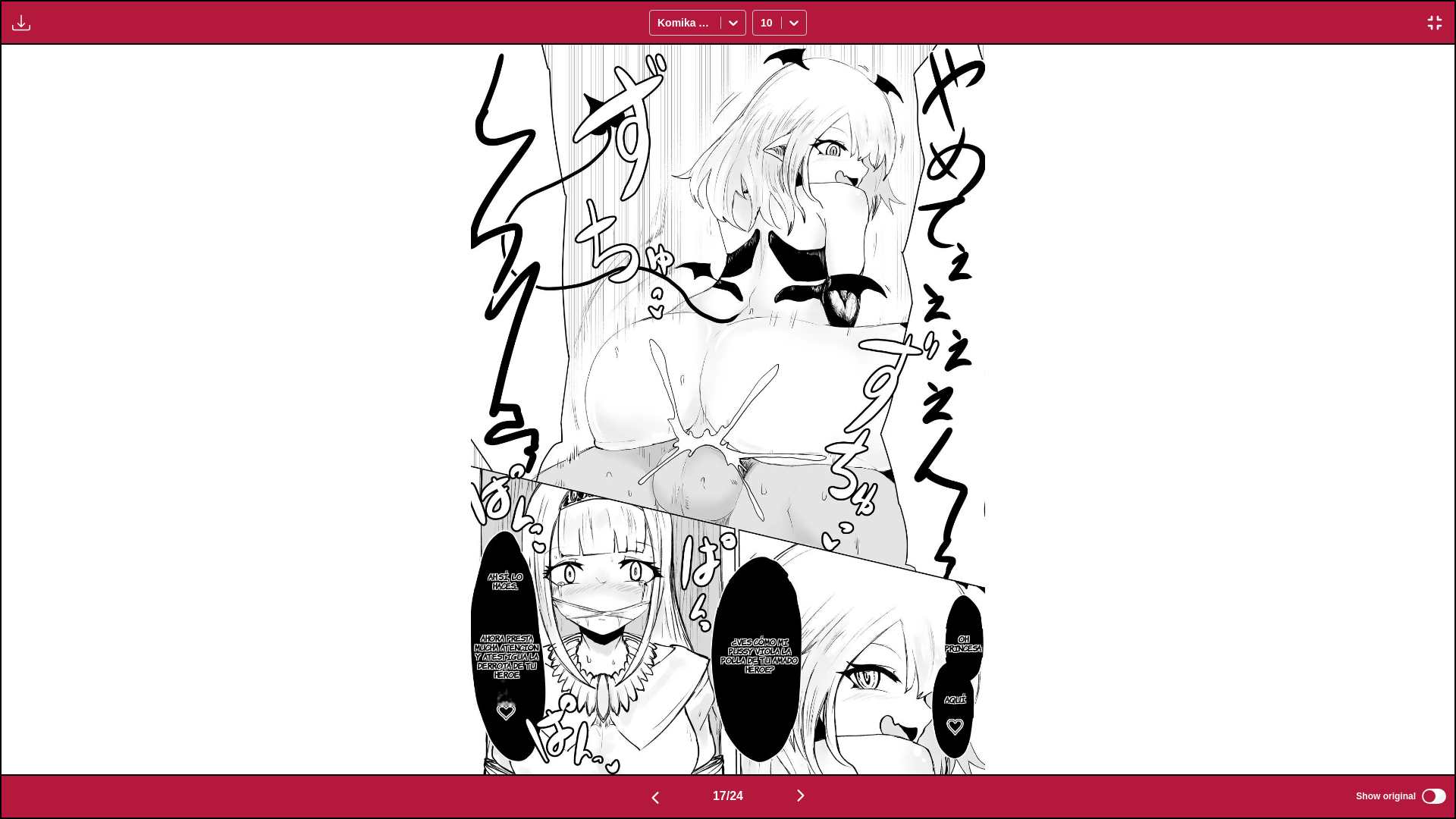
click at [802, 724] on img "button" at bounding box center [800, 795] width 18 height 18
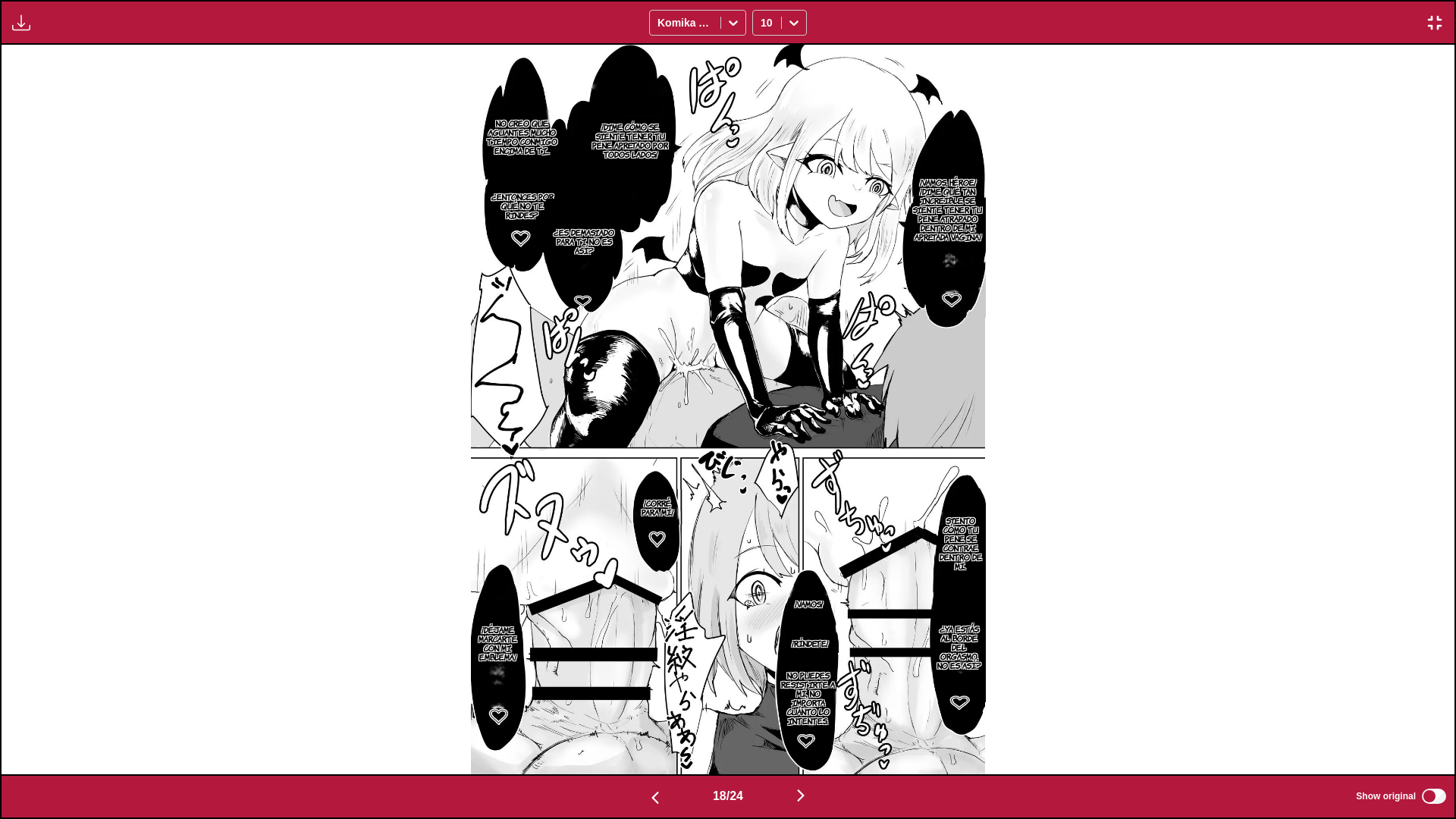
click at [802, 724] on img "button" at bounding box center [800, 795] width 18 height 18
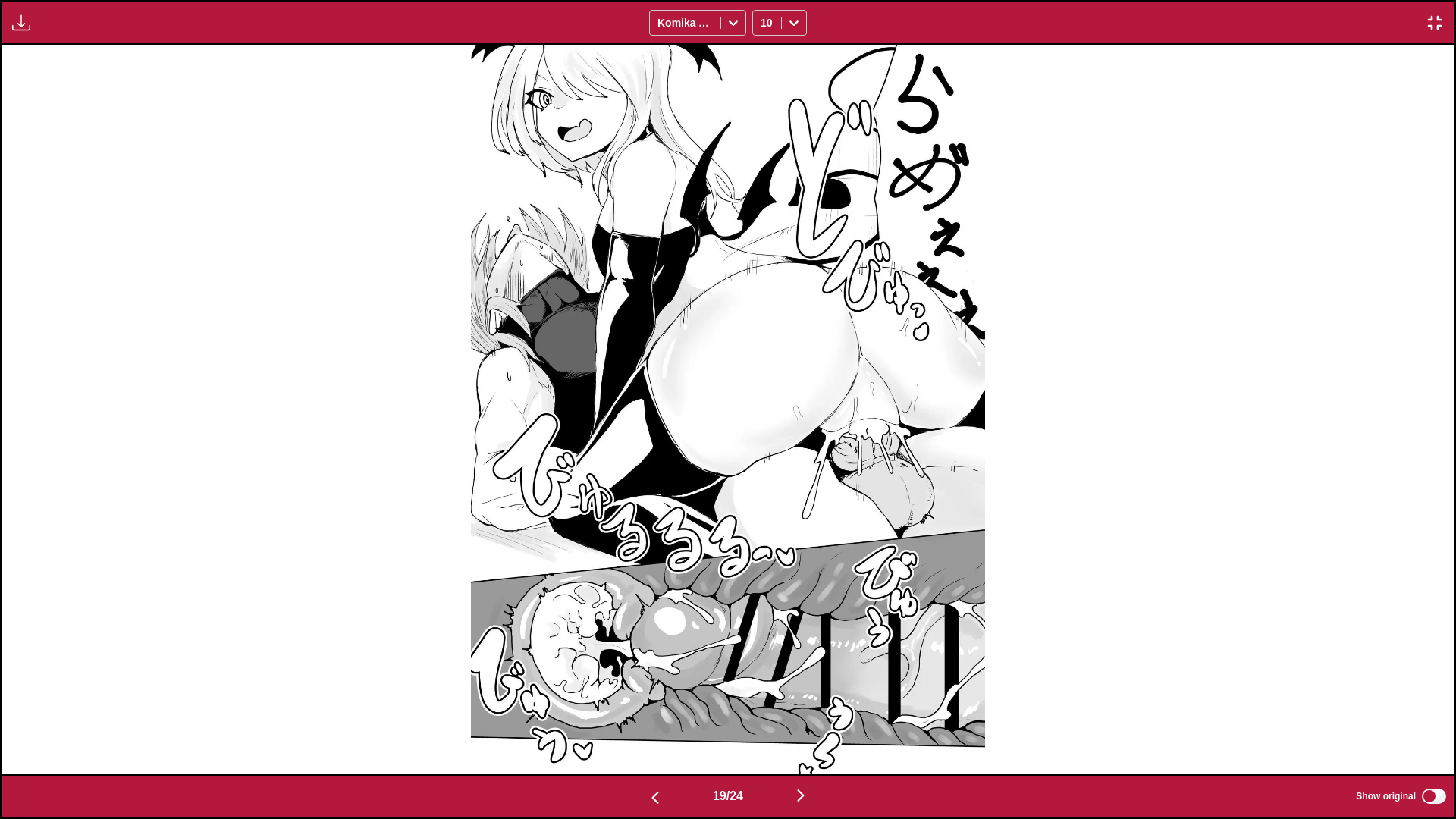
click at [802, 724] on img "button" at bounding box center [800, 795] width 18 height 18
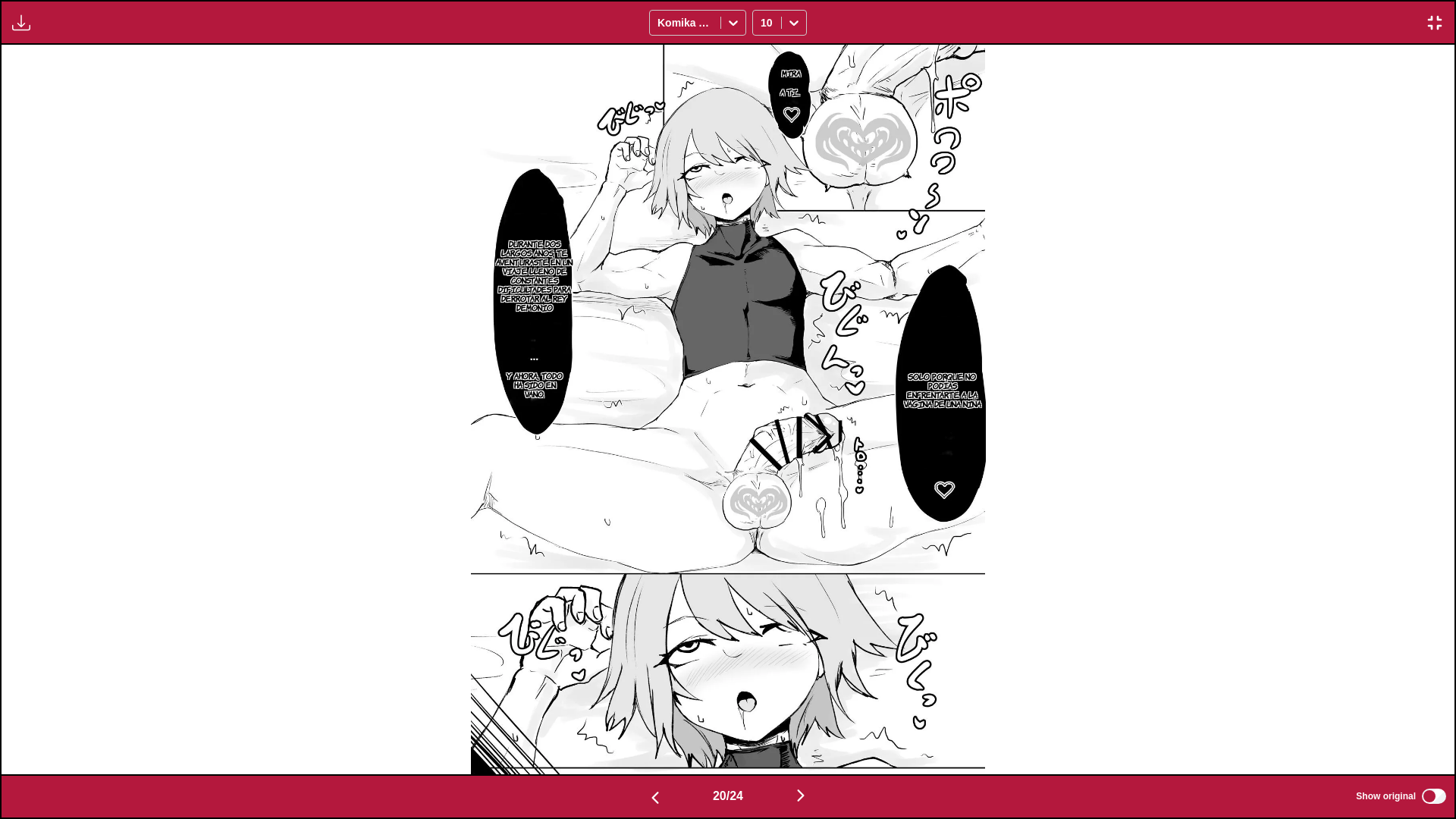
click at [802, 724] on img "button" at bounding box center [800, 795] width 18 height 18
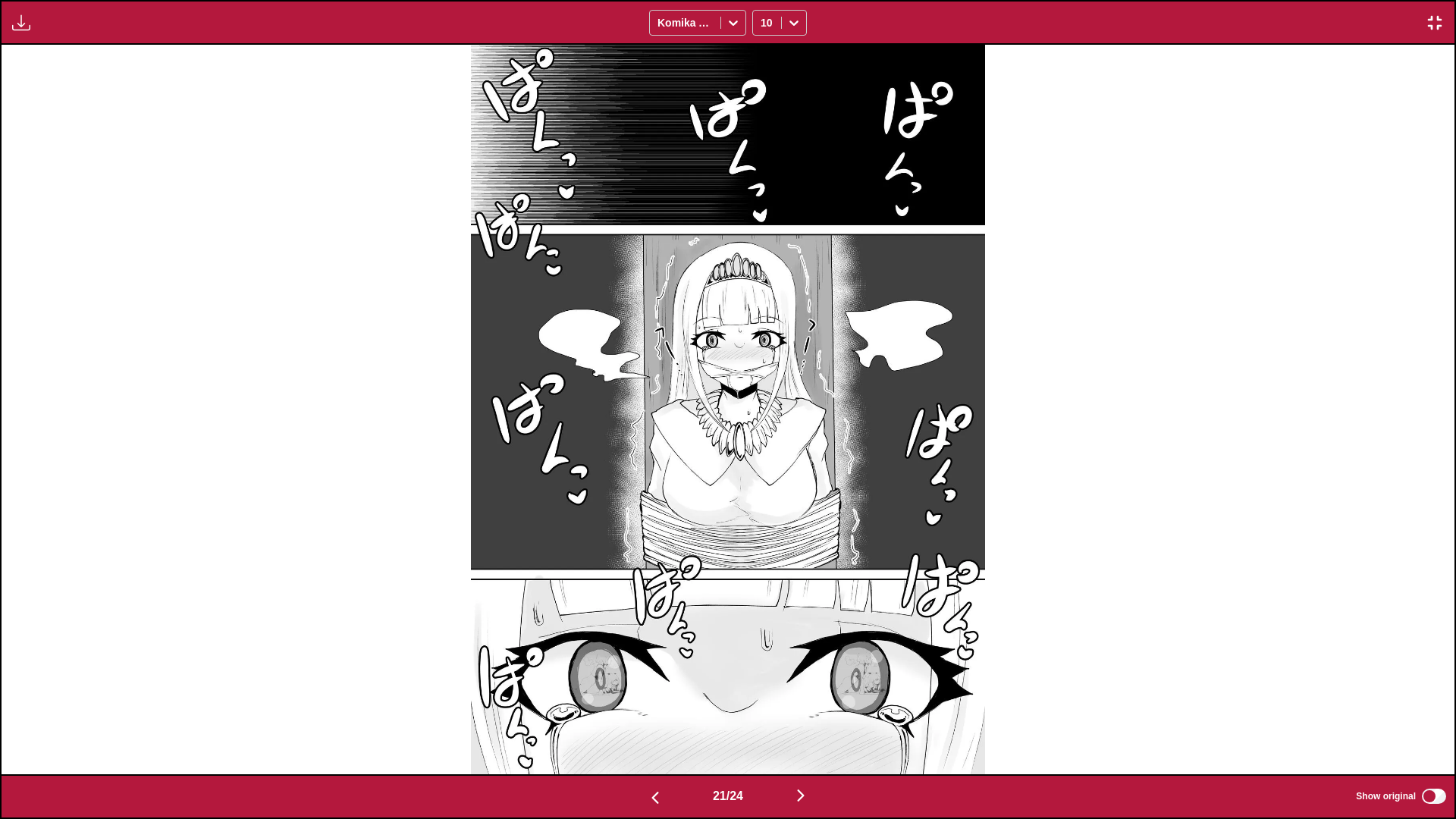
click at [802, 724] on img "button" at bounding box center [800, 795] width 18 height 18
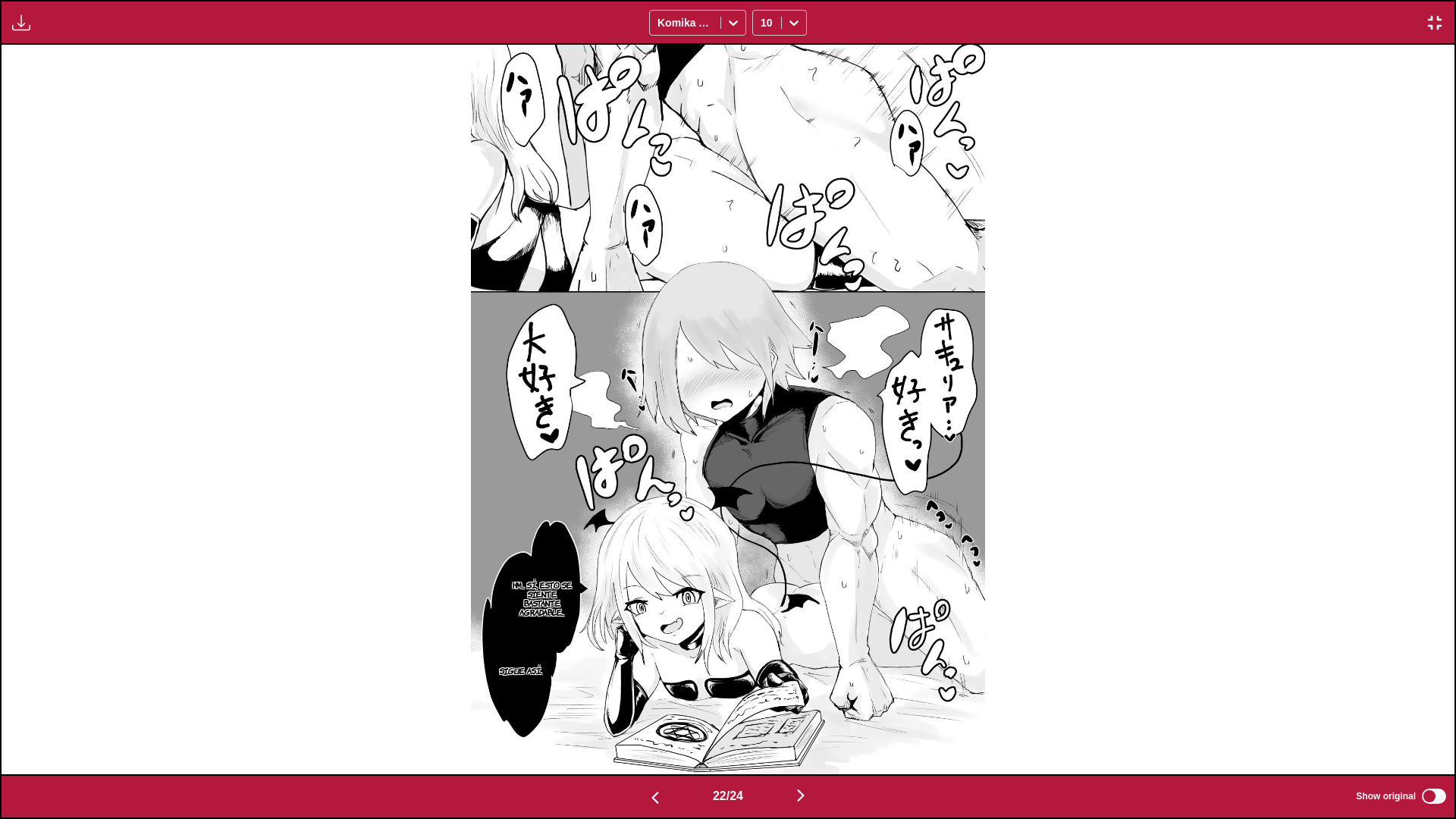
click at [802, 724] on img "button" at bounding box center [800, 795] width 18 height 18
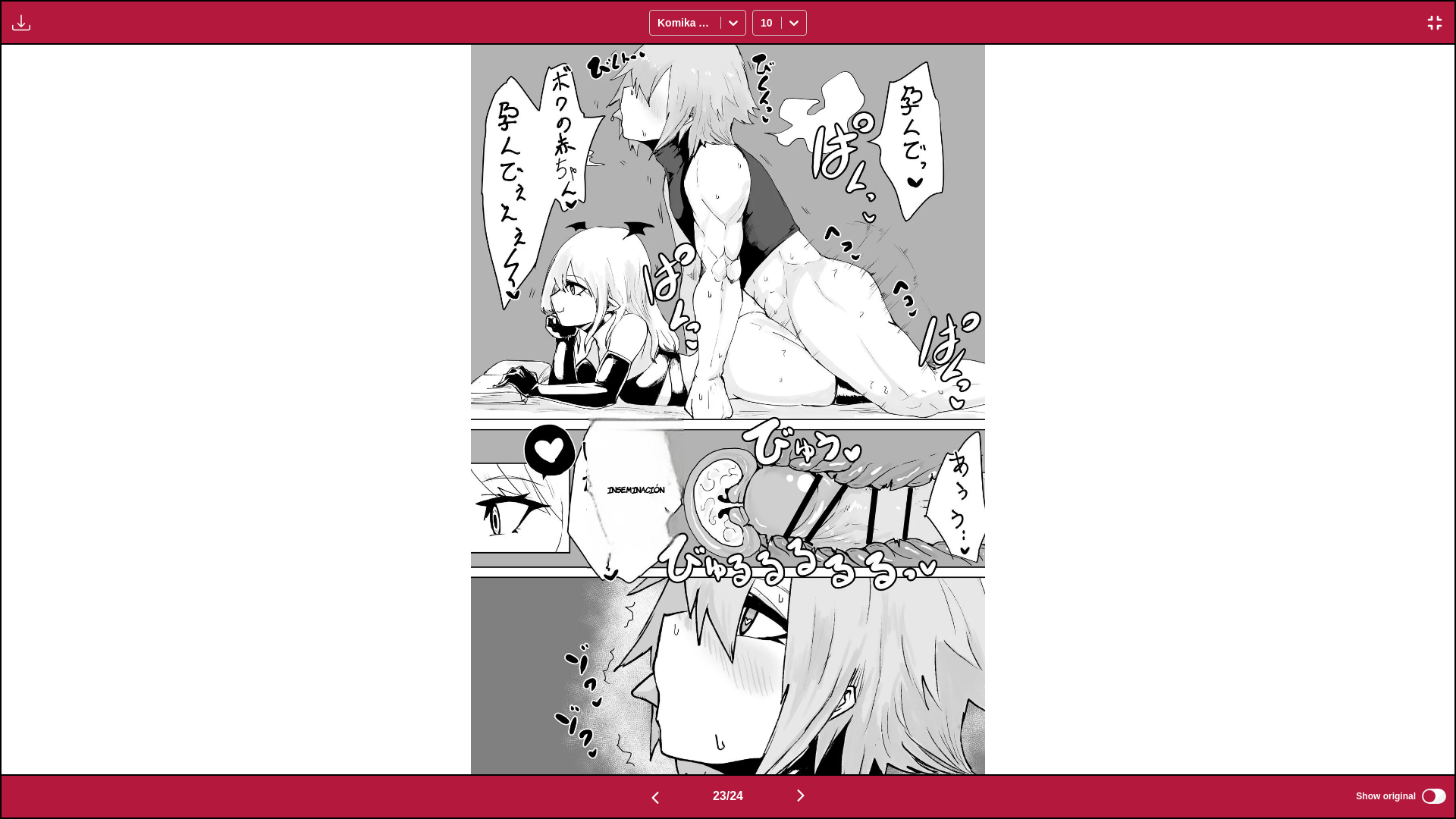
click at [802, 724] on img "button" at bounding box center [800, 795] width 18 height 18
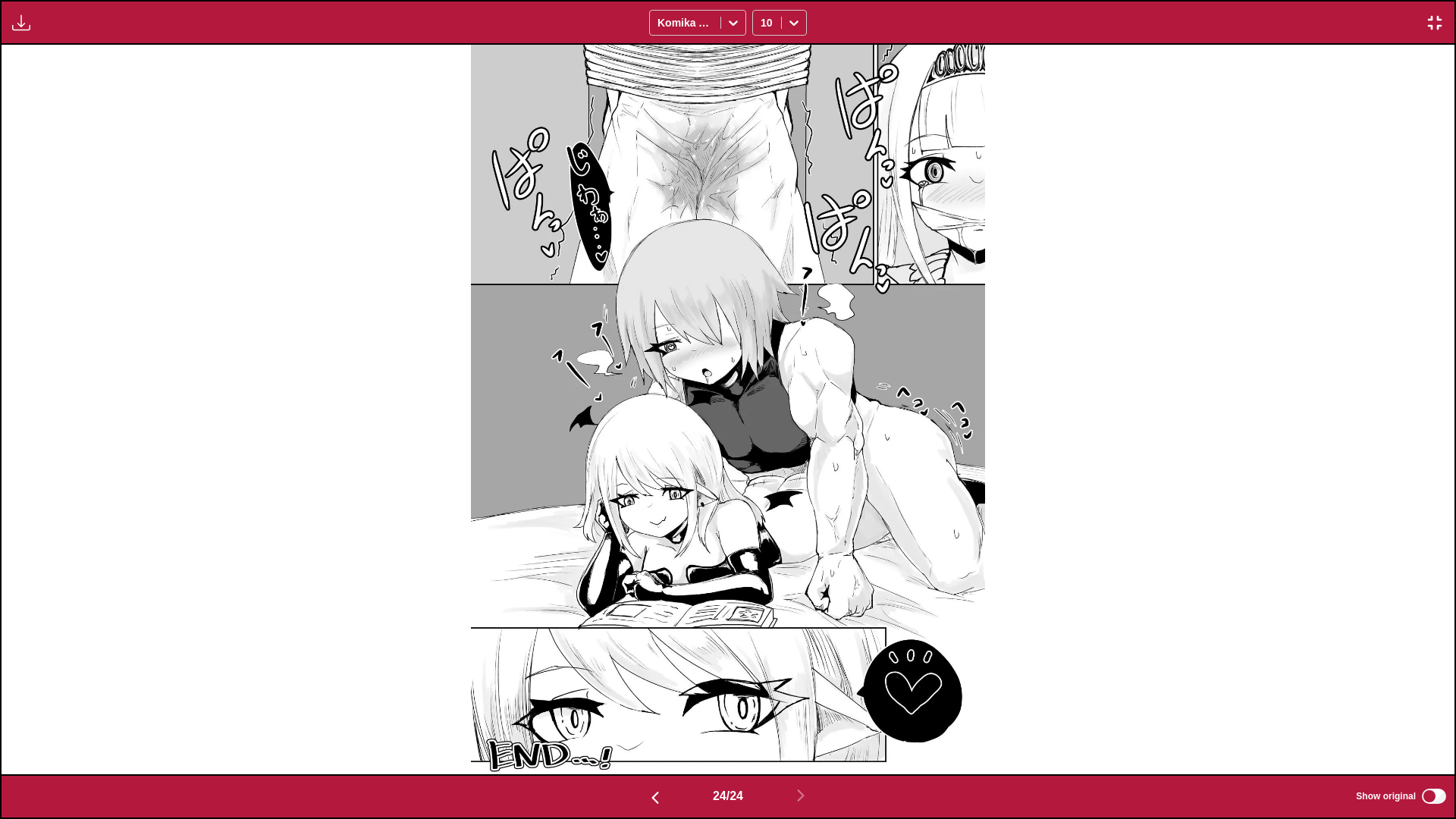
click at [648, 724] on img "button" at bounding box center [655, 797] width 18 height 18
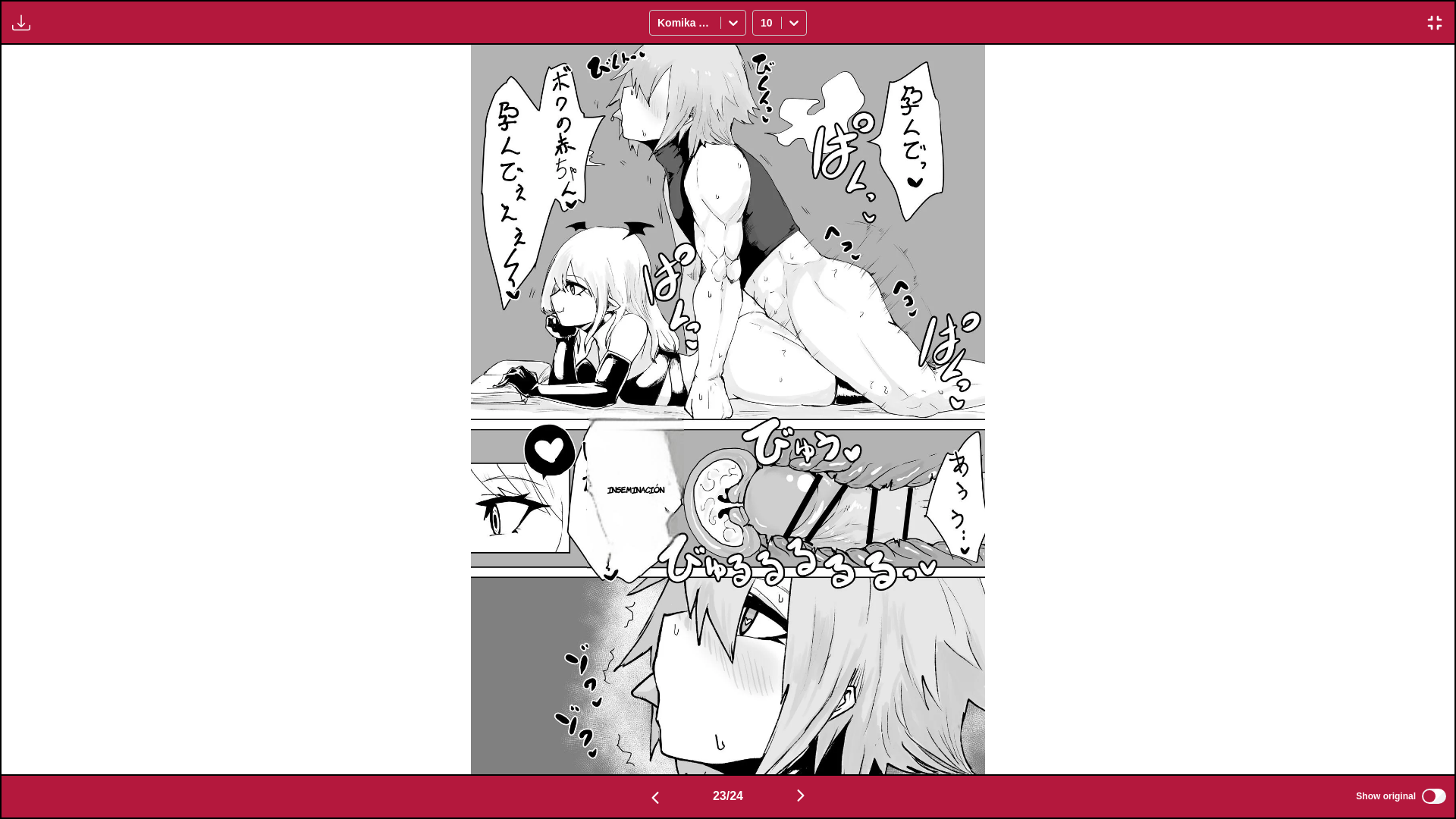
click at [648, 724] on img "button" at bounding box center [655, 797] width 18 height 18
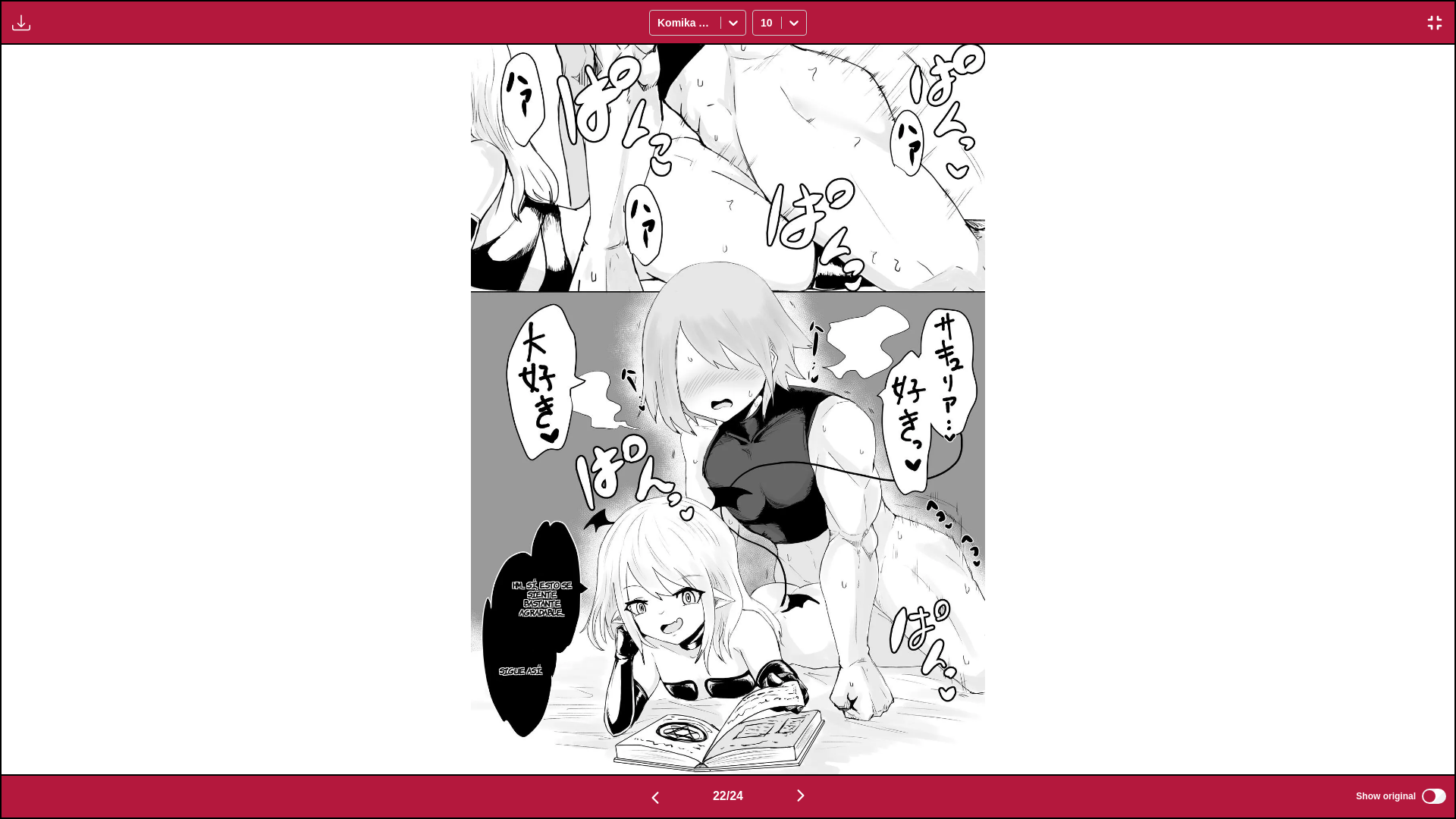
click at [648, 724] on img "button" at bounding box center [655, 797] width 18 height 18
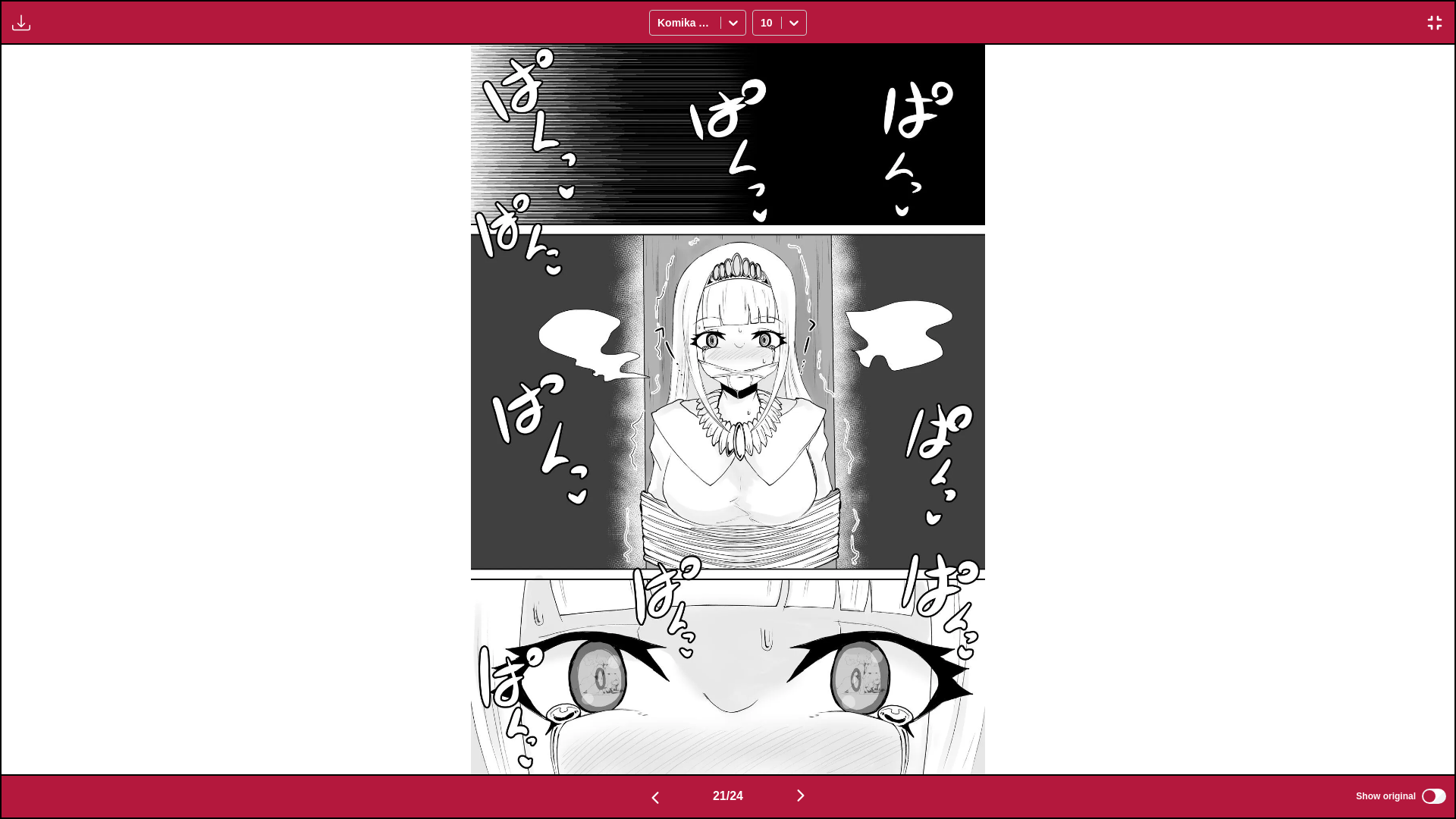
click at [648, 724] on img "button" at bounding box center [655, 797] width 18 height 18
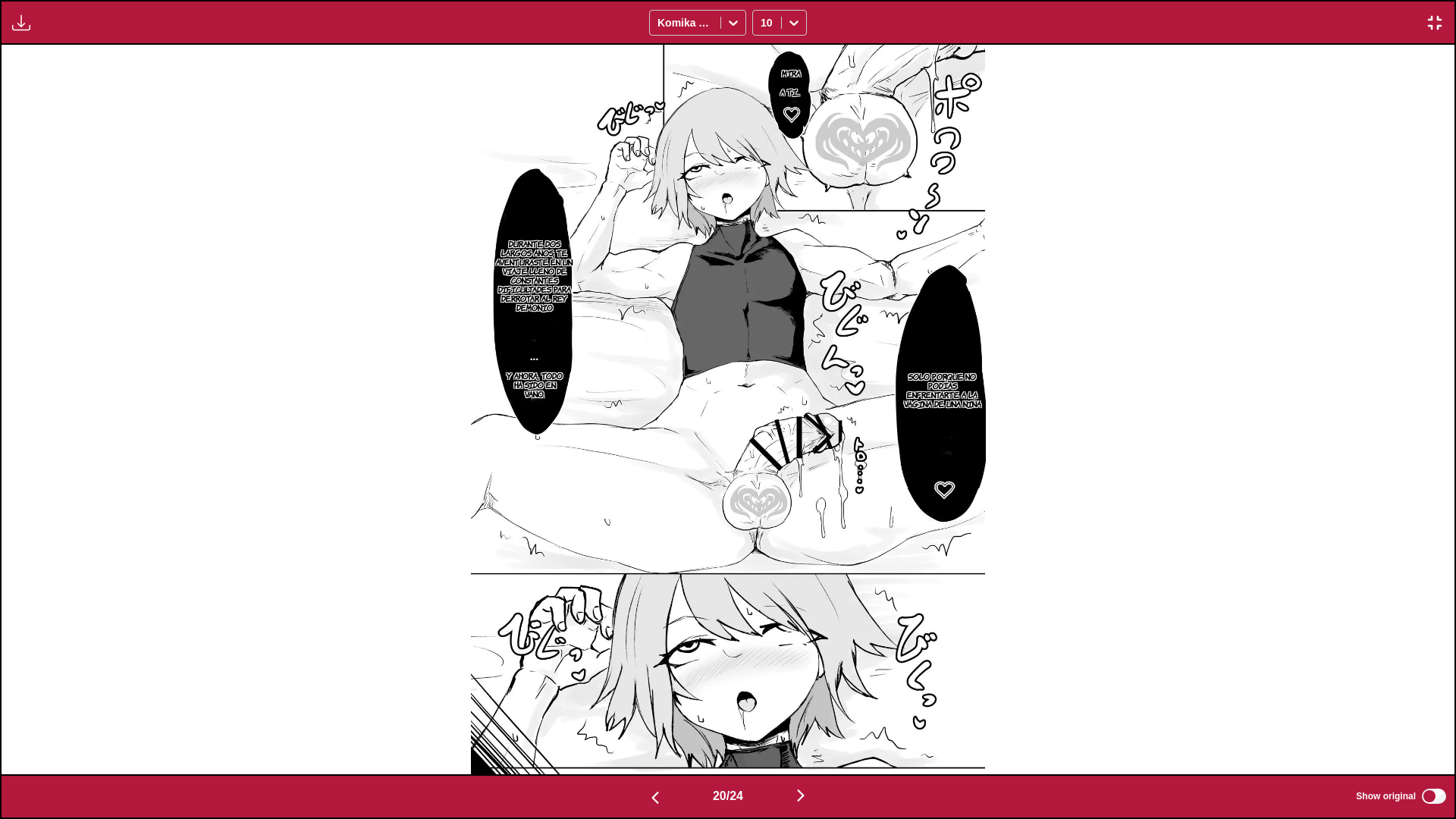
click at [648, 724] on img "button" at bounding box center [655, 797] width 18 height 18
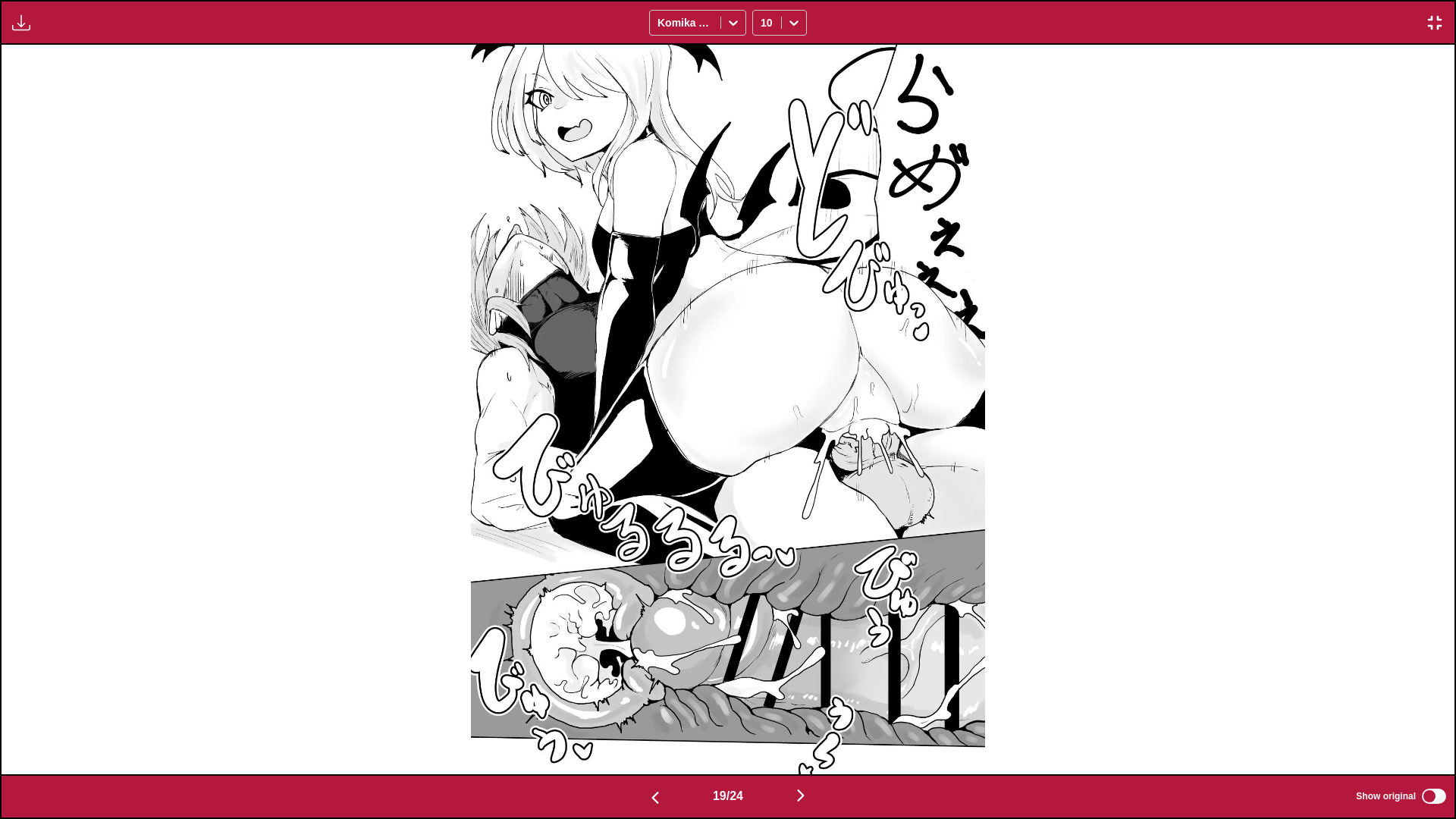
click at [648, 724] on img "button" at bounding box center [655, 797] width 18 height 18
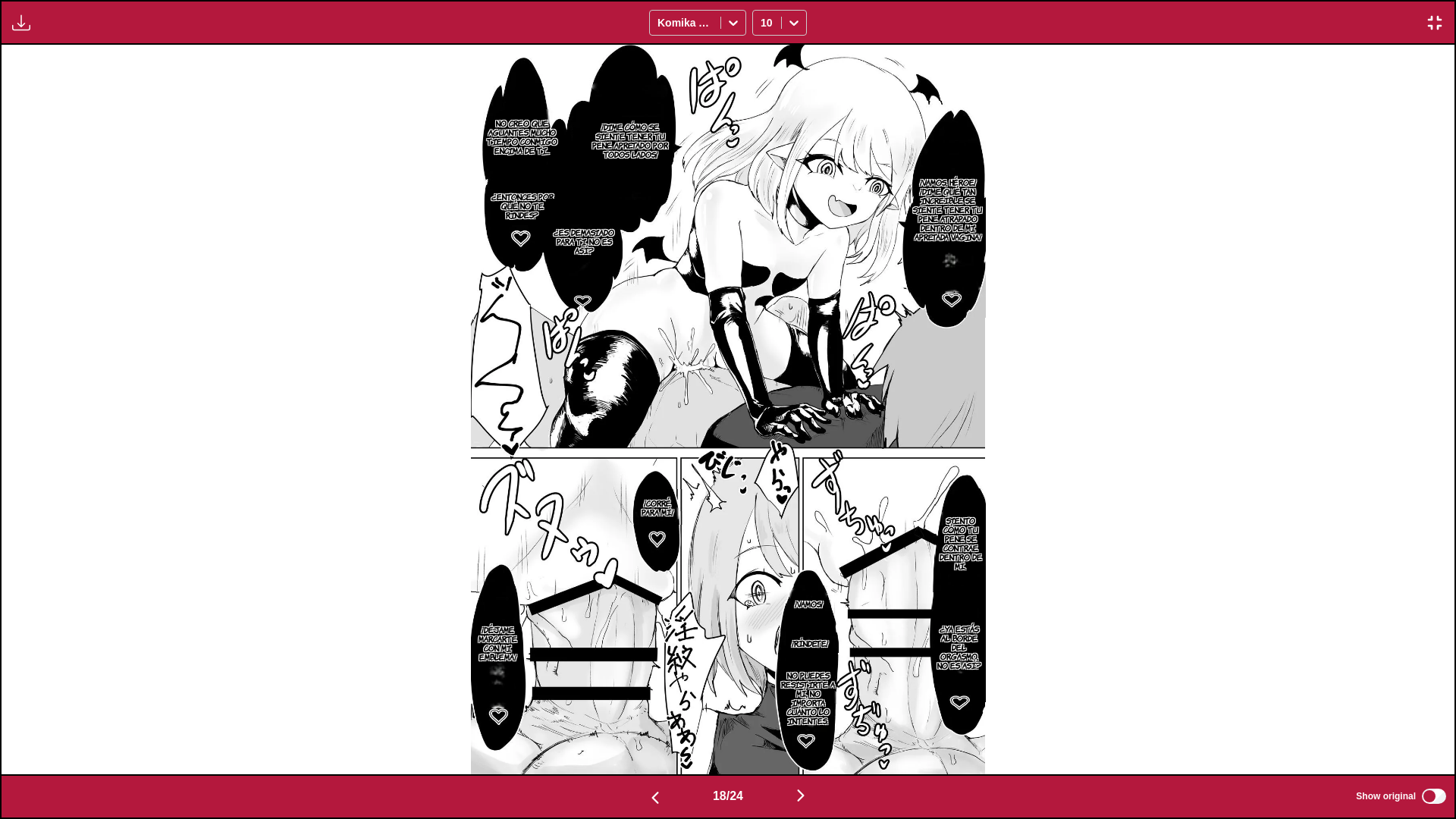
click at [648, 724] on img "button" at bounding box center [655, 797] width 18 height 18
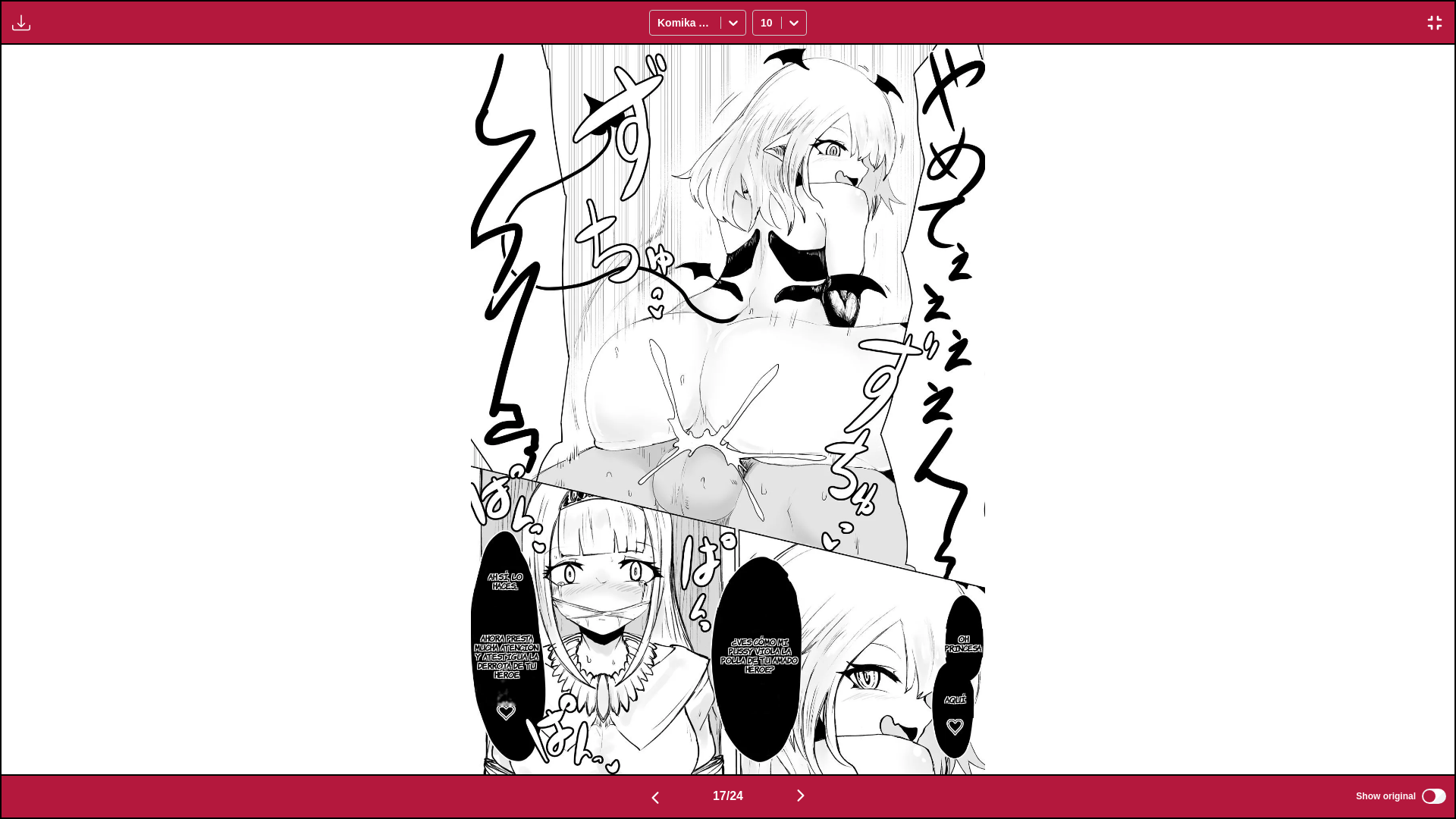
click at [648, 724] on img "button" at bounding box center [655, 797] width 18 height 18
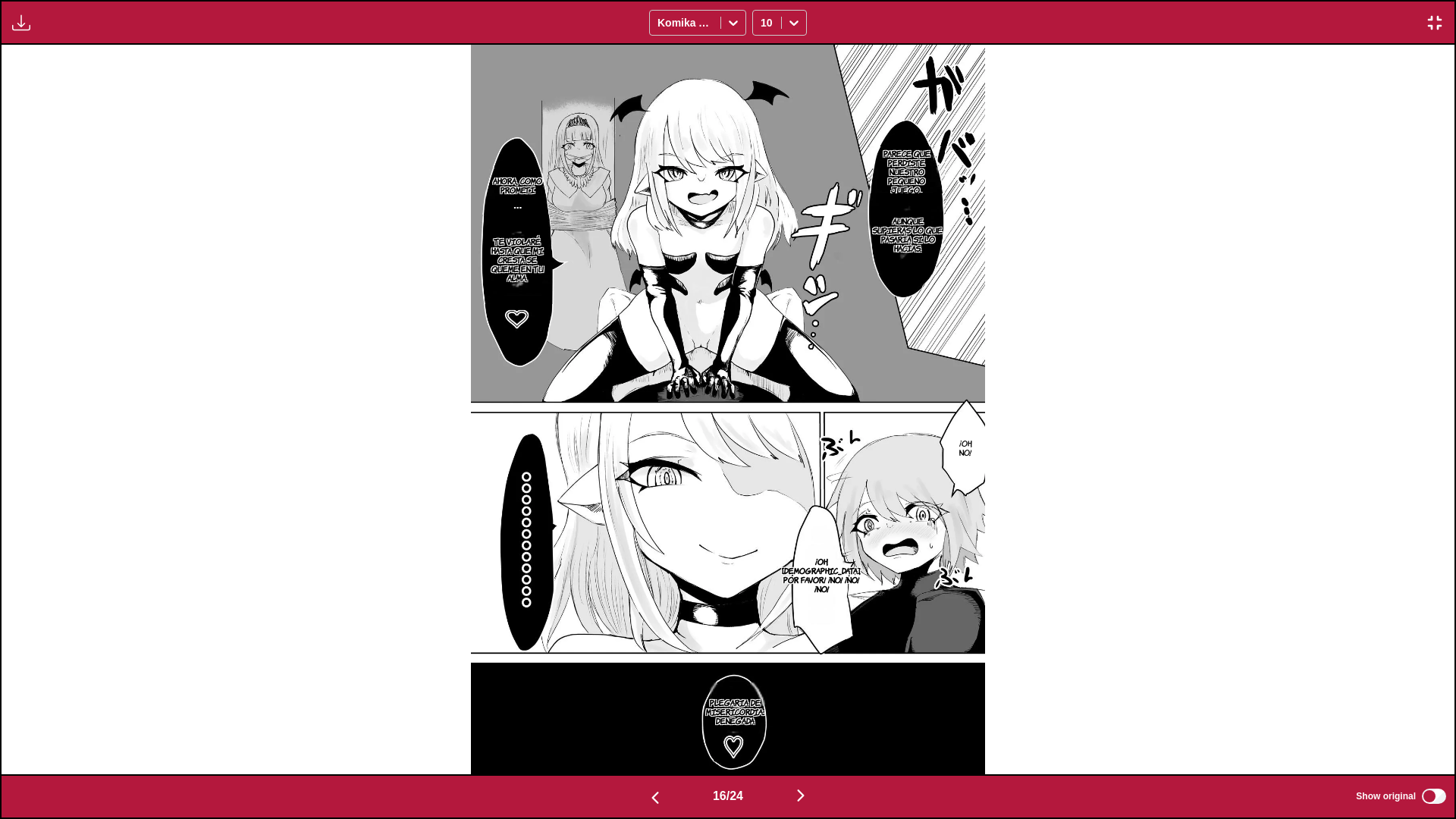
click at [648, 724] on img "button" at bounding box center [655, 797] width 18 height 18
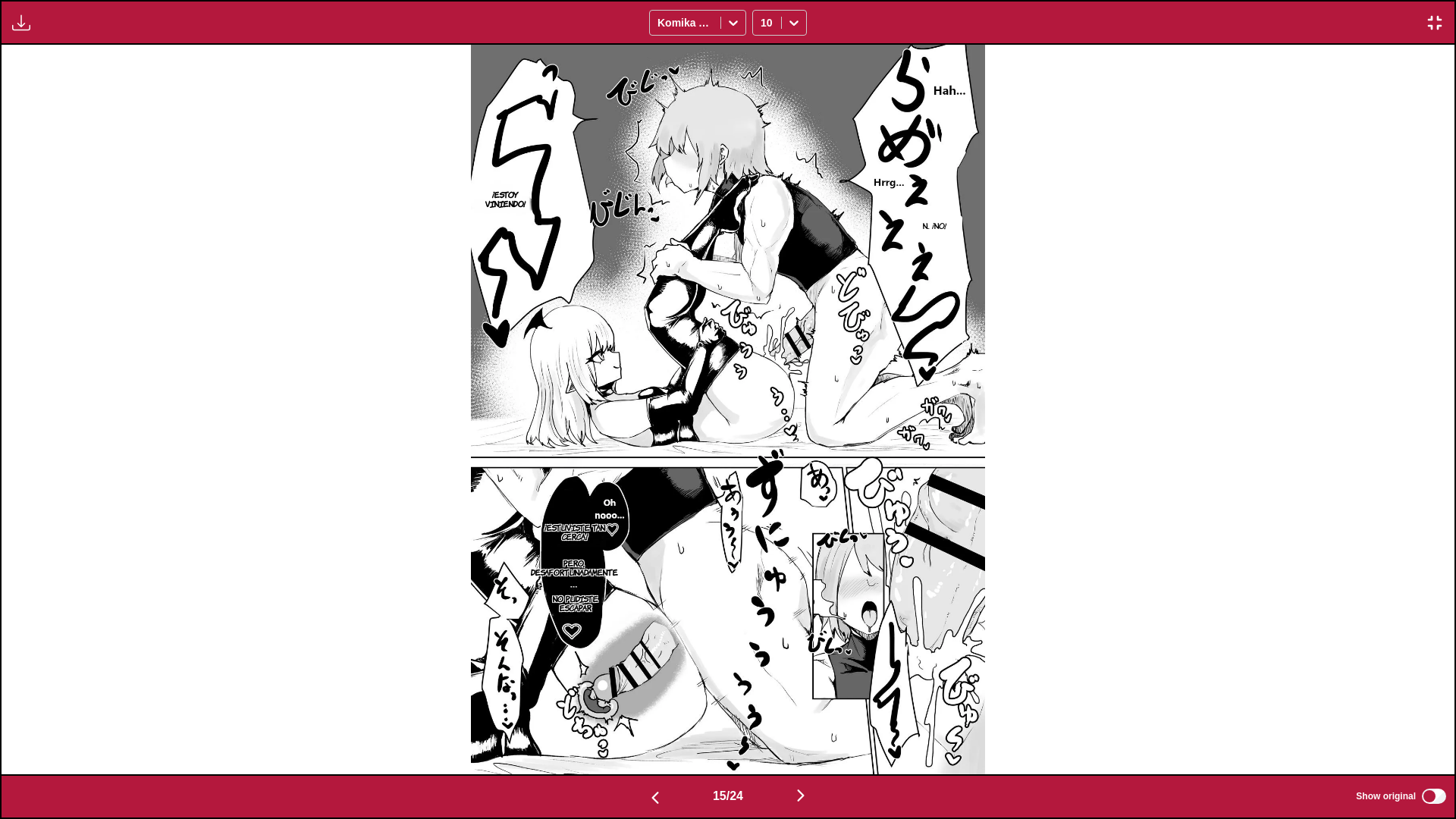
click at [648, 724] on img "button" at bounding box center [655, 797] width 18 height 18
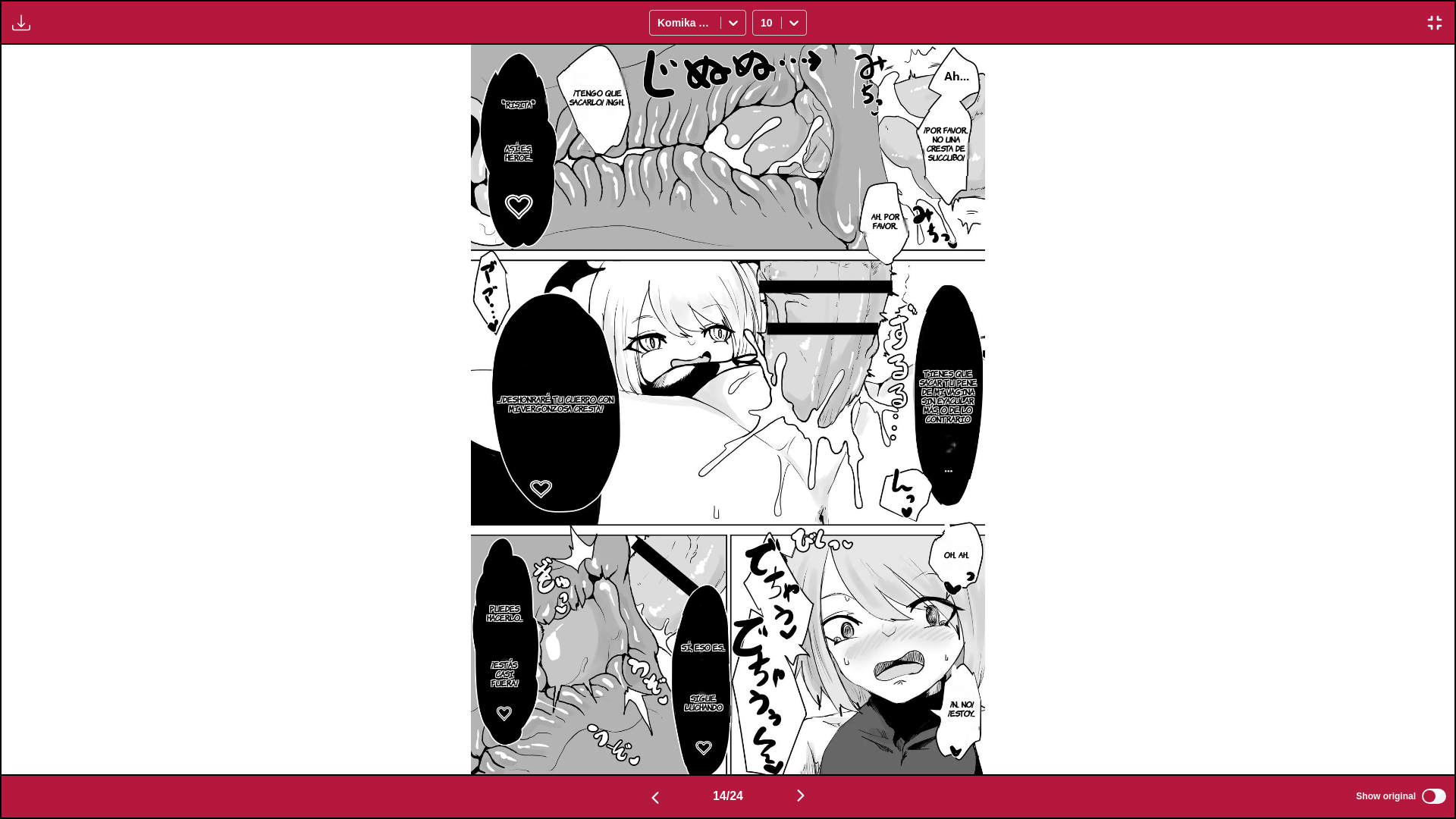
click at [648, 724] on img "button" at bounding box center [655, 797] width 18 height 18
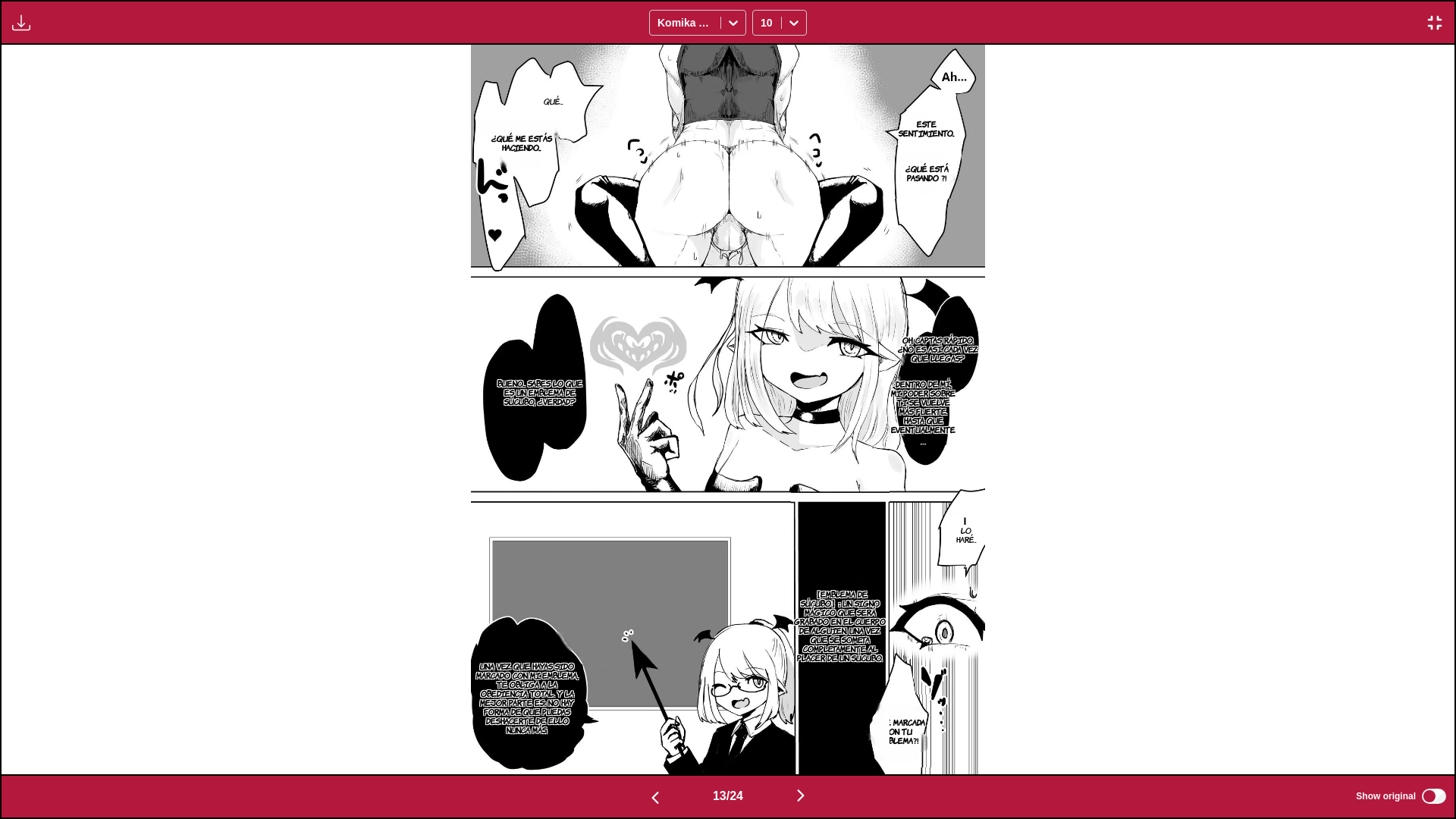
click at [809, 724] on img "button" at bounding box center [800, 795] width 18 height 18
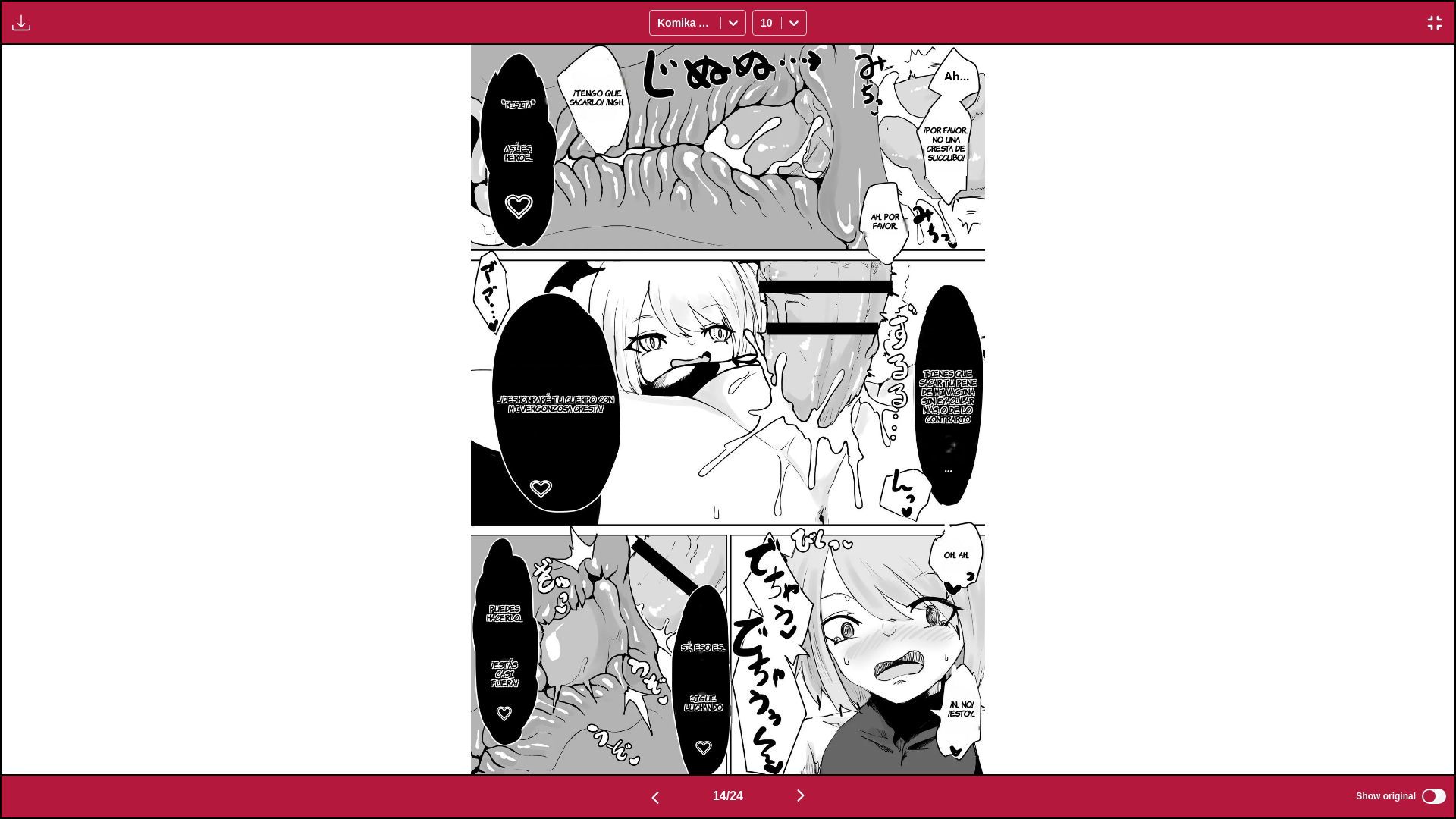
click at [797, 724] on img "button" at bounding box center [800, 795] width 18 height 18
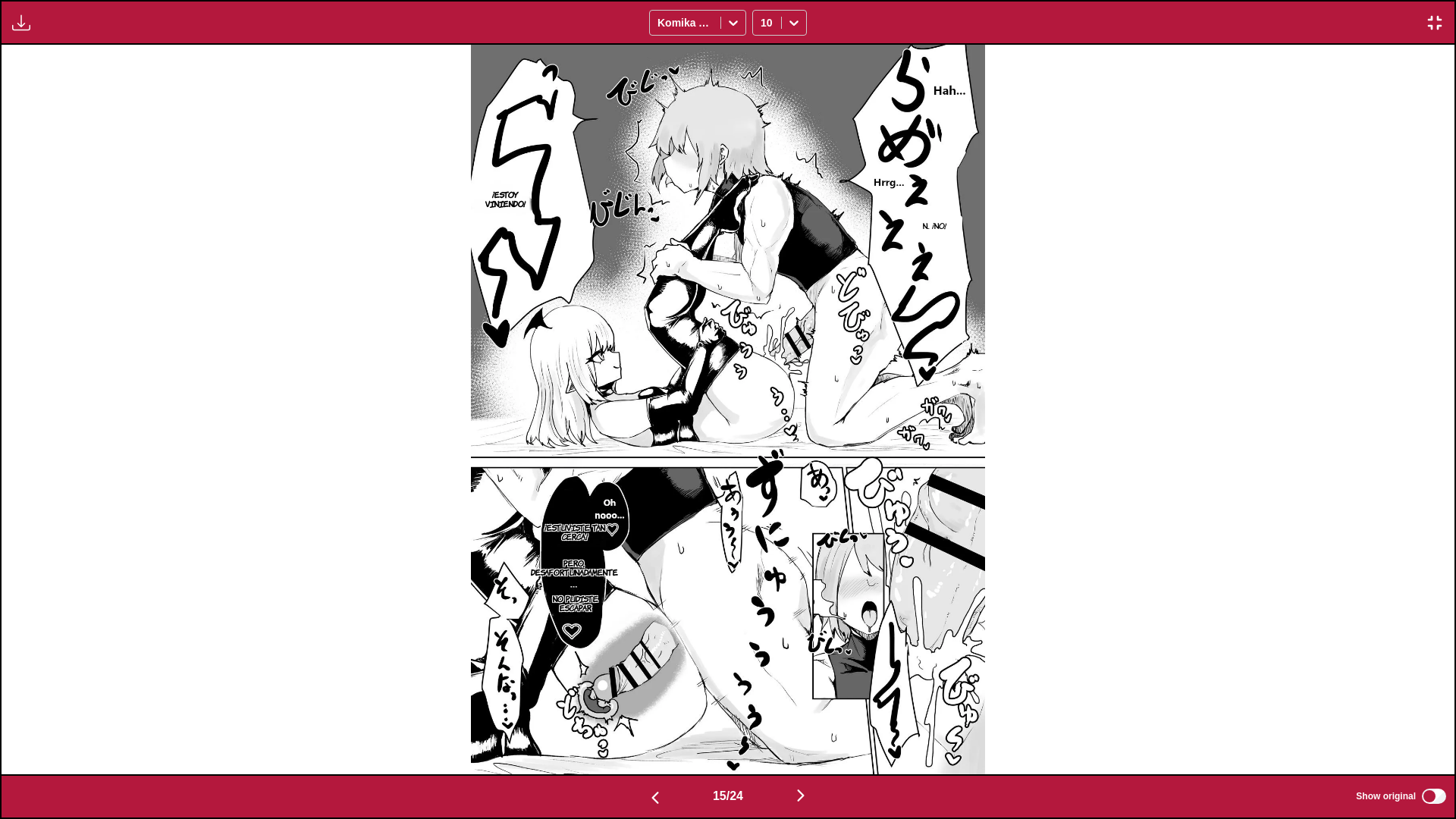
click at [1436, 25] on img "button" at bounding box center [1434, 23] width 18 height 18
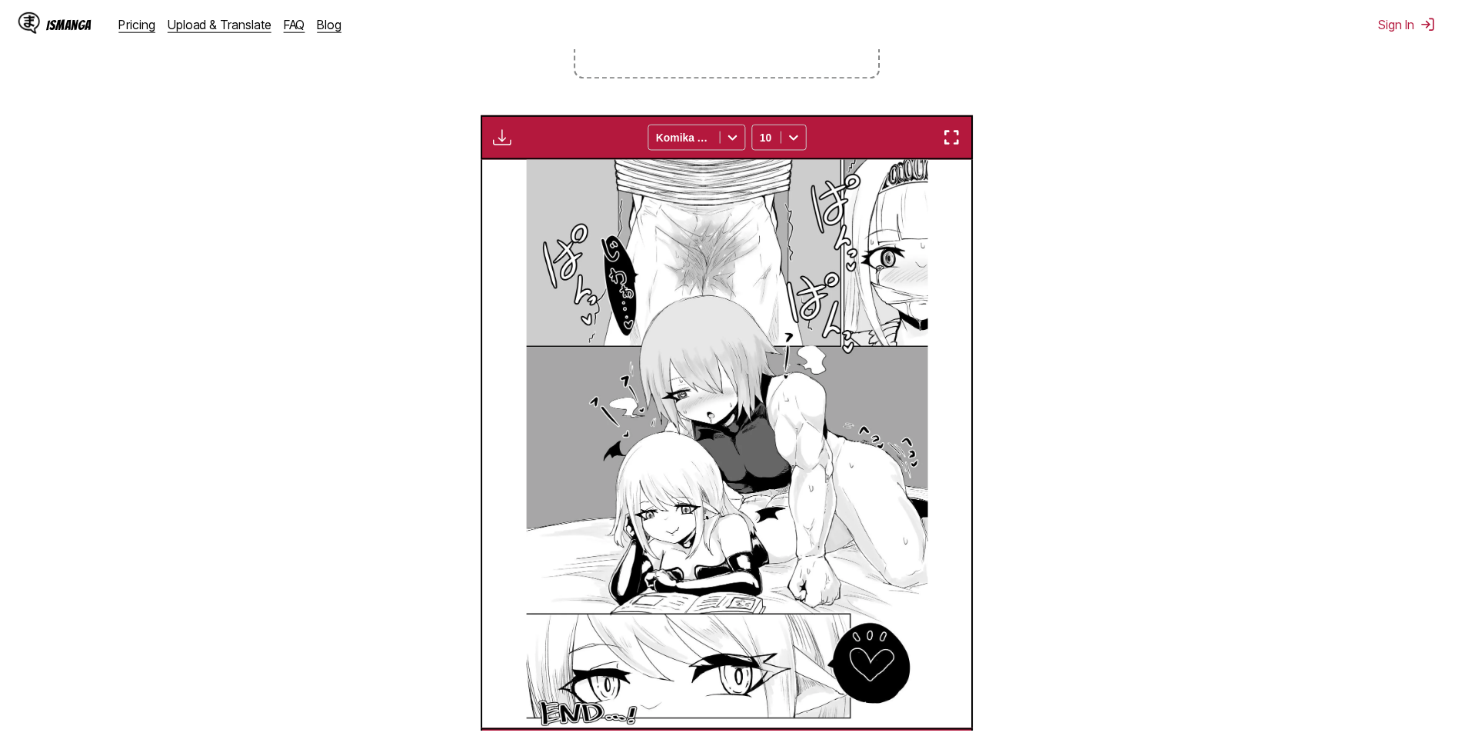
scroll to position [0, 6910]
